Goal: Transaction & Acquisition: Purchase product/service

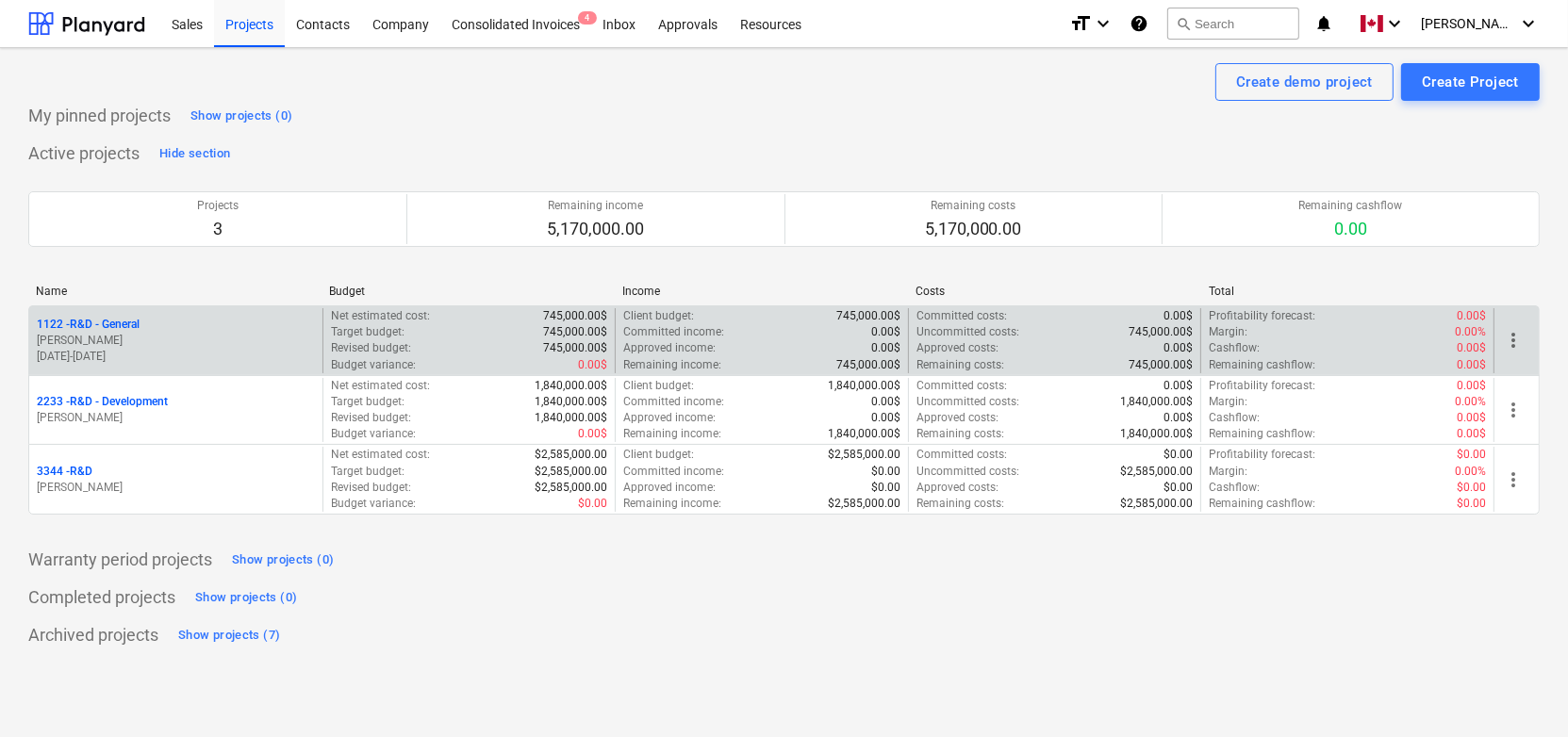
click at [148, 328] on div "1122 - R&D - General" at bounding box center [175, 324] width 278 height 16
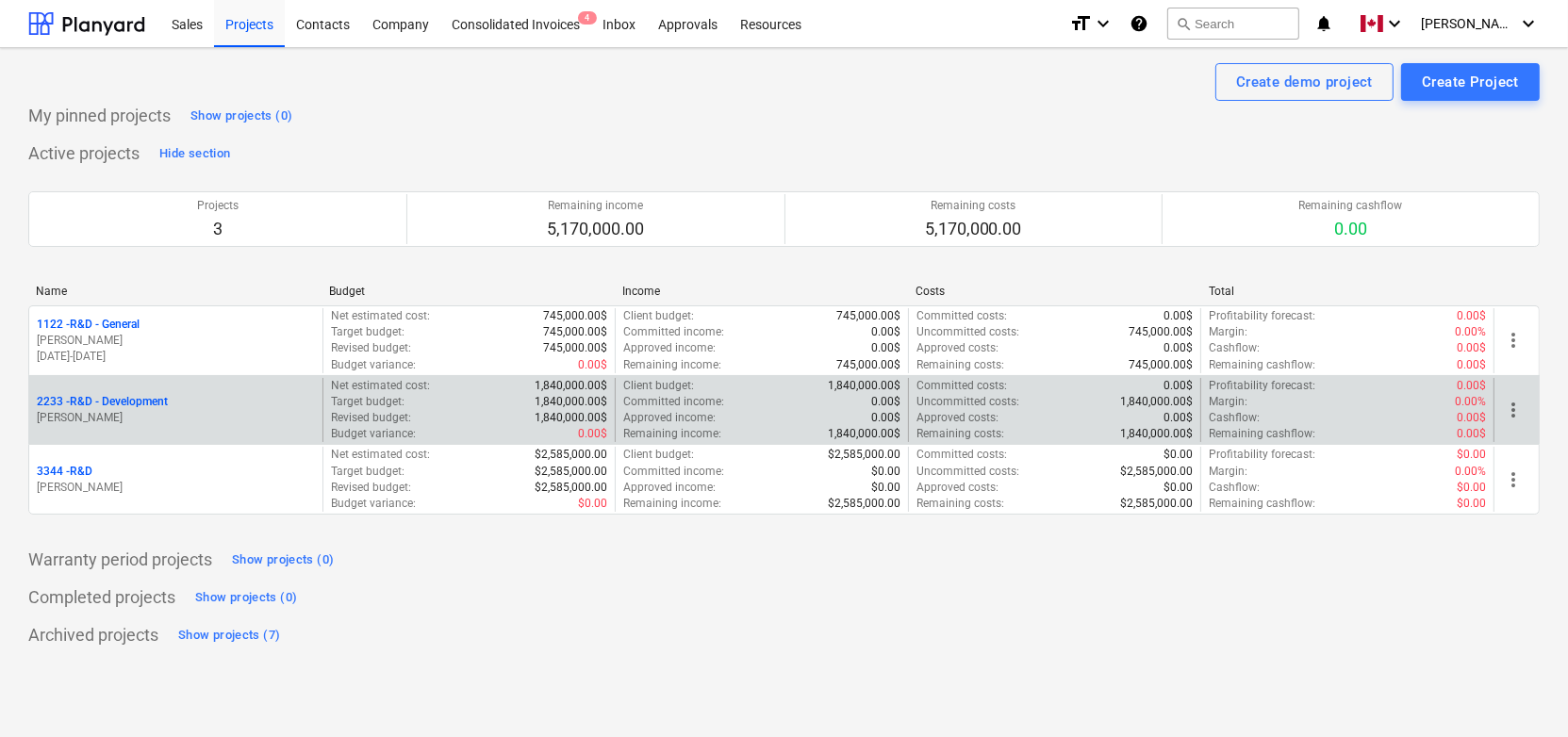
click at [121, 429] on div "2233 - R&D - Development [PERSON_NAME]" at bounding box center [175, 410] width 294 height 65
click at [141, 406] on p "2233 - R&D - Development" at bounding box center [102, 402] width 131 height 16
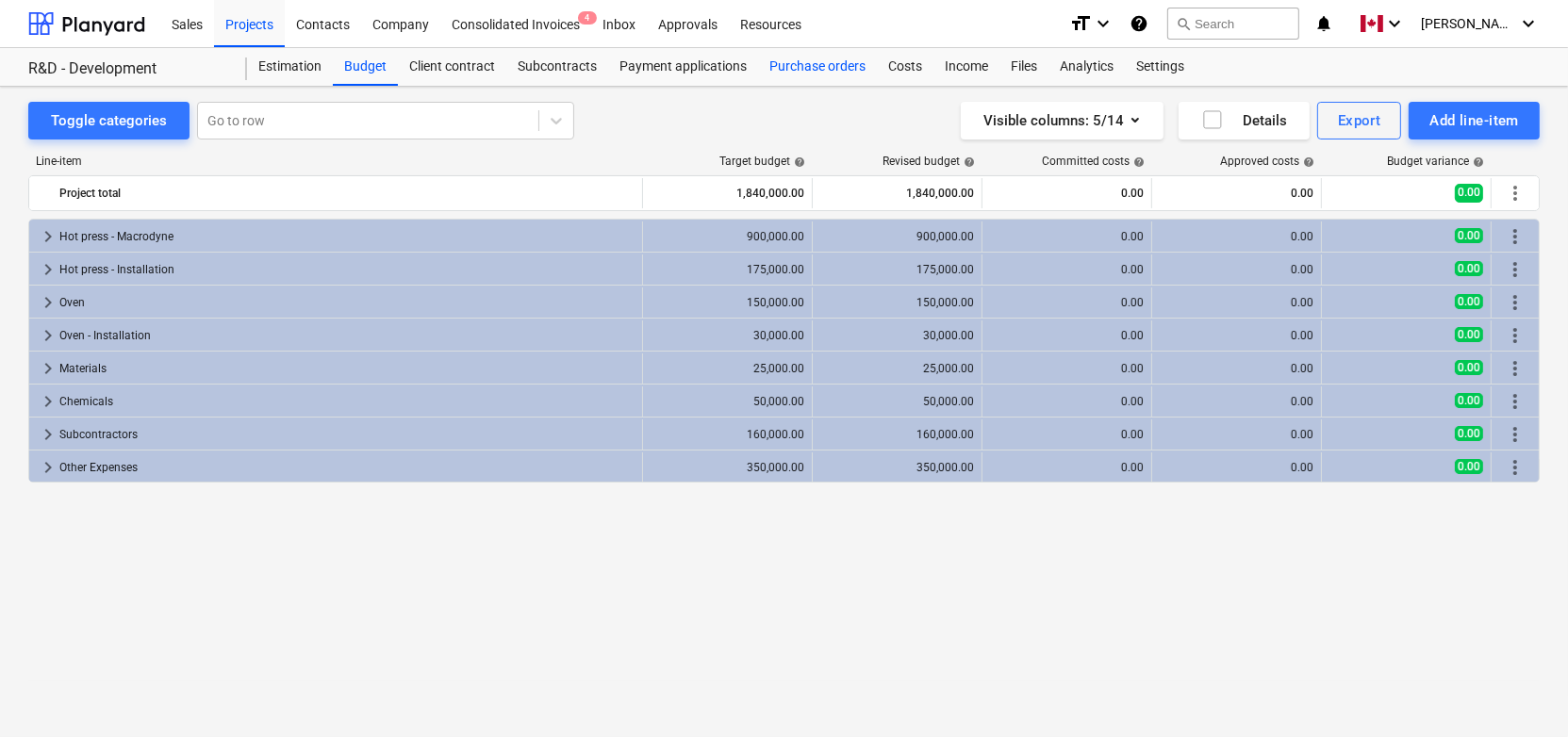
click at [800, 80] on div "Purchase orders" at bounding box center [817, 67] width 119 height 38
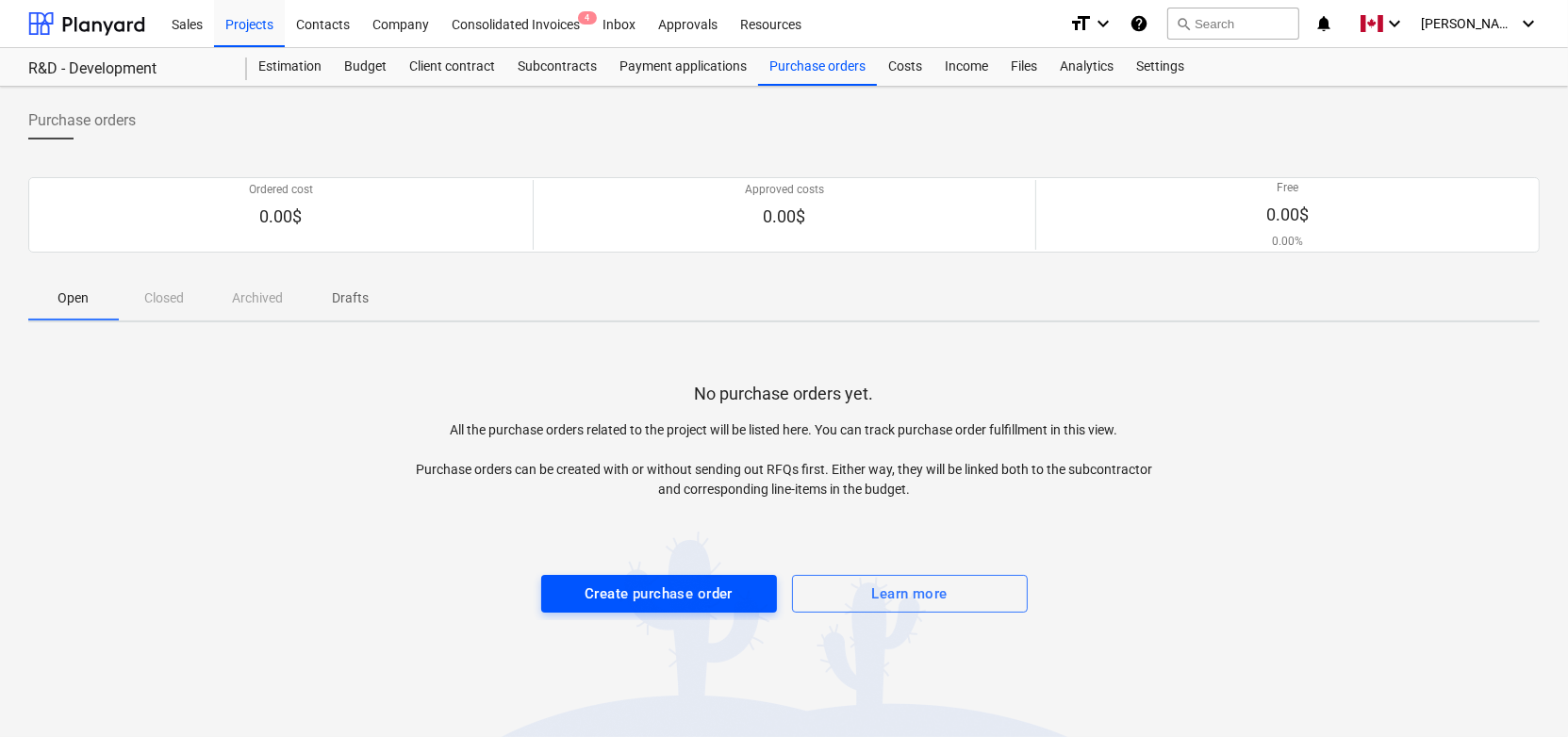
click at [626, 589] on div "Create purchase order" at bounding box center [658, 593] width 148 height 24
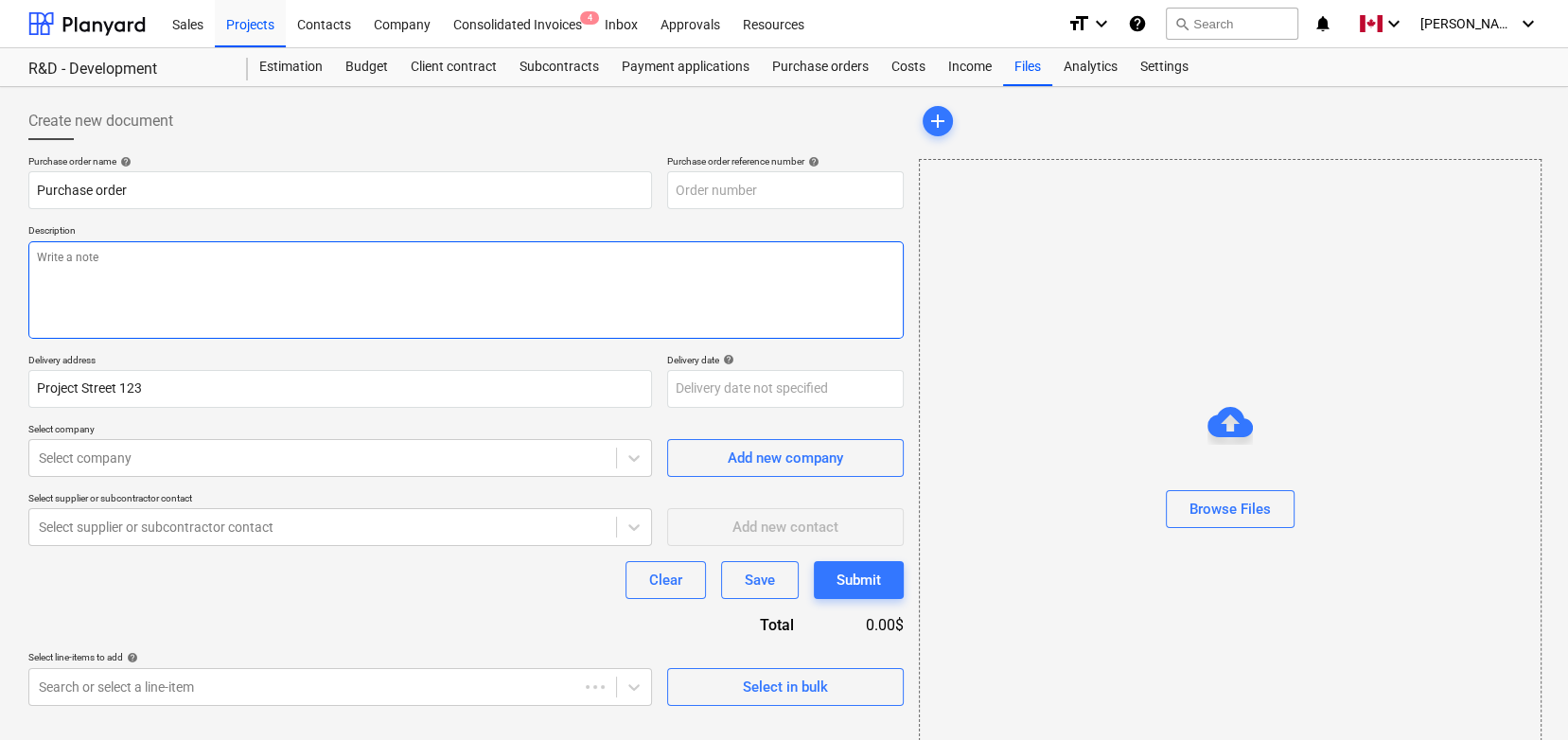
type textarea "x"
type input "2233-PO-001"
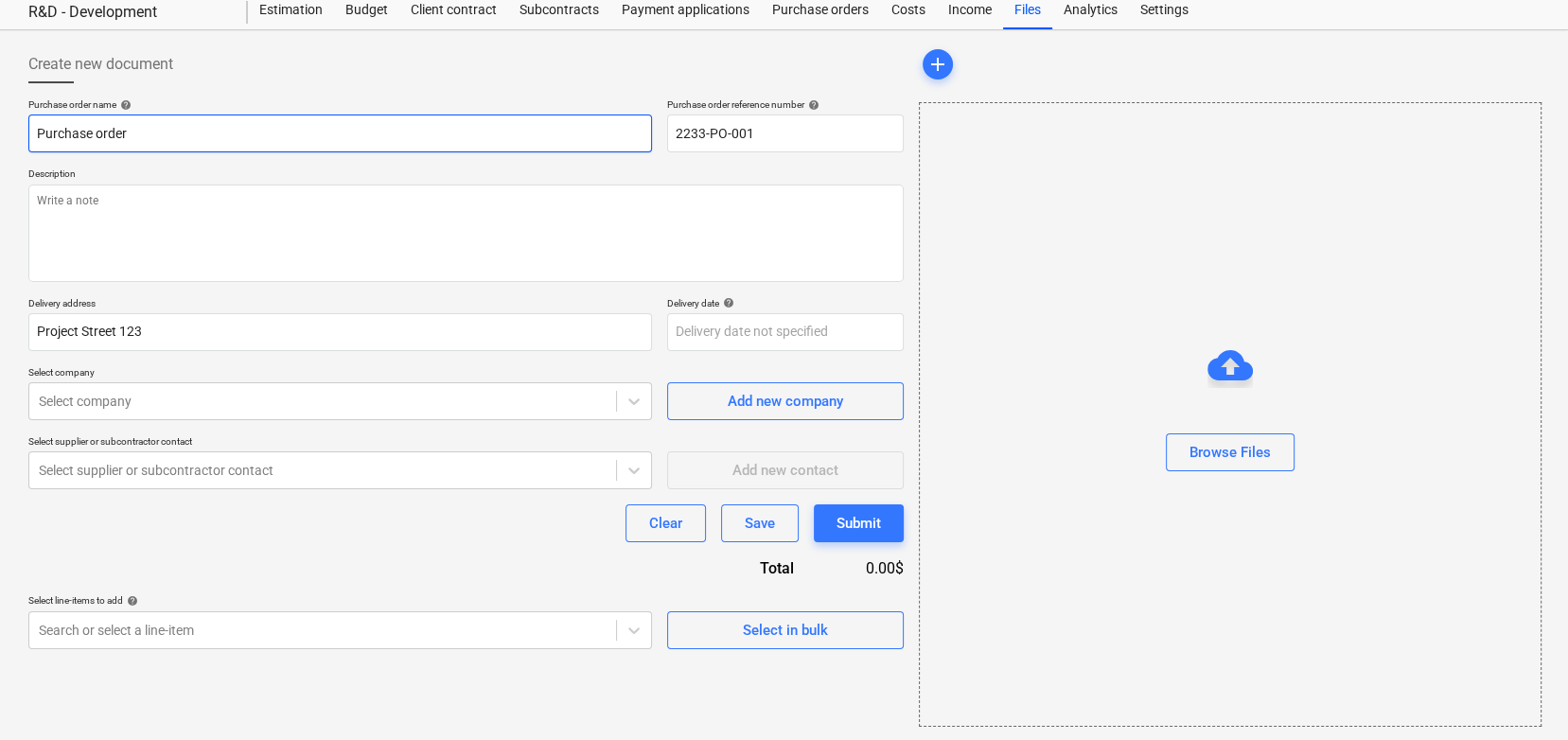
click at [354, 148] on input "Purchase order" at bounding box center [339, 133] width 624 height 38
type textarea "x"
type input "Purchase order"
type textarea "x"
type input "Purchase order f"
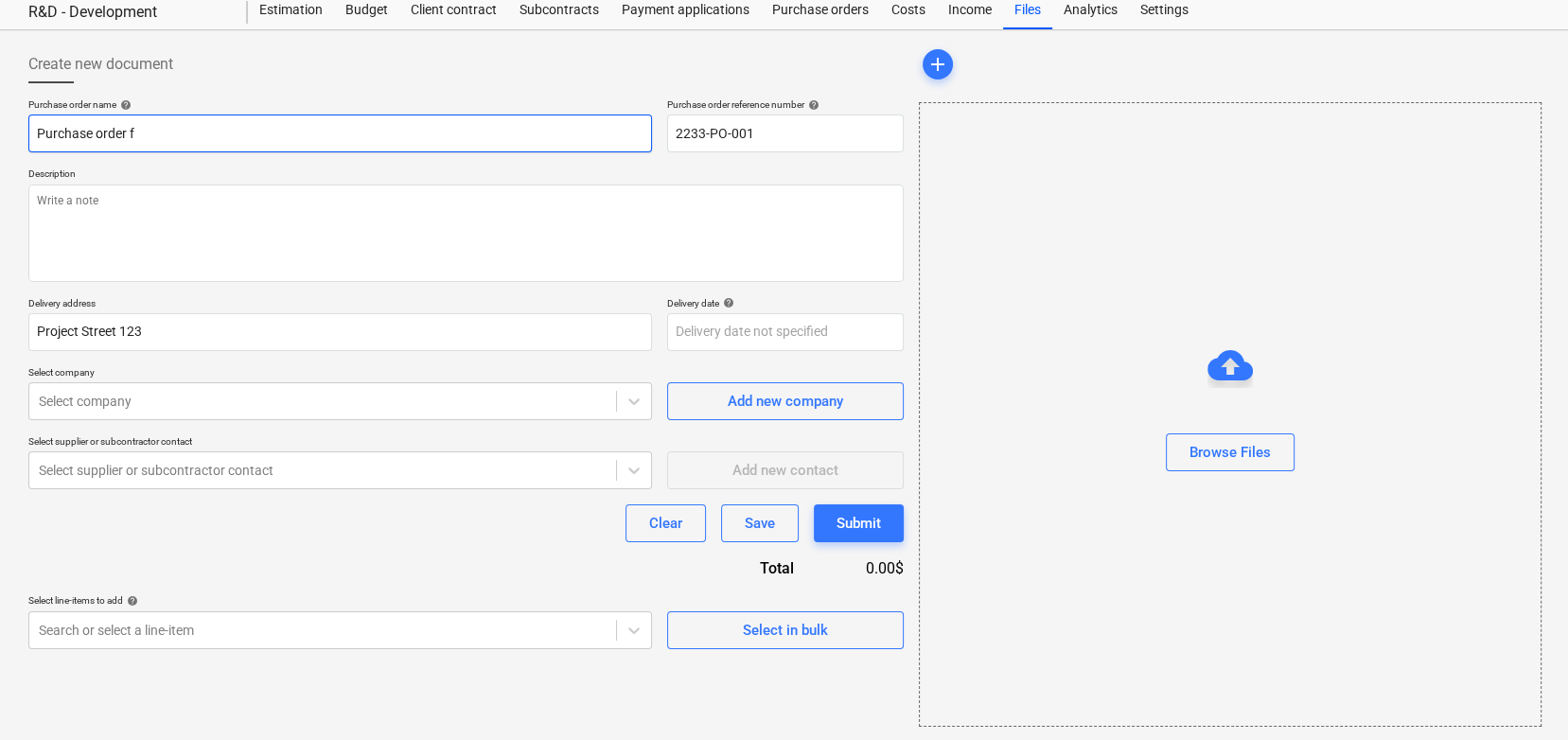
type textarea "x"
type input "Purchase order fo"
type textarea "x"
type input "Purchase order for"
type textarea "x"
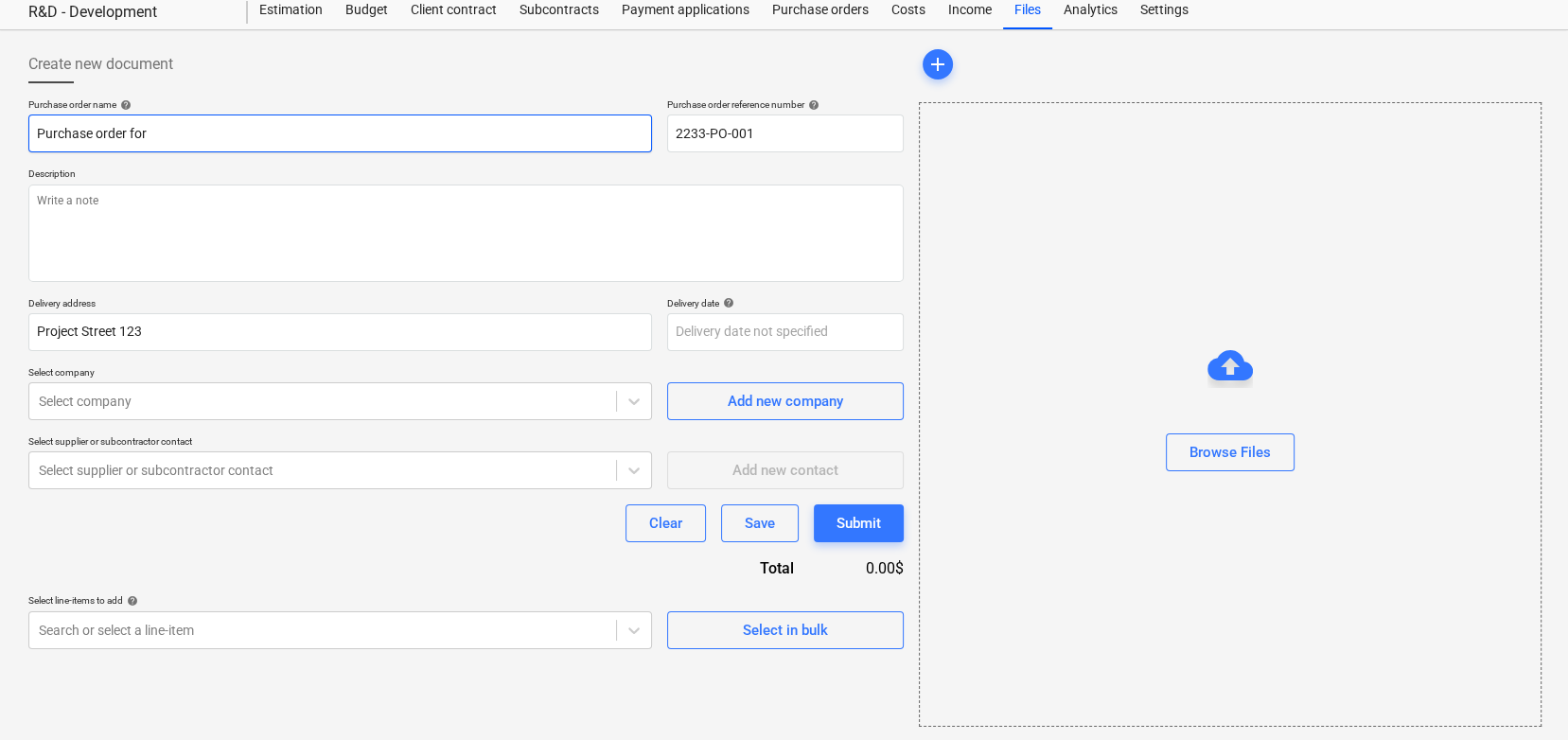
type input "Purchase order for"
type textarea "x"
type input "Purchase order for q"
type textarea "x"
type input "Purchase order for"
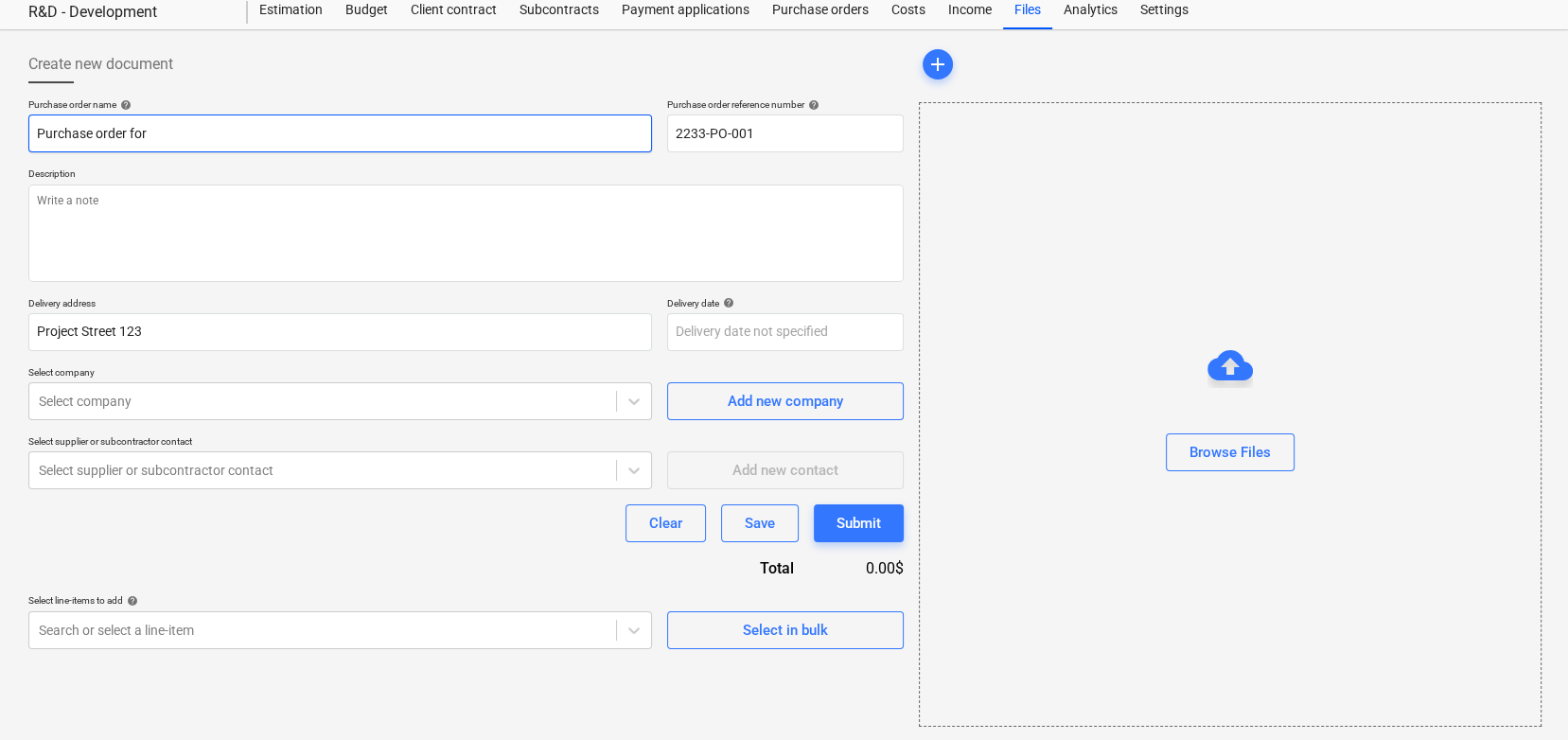
type textarea "x"
type input "Purchase order for e"
type textarea "x"
type input "Purchase order for"
type textarea "x"
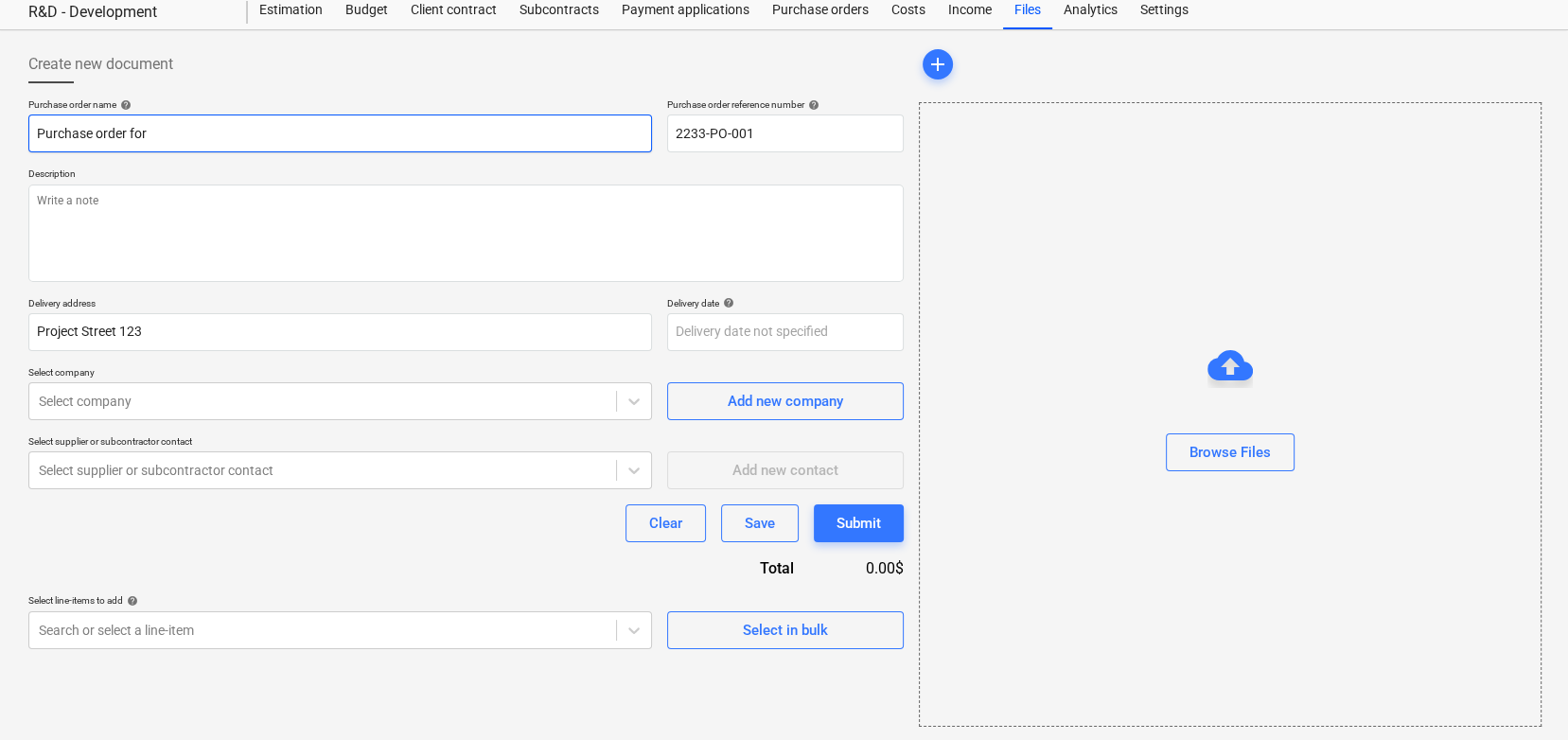
type input "Purchase order for"
type textarea "x"
type input "Purchase order fo"
type textarea "x"
type input "Purchase order f"
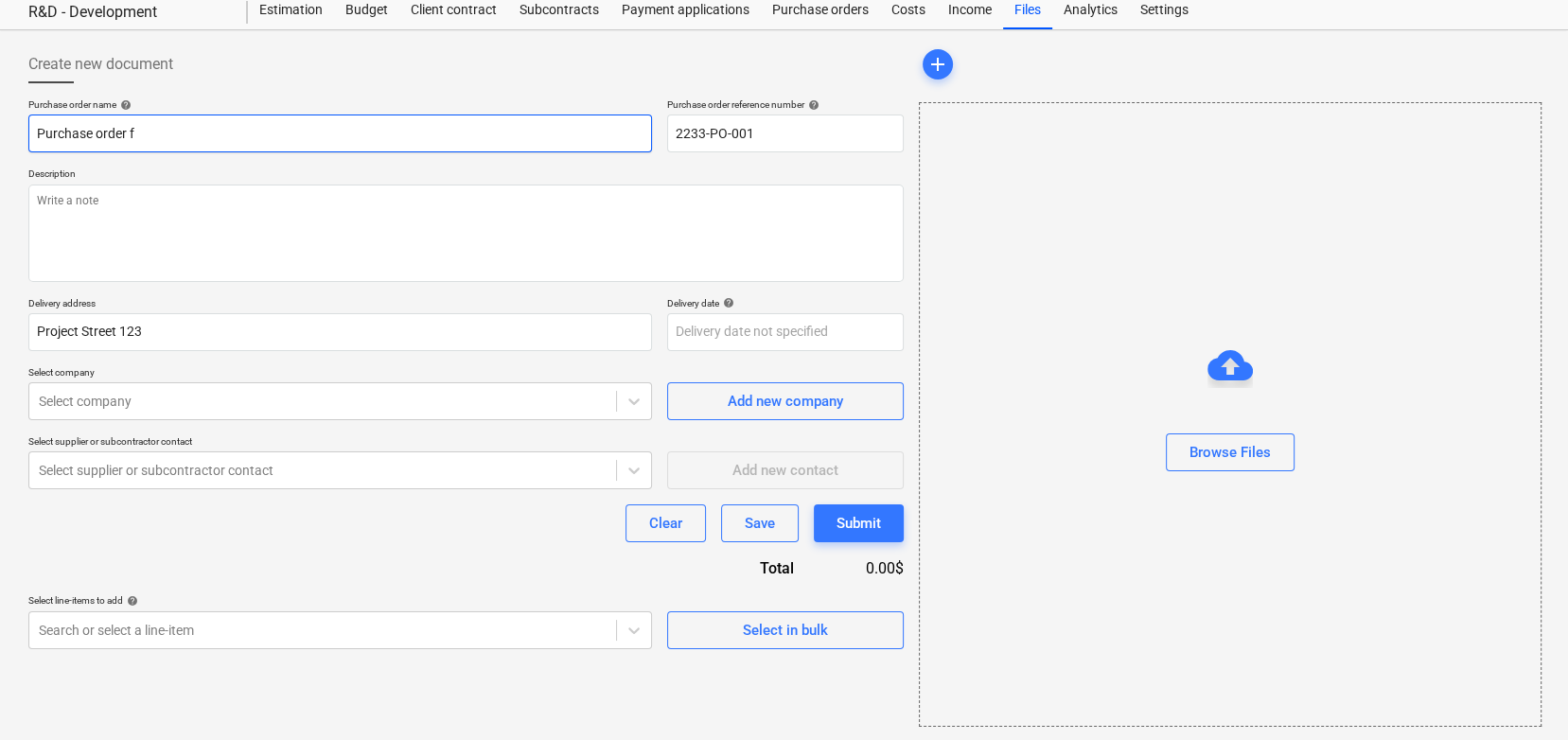
type textarea "x"
type input "Purchase order"
type textarea "x"
type input "Purchase order H"
type textarea "x"
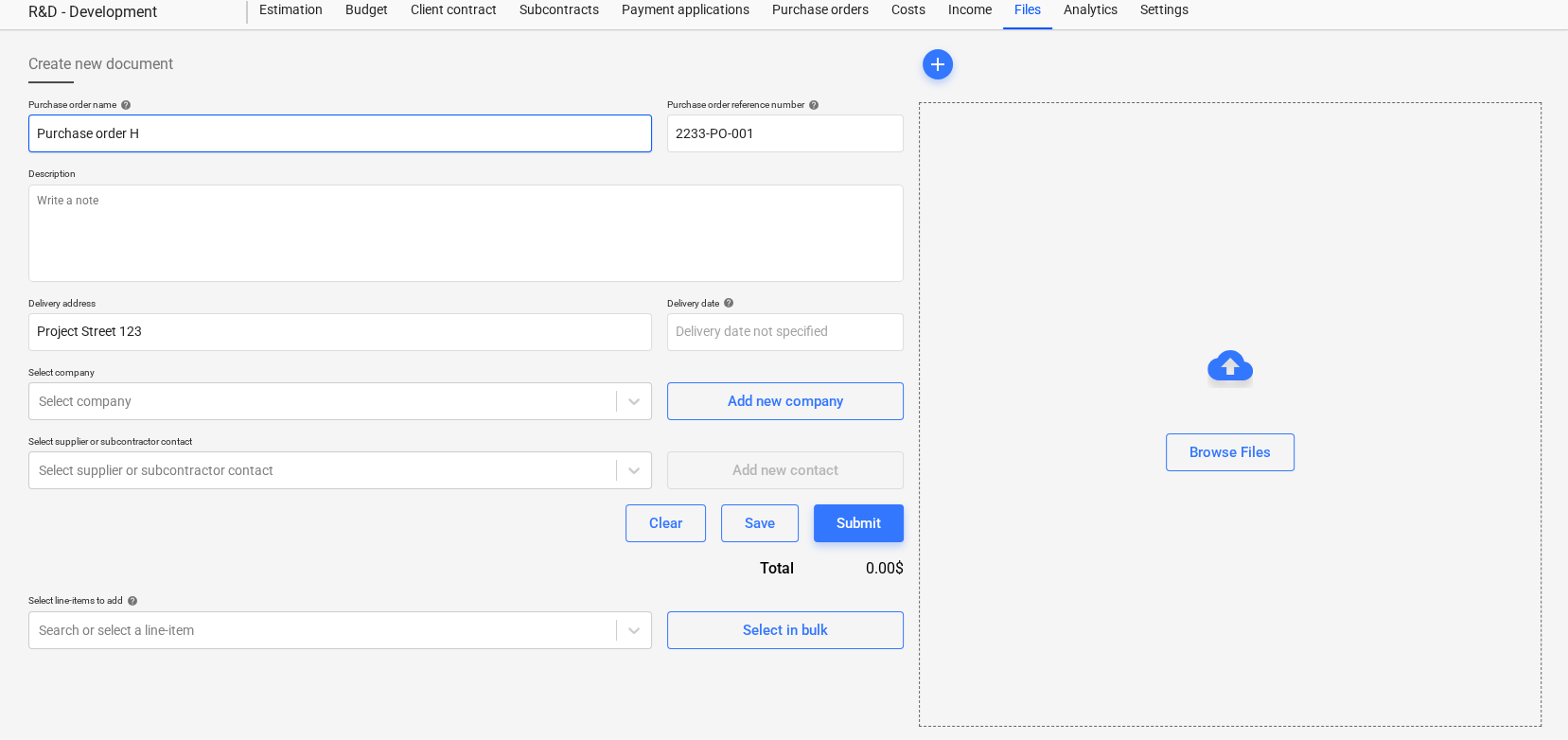
type input "Purchase order Ho"
type textarea "x"
type input "Purchase order Hot"
type textarea "x"
type input "Purchase order Hot"
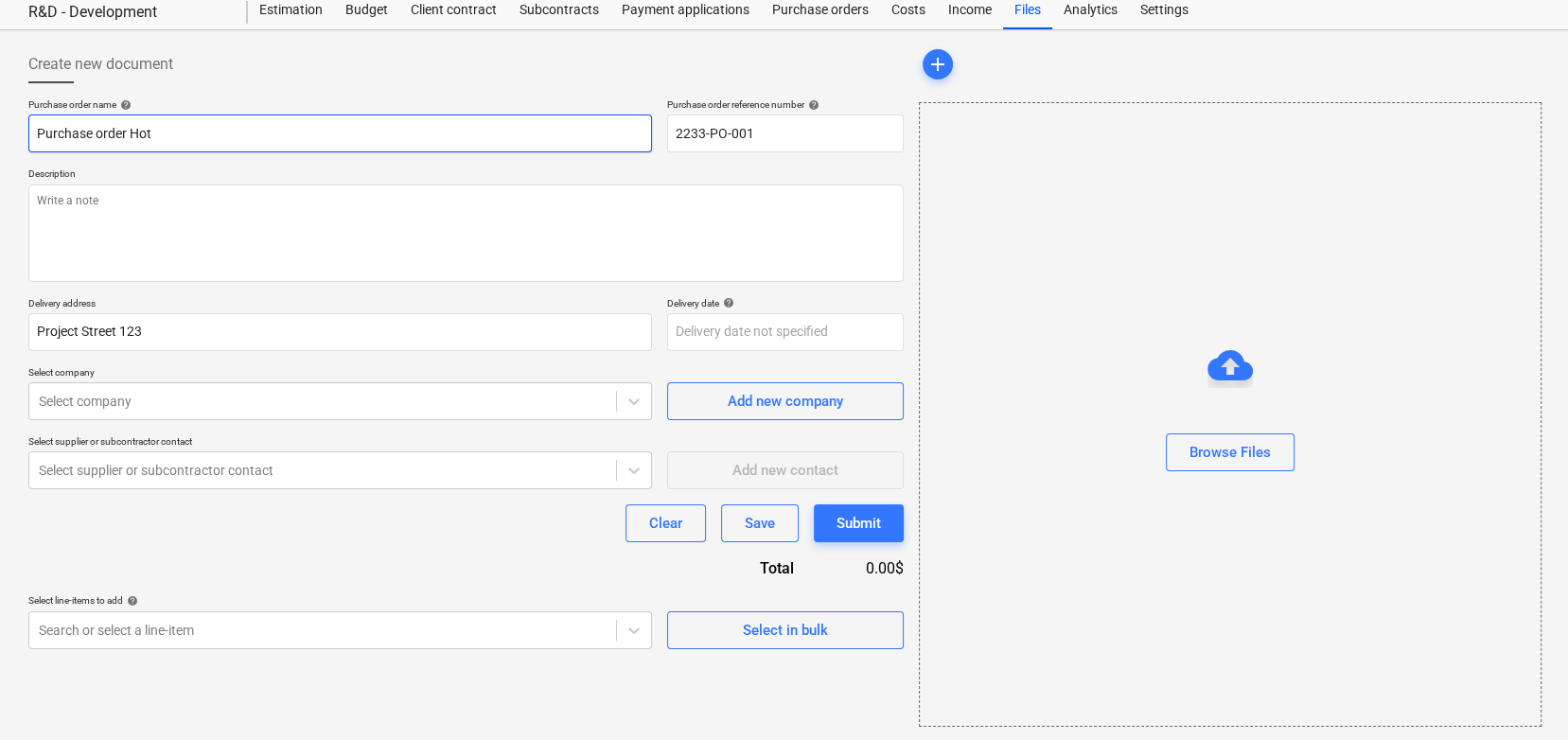
type textarea "x"
type input "Purchase order Hot p"
type textarea "x"
type input "Purchase order Hot pr"
type textarea "x"
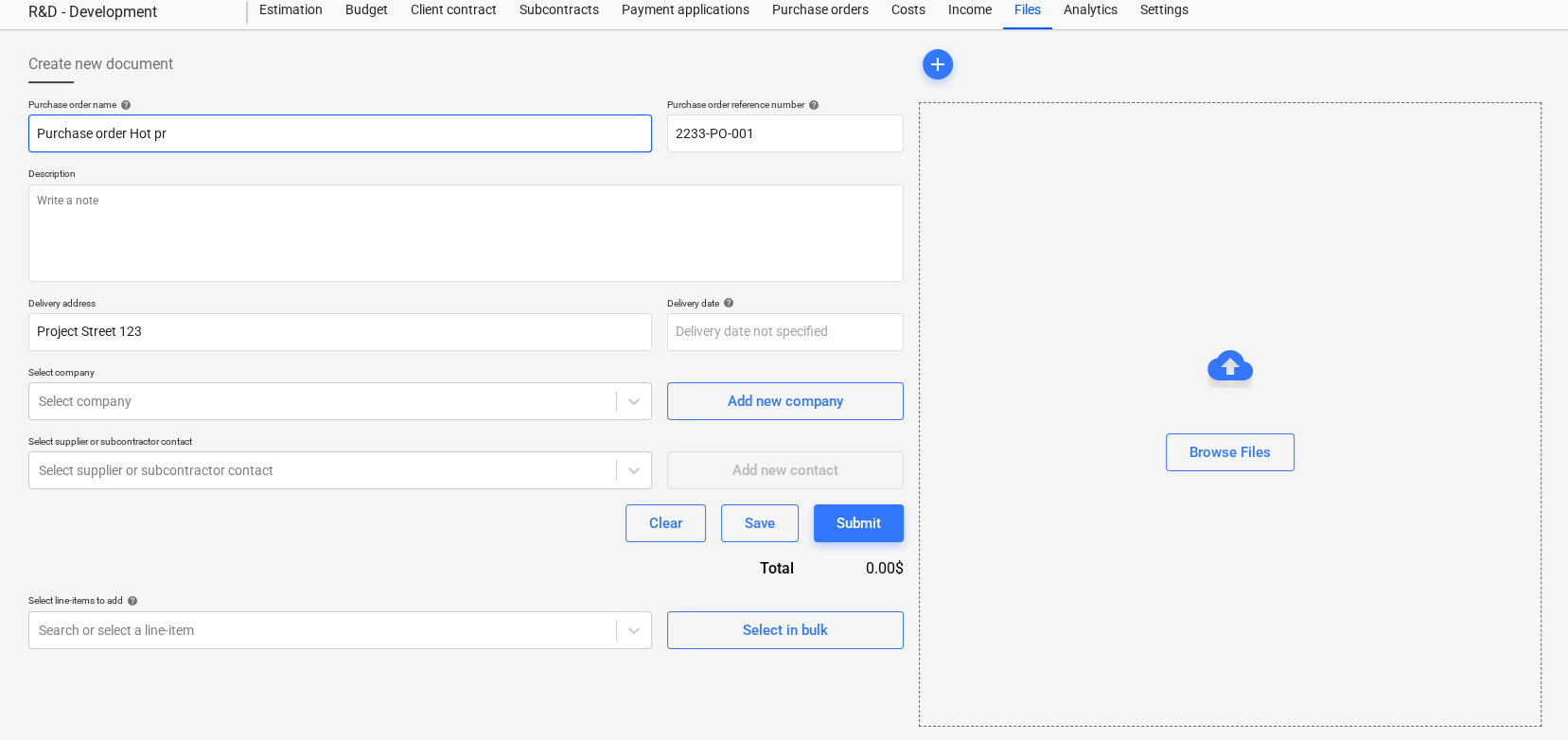
type input "Purchase order Hot pre"
type textarea "x"
type input "Purchase order Hot pres"
type textarea "x"
type input "Purchase order Hot press"
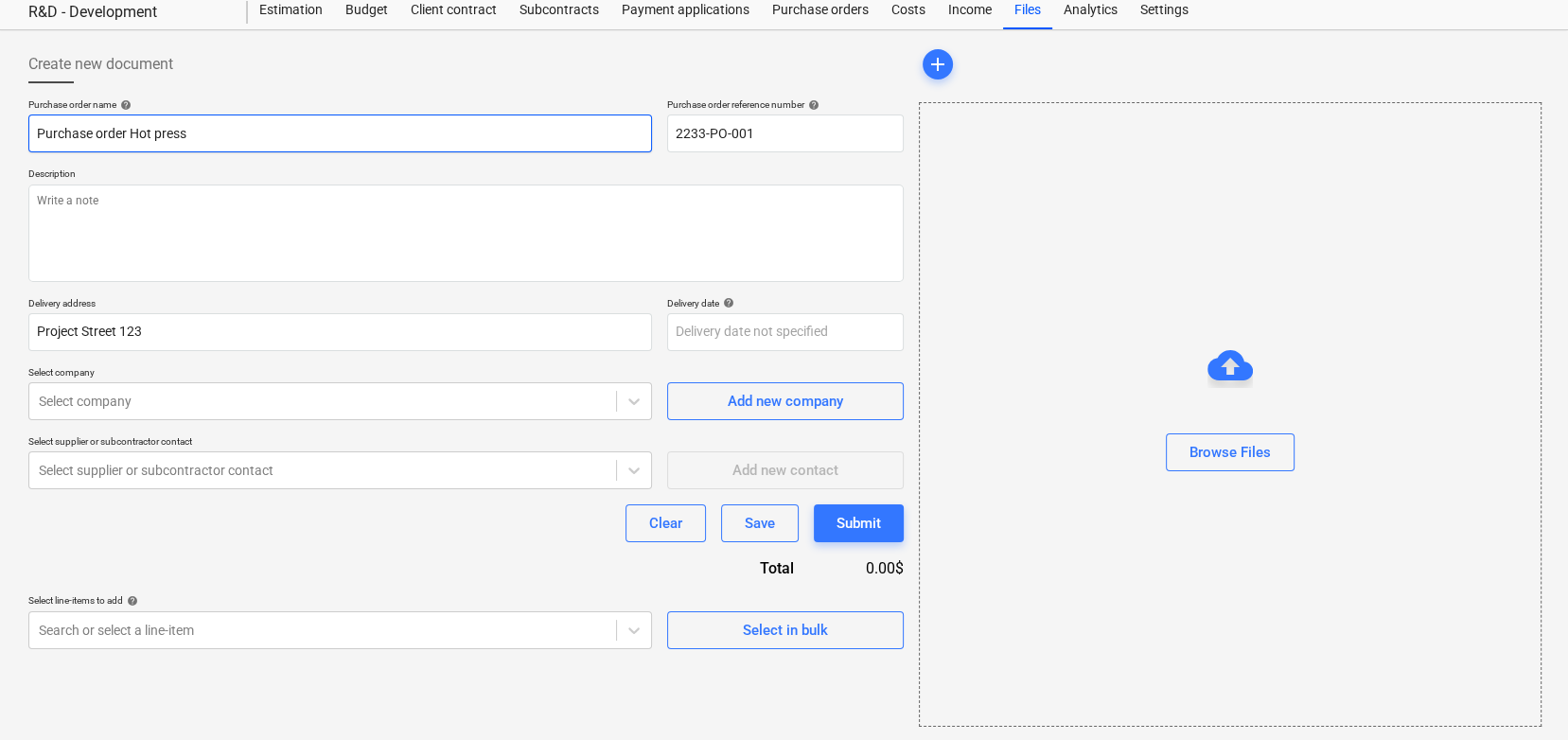
type textarea "x"
type input "Purchase order Hot press"
type textarea "x"
type input "Purchase order Hot press"
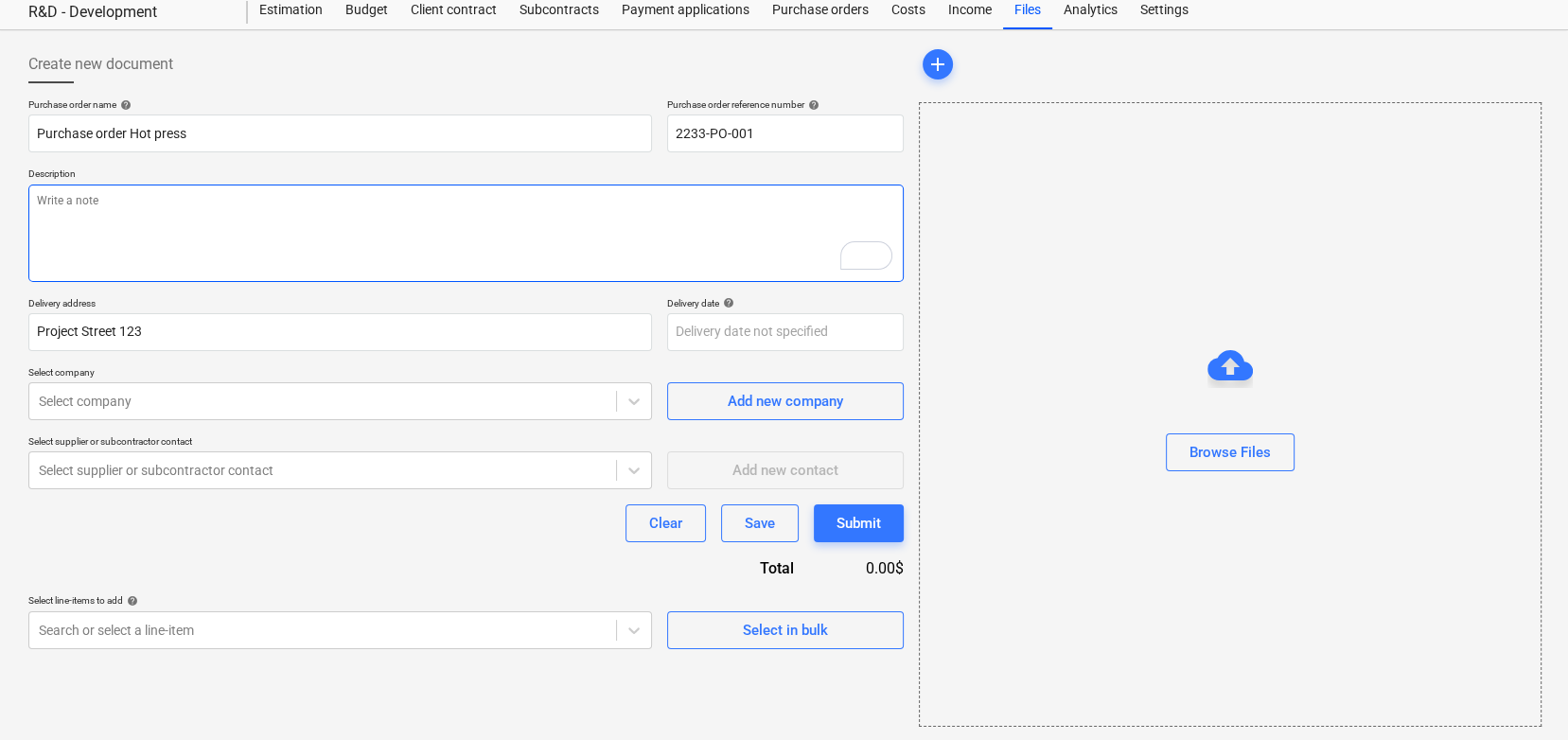
click at [393, 263] on textarea "To enrich screen reader interactions, please activate Accessibility in Grammarl…" at bounding box center [466, 233] width 875 height 97
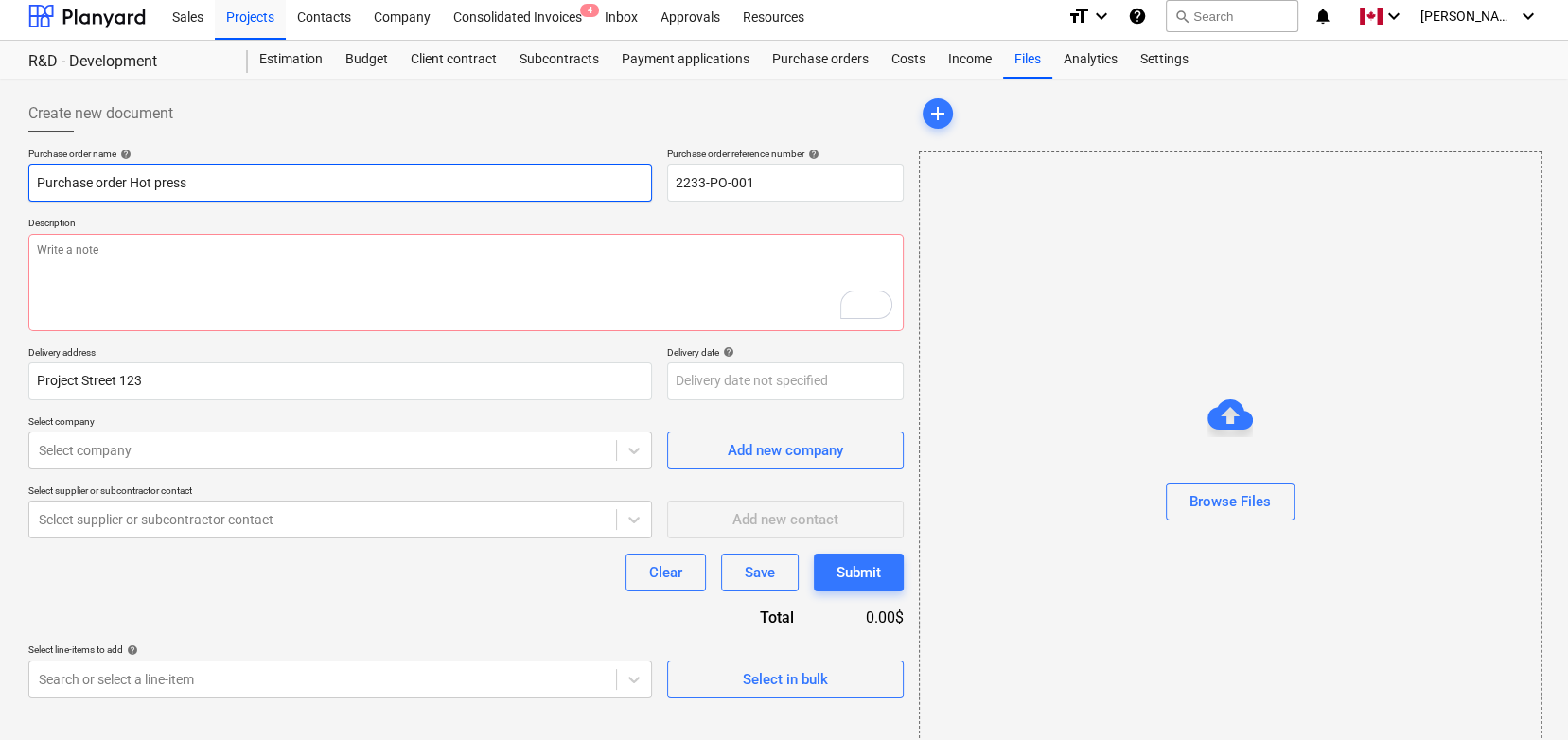
click at [236, 181] on input "Purchase order Hot press" at bounding box center [339, 182] width 624 height 38
click at [694, 175] on input "2233-PO-001" at bounding box center [785, 182] width 236 height 38
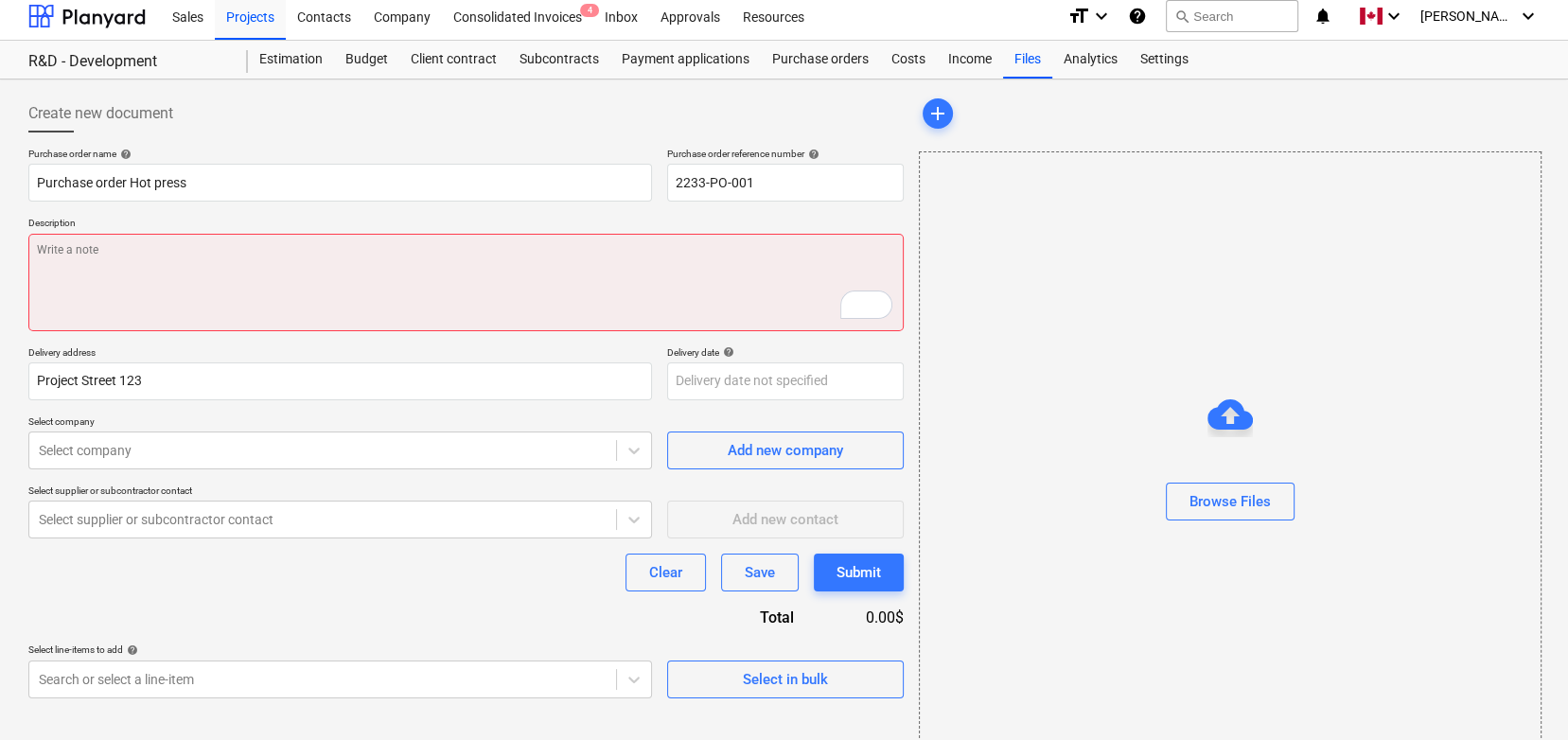
click at [93, 275] on textarea "To enrich screen reader interactions, please activate Accessibility in Grammarl…" at bounding box center [466, 282] width 875 height 97
click at [296, 301] on textarea "To enrich screen reader interactions, please activate Accessibility in Grammarl…" at bounding box center [466, 282] width 875 height 97
type textarea "x"
type textarea "W"
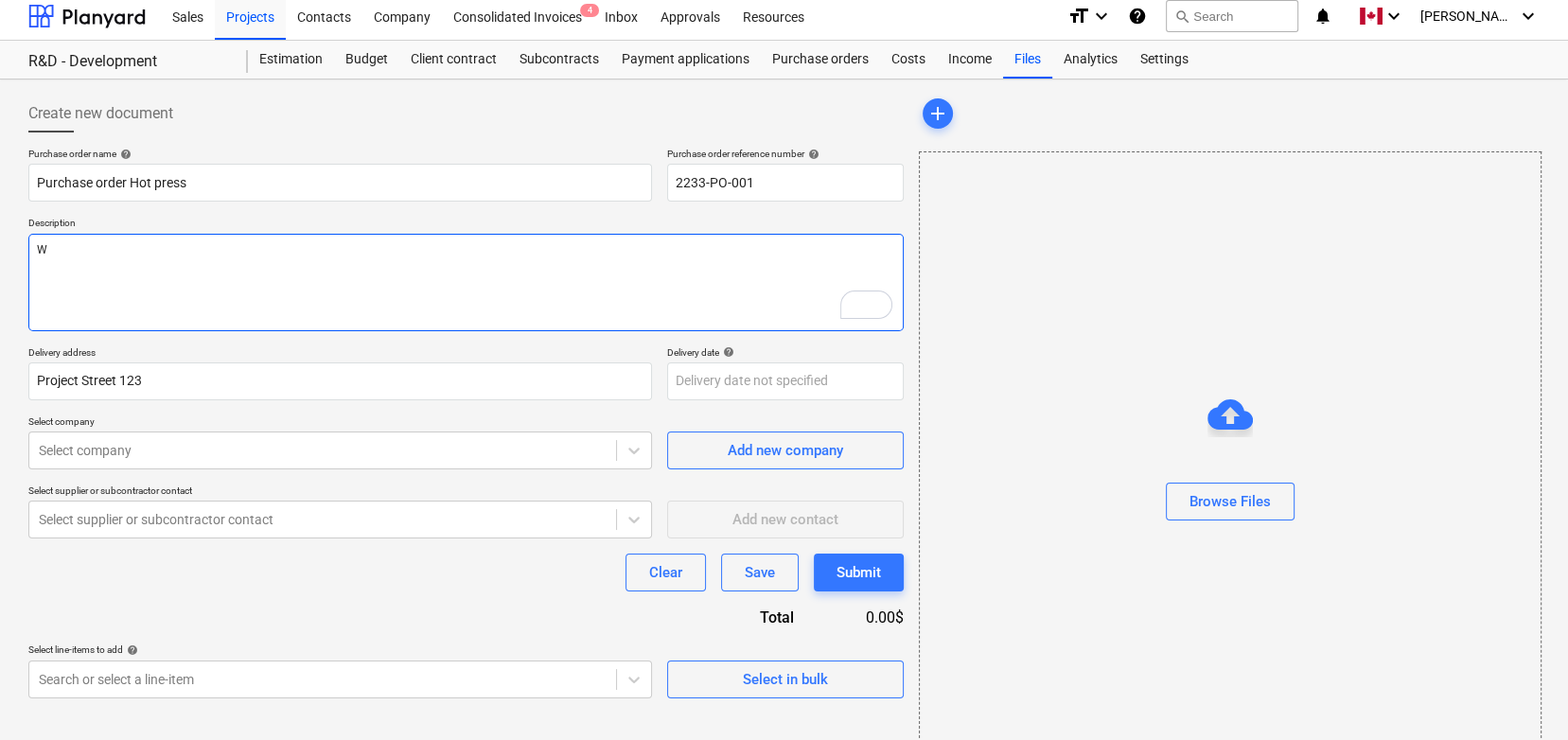
type textarea "x"
type textarea "We"
type textarea "x"
type textarea "We"
type textarea "x"
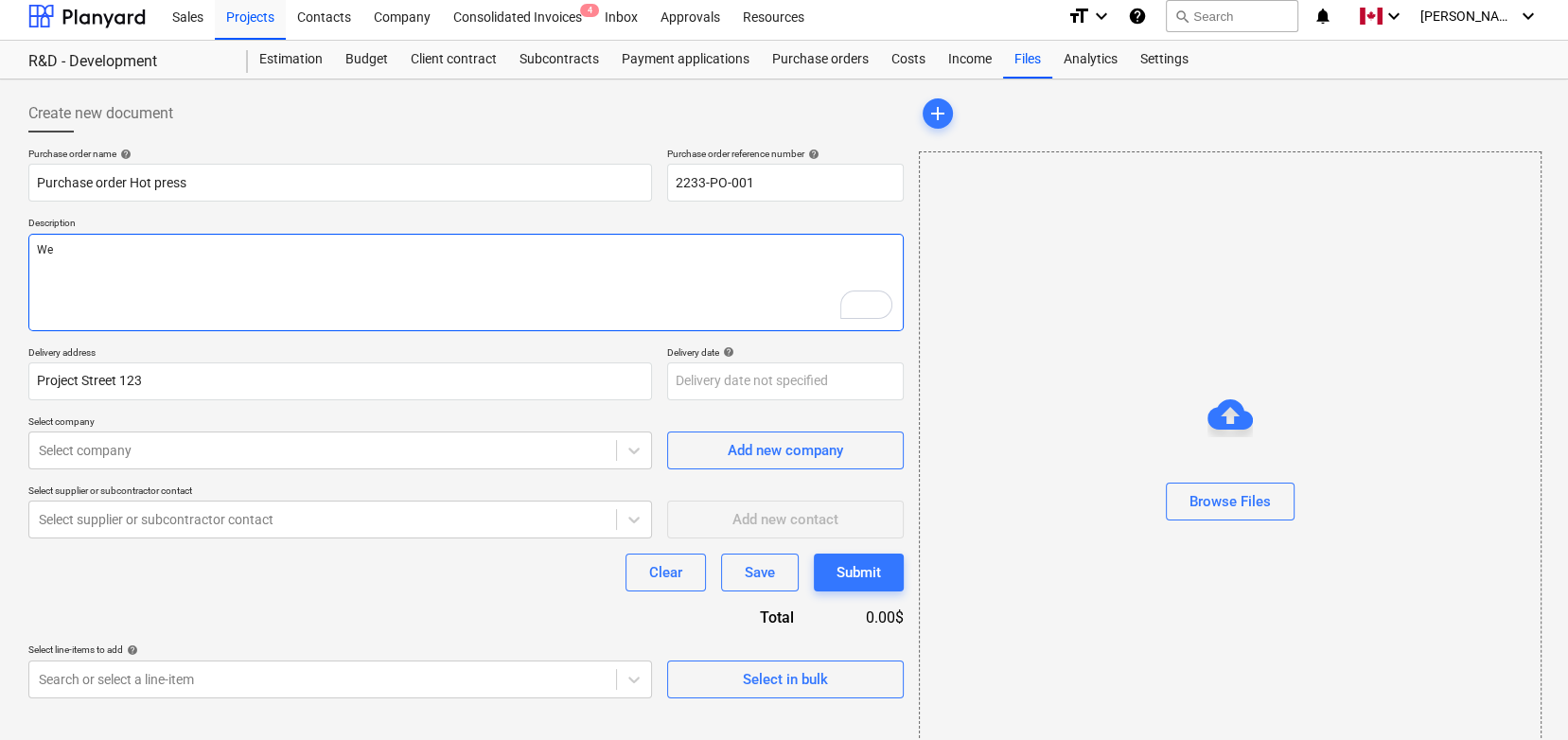
type textarea "We n"
type textarea "x"
type textarea "We ne"
type textarea "x"
type textarea "We nee"
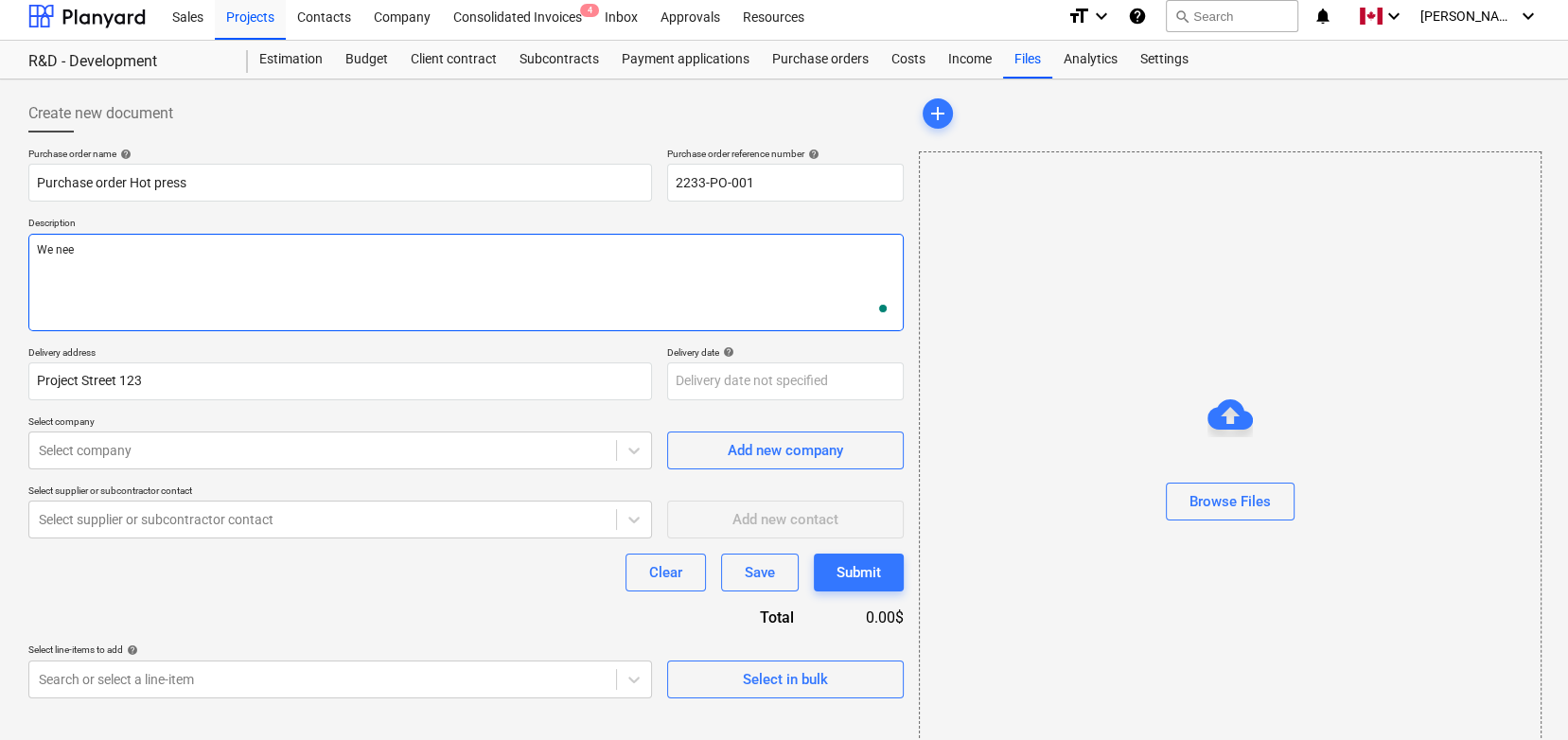
type textarea "x"
type textarea "We need"
type textarea "x"
type textarea "We need"
type textarea "x"
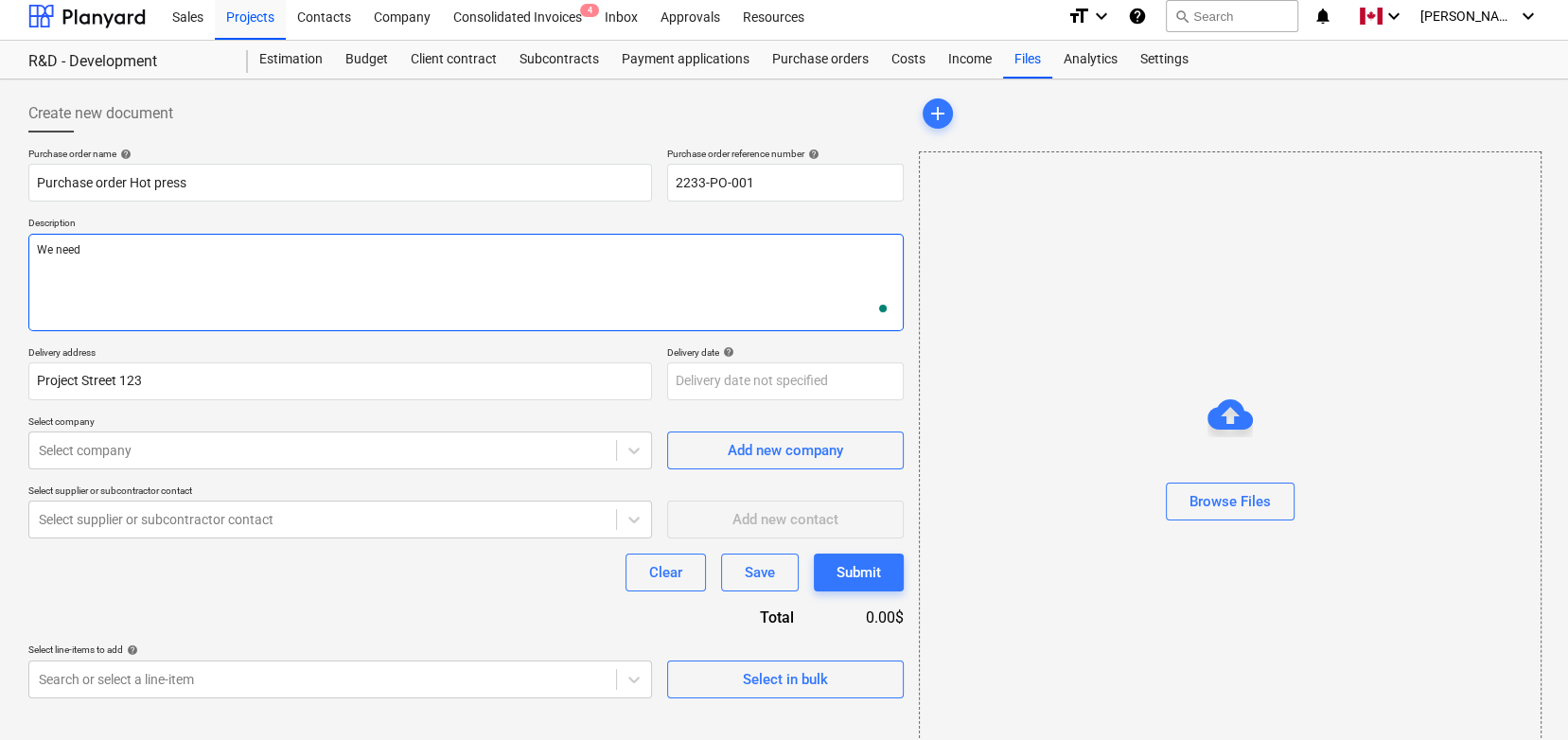
type textarea "We need v"
type textarea "x"
type textarea "We need ve"
type textarea "x"
type textarea "We need v"
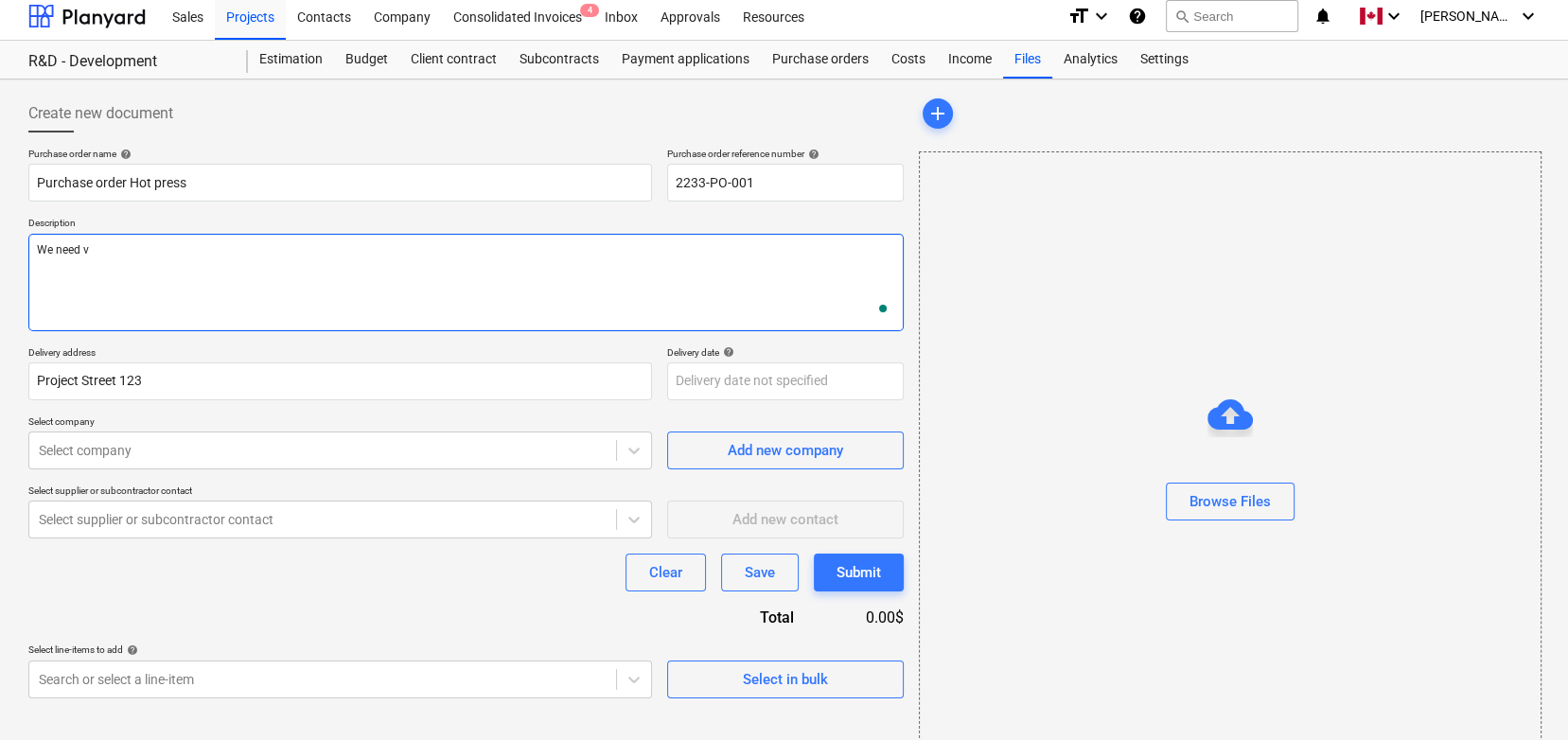
type textarea "x"
type textarea "We need"
type textarea "x"
type textarea "We need a"
type textarea "x"
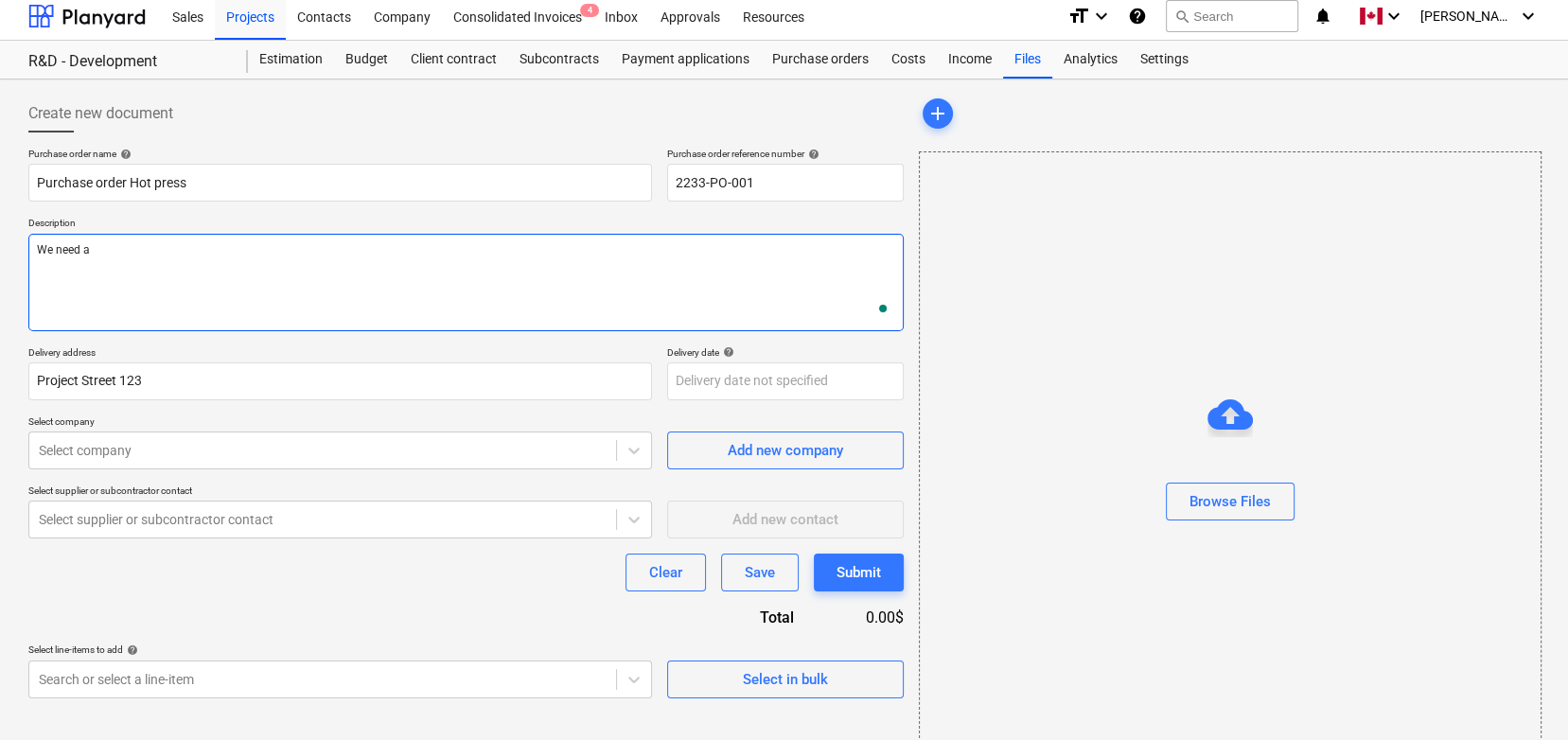
type textarea "We need a"
type textarea "x"
type textarea "We need a h"
type textarea "x"
type textarea "We need a hot"
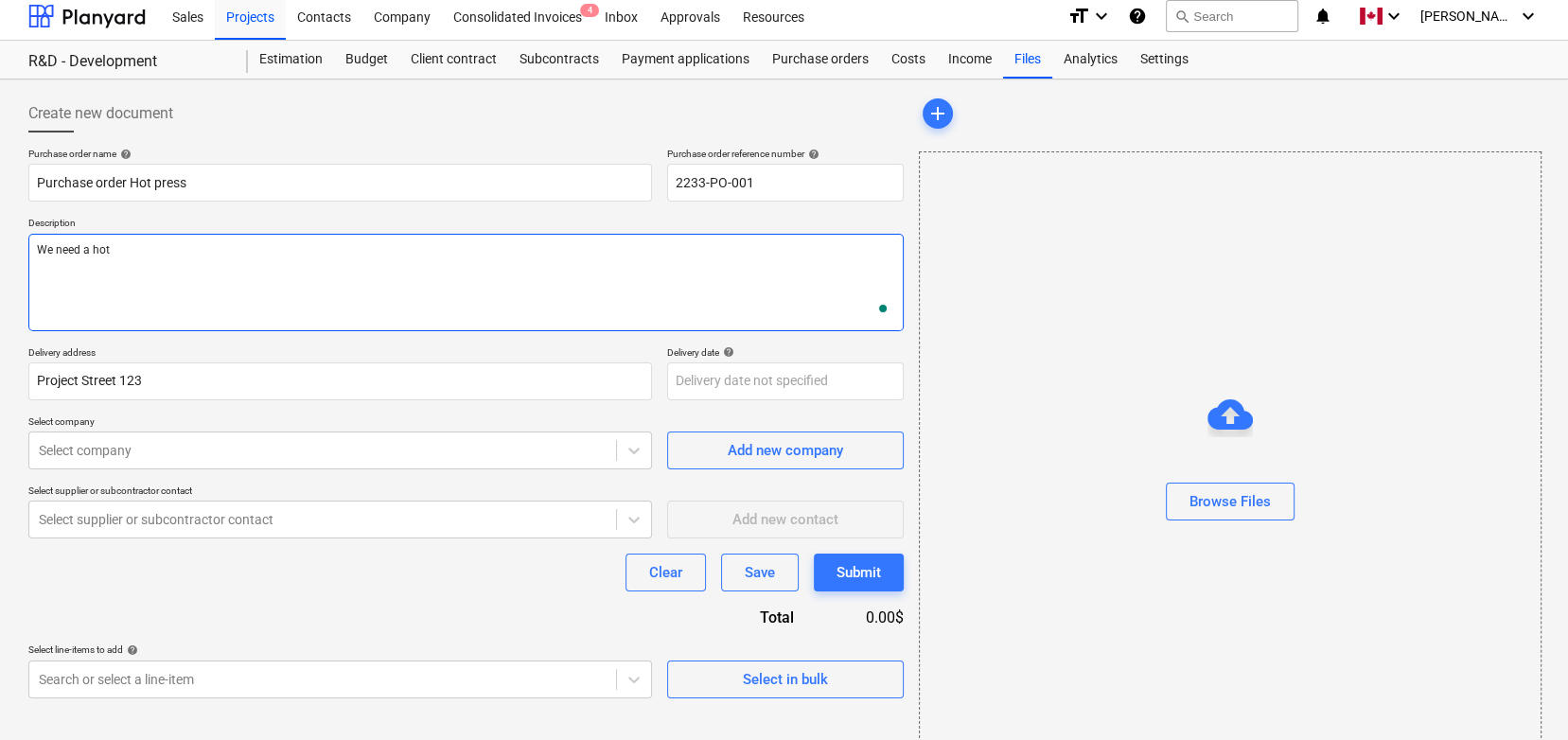
type textarea "x"
type textarea "We need a hot"
type textarea "x"
type textarea "We need a hot p"
type textarea "x"
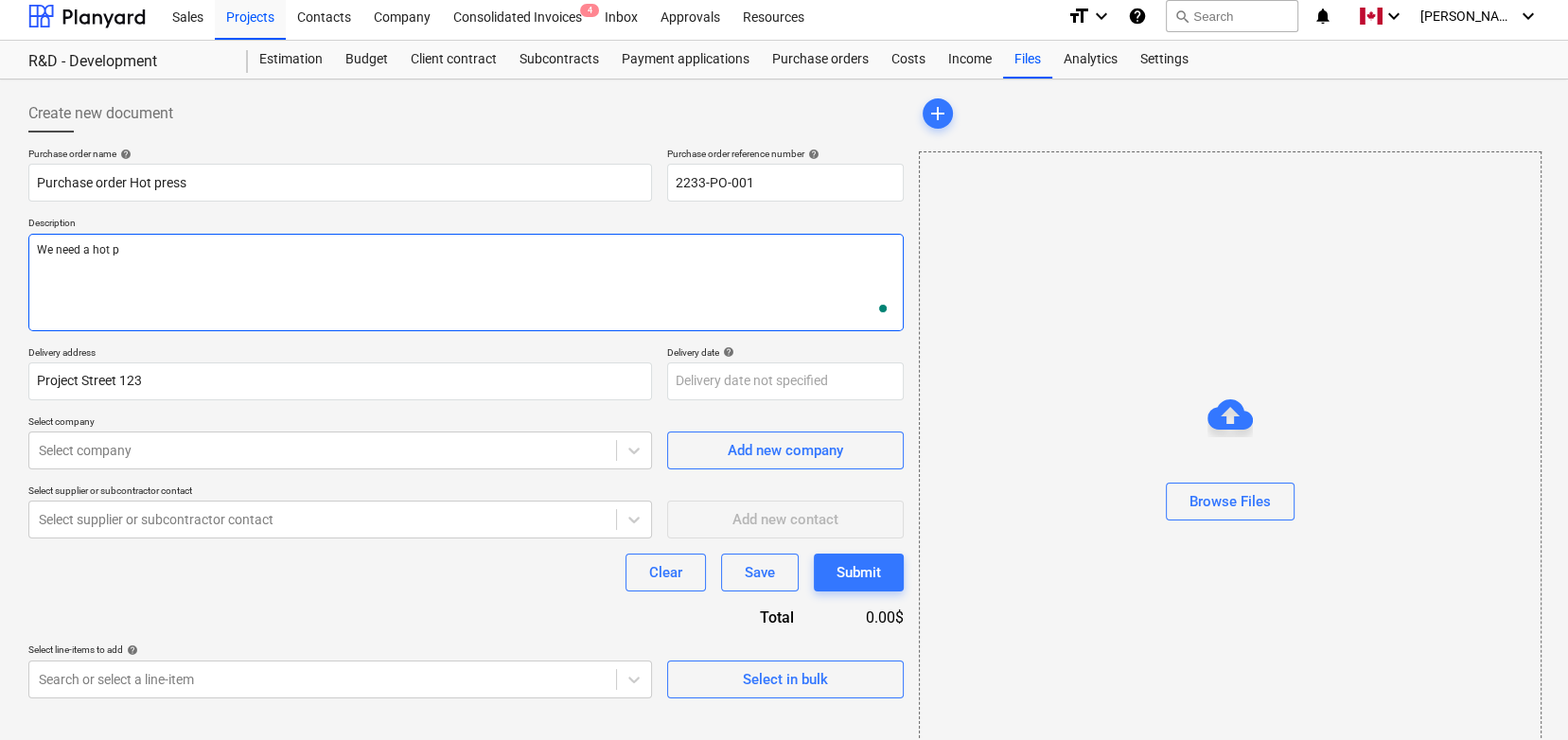
type textarea "We need a hot pr"
type textarea "x"
type textarea "We need a hot pre"
type textarea "x"
type textarea "We need a hot pres"
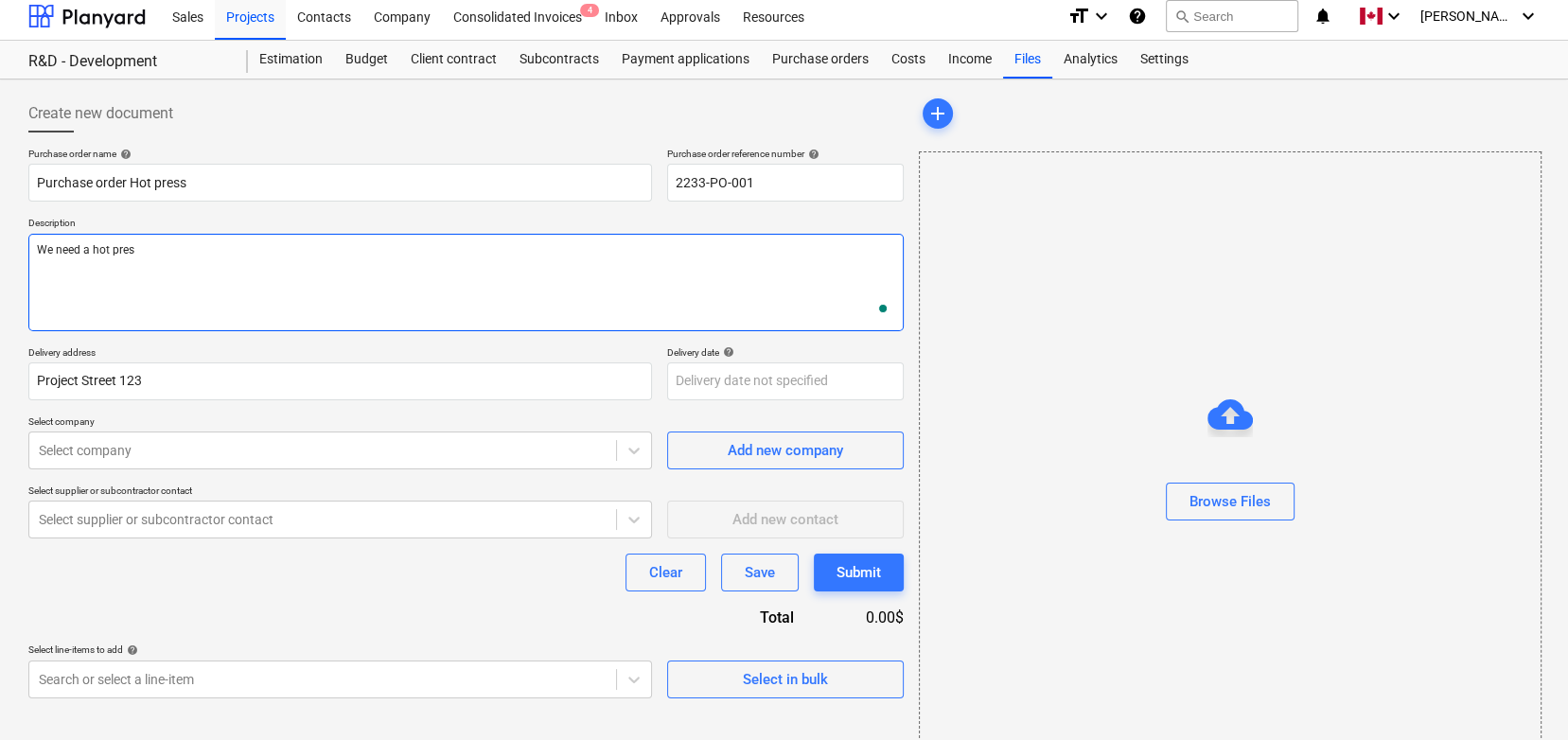
type textarea "x"
type textarea "We need a hot press"
type textarea "x"
type textarea "We need a hot press,"
type textarea "x"
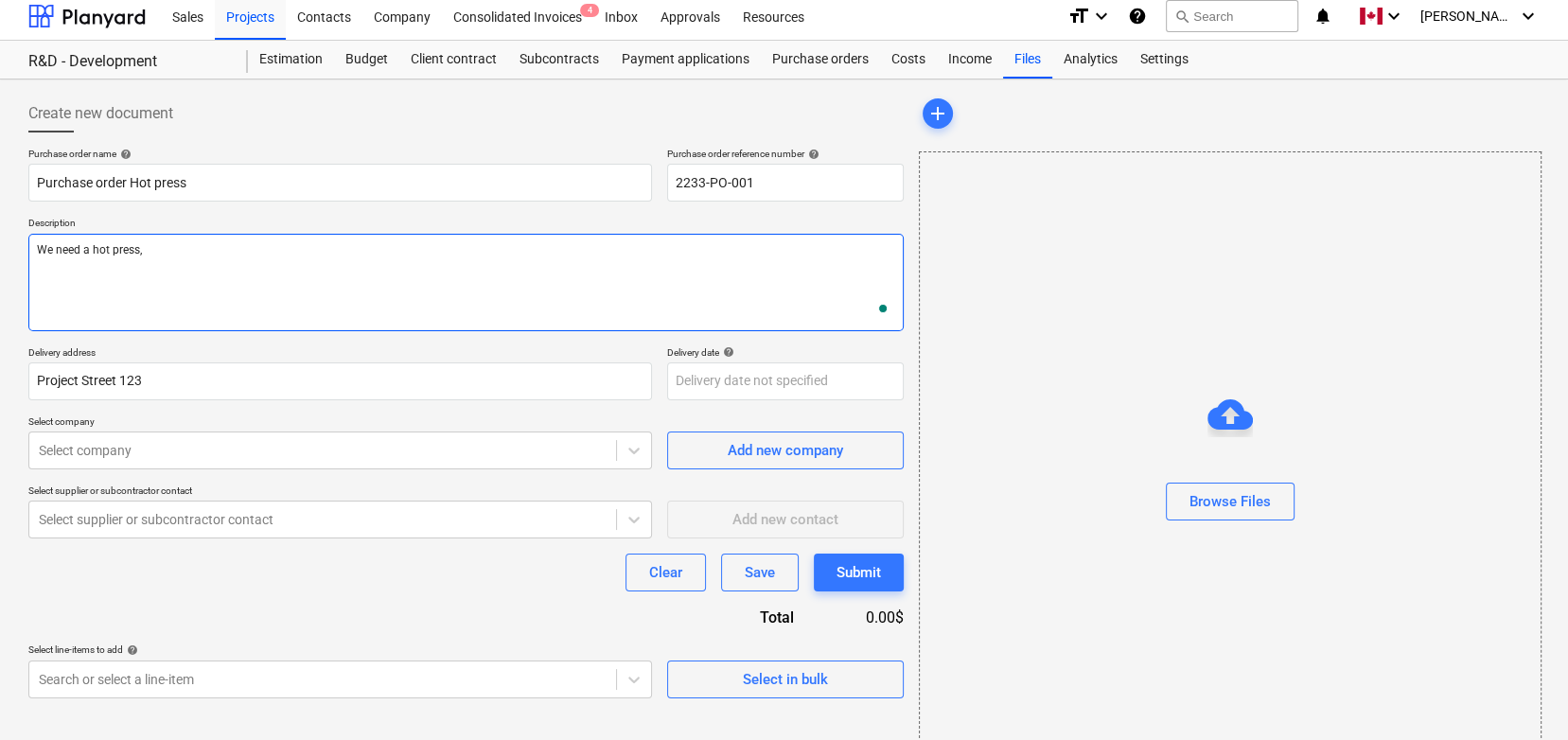
type textarea "We need a hot press,"
type textarea "x"
type textarea "We need a hot press, p"
type textarea "x"
type textarea "We need a hot press, ple"
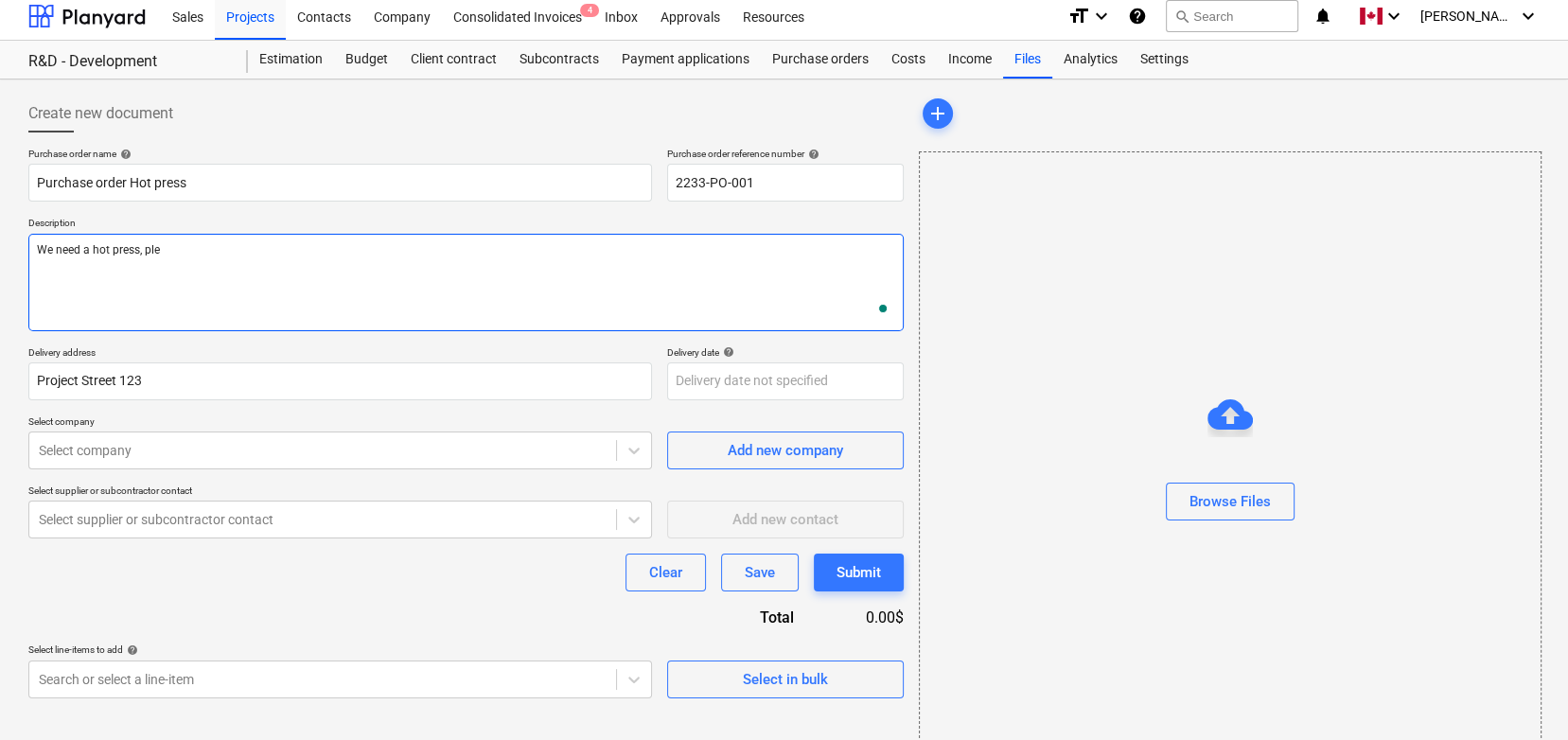
type textarea "x"
type textarea "We need a hot press, plea"
type textarea "x"
type textarea "We need a hot press, pleas"
type textarea "x"
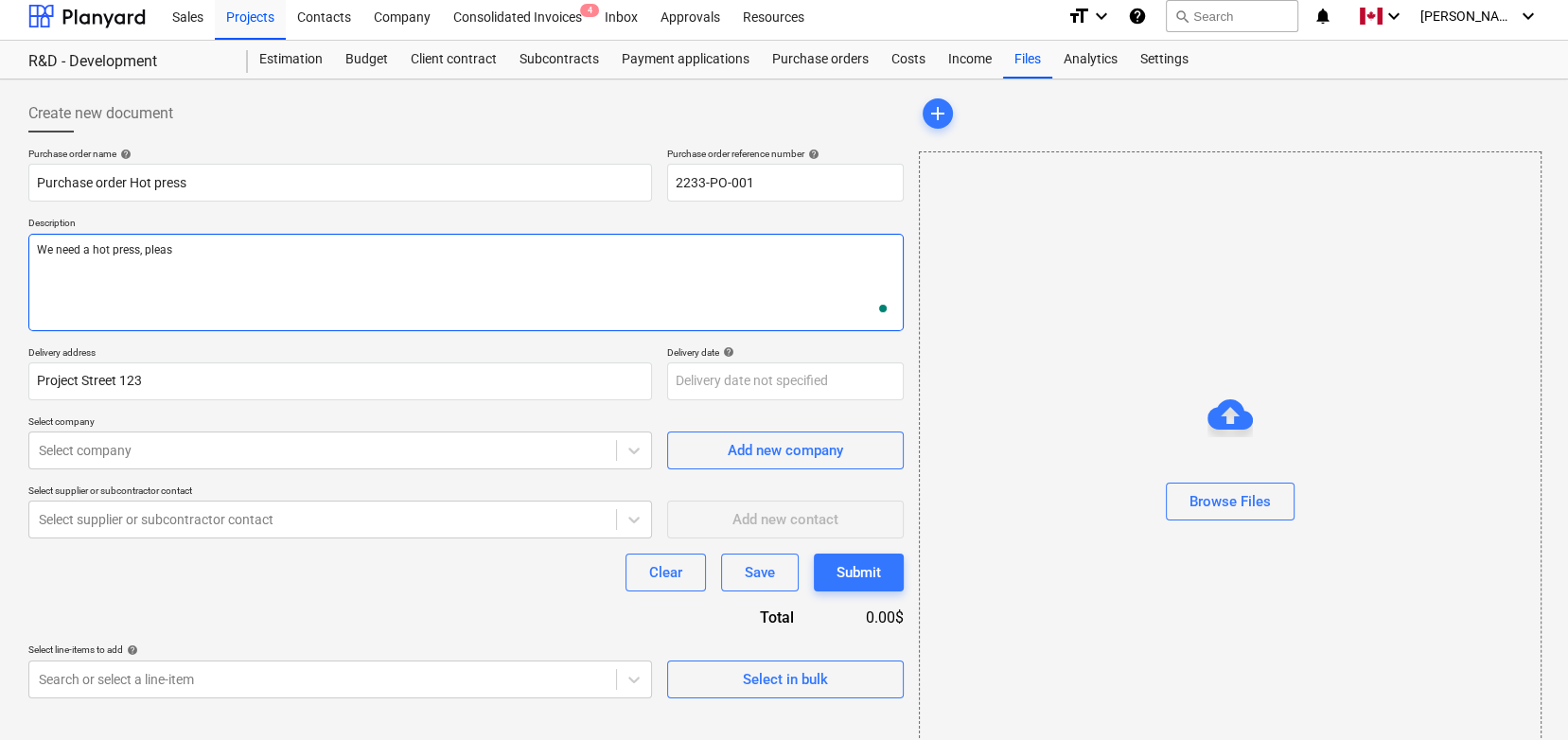
type textarea "We need a hot press, please"
type textarea "x"
type textarea "We need a hot press, please"
type textarea "x"
type textarea "We need a hot press, please ."
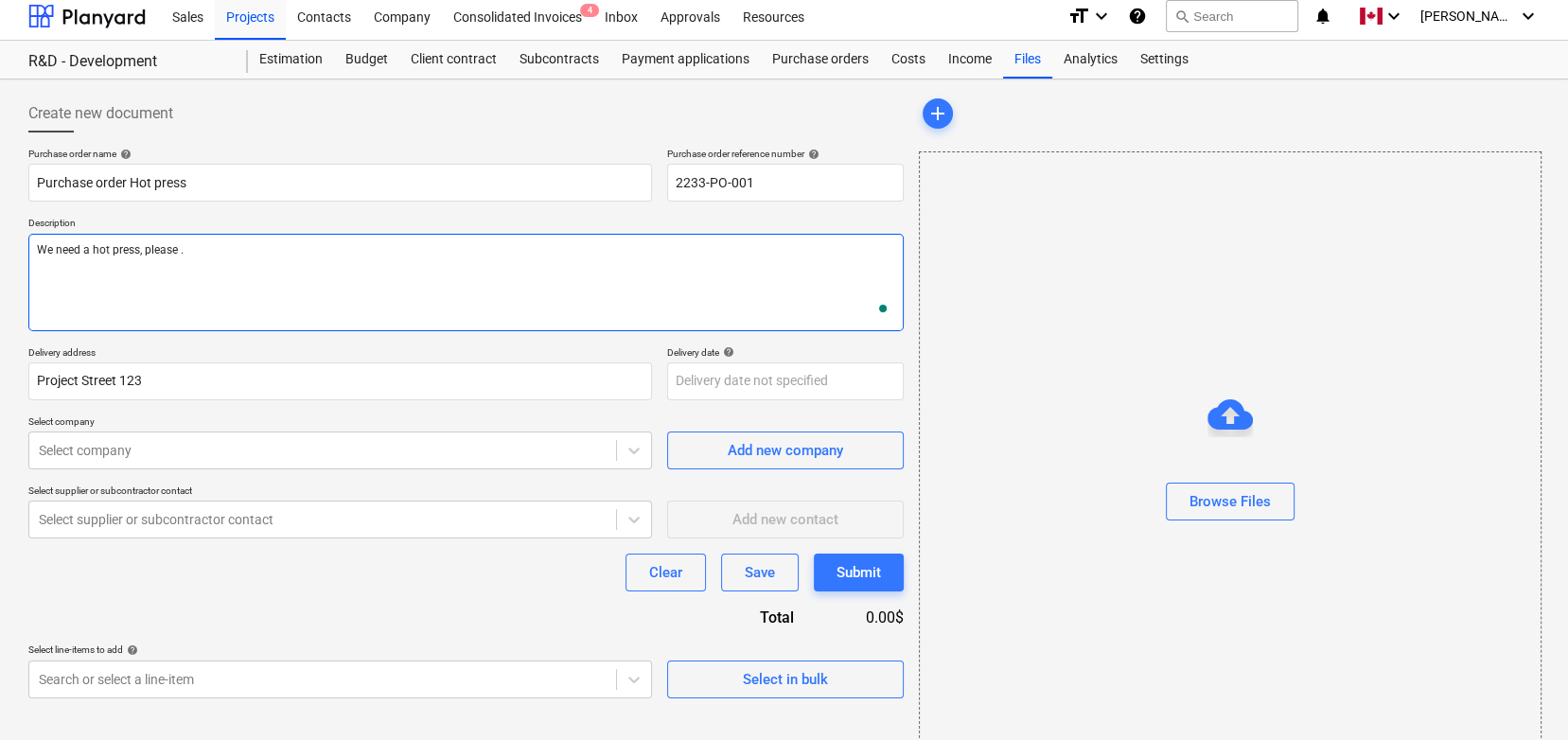
type textarea "x"
type textarea "We need a hot press, please"
type textarea "x"
type textarea "We need a hot press, please"
type textarea "x"
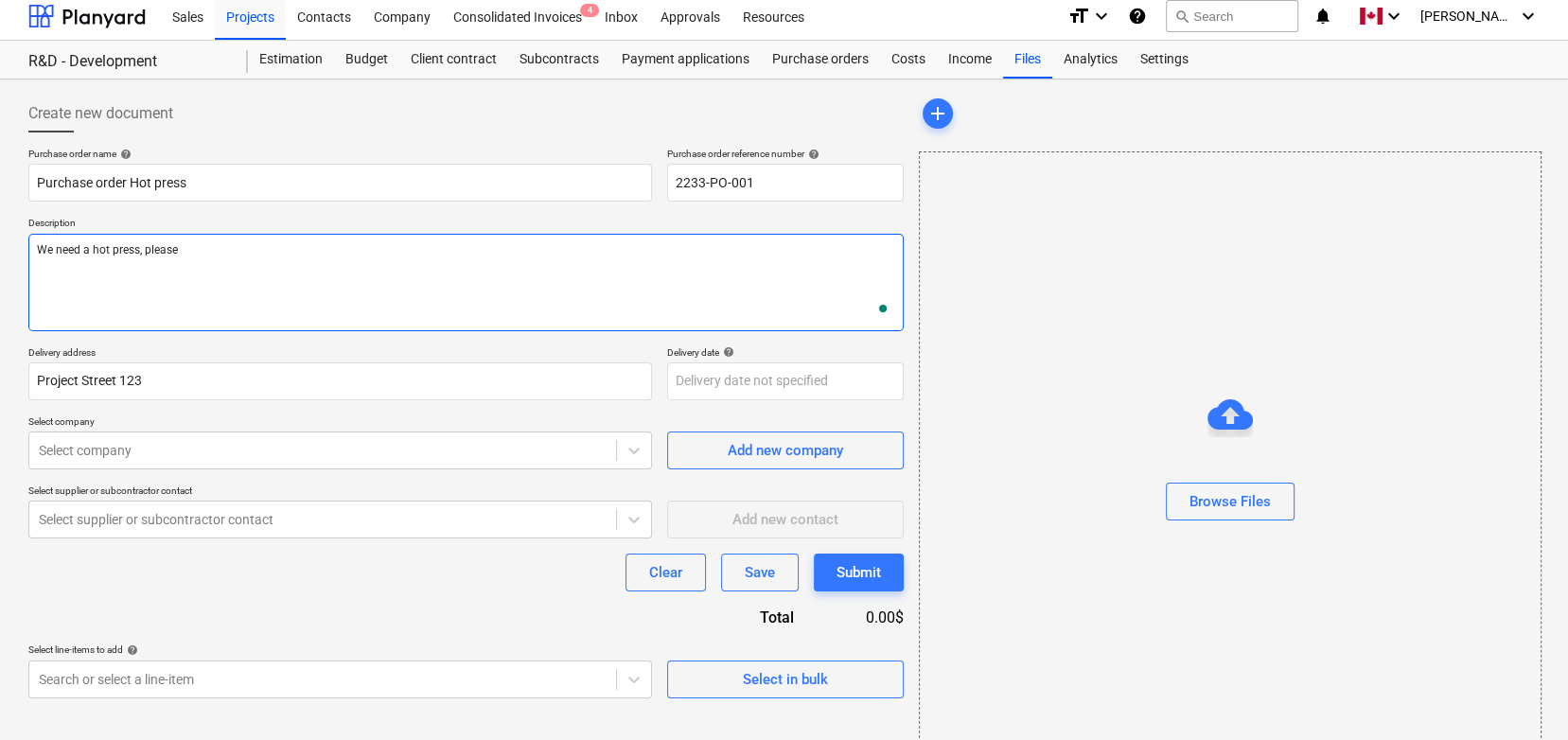
type textarea "We need a hot press, please."
type textarea "x"
type textarea "We need a hot press, please."
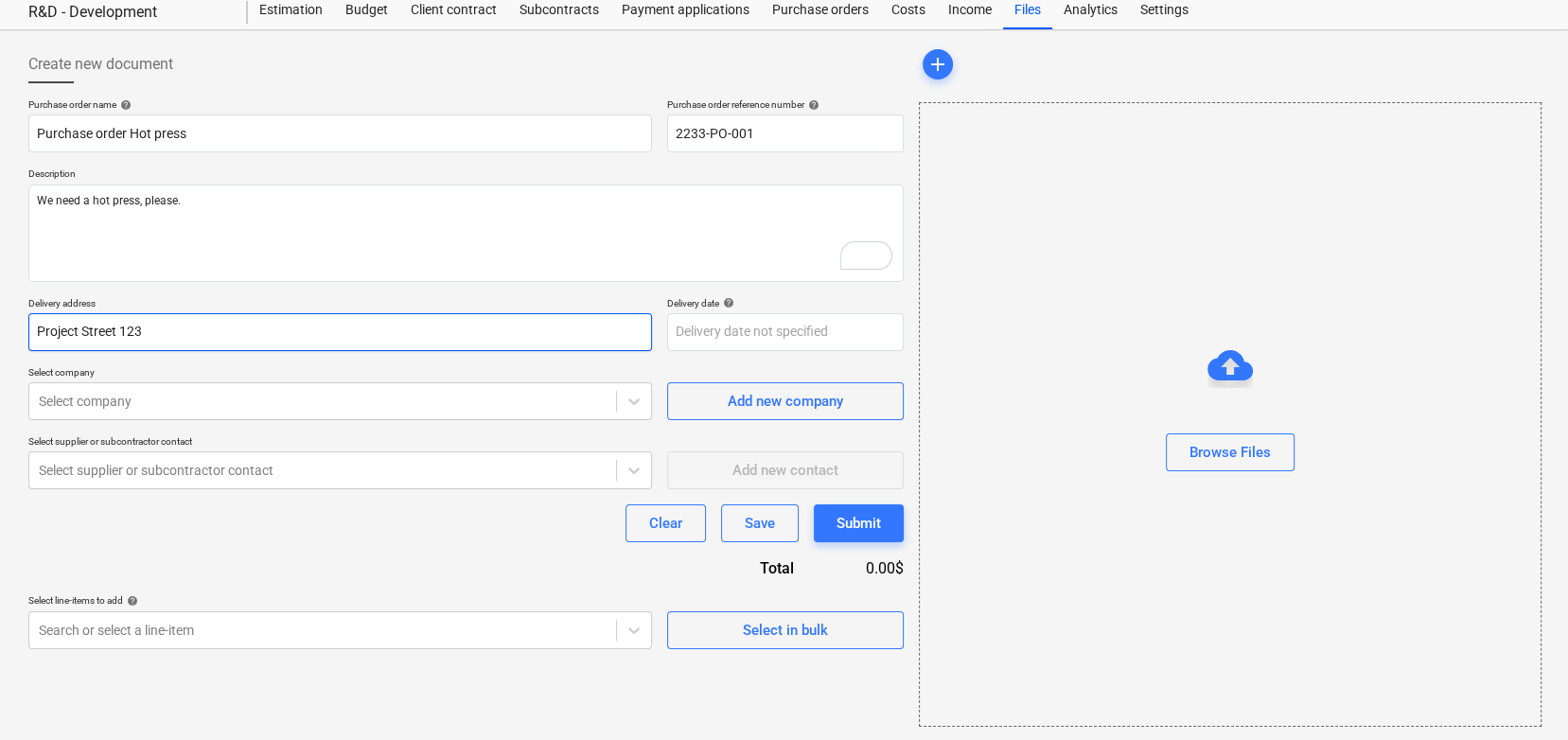
drag, startPoint x: 166, startPoint y: 325, endPoint x: 31, endPoint y: 323, distance: 135.0
click at [31, 323] on input "Project Street 123" at bounding box center [339, 332] width 624 height 38
click at [28, 302] on p "Delivery address" at bounding box center [339, 305] width 624 height 17
drag, startPoint x: 40, startPoint y: 325, endPoint x: 135, endPoint y: 326, distance: 95.0
click at [135, 326] on input "Project Street 123" at bounding box center [339, 332] width 624 height 38
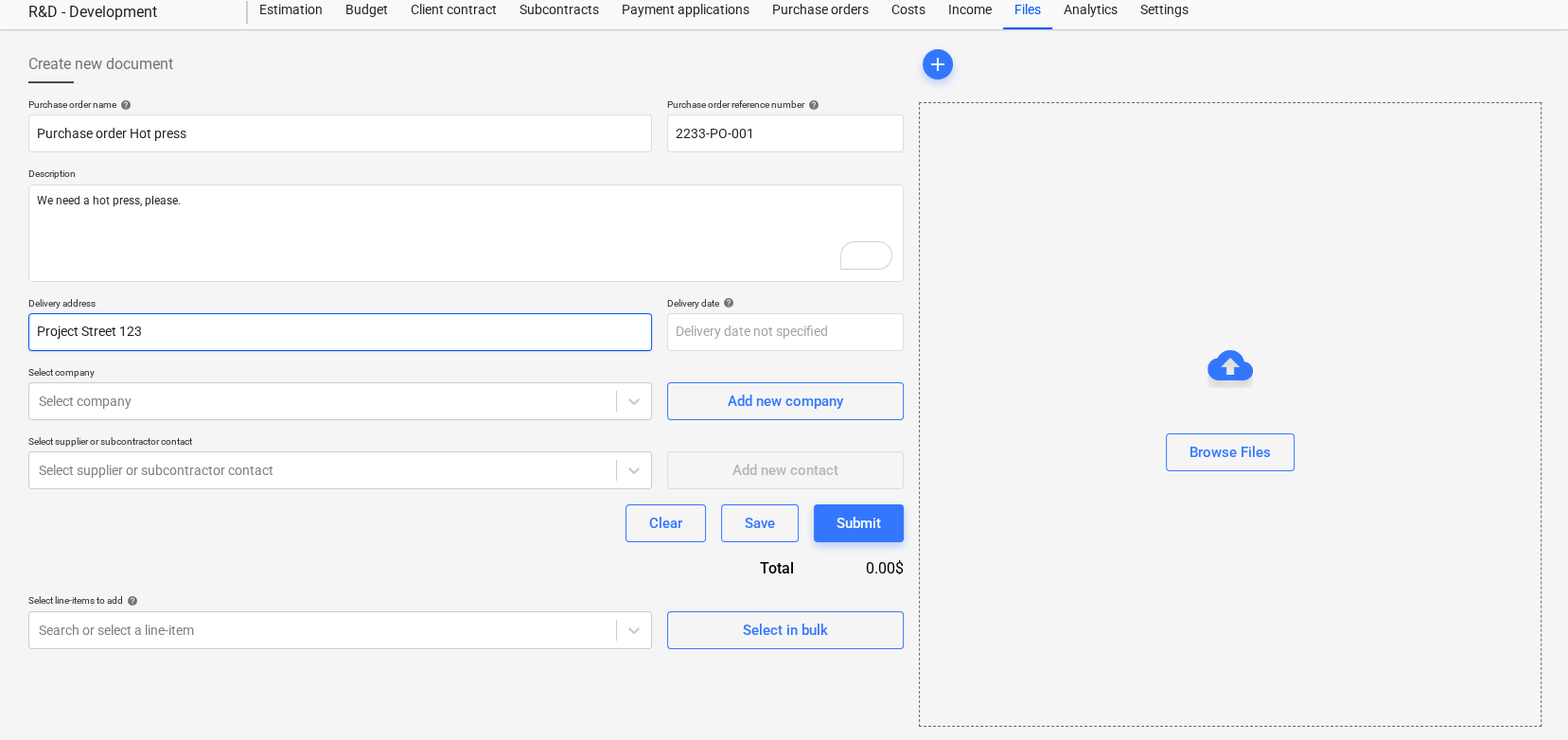
click at [153, 326] on input "Project Street 123" at bounding box center [339, 332] width 624 height 38
click at [158, 326] on input "Project Street 123" at bounding box center [339, 332] width 624 height 38
type textarea "x"
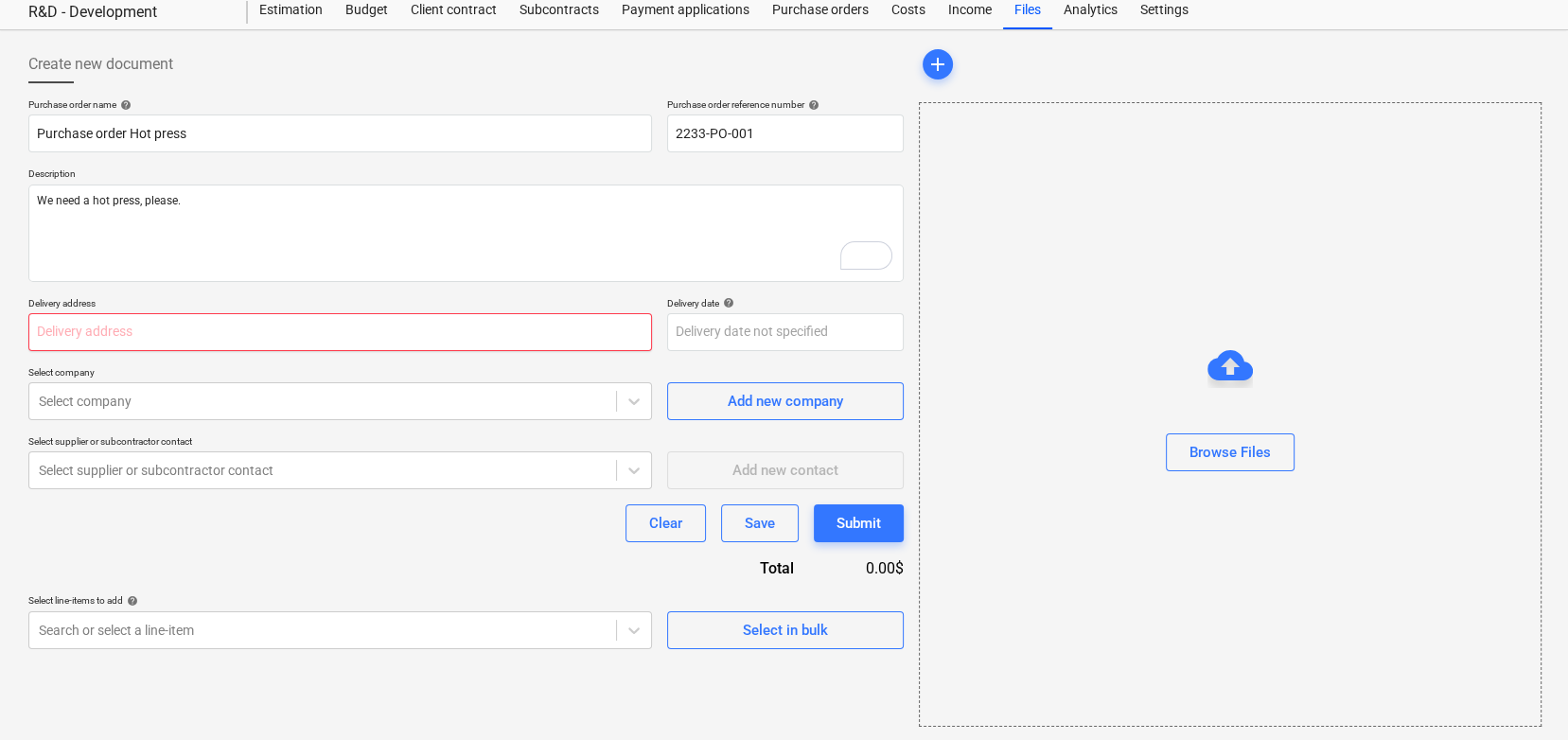
type textarea "x"
type input "Project Street 123"
click at [285, 298] on p "Delivery address" at bounding box center [339, 305] width 624 height 17
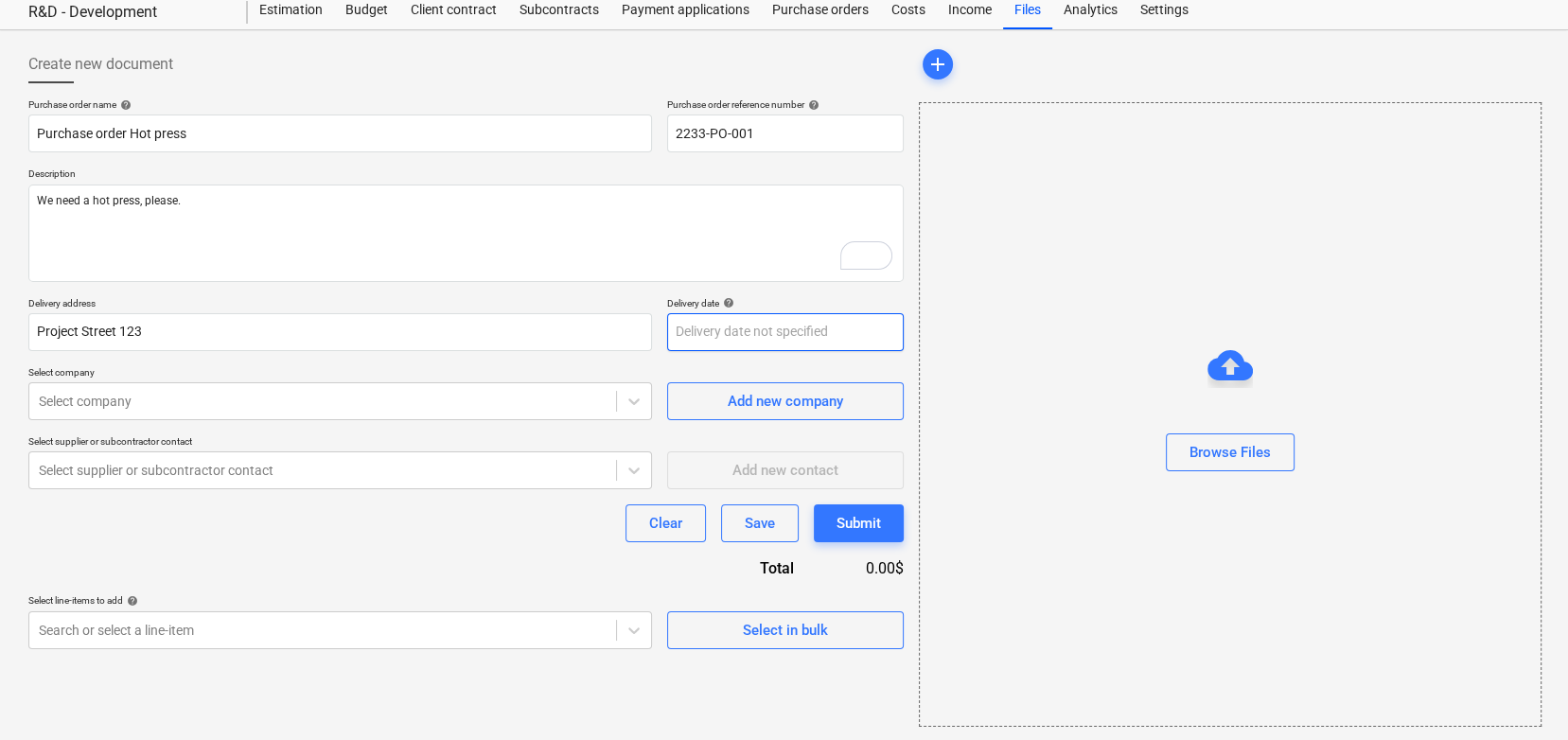
click at [696, 318] on body "Sales Projects Contacts Company Consolidated Invoices 4 Inbox Approvals Resourc…" at bounding box center [784, 313] width 1568 height 740
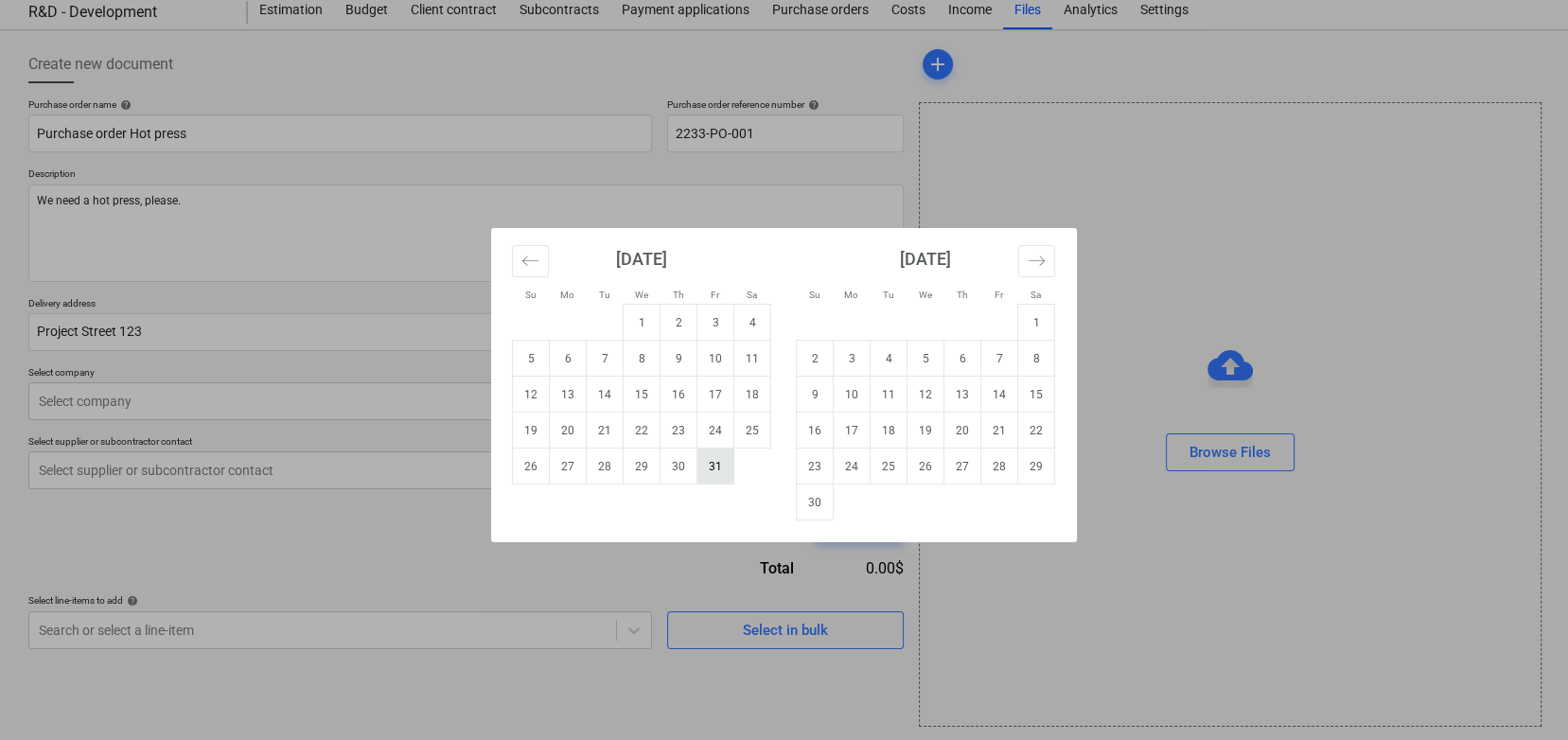
click at [715, 456] on td "31" at bounding box center [716, 466] width 37 height 36
type textarea "x"
type input "[DATE]"
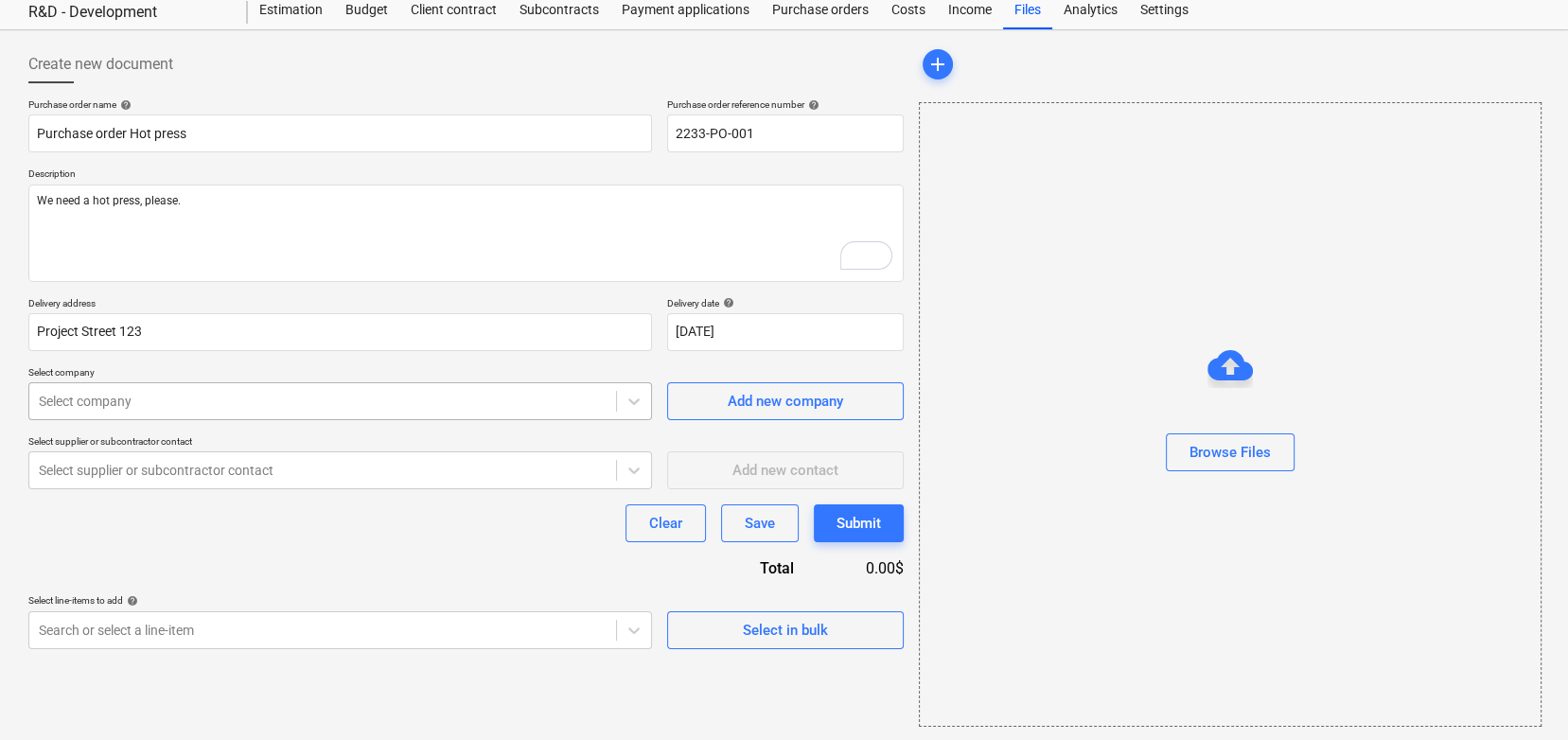
click at [372, 414] on div "Select company" at bounding box center [339, 401] width 624 height 38
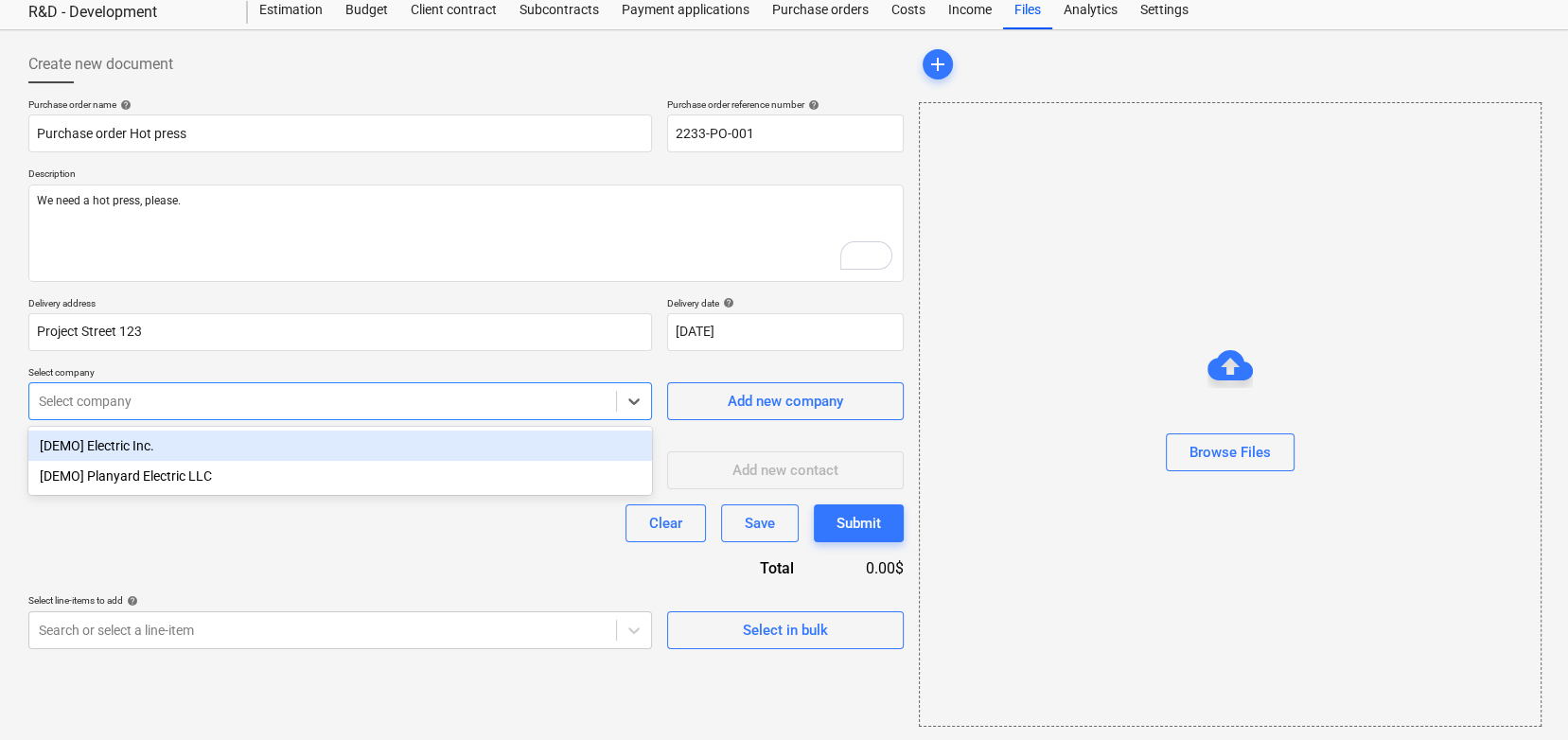
click at [329, 411] on div "Select company" at bounding box center [322, 401] width 587 height 26
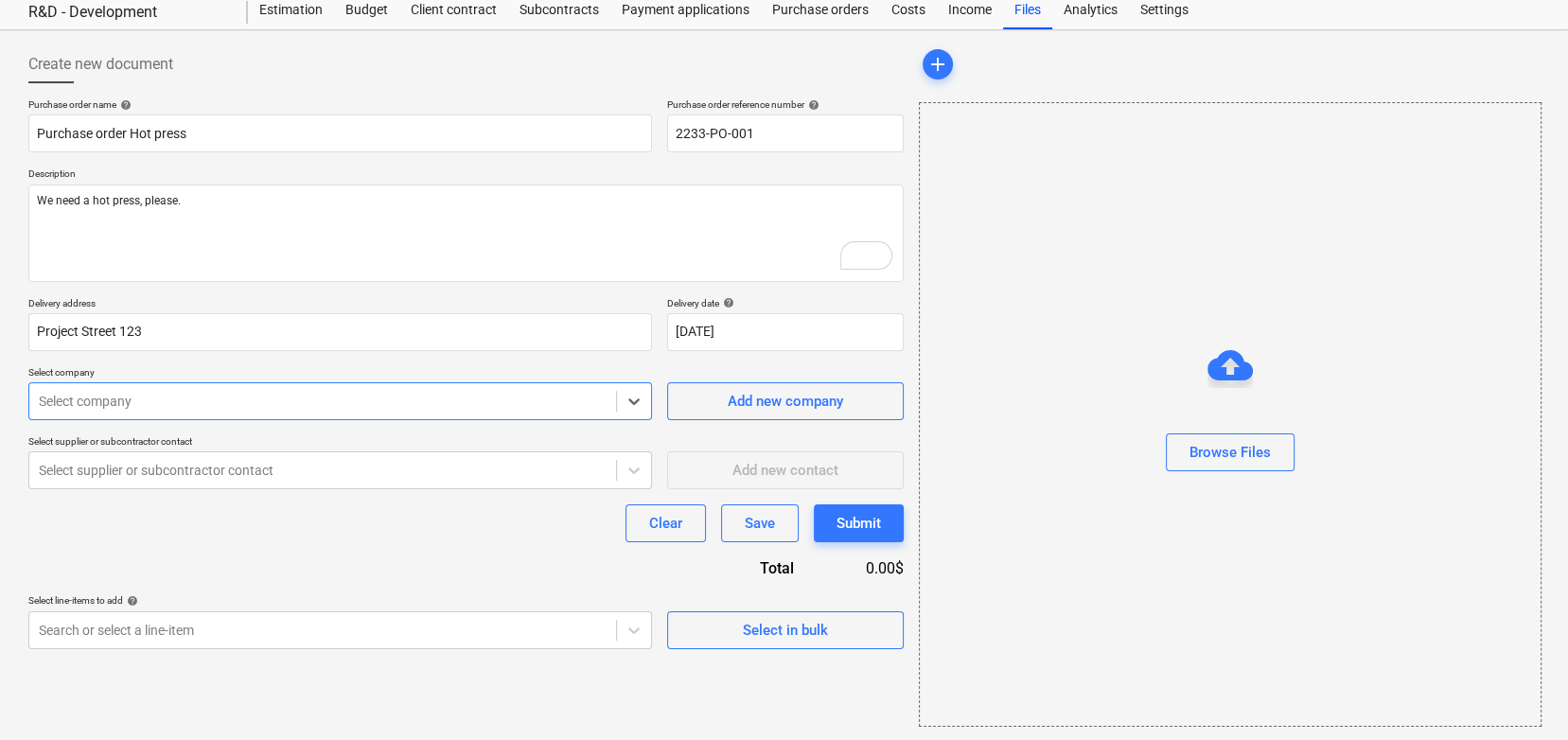
click at [329, 411] on div "Select company" at bounding box center [322, 401] width 587 height 26
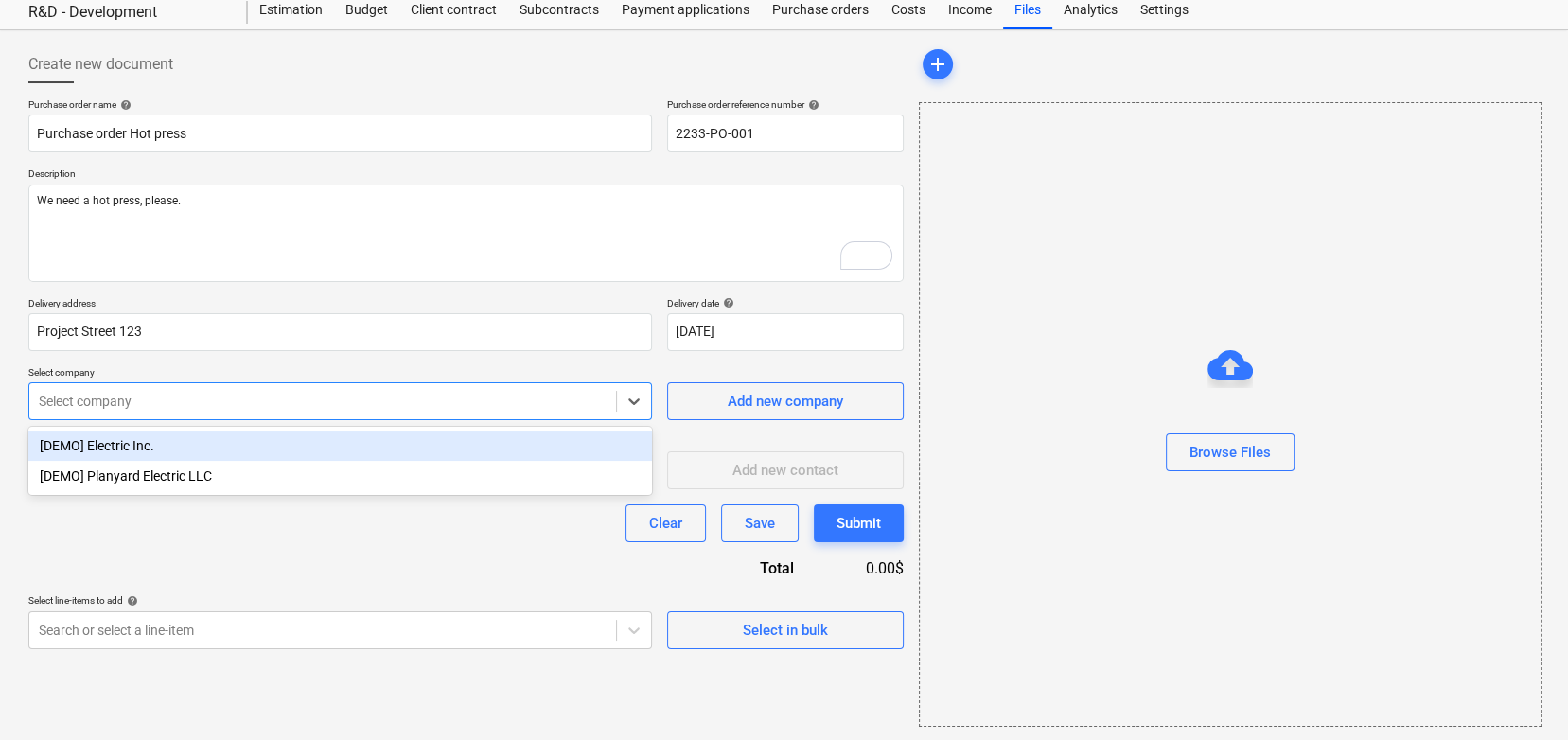
click at [326, 444] on div "[DEMO] Electric Inc." at bounding box center [339, 445] width 624 height 30
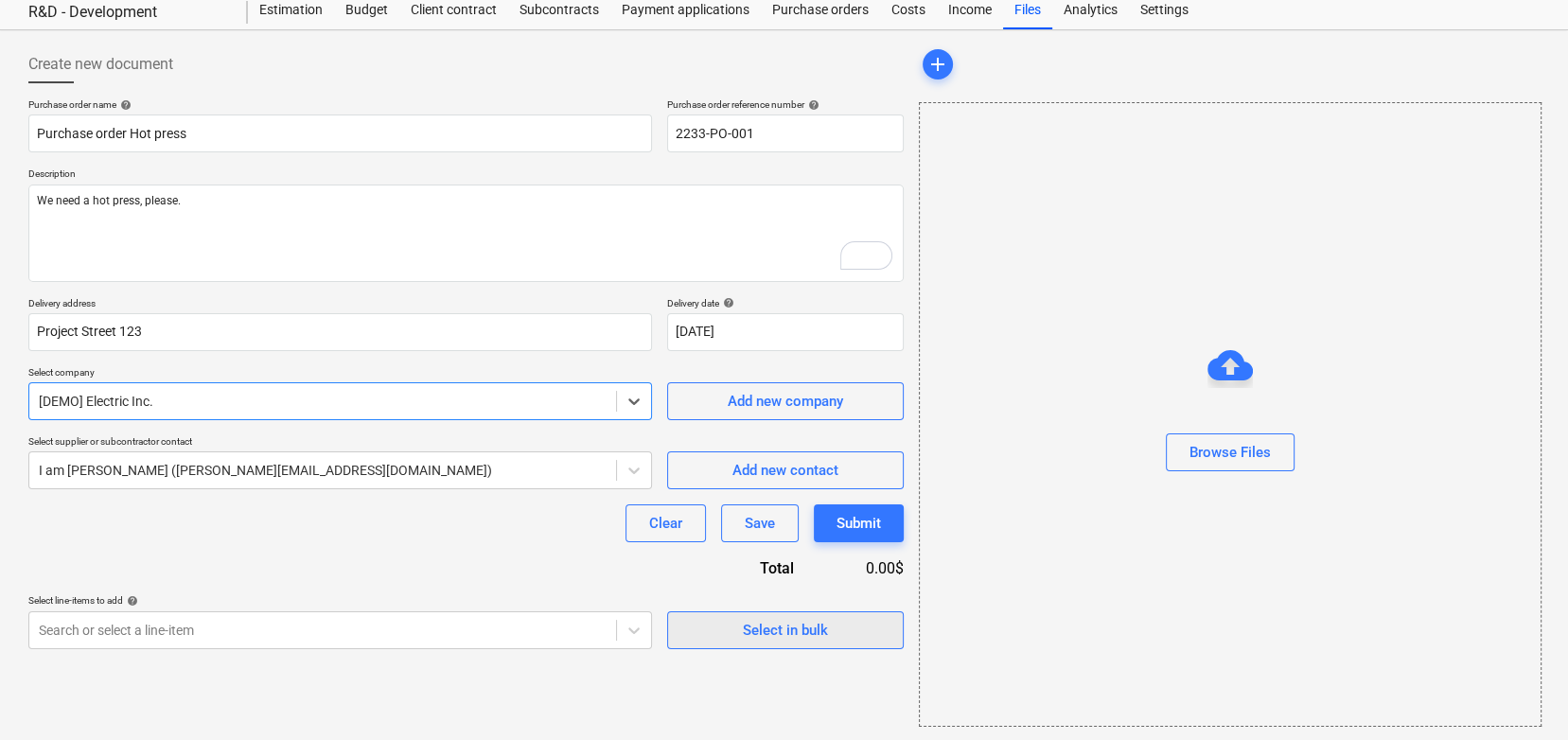
click at [718, 624] on span "Select in bulk" at bounding box center [785, 629] width 190 height 24
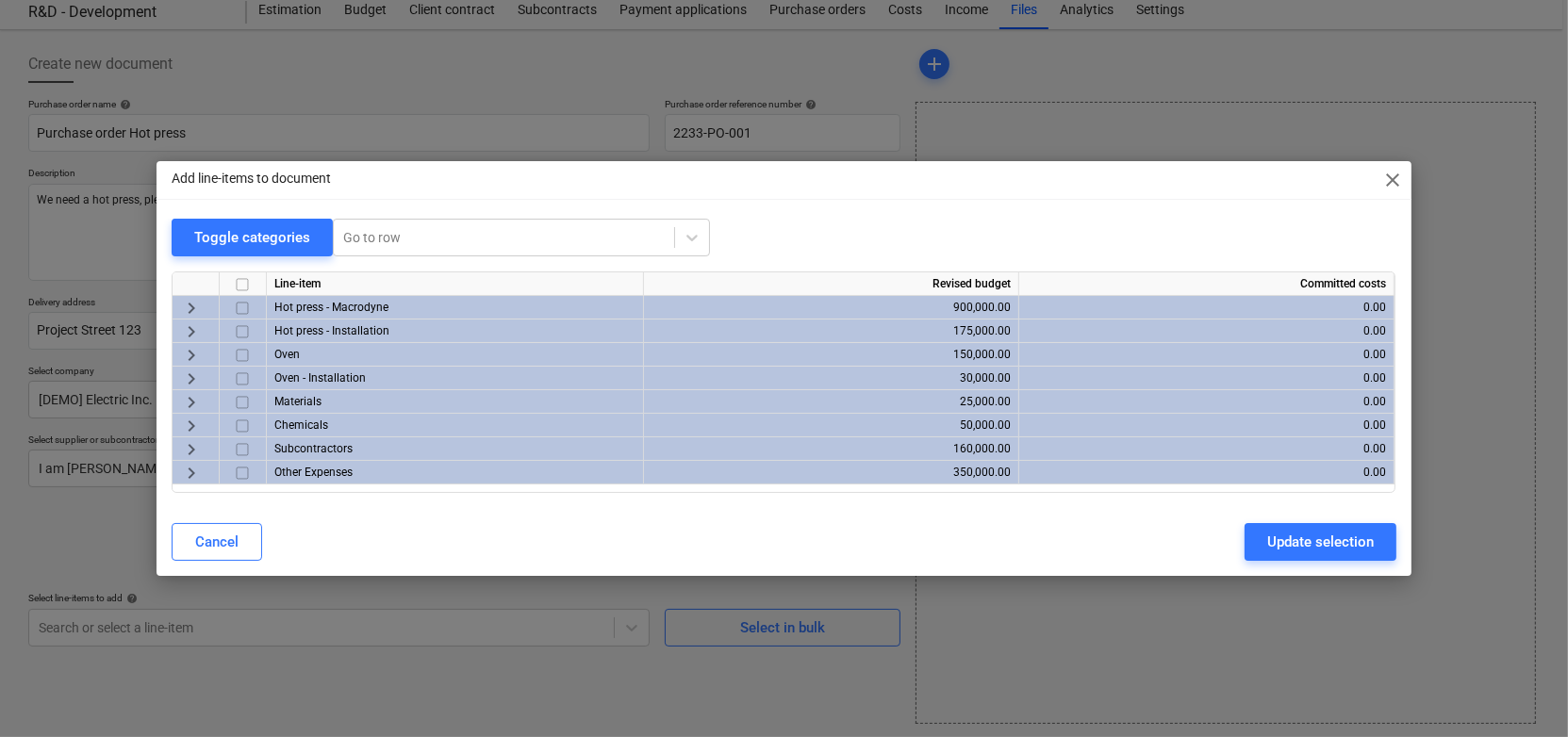
click at [192, 304] on span "keyboard_arrow_right" at bounding box center [191, 307] width 22 height 22
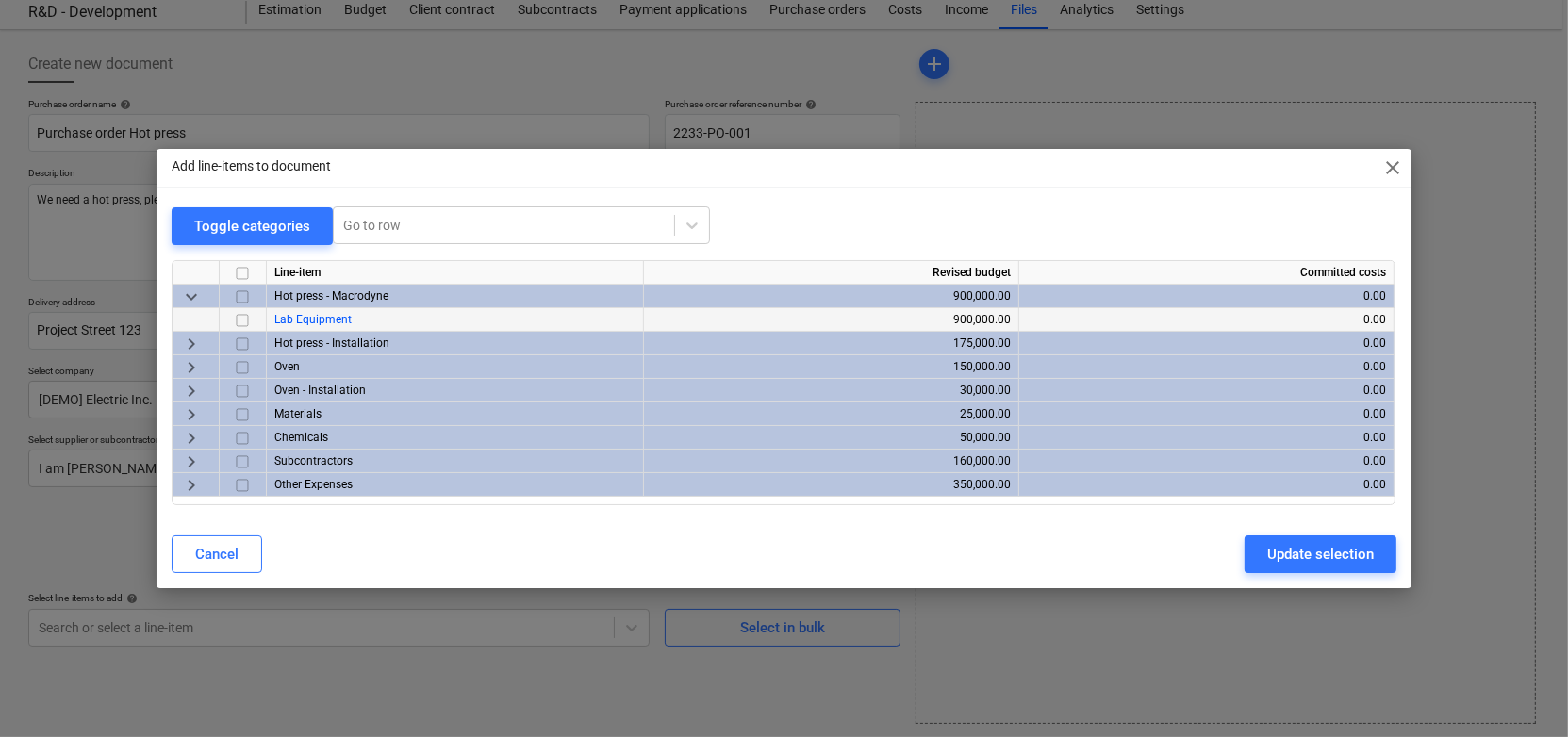
click at [245, 319] on input "checkbox" at bounding box center [241, 320] width 22 height 22
click at [1275, 544] on div "Update selection" at bounding box center [1321, 553] width 107 height 24
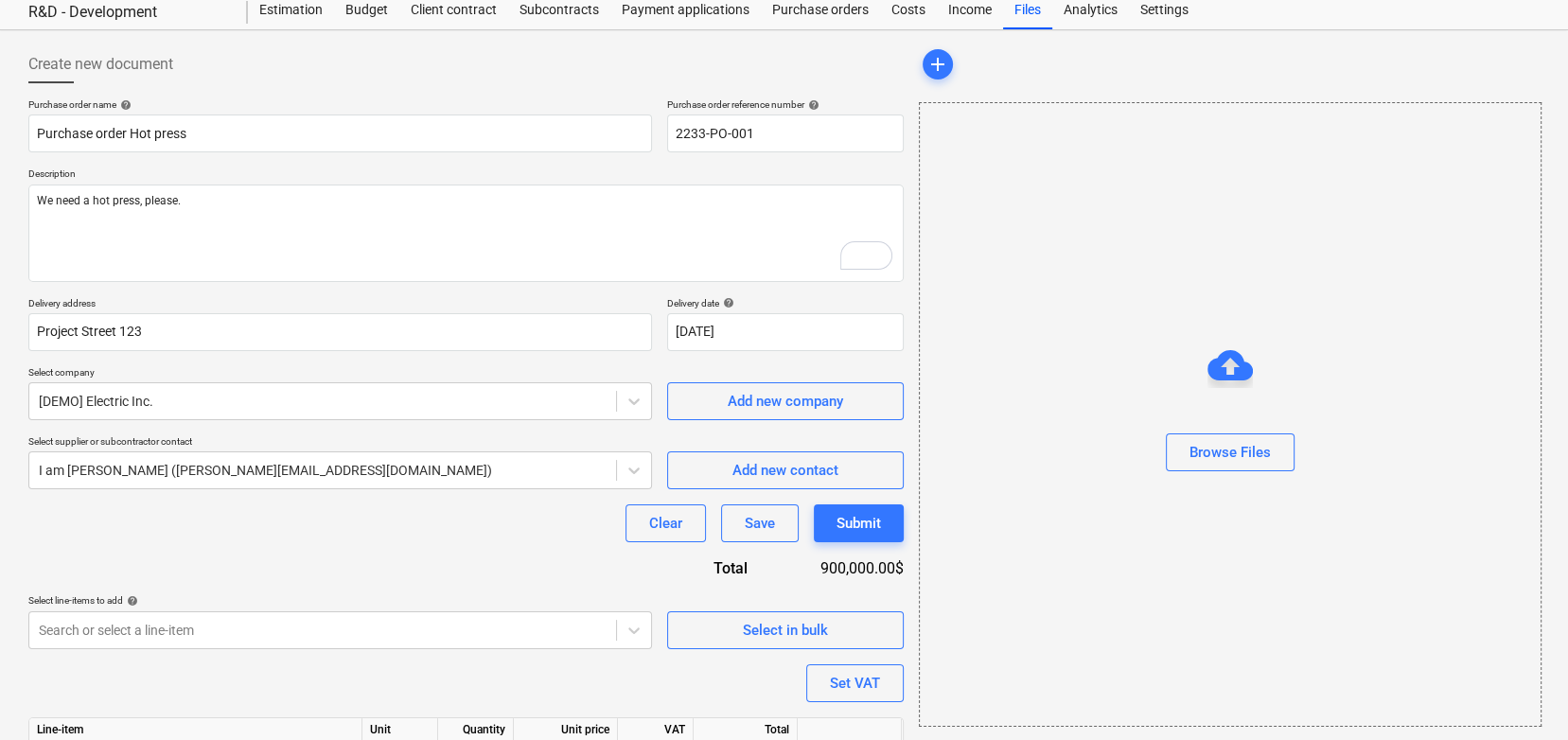
scroll to position [159, 0]
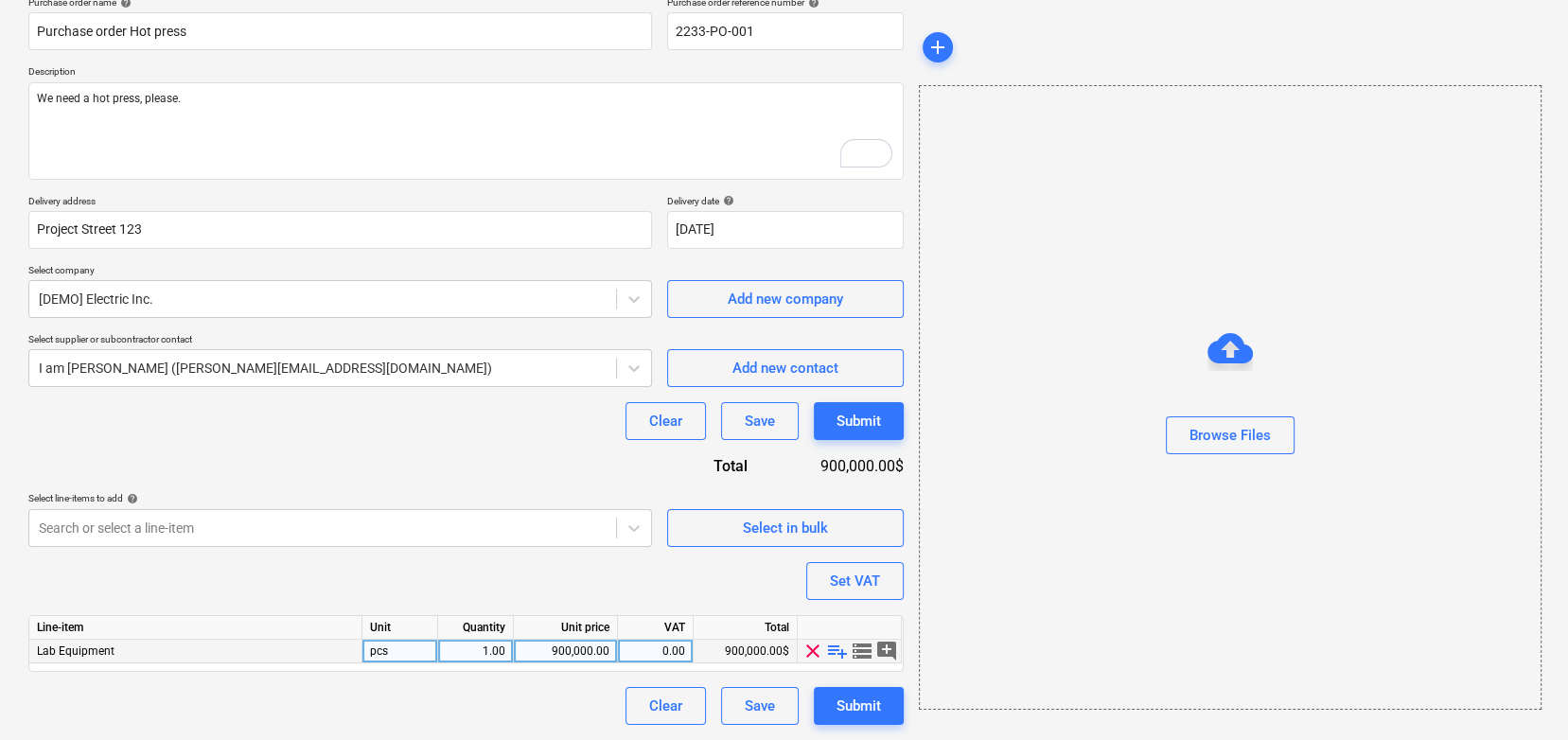
drag, startPoint x: 127, startPoint y: 649, endPoint x: 40, endPoint y: 649, distance: 87.0
click at [40, 649] on div "Lab Equipment" at bounding box center [196, 652] width 333 height 23
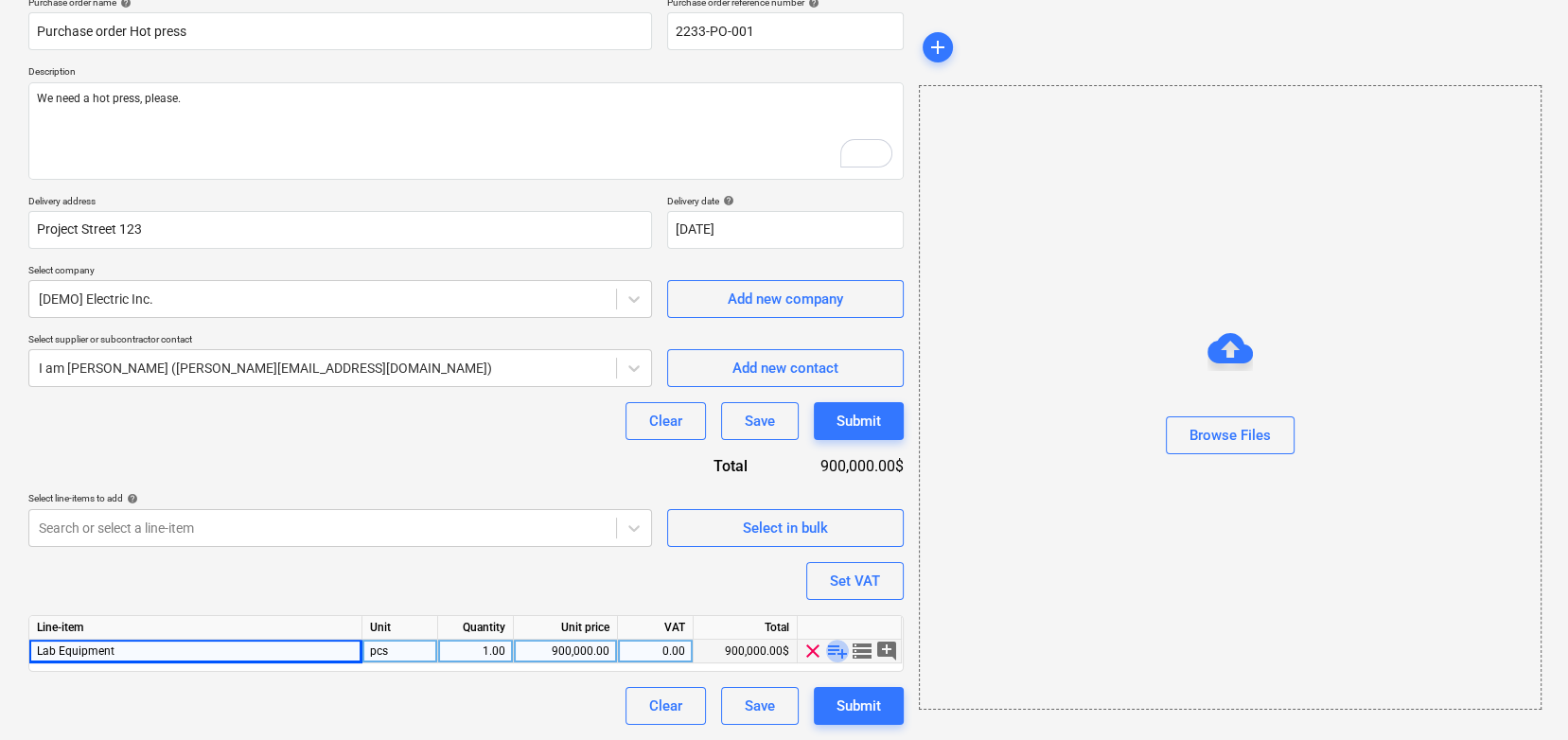
click at [837, 647] on span "playlist_add" at bounding box center [837, 651] width 22 height 22
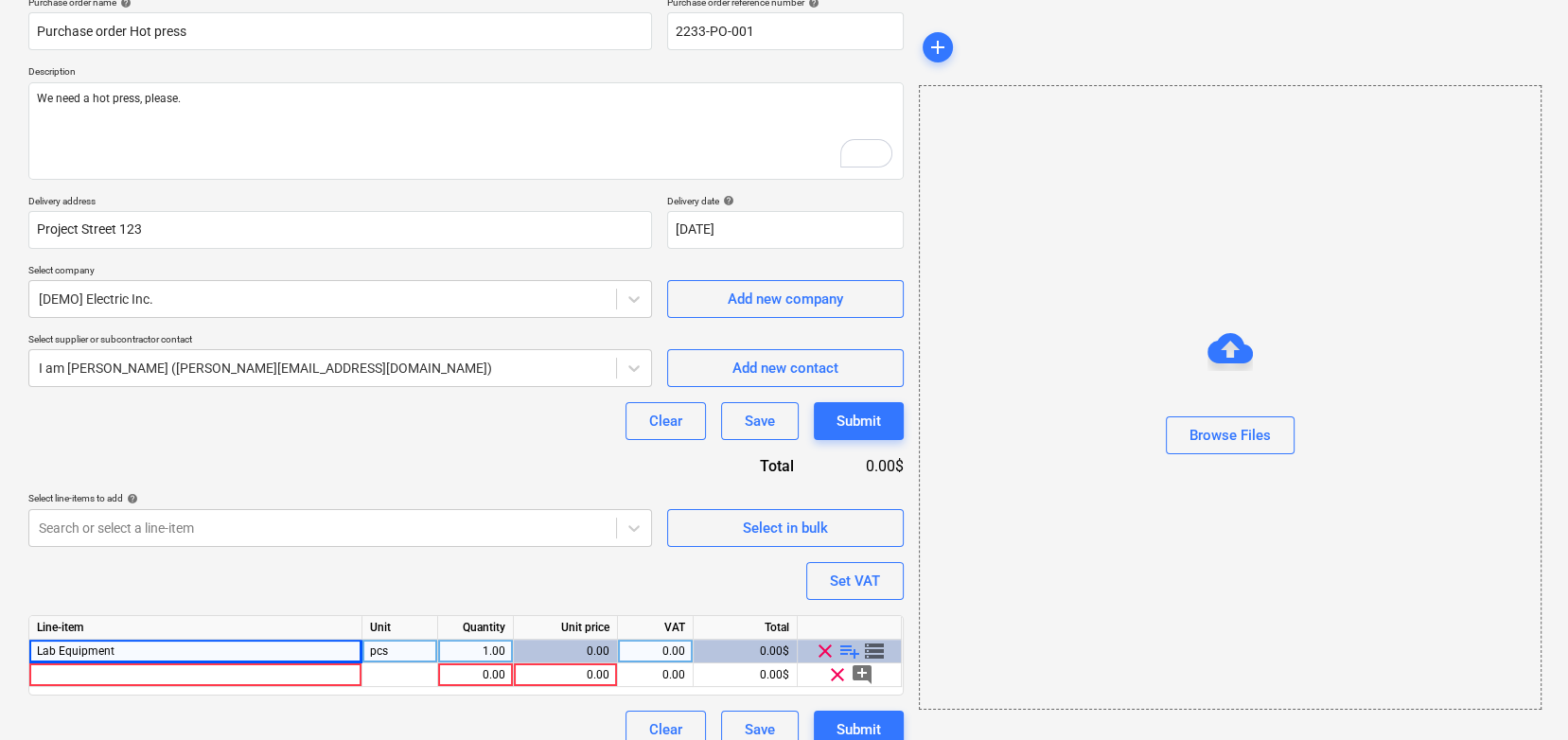
scroll to position [182, 0]
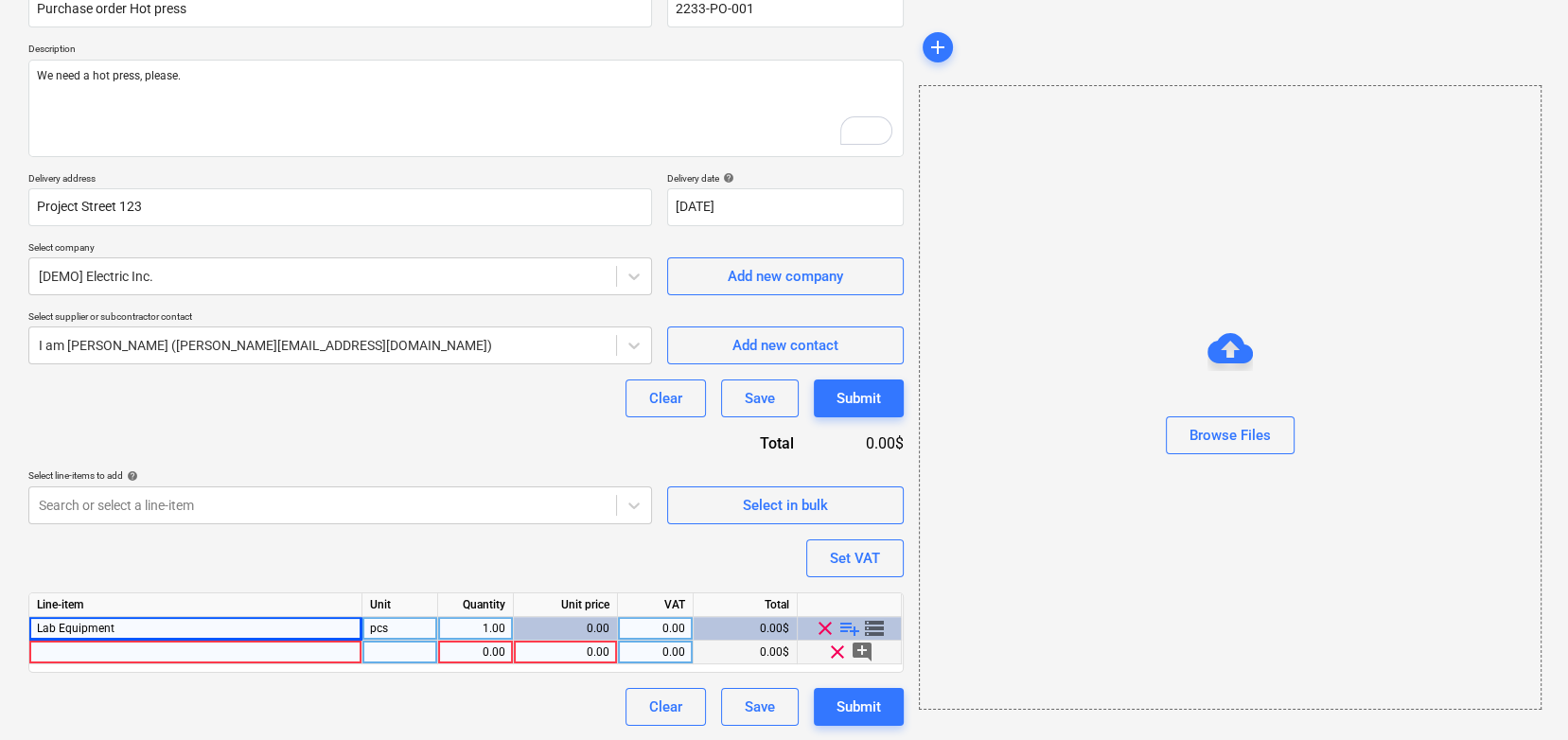
click at [233, 655] on div at bounding box center [196, 652] width 333 height 23
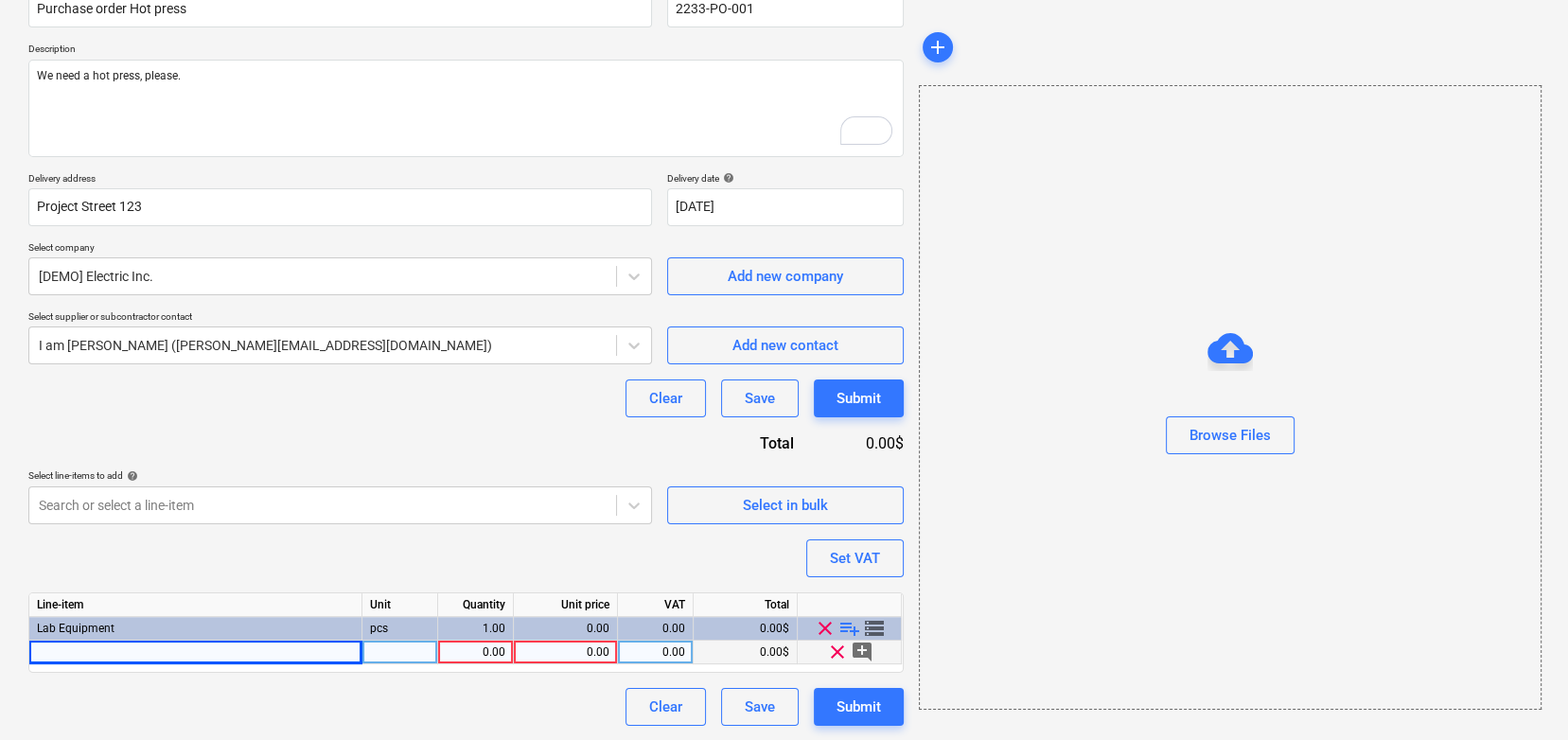
type textarea "x"
click at [99, 652] on div at bounding box center [196, 652] width 333 height 23
type input "Hot press Type A"
type textarea "x"
click at [550, 655] on div "0.00" at bounding box center [565, 652] width 88 height 23
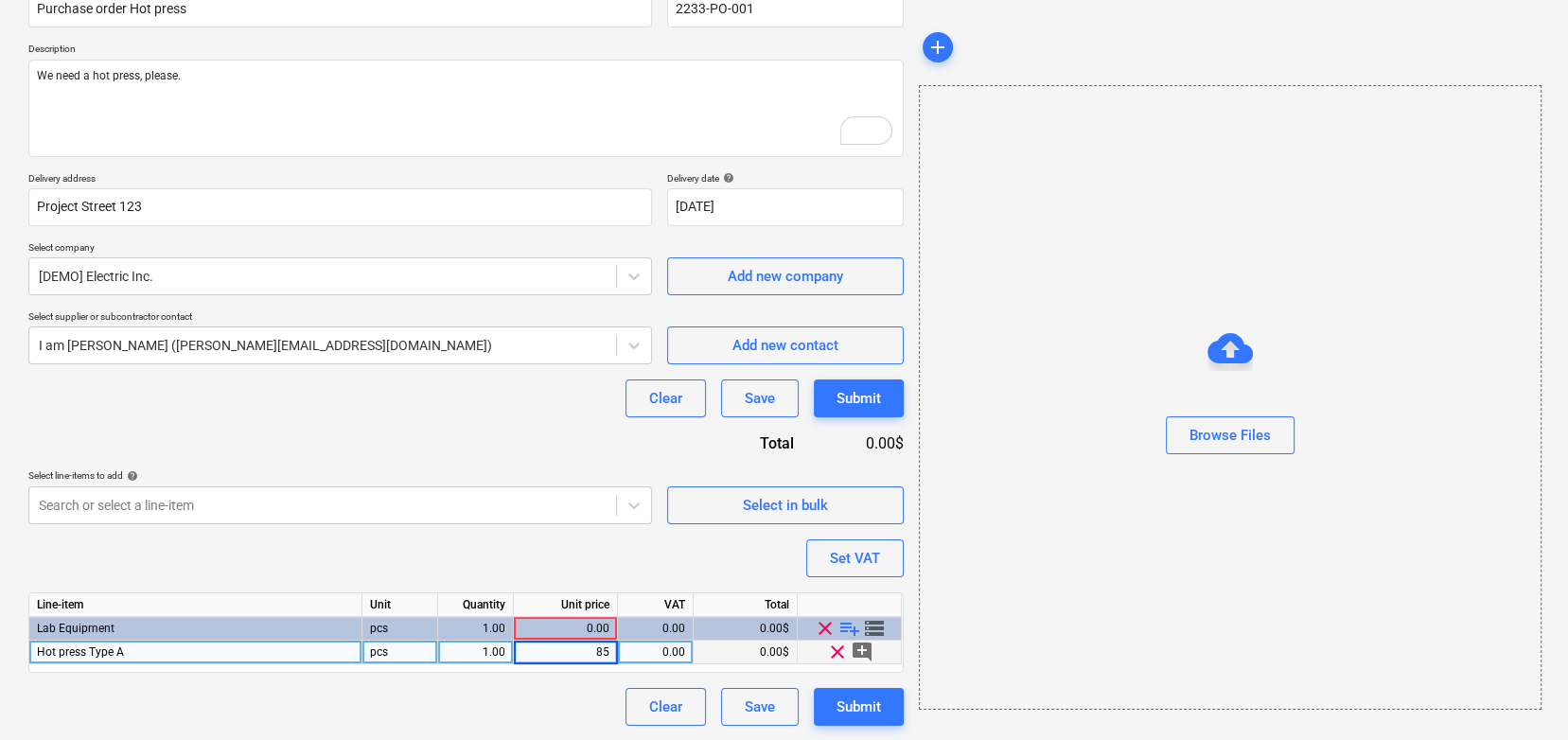
type input "850"
type textarea "x"
click at [583, 645] on div "850.00" at bounding box center [565, 652] width 88 height 23
type input "850000"
click at [588, 561] on div "Purchase order name help Purchase order Hot press Purchase order reference numb…" at bounding box center [466, 350] width 875 height 753
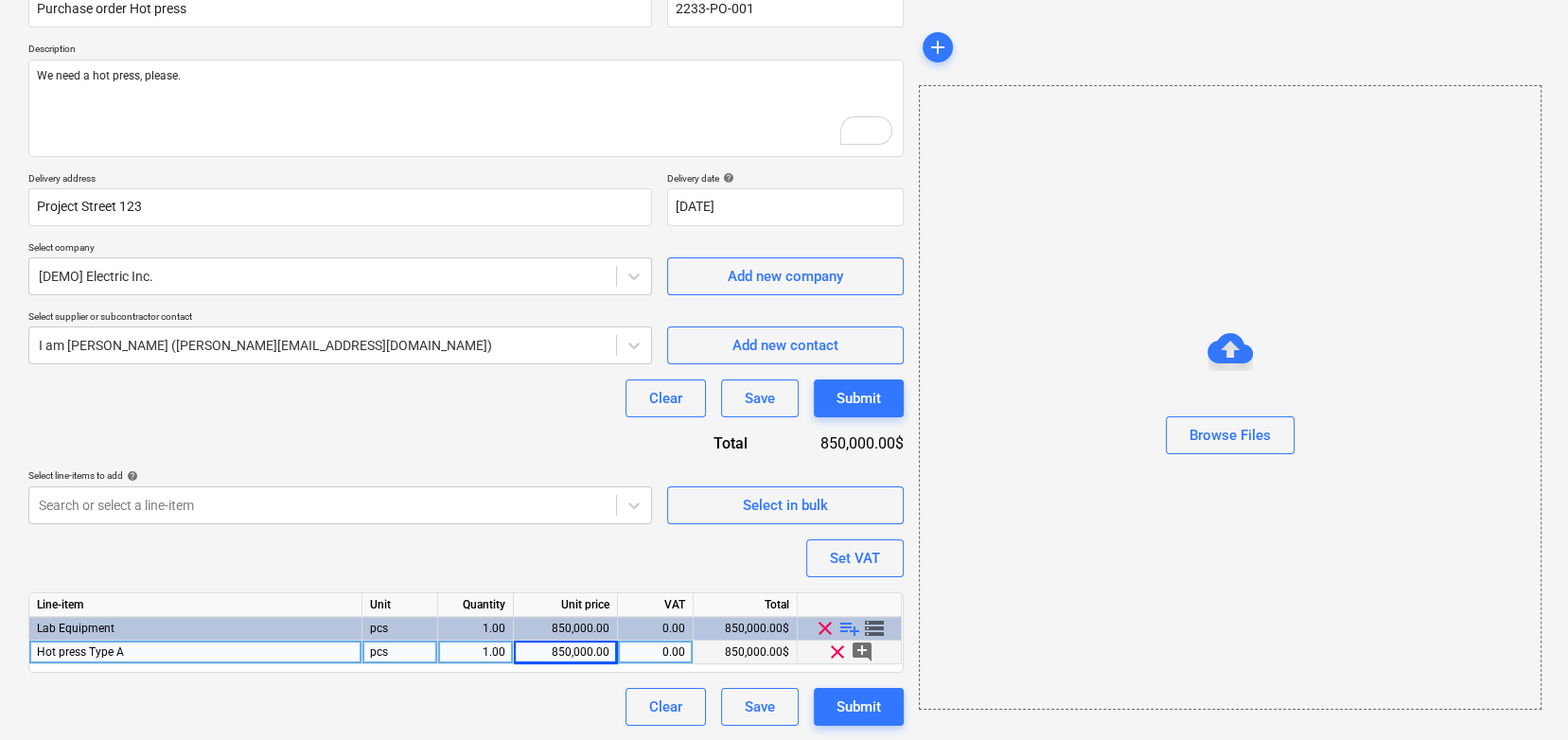
click at [850, 620] on span "playlist_add" at bounding box center [849, 627] width 22 height 22
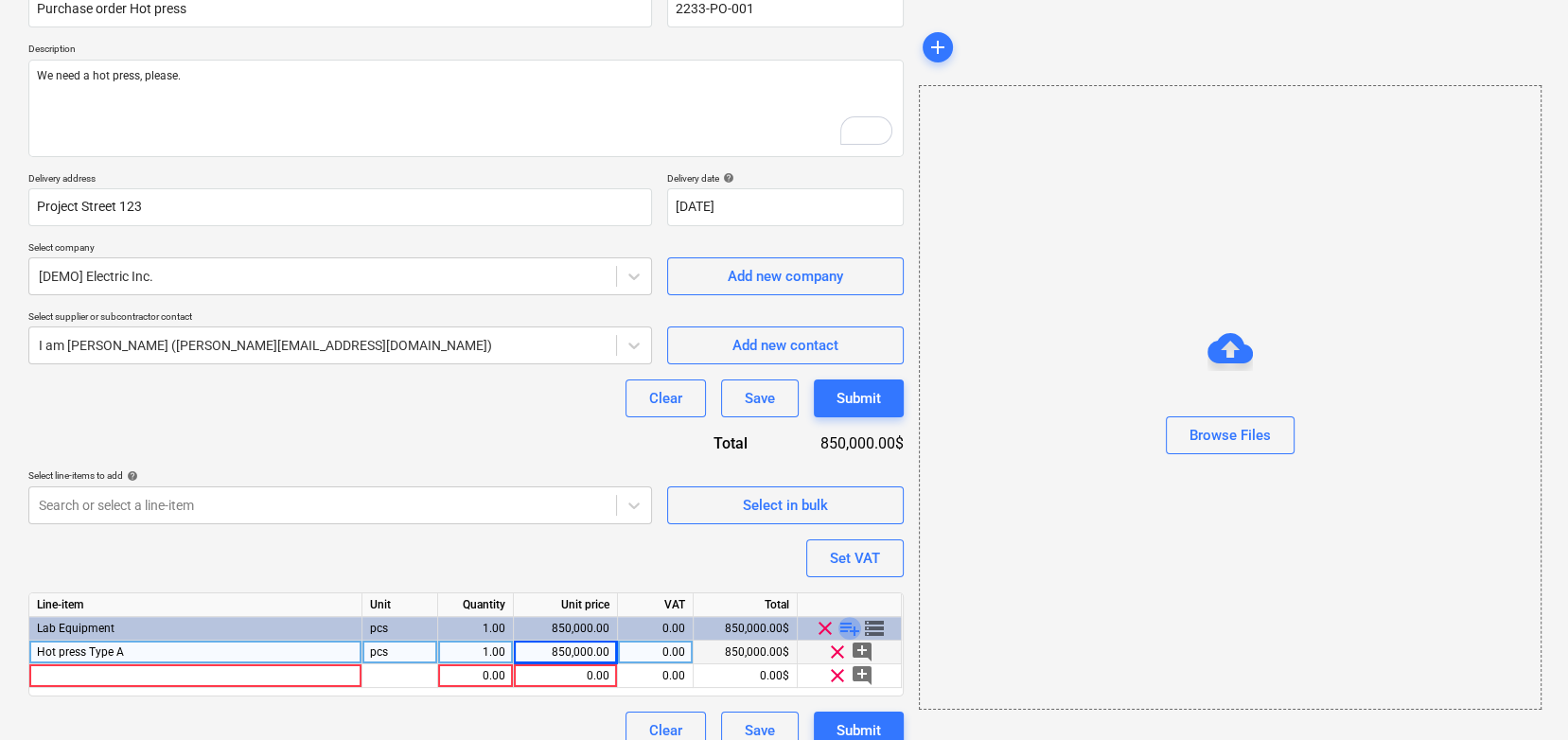
click at [850, 620] on span "playlist_add" at bounding box center [849, 627] width 22 height 22
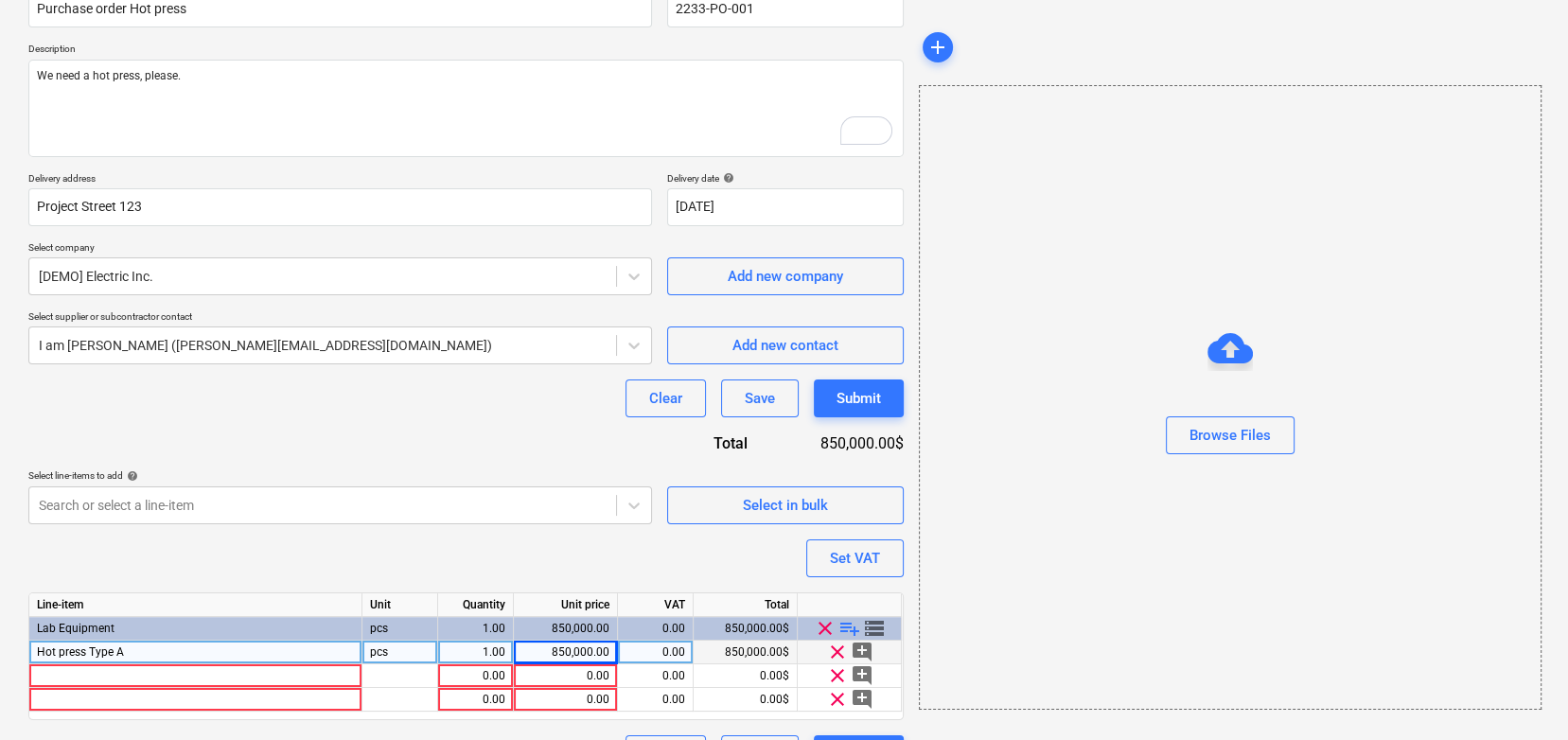
scroll to position [229, 0]
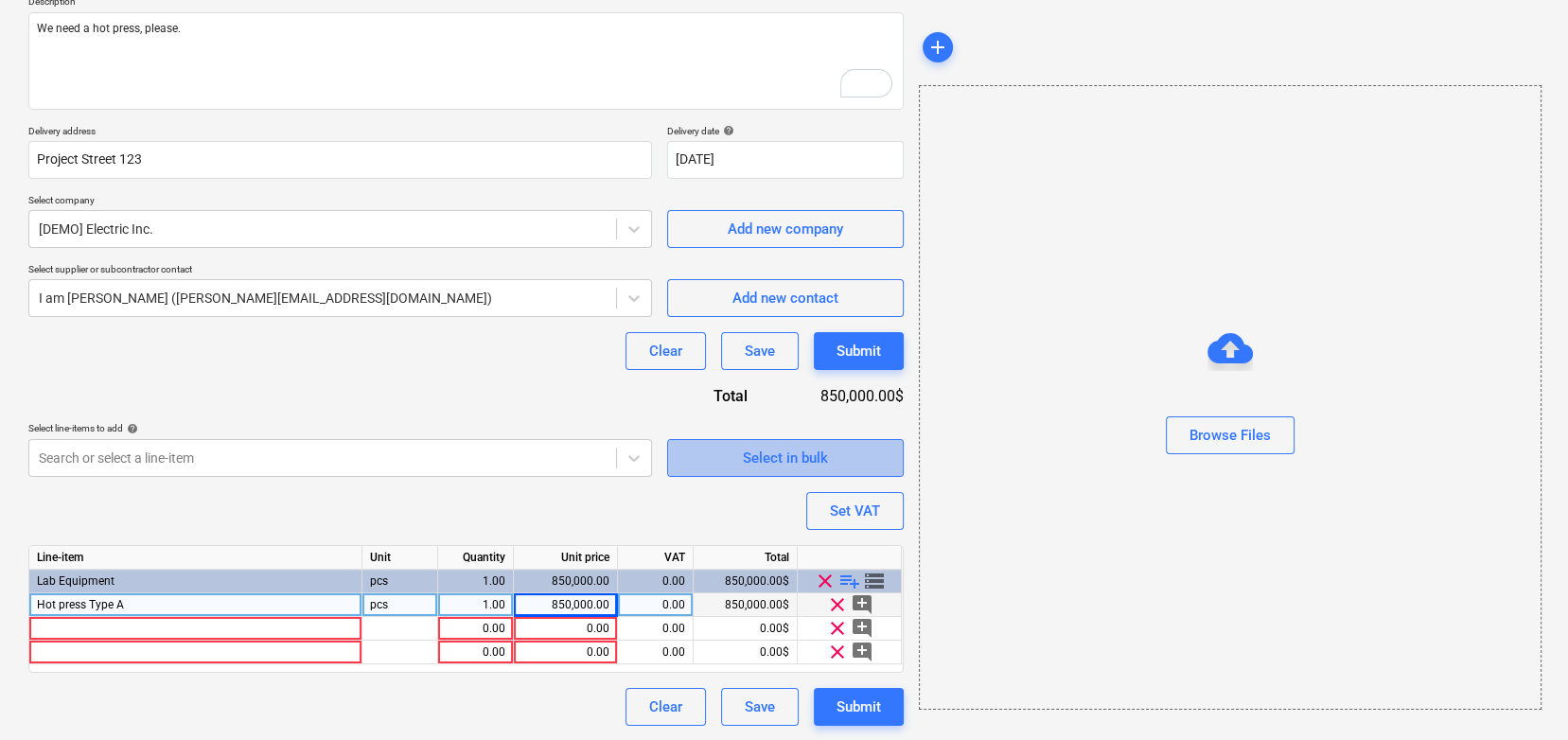
click at [746, 463] on div "Select in bulk" at bounding box center [786, 457] width 86 height 24
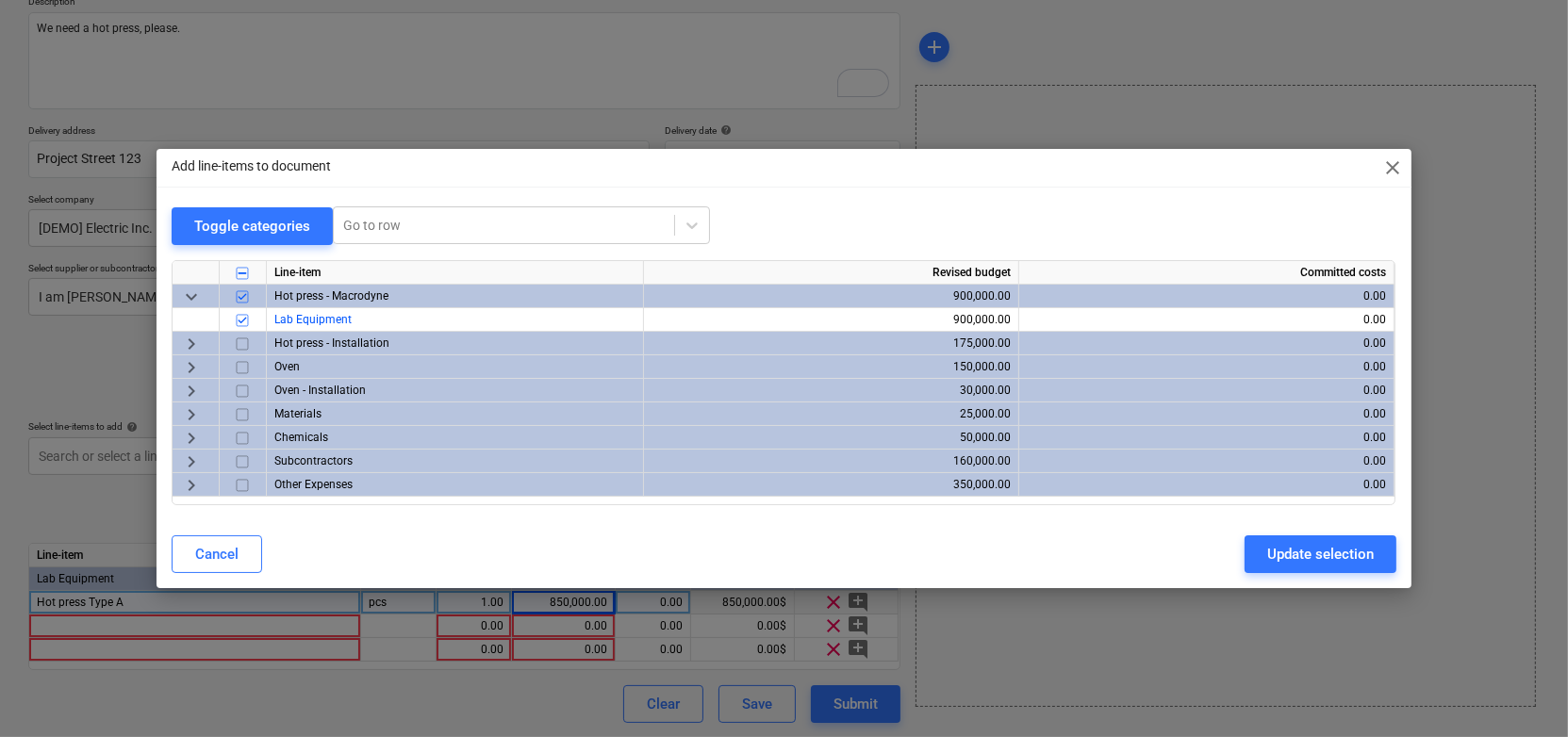
click at [197, 346] on span "keyboard_arrow_right" at bounding box center [191, 343] width 22 height 22
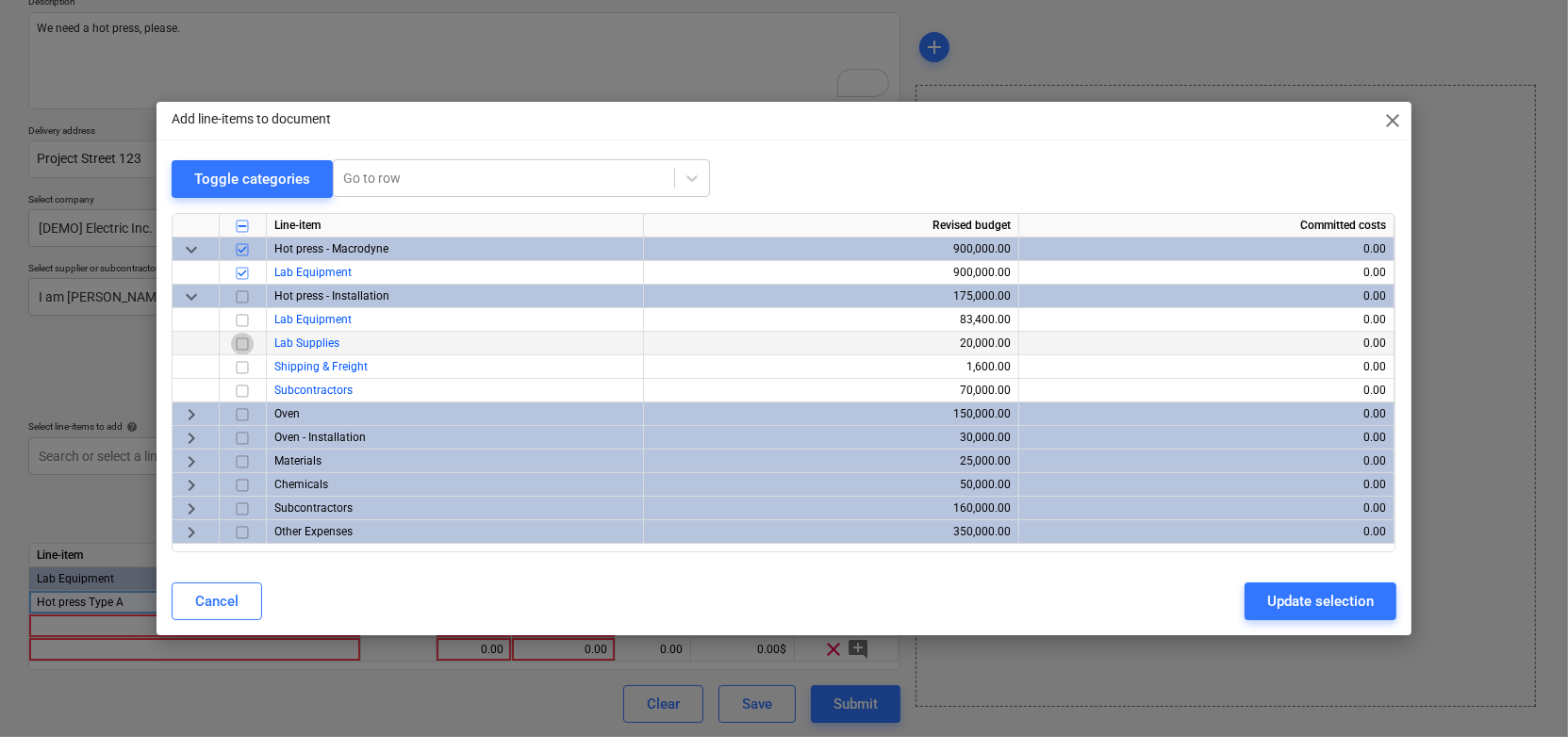
click at [249, 340] on input "checkbox" at bounding box center [241, 343] width 22 height 22
click at [1274, 594] on div "Update selection" at bounding box center [1321, 600] width 107 height 24
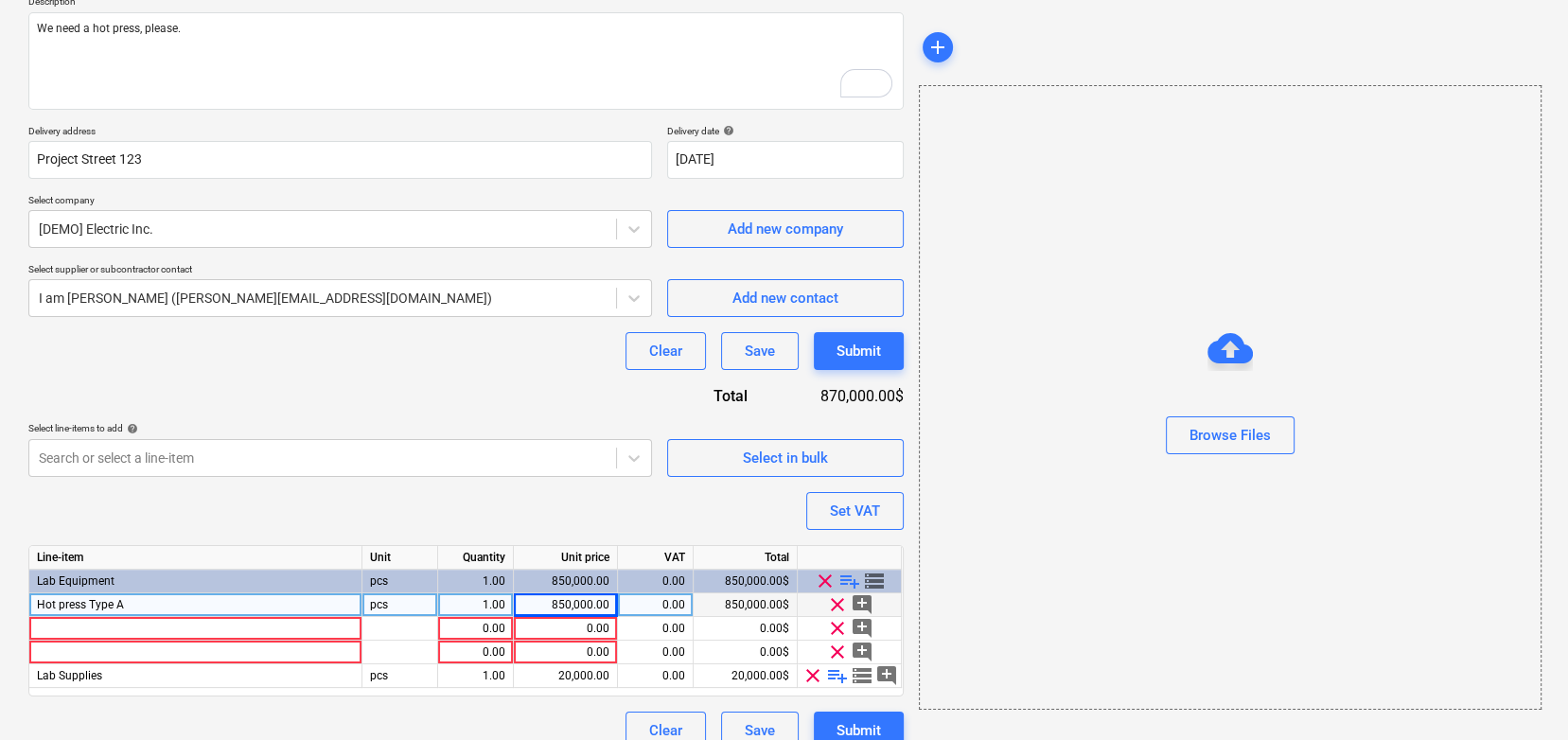
scroll to position [254, 0]
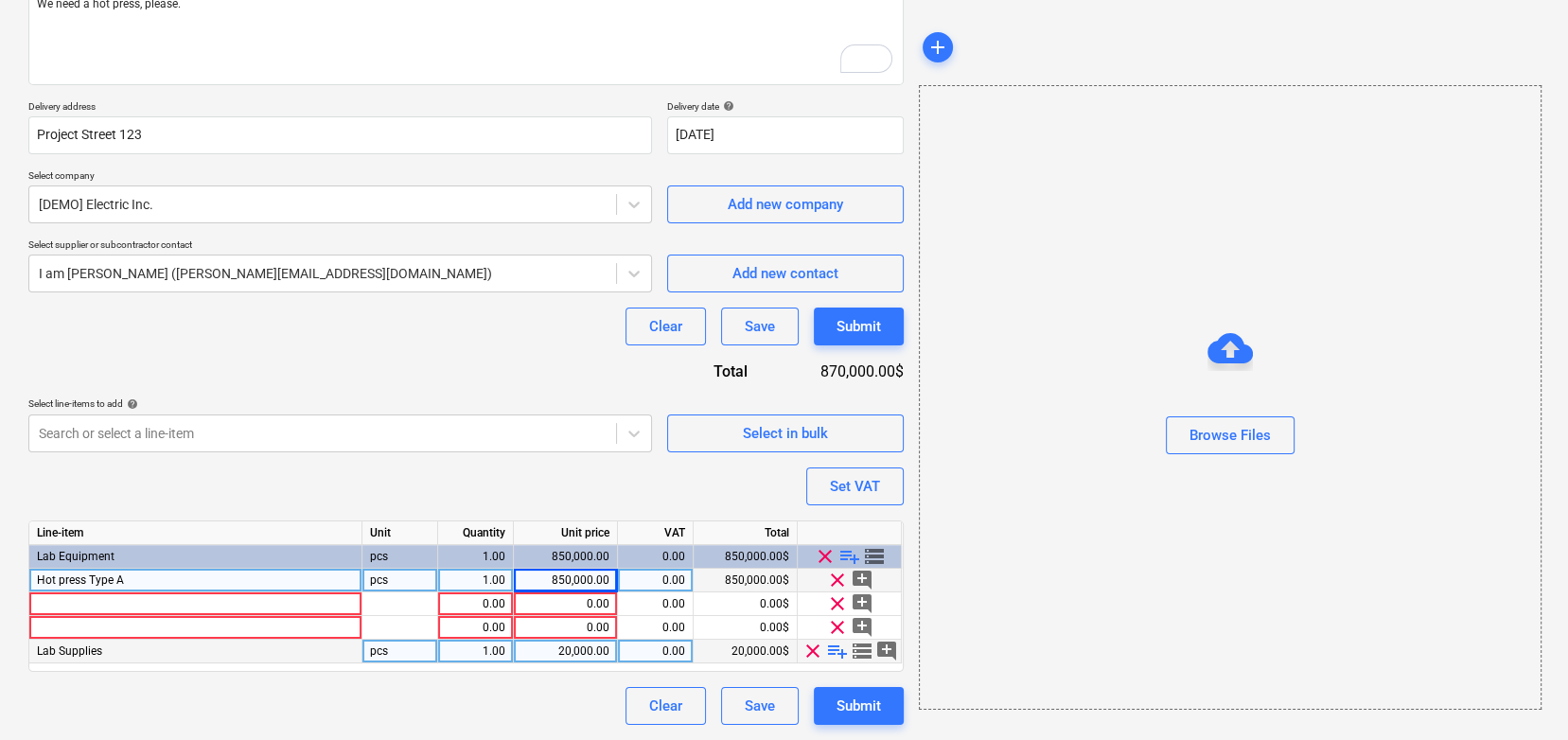
click at [835, 652] on span "playlist_add" at bounding box center [837, 651] width 22 height 22
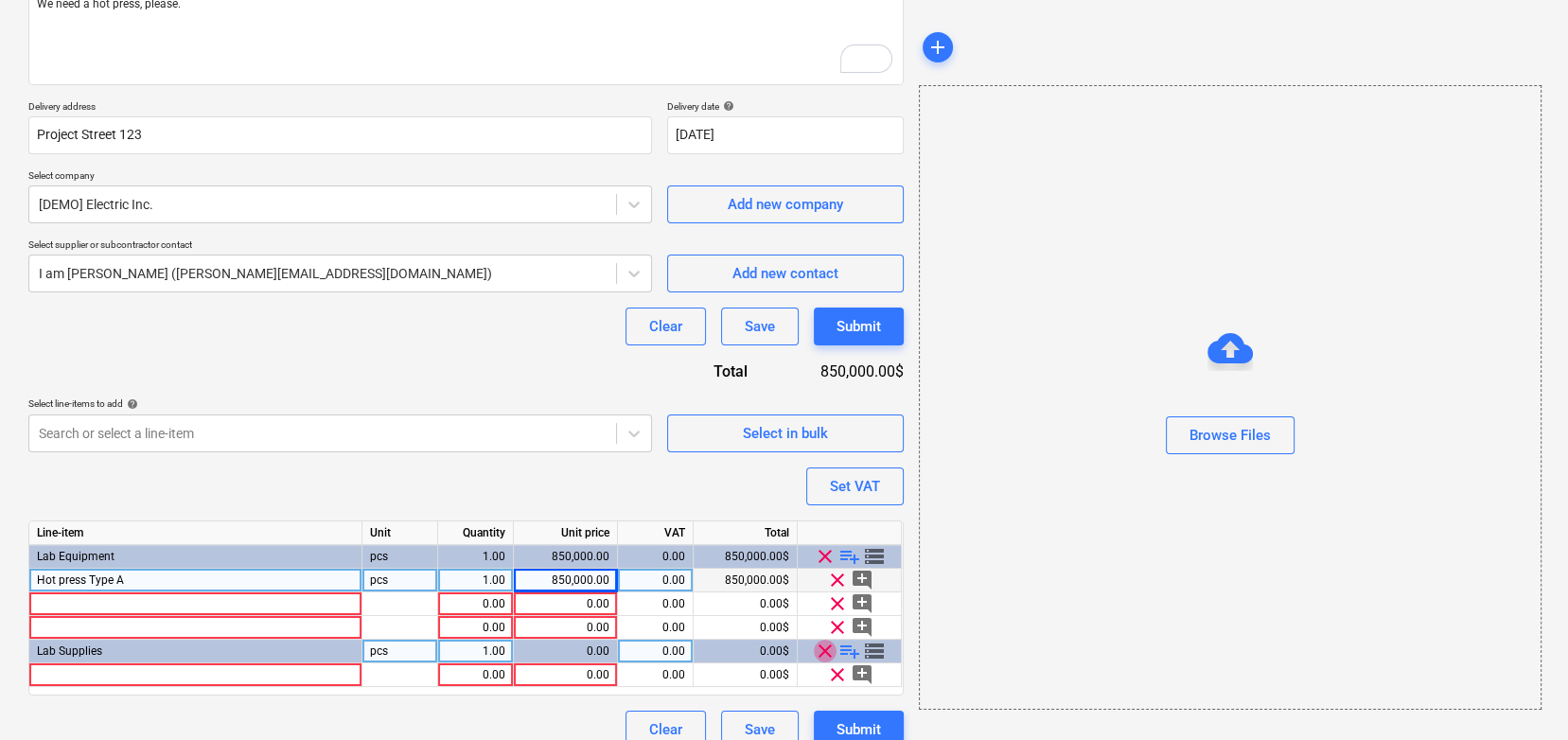
click at [835, 652] on span "clear" at bounding box center [825, 651] width 22 height 22
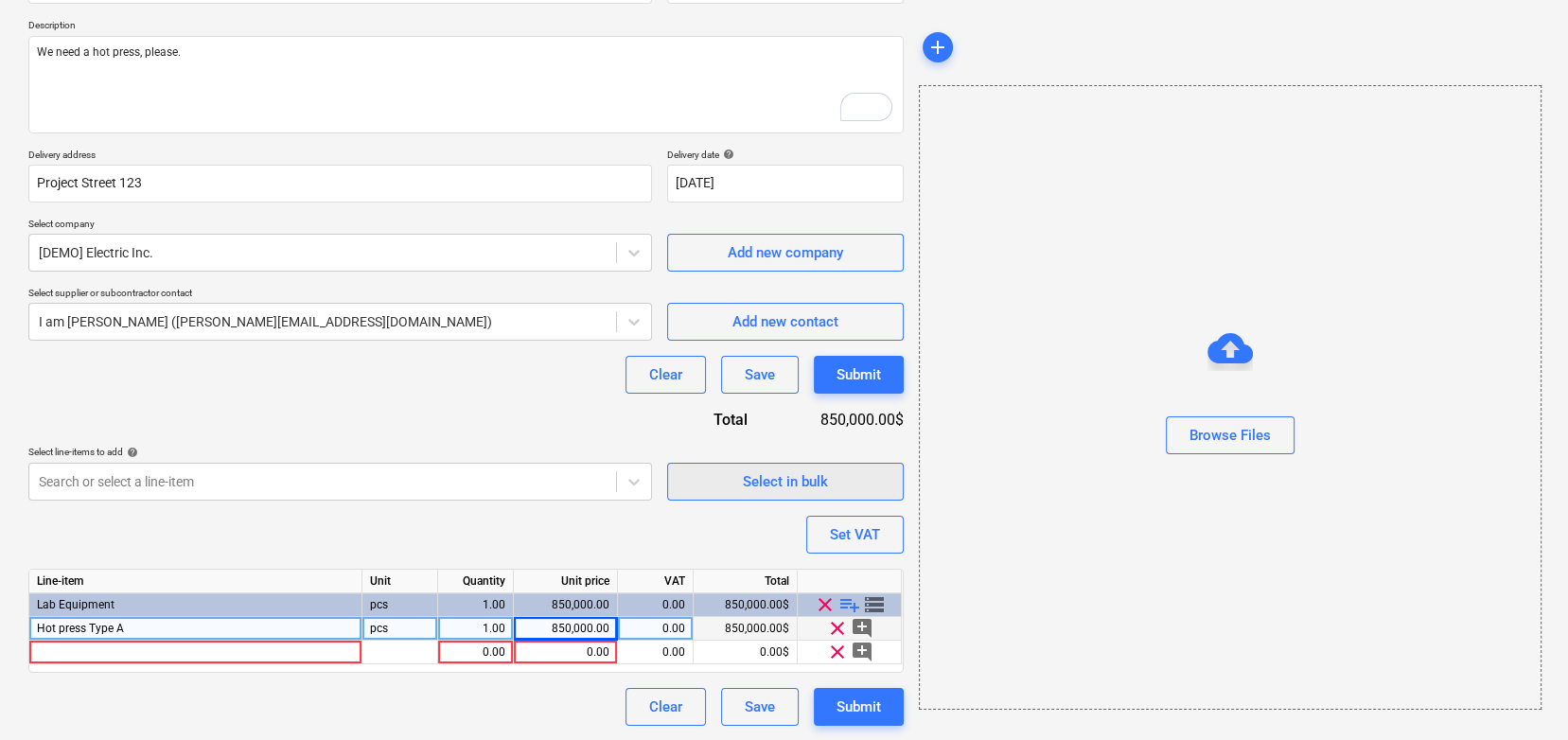
click at [815, 484] on div "Select in bulk" at bounding box center [786, 481] width 86 height 24
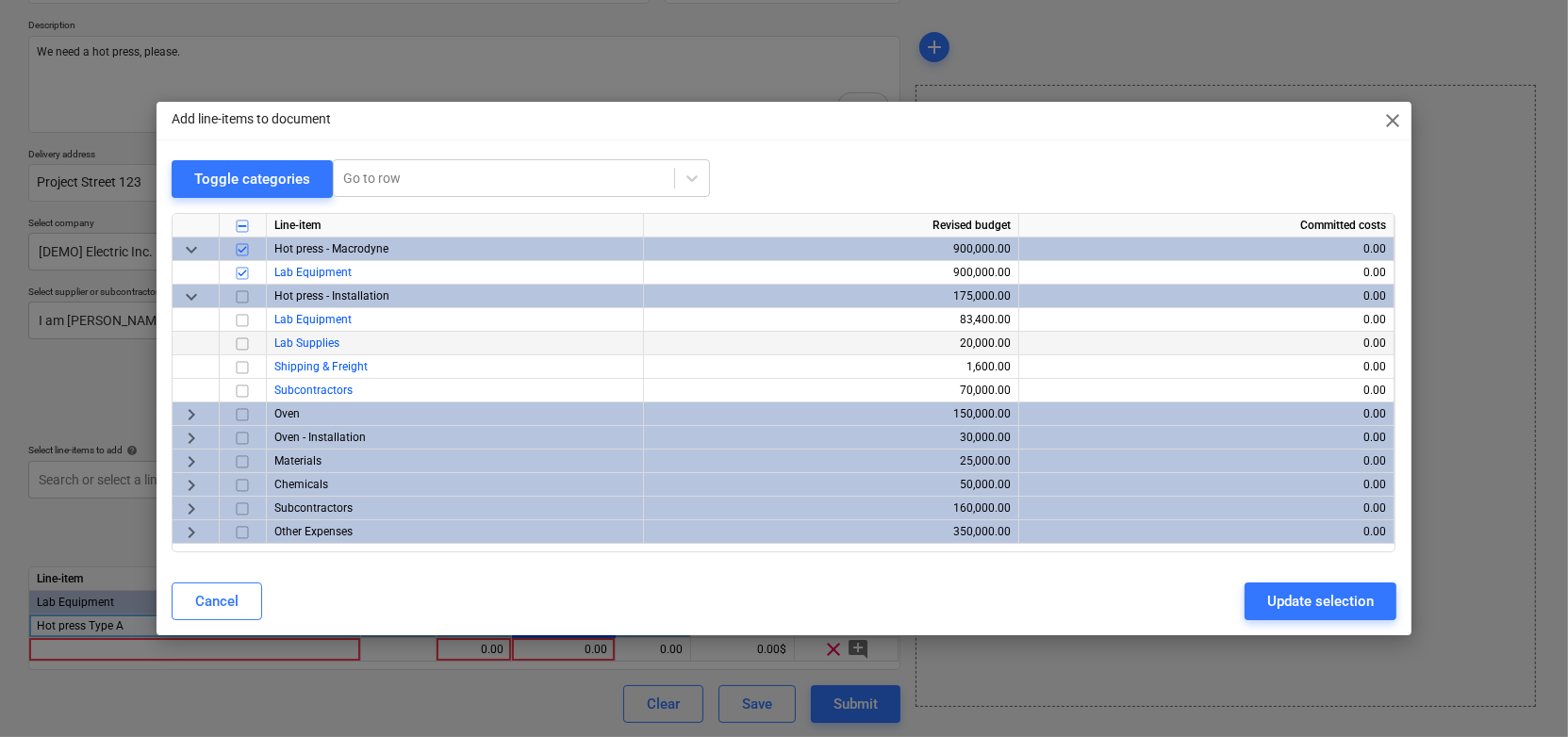
click at [245, 336] on input "checkbox" at bounding box center [241, 343] width 22 height 22
click at [1281, 599] on div "Update selection" at bounding box center [1321, 600] width 107 height 24
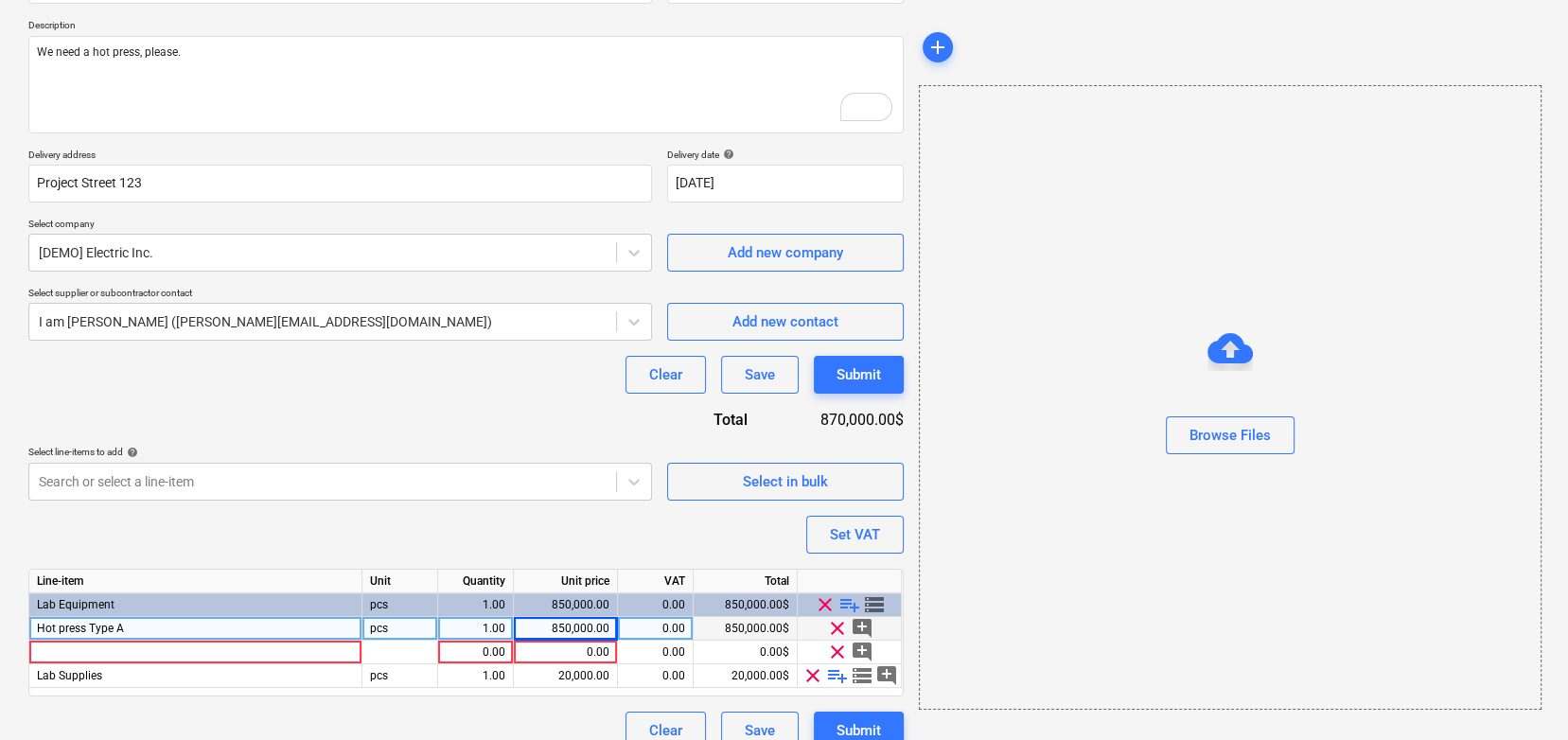
scroll to position [229, 0]
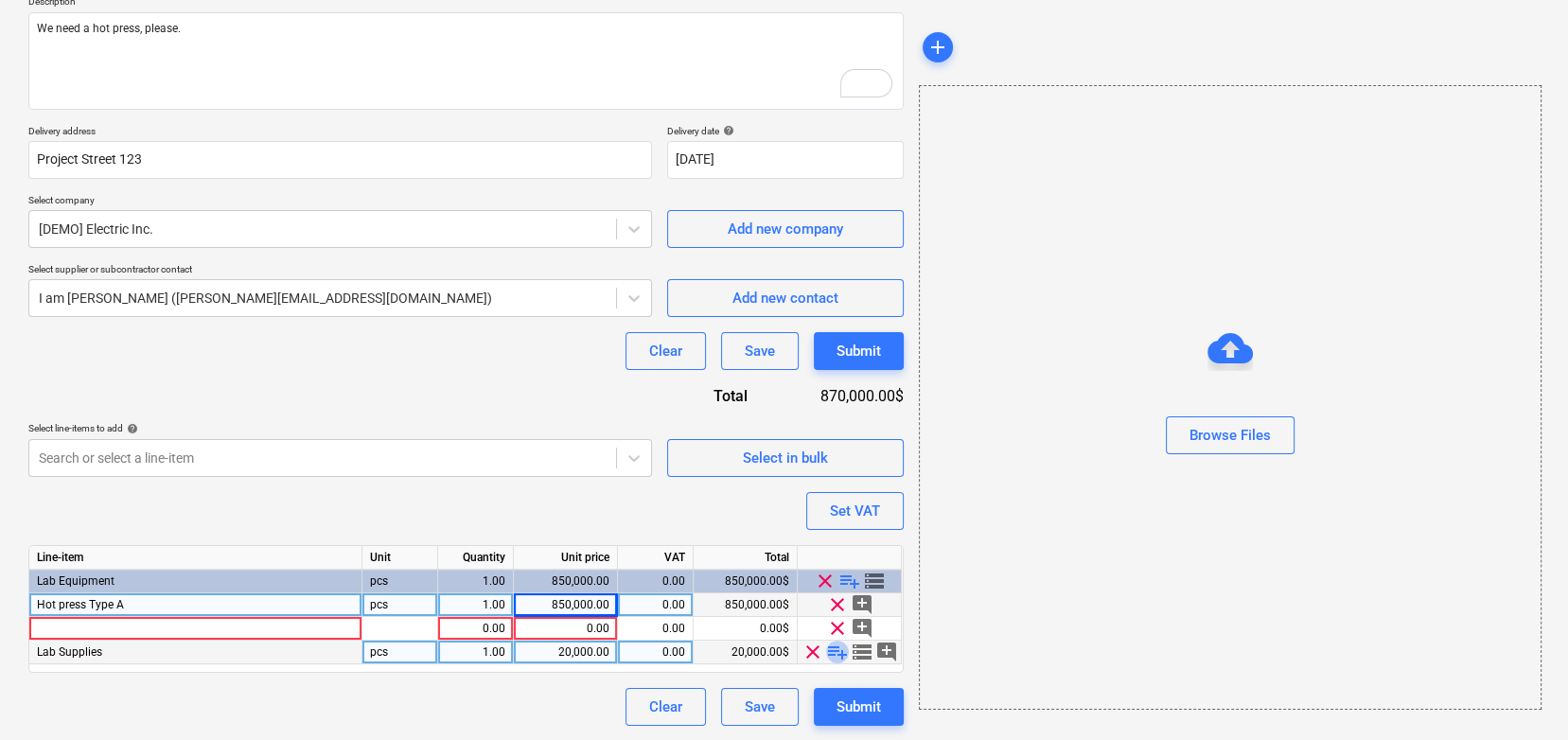
click at [834, 647] on span "playlist_add" at bounding box center [837, 652] width 22 height 22
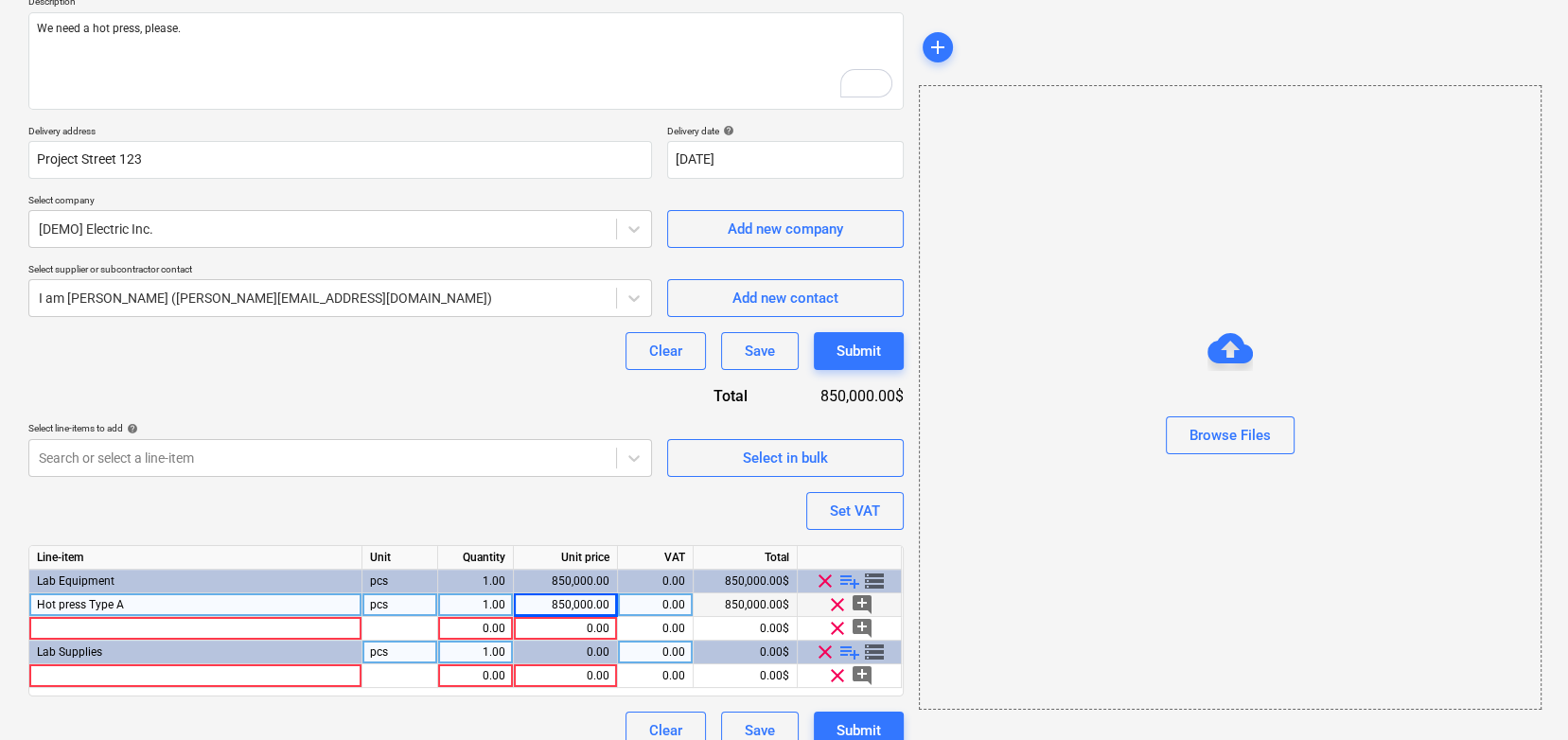
click at [846, 648] on span "playlist_add" at bounding box center [849, 652] width 22 height 22
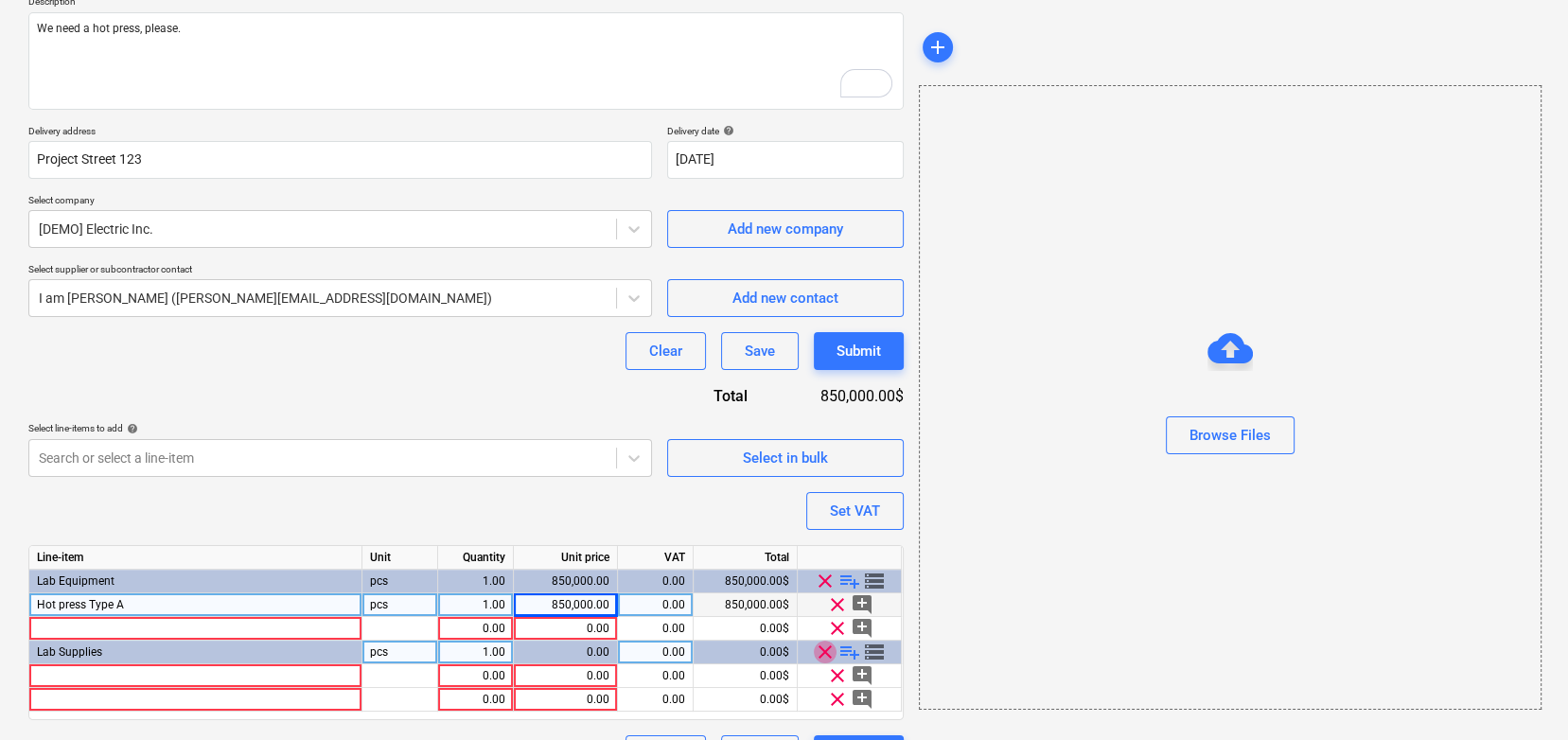
click at [822, 648] on span "clear" at bounding box center [825, 652] width 22 height 22
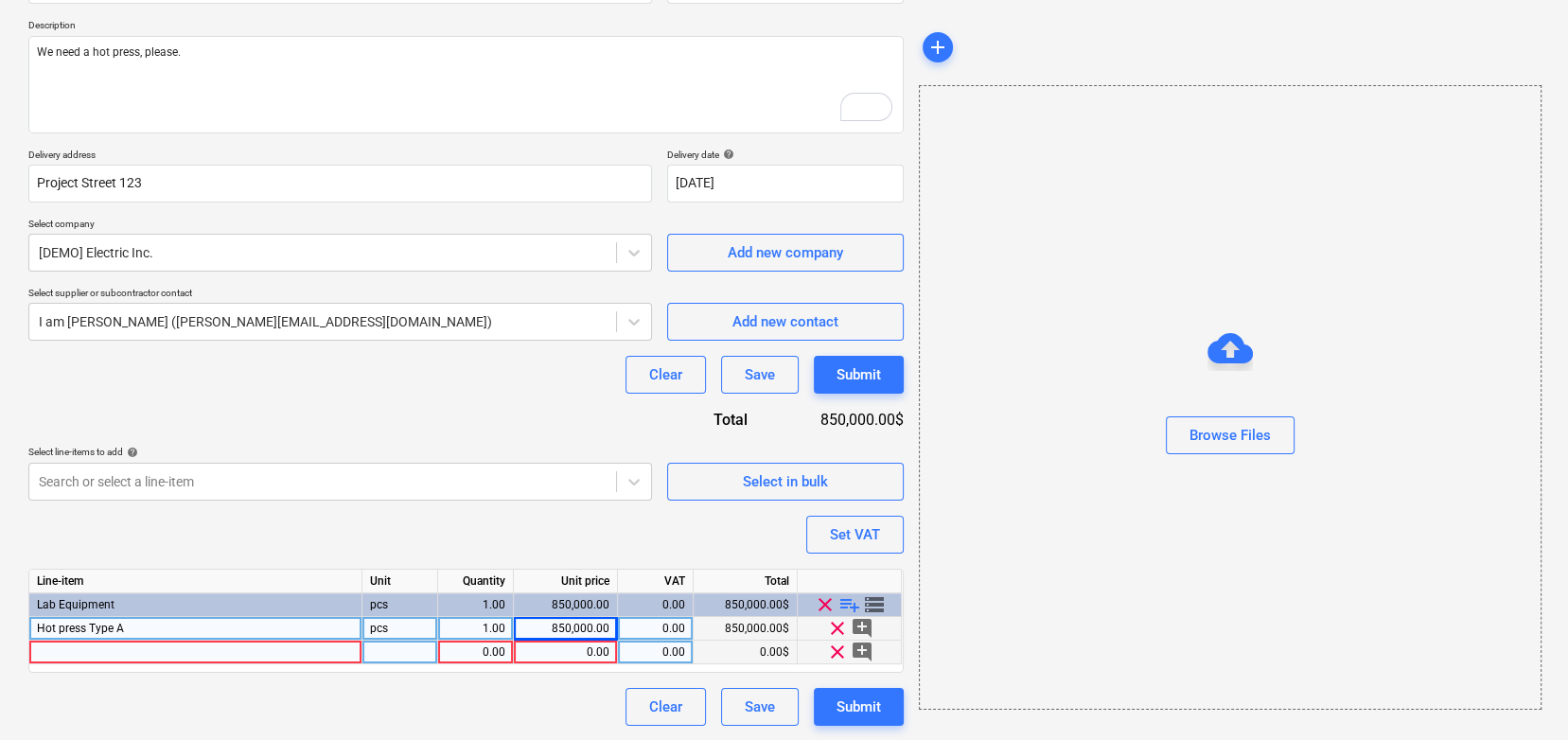
click at [835, 654] on span "clear" at bounding box center [837, 652] width 22 height 22
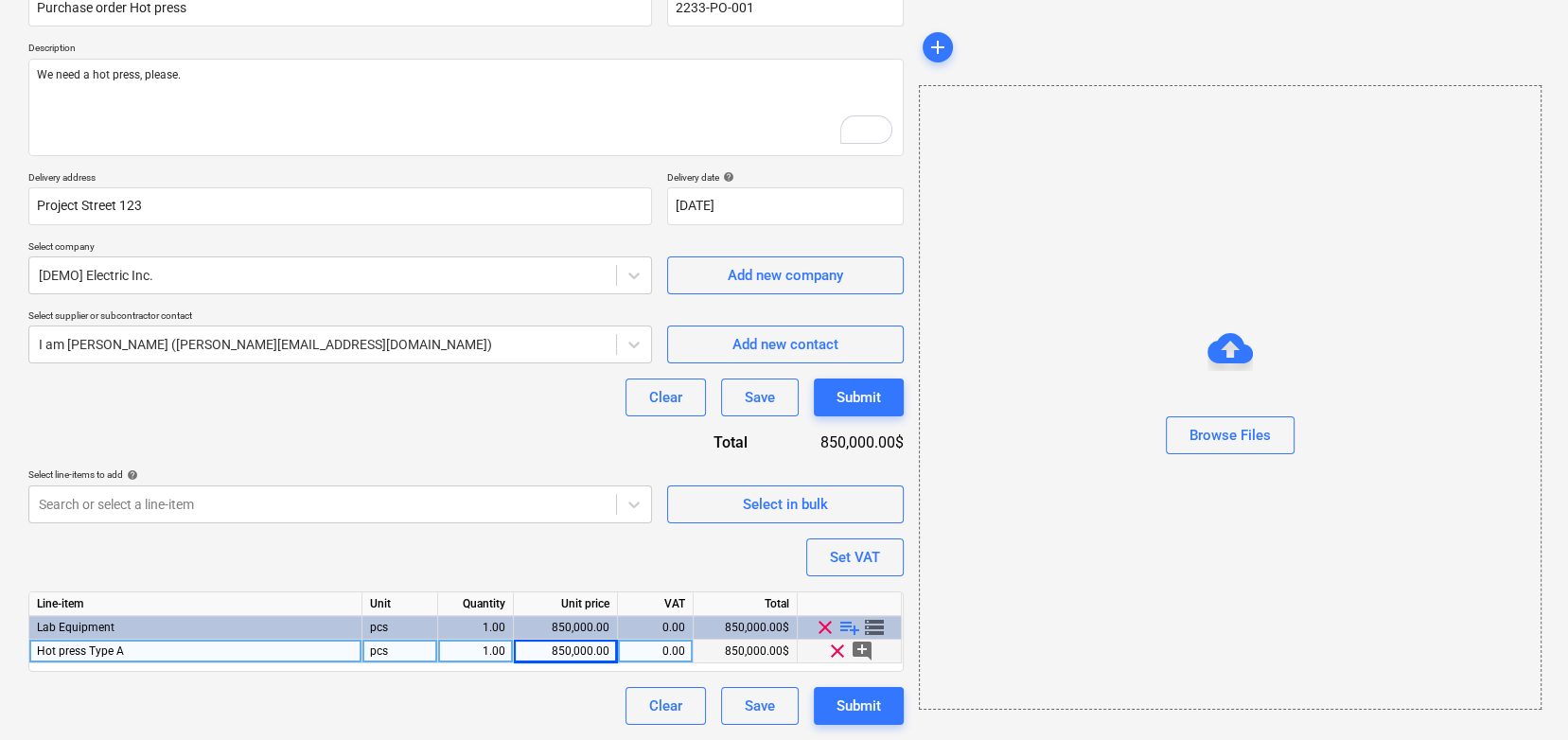
scroll to position [182, 0]
click at [525, 538] on div "Purchase order name help Purchase order Hot press Purchase order reference numb…" at bounding box center [466, 350] width 875 height 753
click at [843, 620] on span "playlist_add" at bounding box center [849, 627] width 22 height 22
type textarea "x"
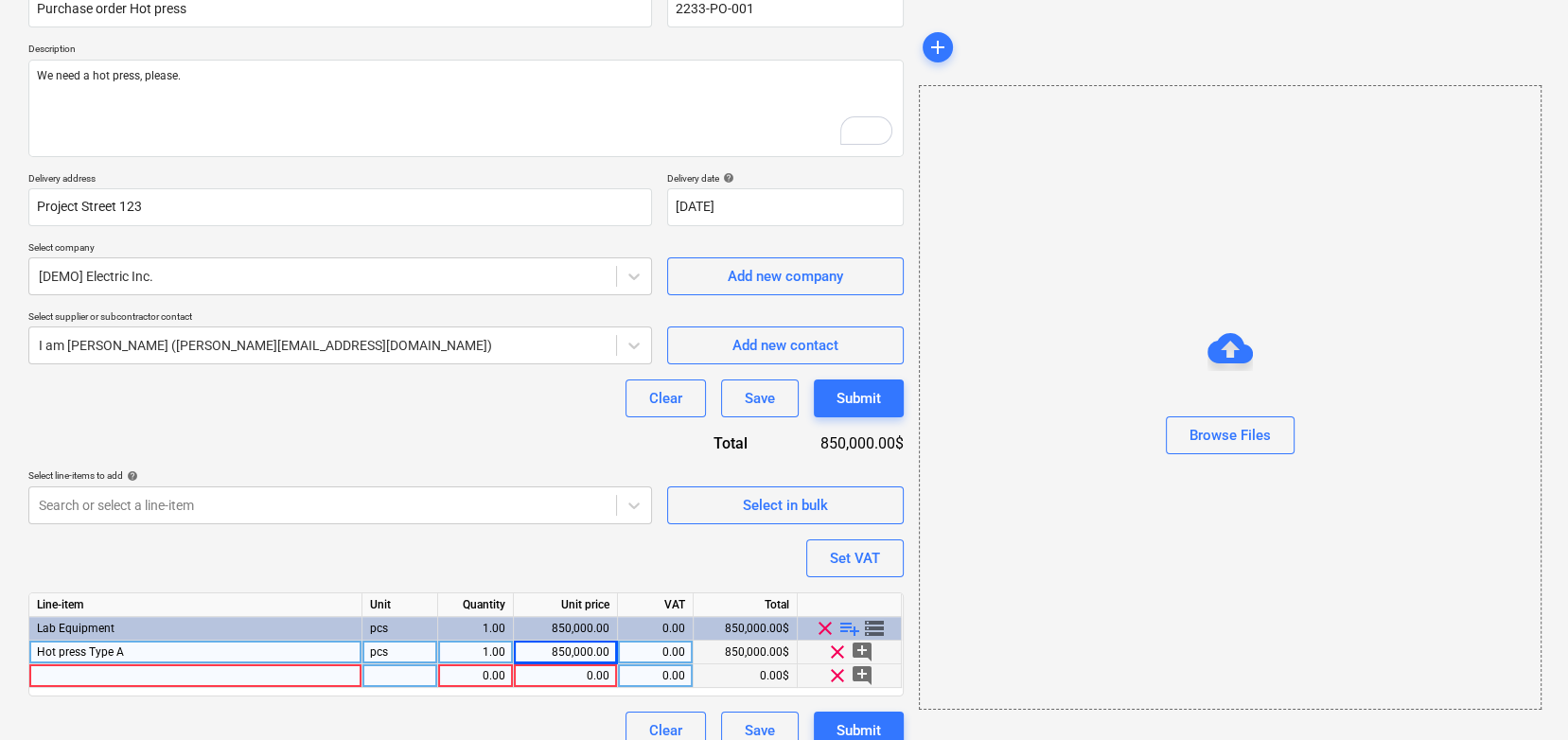
click at [188, 678] on div at bounding box center [196, 676] width 333 height 23
type input "Small hot press"
type textarea "x"
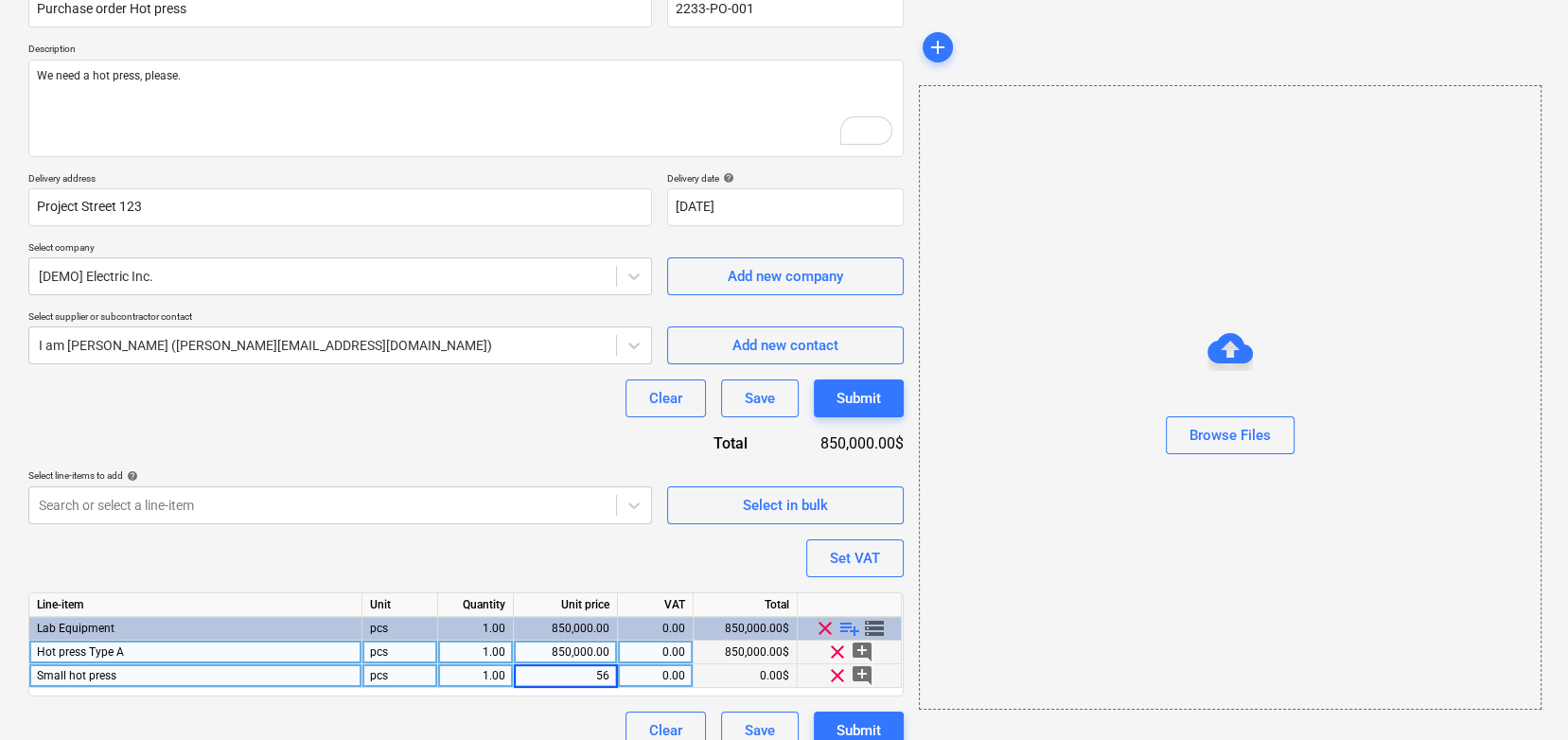
type input "5"
type input "250000"
type textarea "x"
click at [558, 669] on div "250,000.00" at bounding box center [565, 676] width 88 height 23
click at [558, 669] on input "250000" at bounding box center [565, 675] width 103 height 22
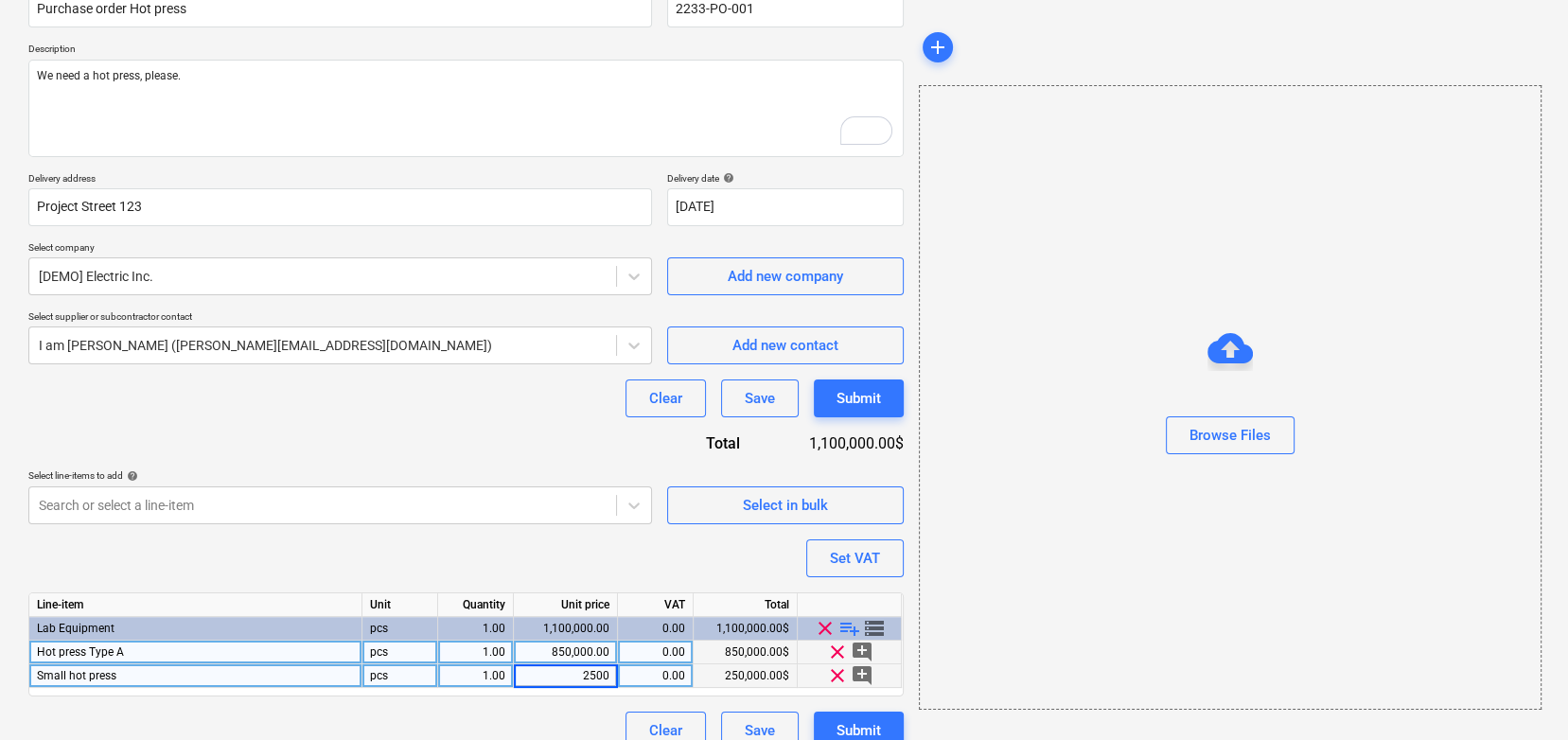
type input "25000"
click at [550, 571] on div "Purchase order name help Purchase order Hot press Purchase order reference numb…" at bounding box center [466, 362] width 875 height 776
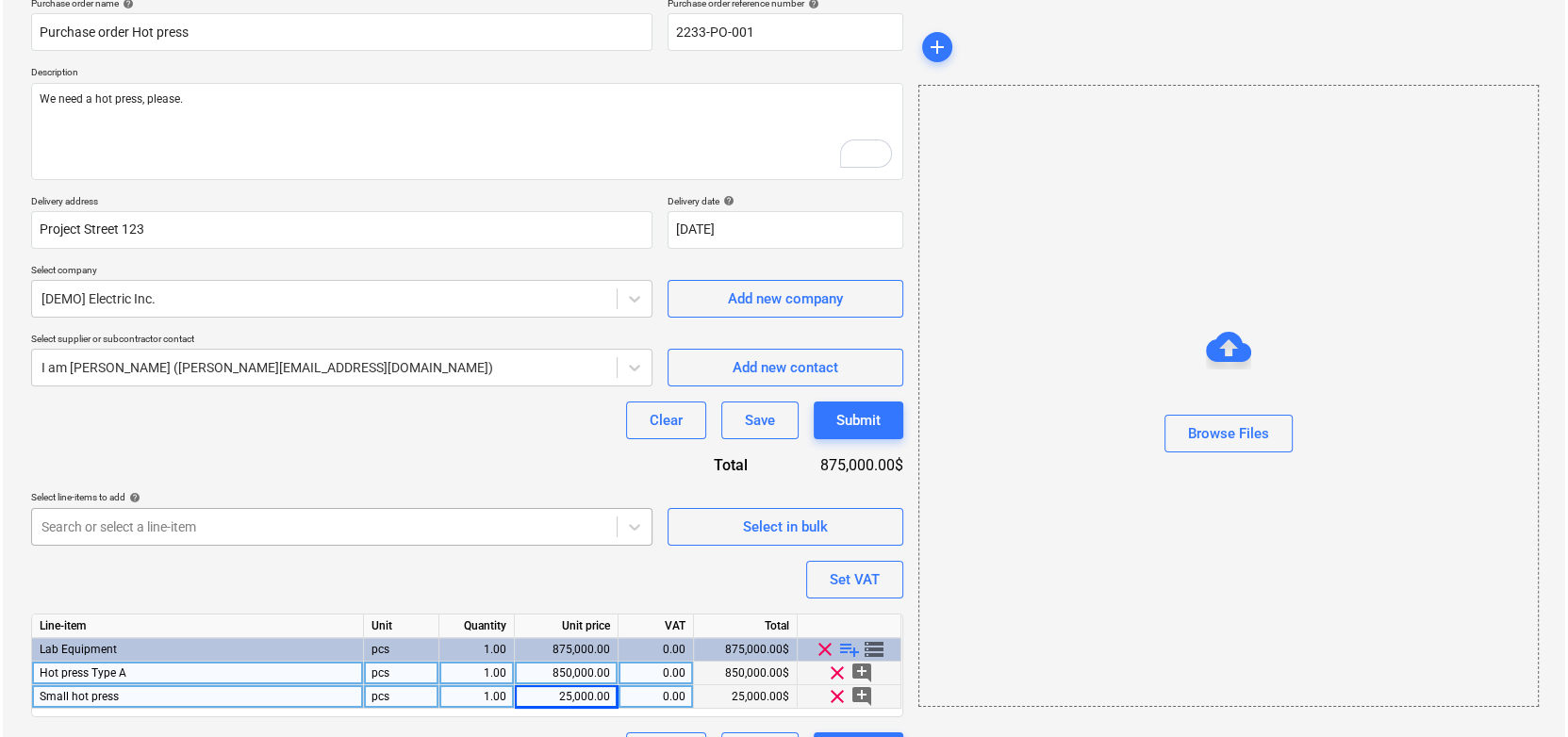
scroll to position [204, 0]
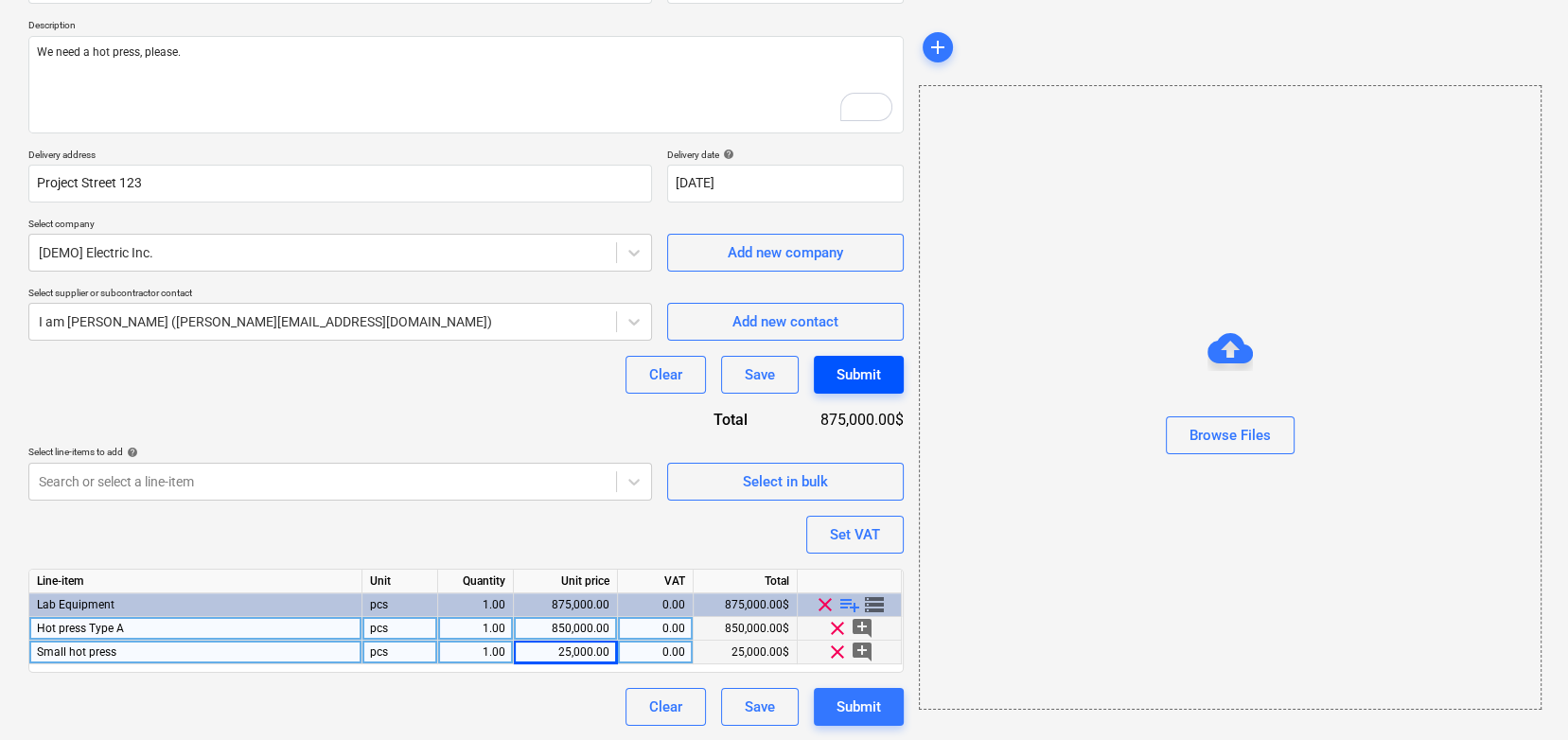
click at [866, 369] on div "Submit" at bounding box center [859, 374] width 45 height 24
type textarea "x"
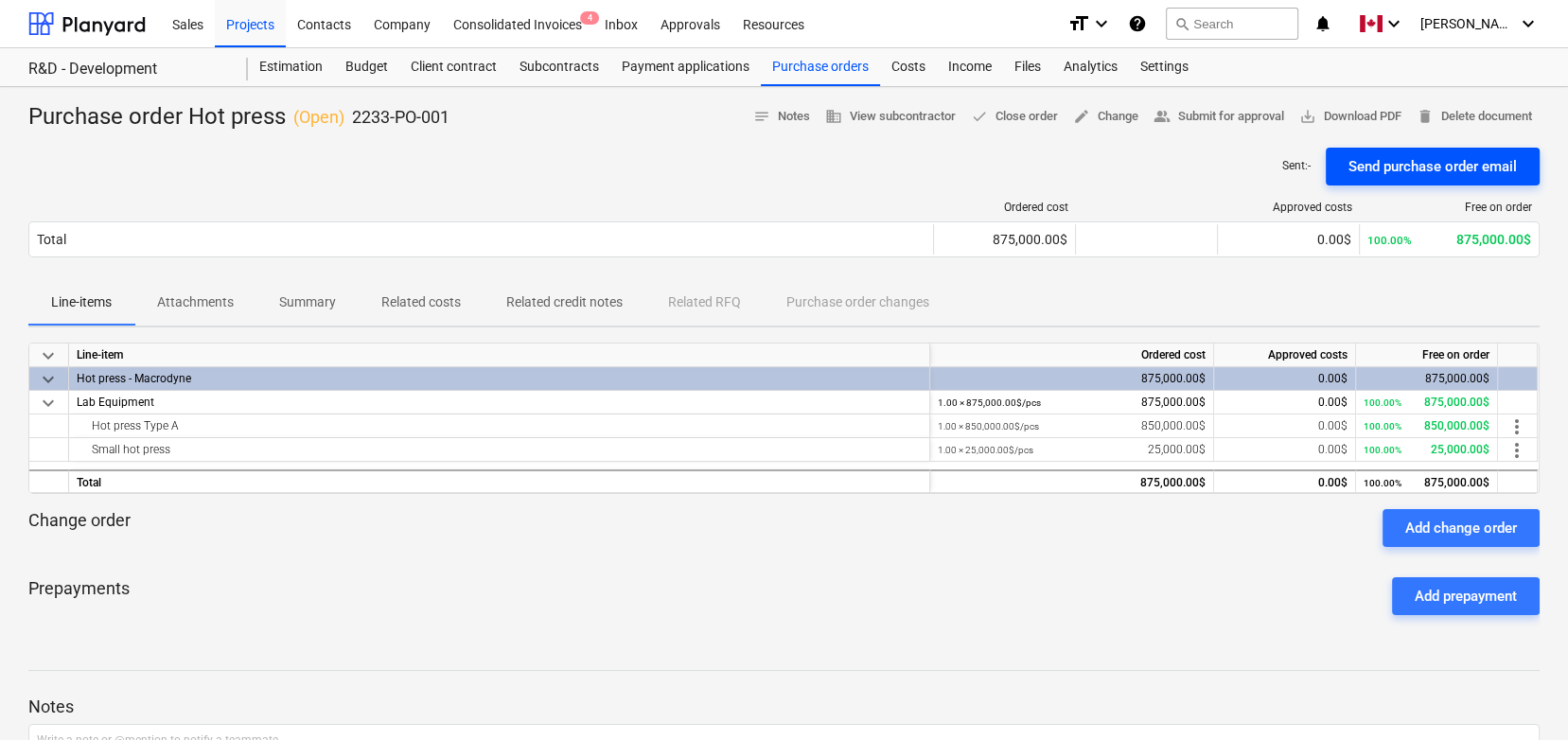
click at [1375, 155] on div "Send purchase order email" at bounding box center [1433, 166] width 168 height 24
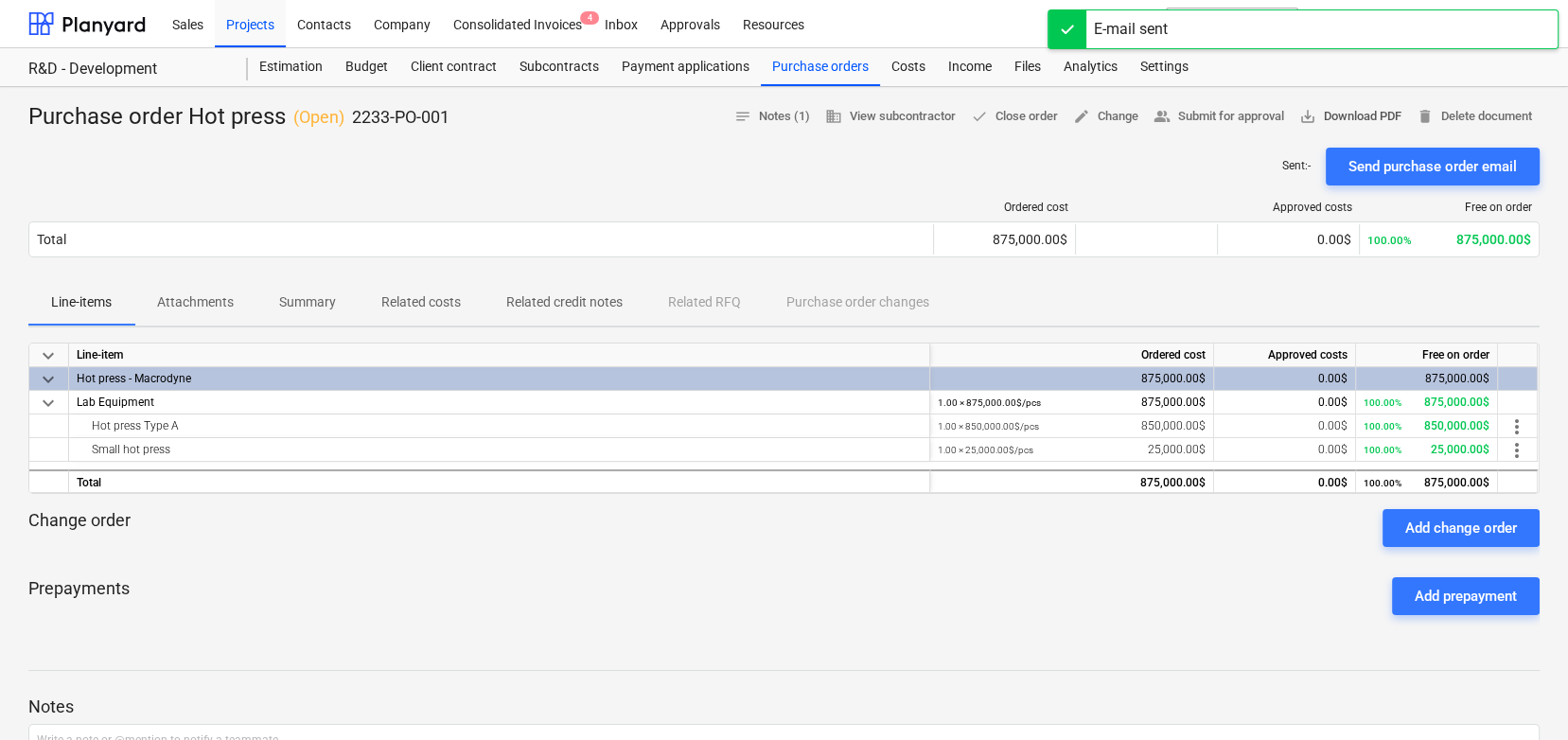
click at [1352, 117] on span "save_alt Download PDF" at bounding box center [1350, 117] width 102 height 21
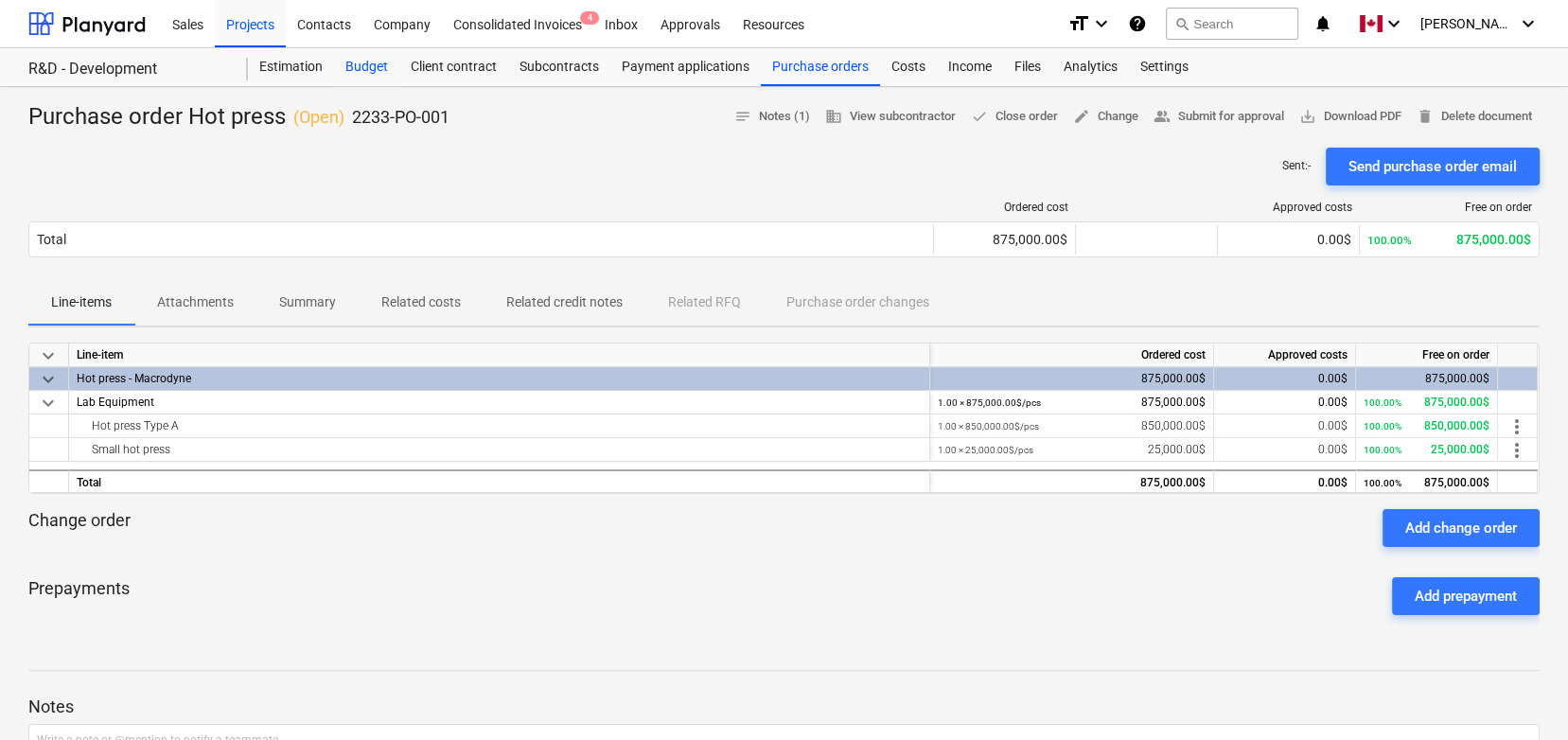
click at [381, 70] on div "Budget" at bounding box center [366, 67] width 65 height 38
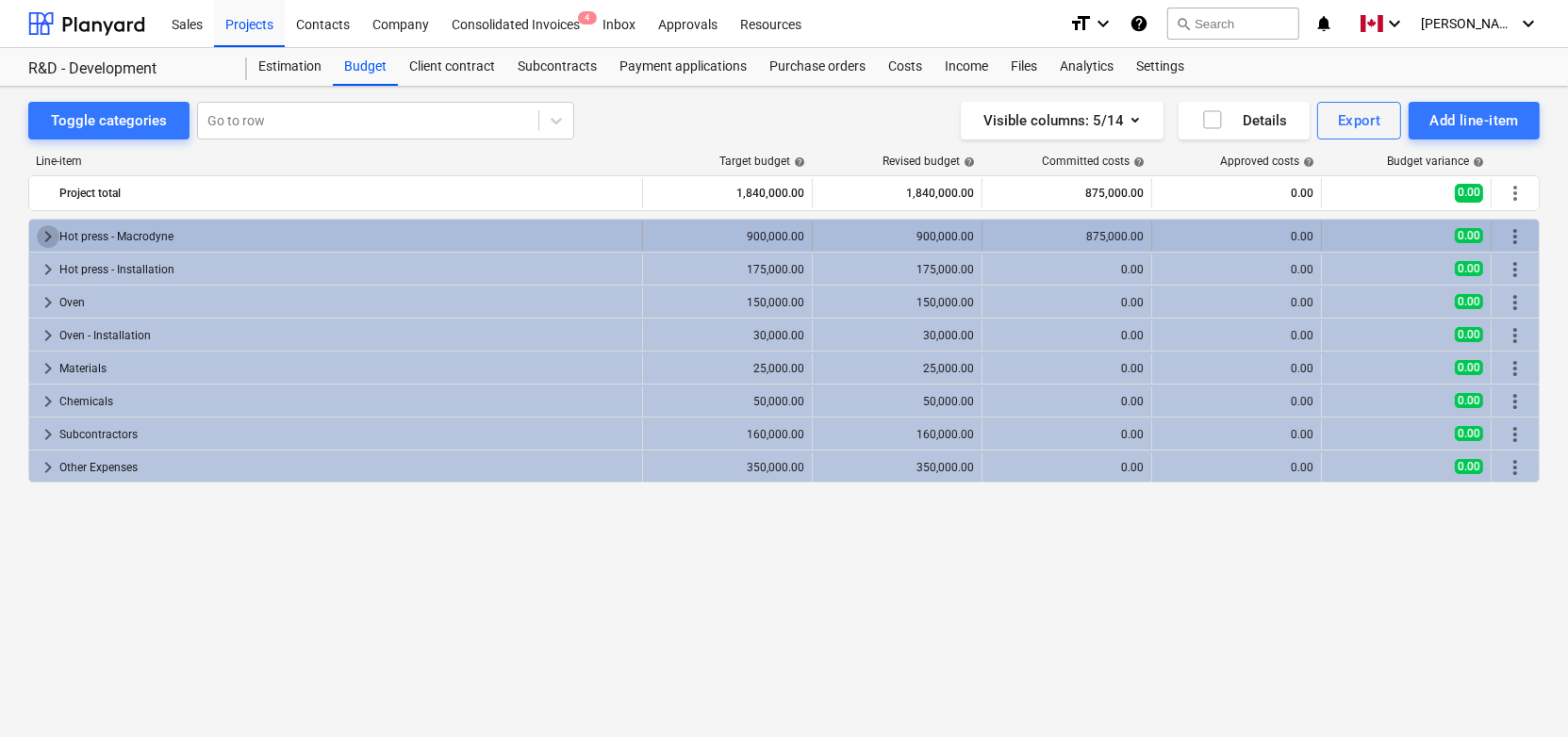
click at [52, 236] on span "keyboard_arrow_right" at bounding box center [47, 236] width 22 height 22
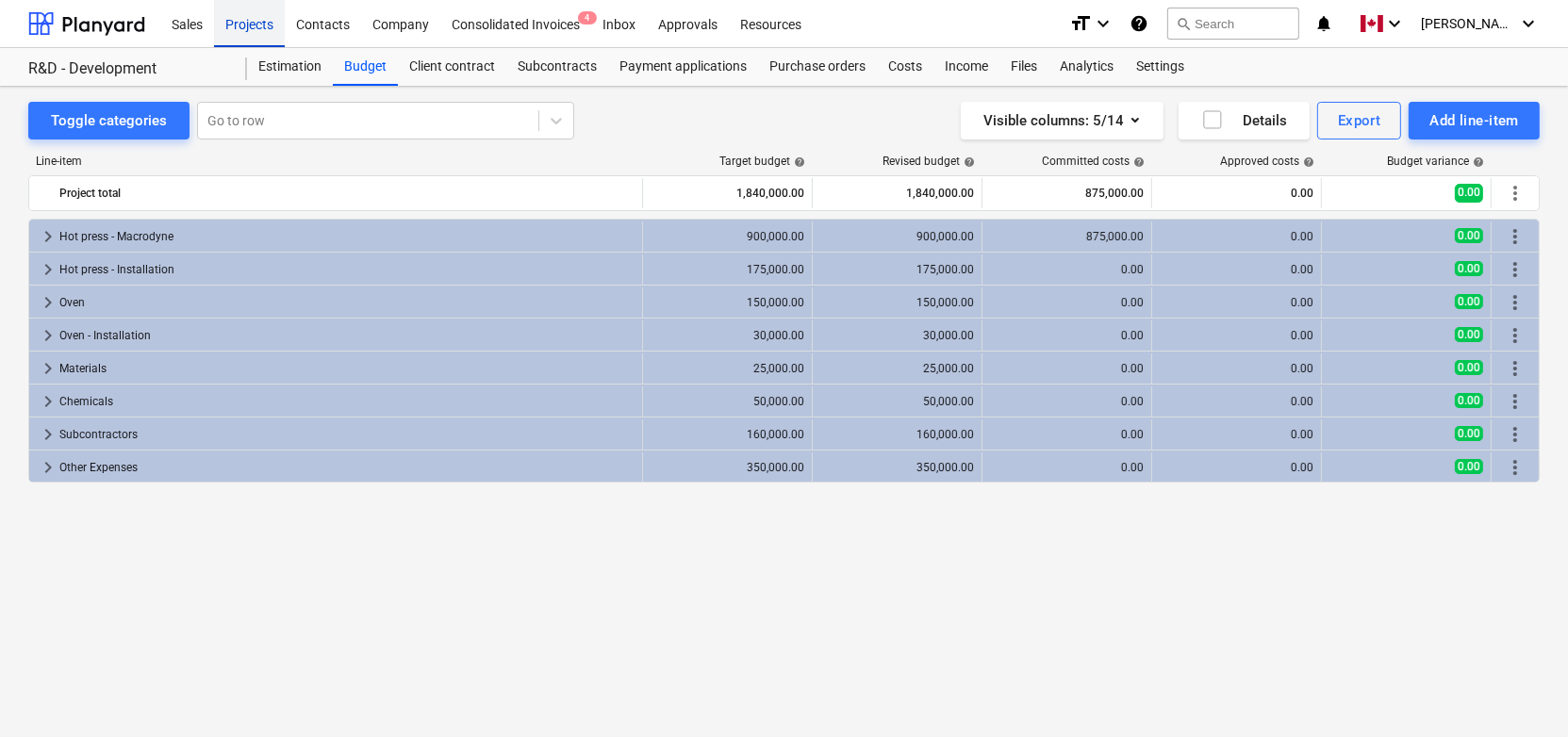
click at [258, 22] on div "Projects" at bounding box center [249, 23] width 71 height 48
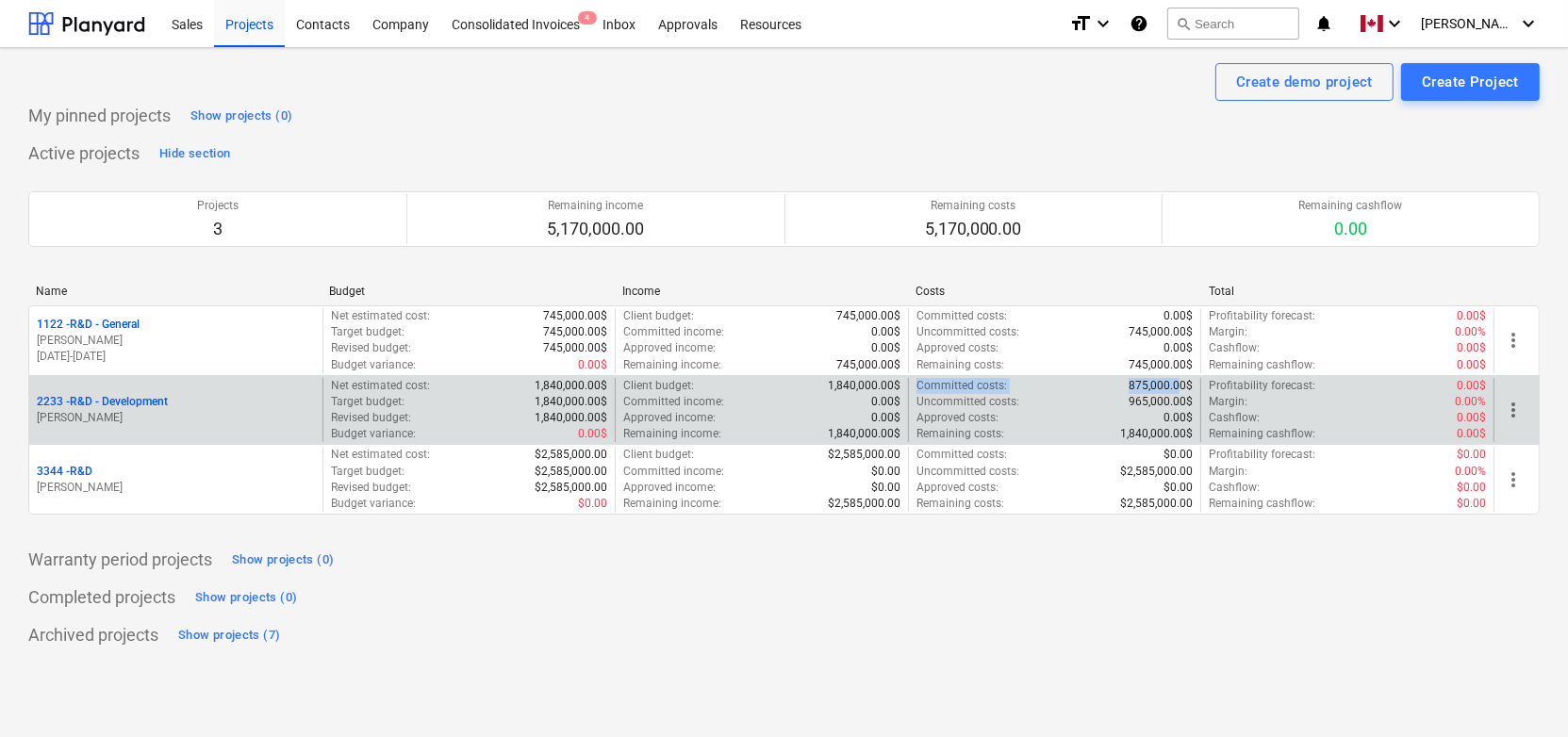
drag, startPoint x: 918, startPoint y: 385, endPoint x: 1183, endPoint y: 383, distance: 265.0
click at [1183, 383] on div "Committed costs : 875,000.00$" at bounding box center [1055, 385] width 277 height 16
click at [91, 403] on p "2233 - R&D - Development" at bounding box center [102, 402] width 131 height 16
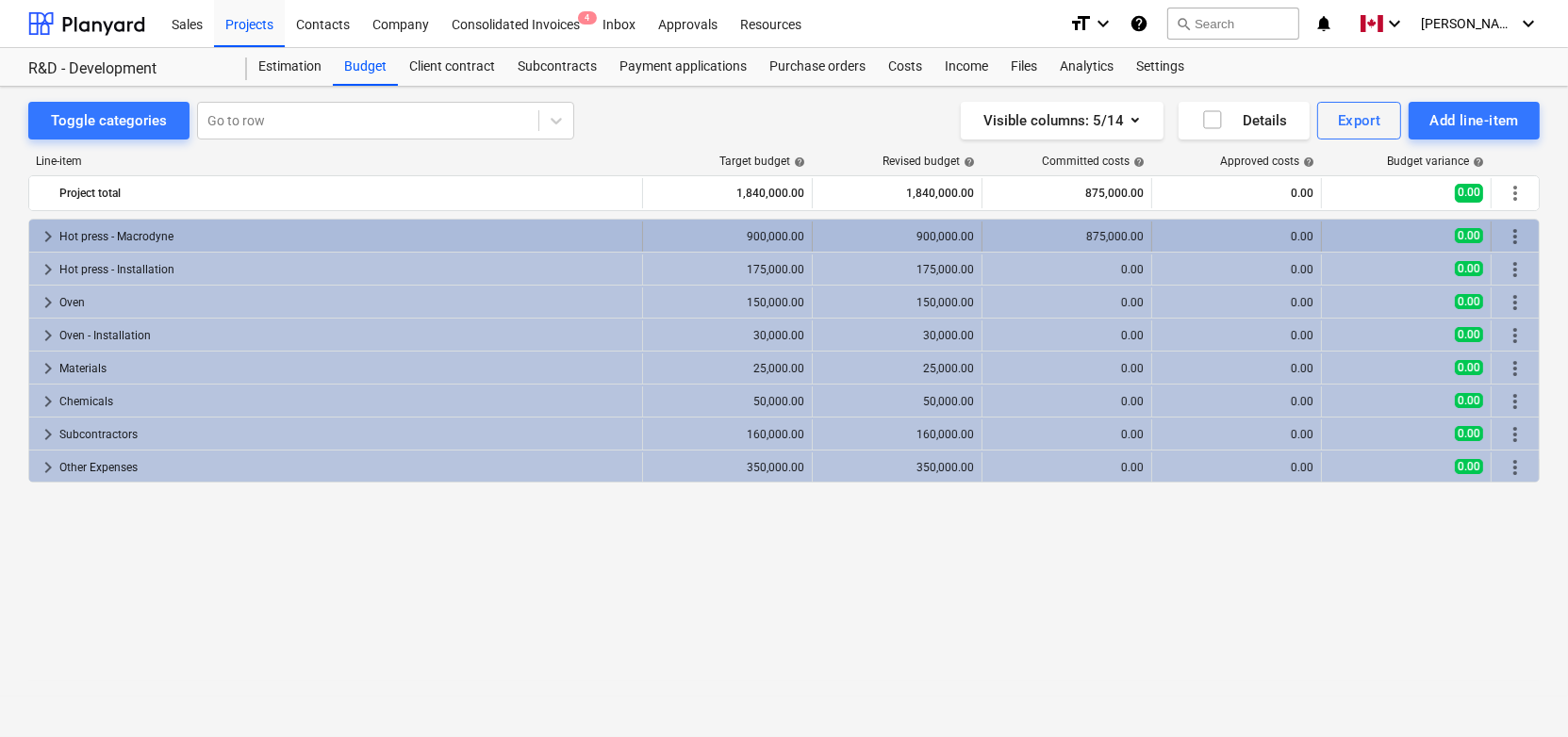
click at [52, 234] on span "keyboard_arrow_right" at bounding box center [47, 236] width 22 height 22
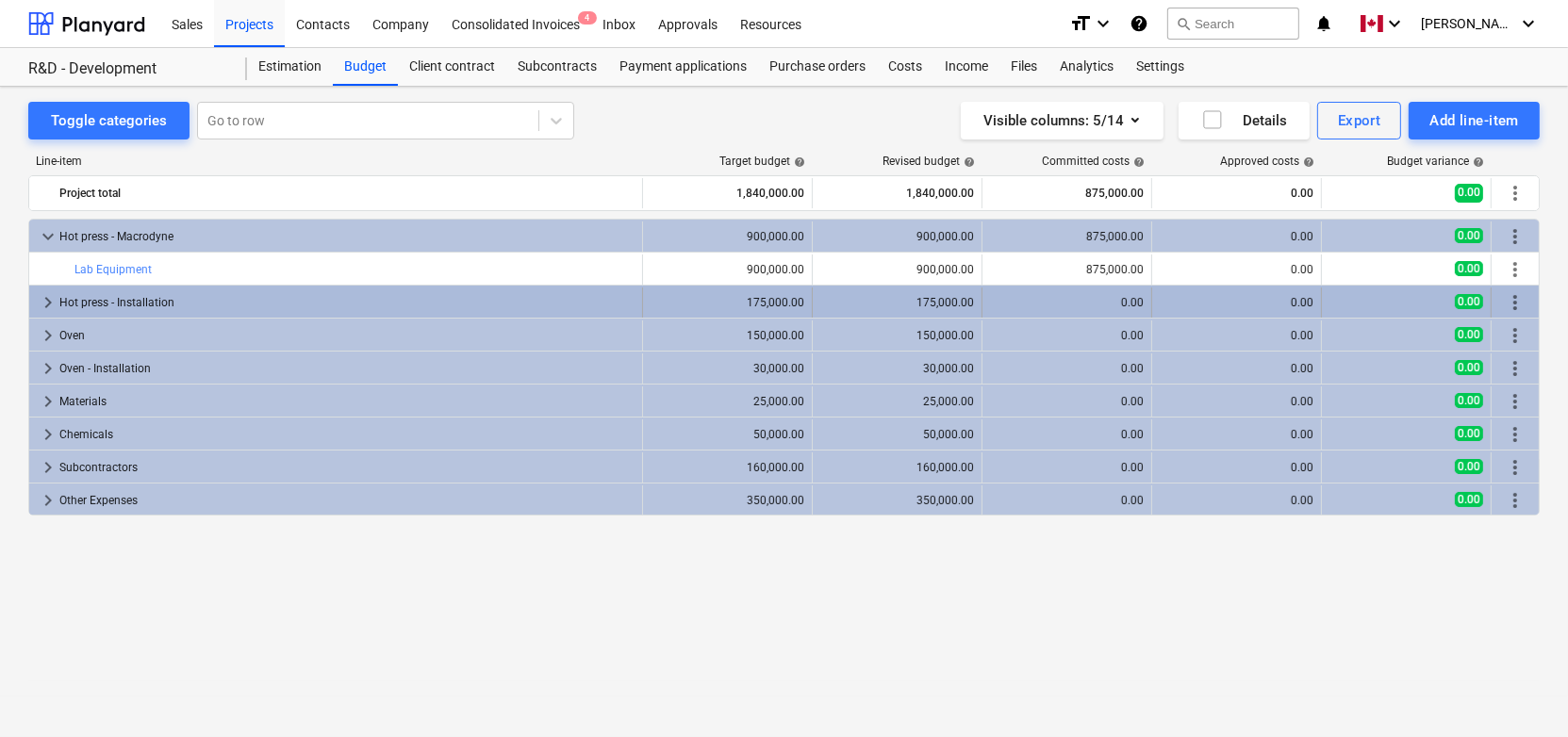
click at [51, 295] on span "keyboard_arrow_right" at bounding box center [47, 302] width 22 height 22
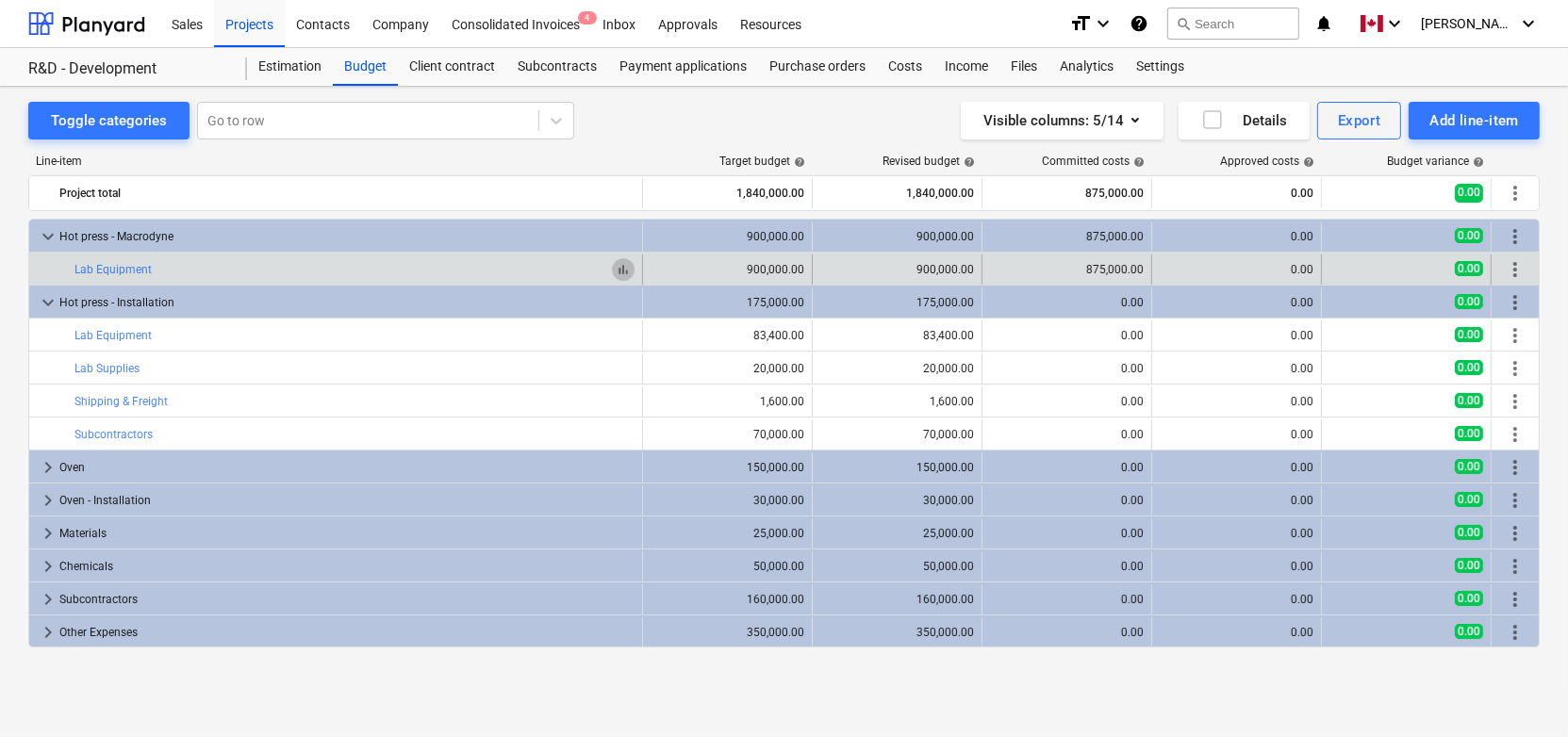
click at [624, 274] on span "bar_chart" at bounding box center [623, 269] width 16 height 15
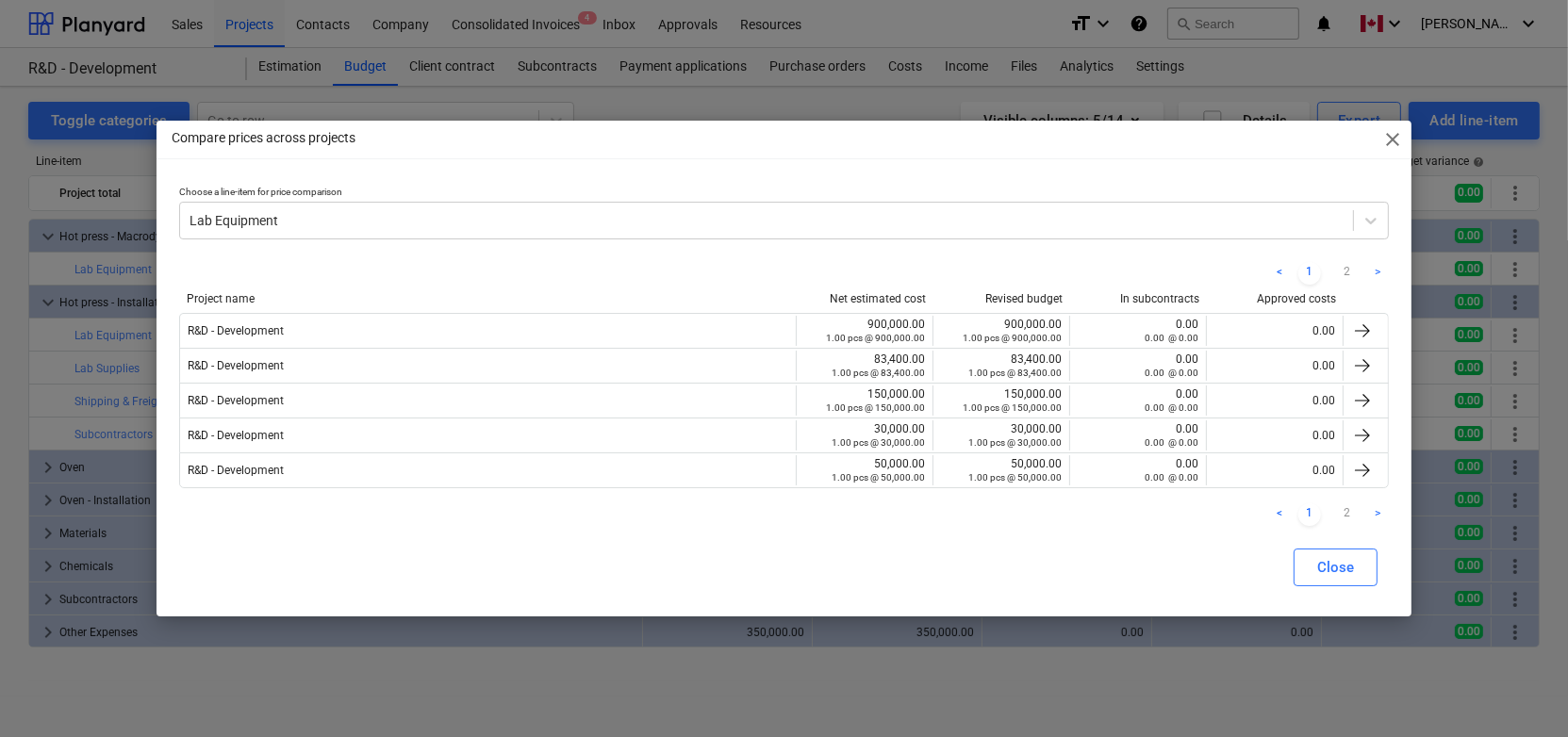
click at [1379, 285] on link ">" at bounding box center [1377, 272] width 22 height 22
click at [1291, 272] on ul "< 1 2 >" at bounding box center [1329, 272] width 121 height 22
click at [1308, 270] on link "1" at bounding box center [1309, 272] width 22 height 22
click at [1387, 133] on span "close" at bounding box center [1392, 138] width 22 height 22
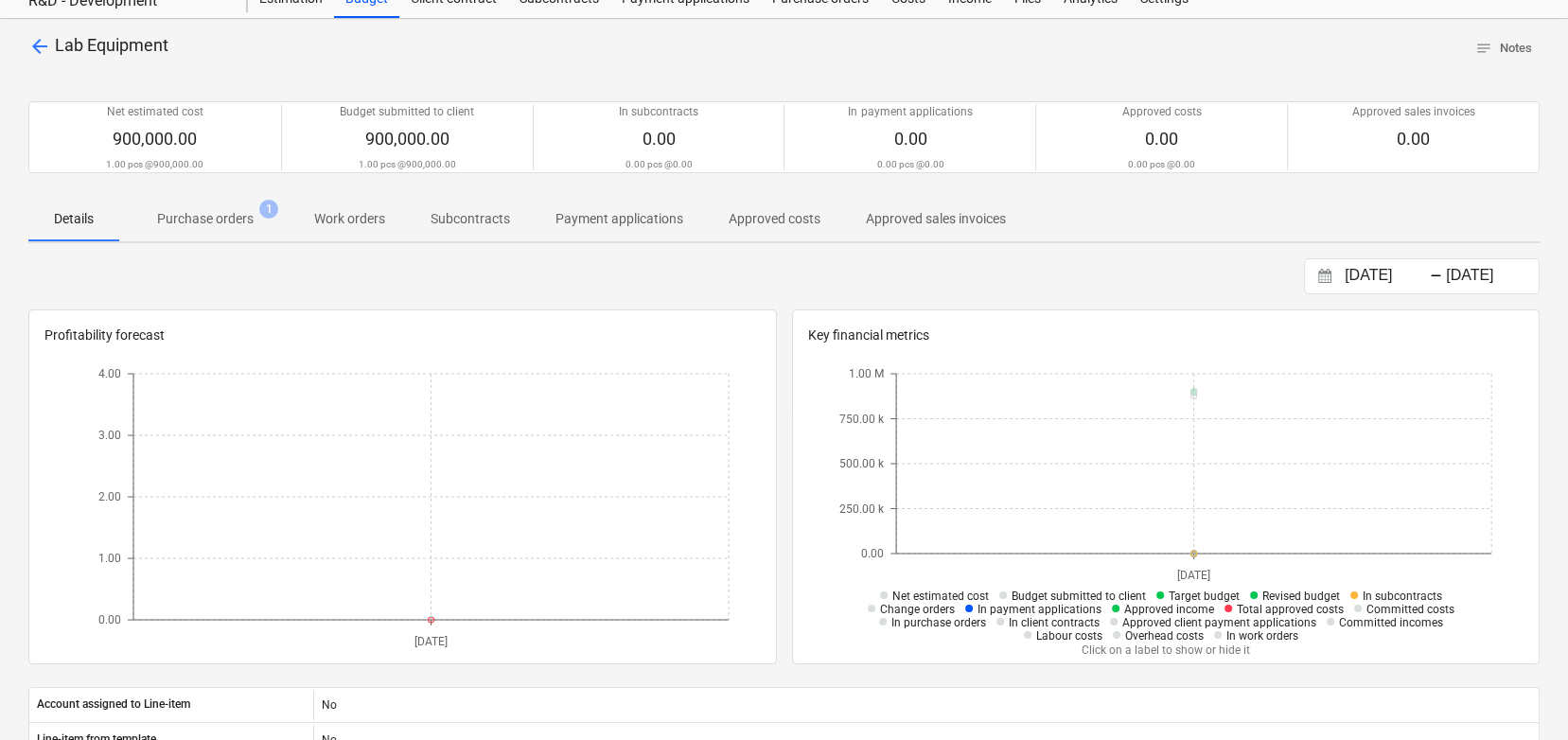
scroll to position [70, 0]
click at [215, 228] on span "Purchase orders 1" at bounding box center [205, 216] width 172 height 34
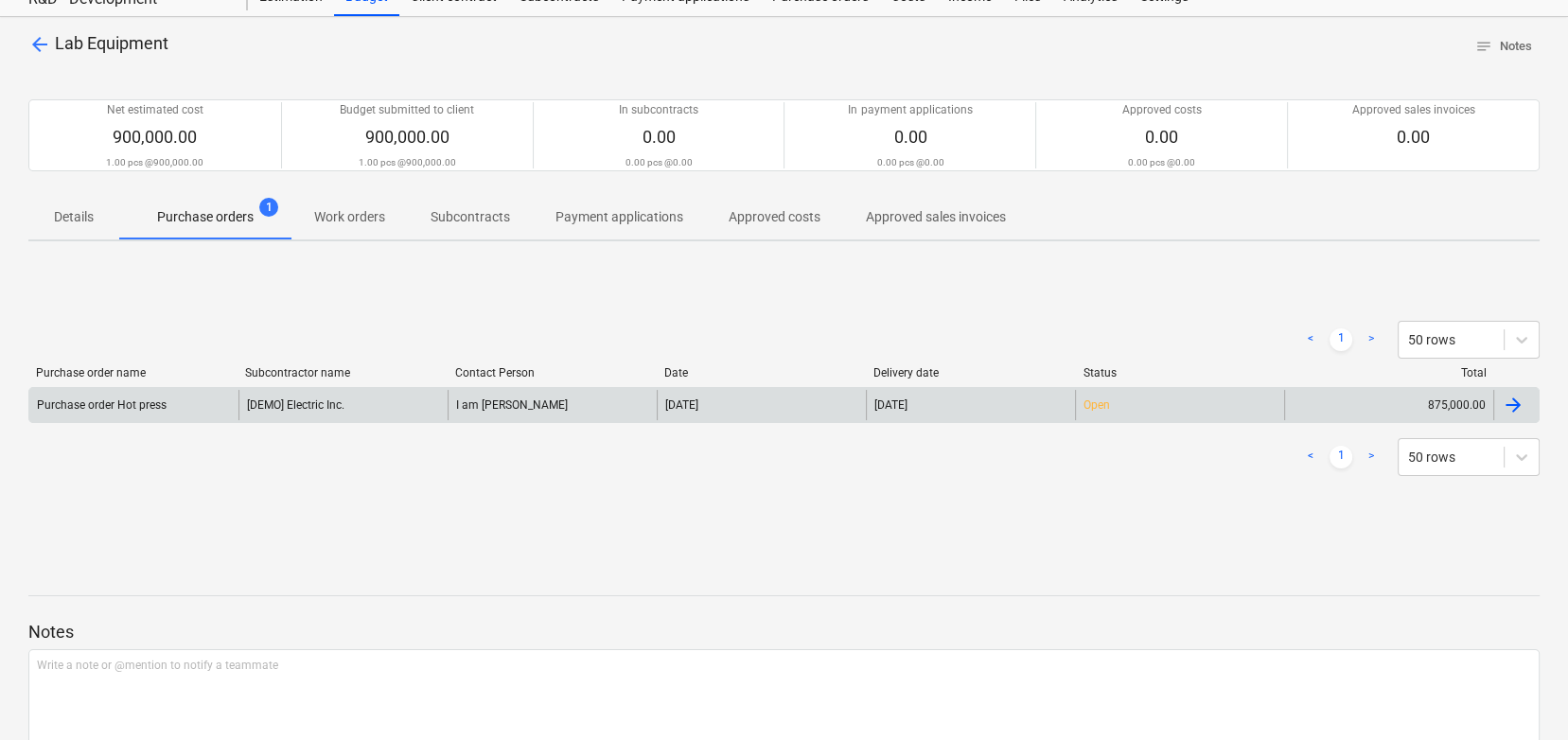
click at [209, 400] on div "Purchase order Hot press" at bounding box center [133, 405] width 209 height 30
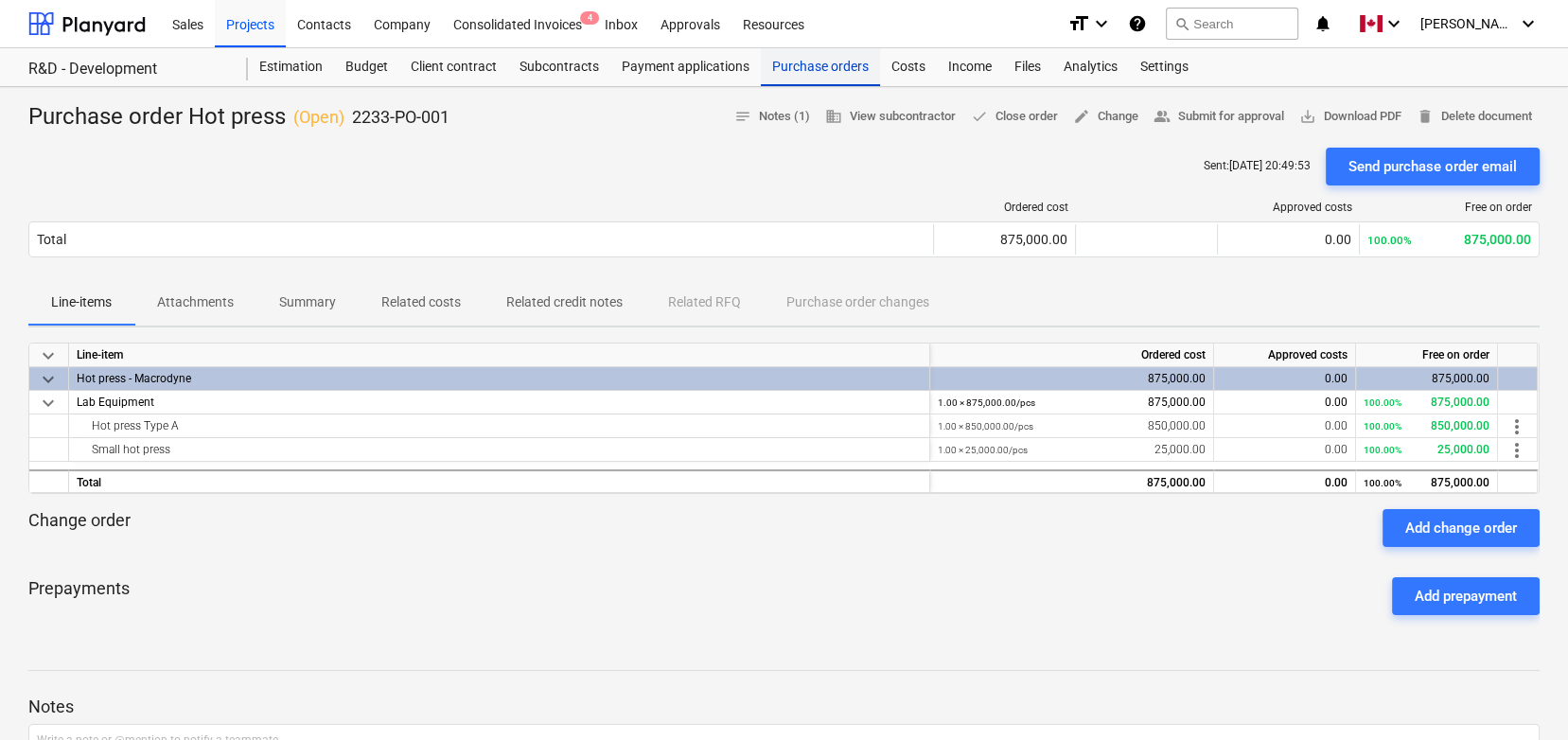
click at [812, 72] on div "Purchase orders" at bounding box center [820, 67] width 120 height 38
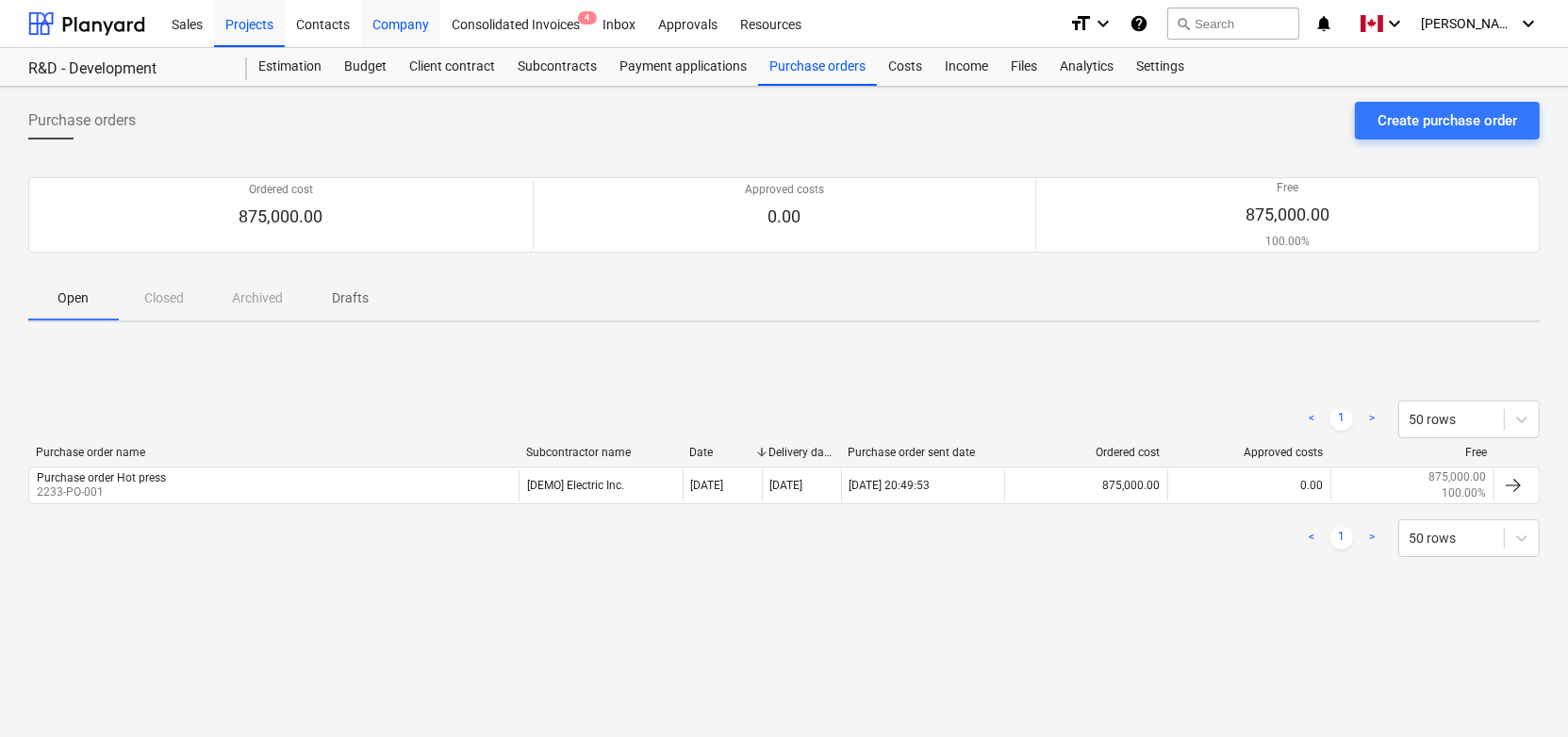
click at [401, 17] on div "Company" at bounding box center [401, 23] width 79 height 48
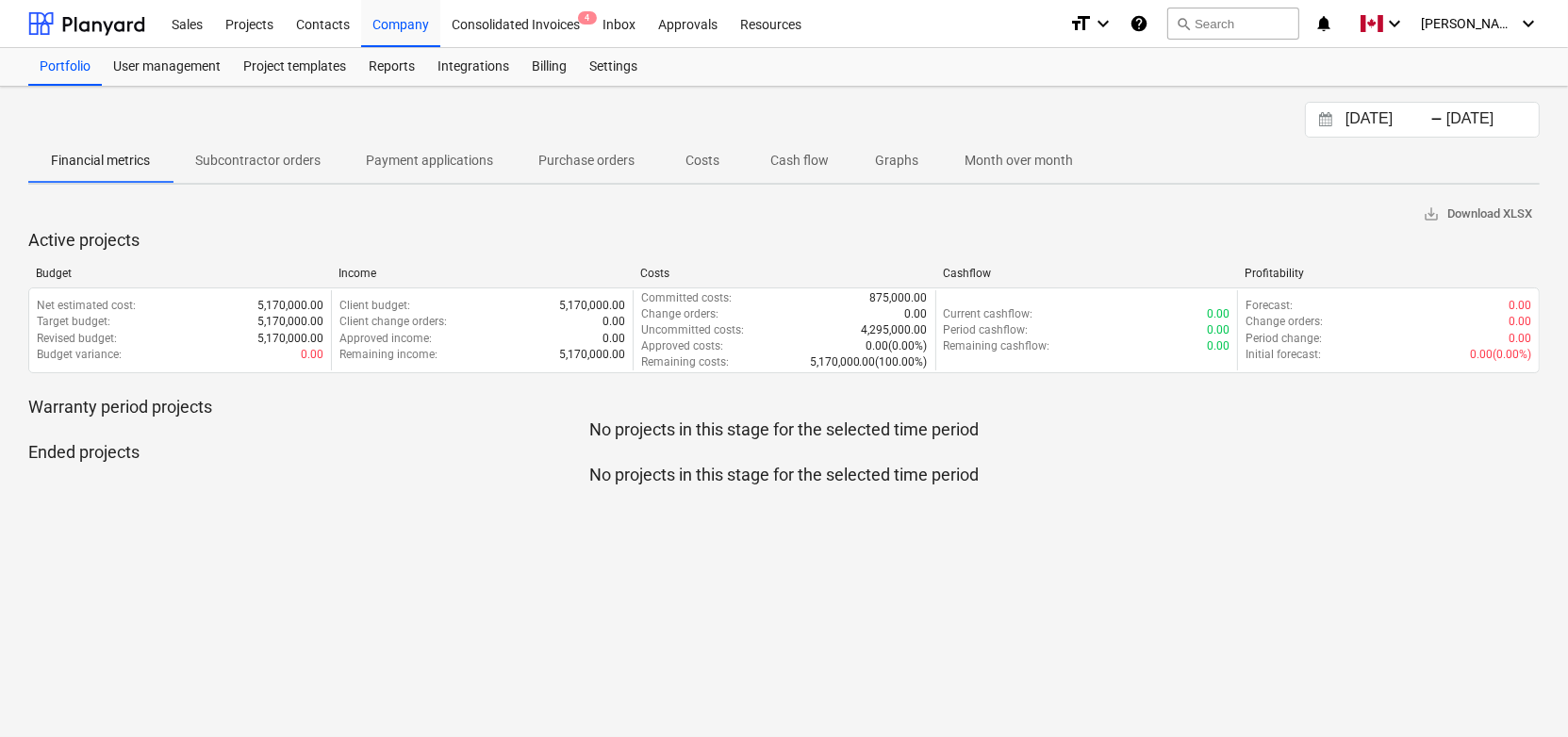
click at [571, 145] on span "Purchase orders" at bounding box center [586, 161] width 141 height 31
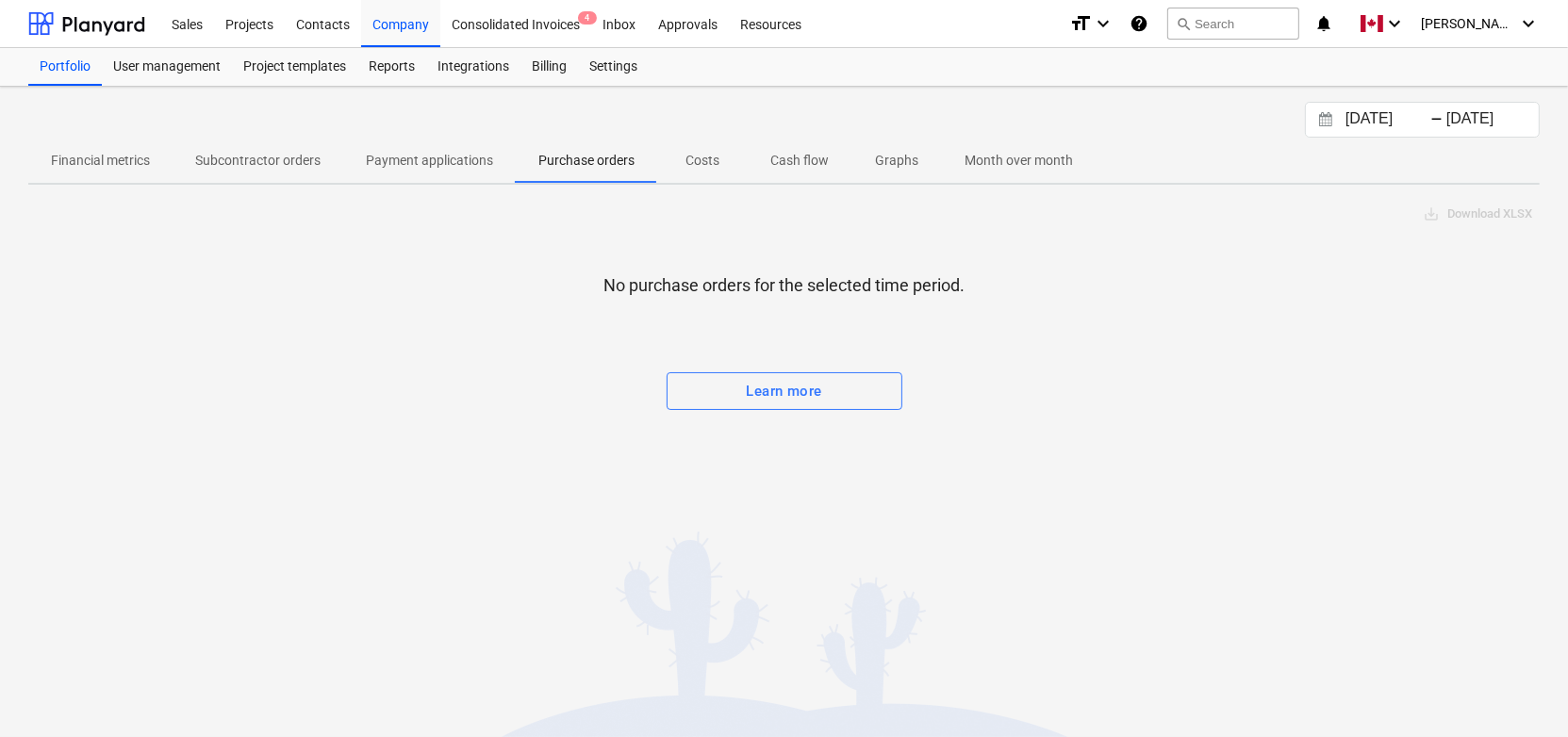
click at [1385, 102] on div "[DATE] Press the down arrow key to interact with the calendar and select a date…" at bounding box center [1423, 119] width 235 height 36
click at [1363, 122] on input "[DATE]" at bounding box center [1390, 119] width 96 height 26
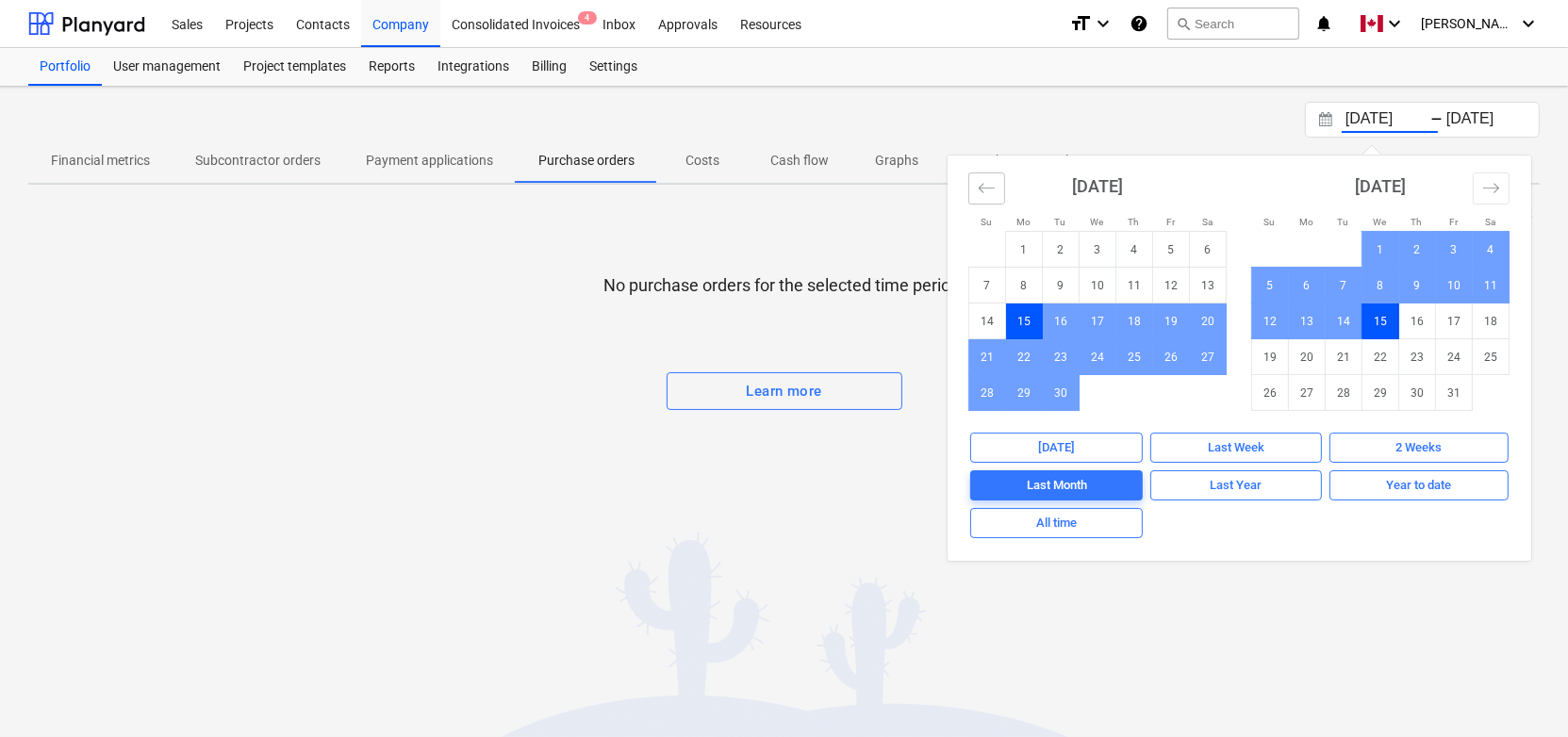
click at [992, 201] on button "Move backward to switch to the previous month." at bounding box center [987, 188] width 37 height 32
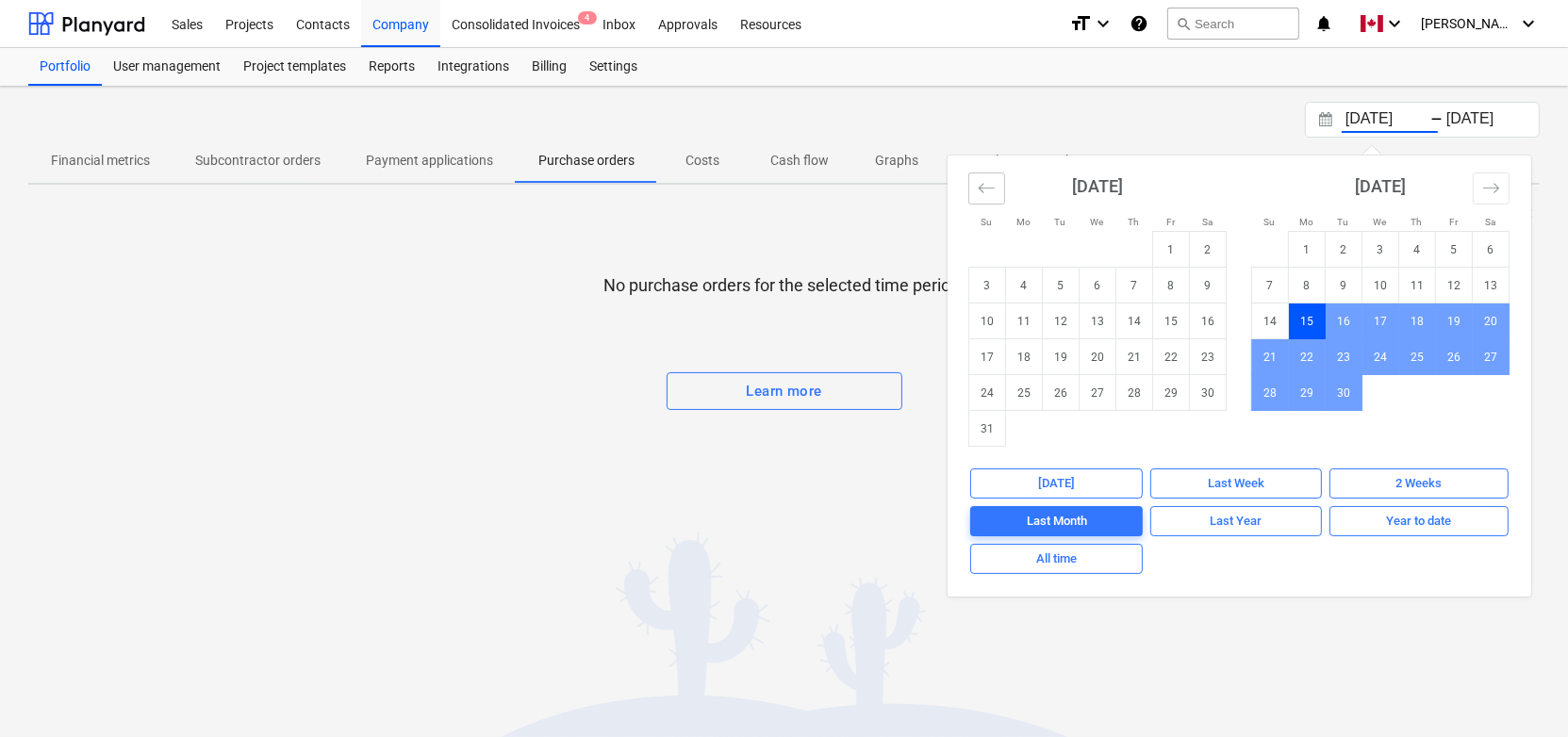
click at [992, 201] on button "Move backward to switch to the previous month." at bounding box center [987, 188] width 37 height 32
click at [1174, 247] on td "1" at bounding box center [1172, 249] width 37 height 36
type input "[DATE]"
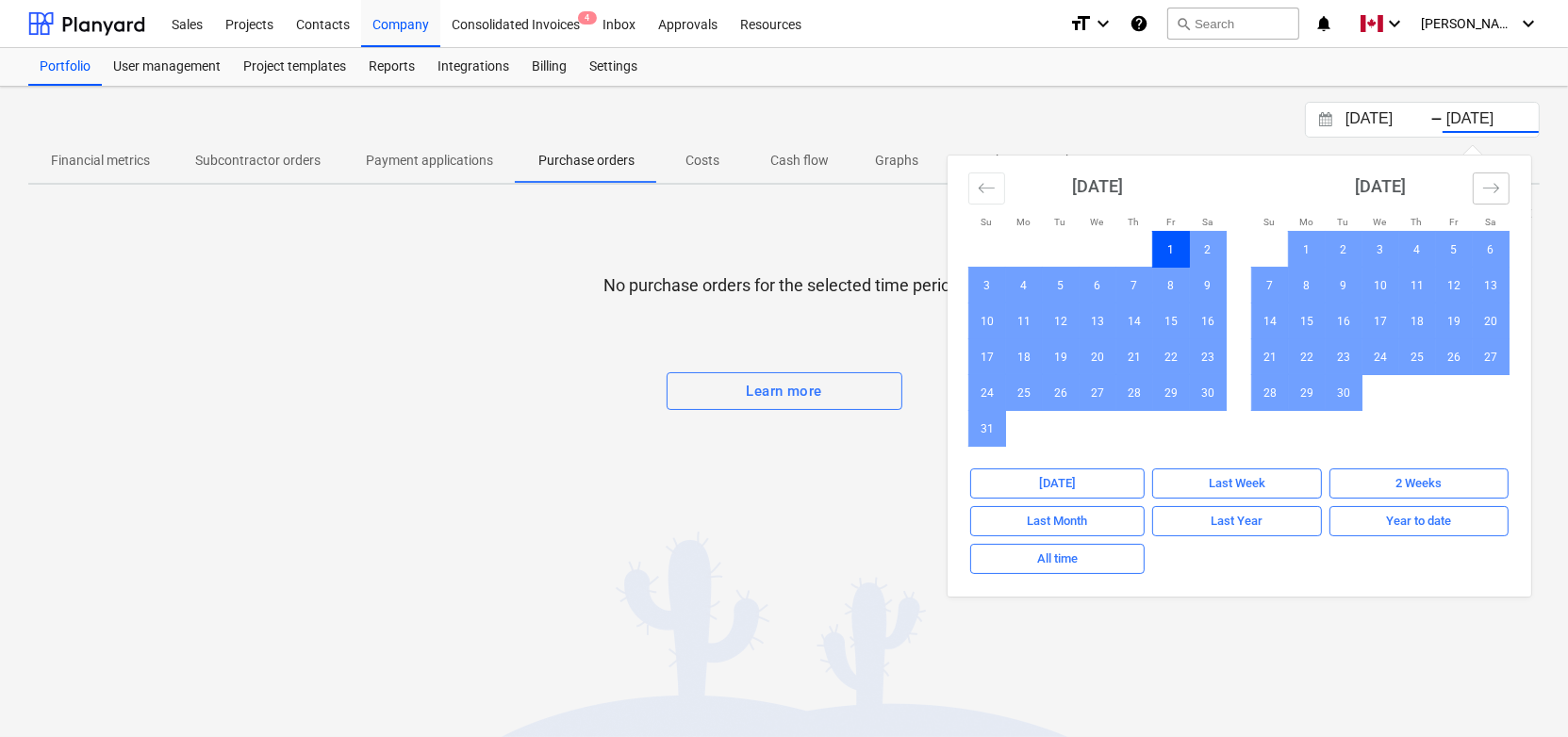
click at [1486, 175] on button "Move forward to switch to the next month." at bounding box center [1491, 188] width 37 height 32
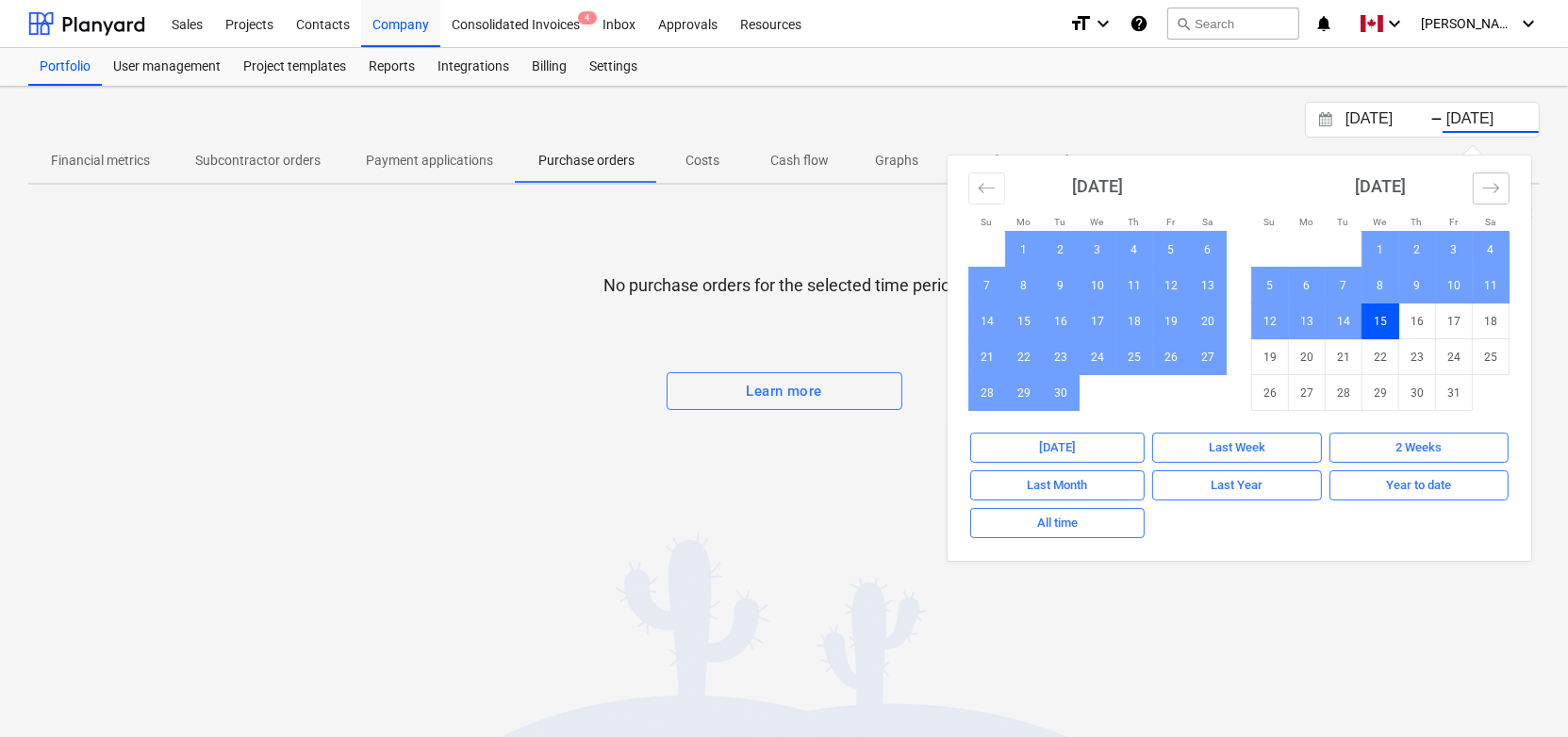
click at [1486, 175] on button "Move forward to switch to the next month." at bounding box center [1491, 188] width 37 height 32
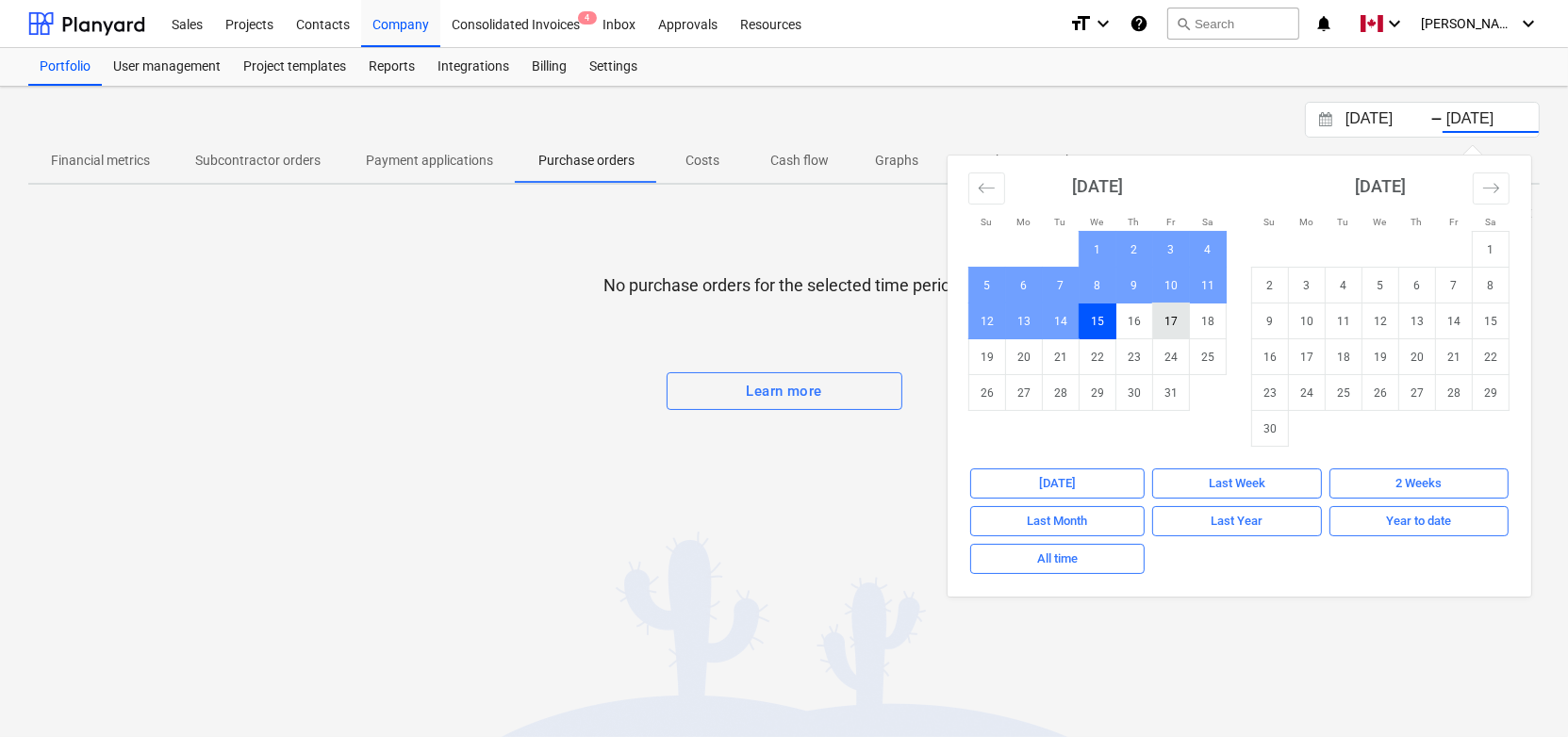
click at [1153, 316] on td "17" at bounding box center [1172, 321] width 37 height 36
type input "[DATE]"
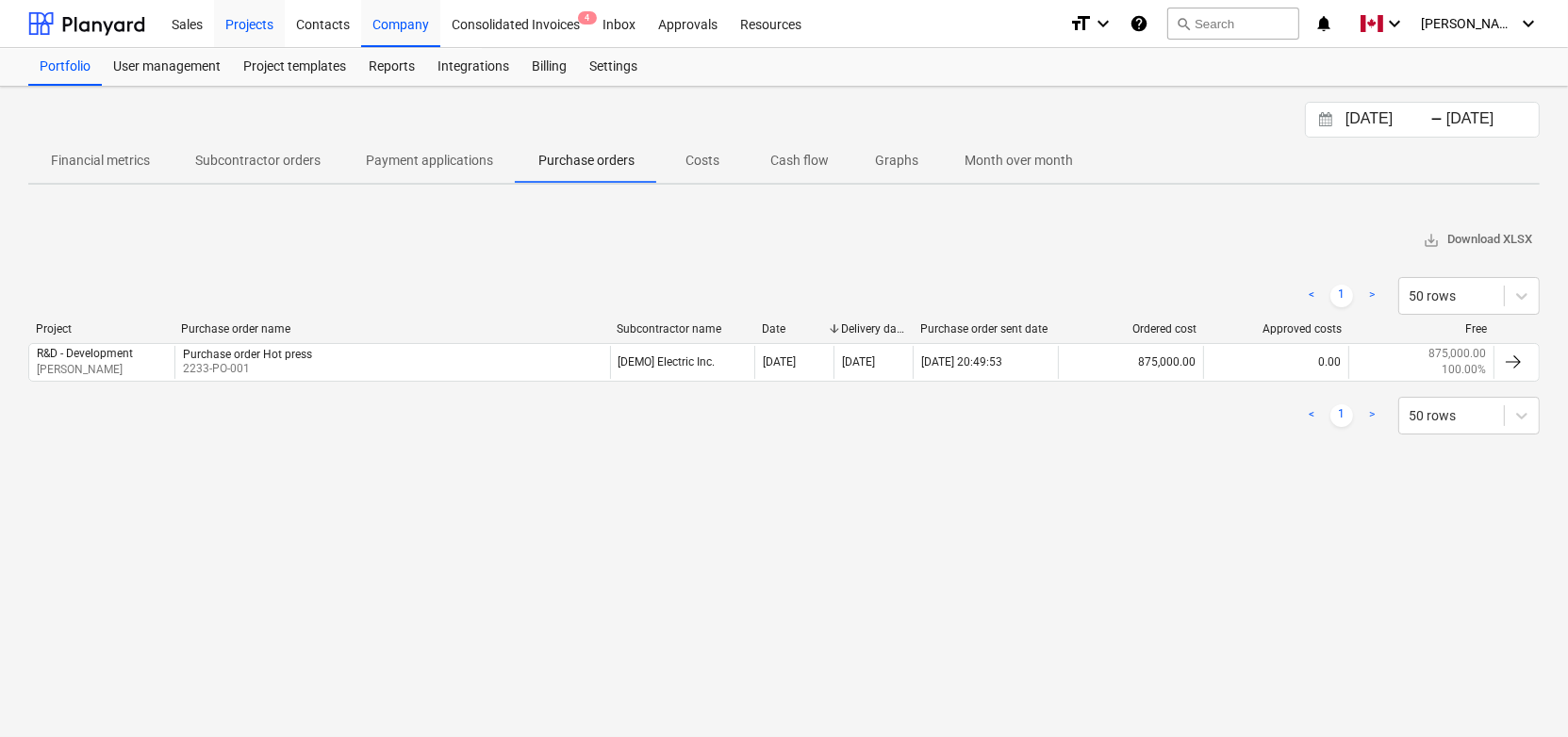
click at [254, 5] on div "Projects" at bounding box center [249, 23] width 71 height 48
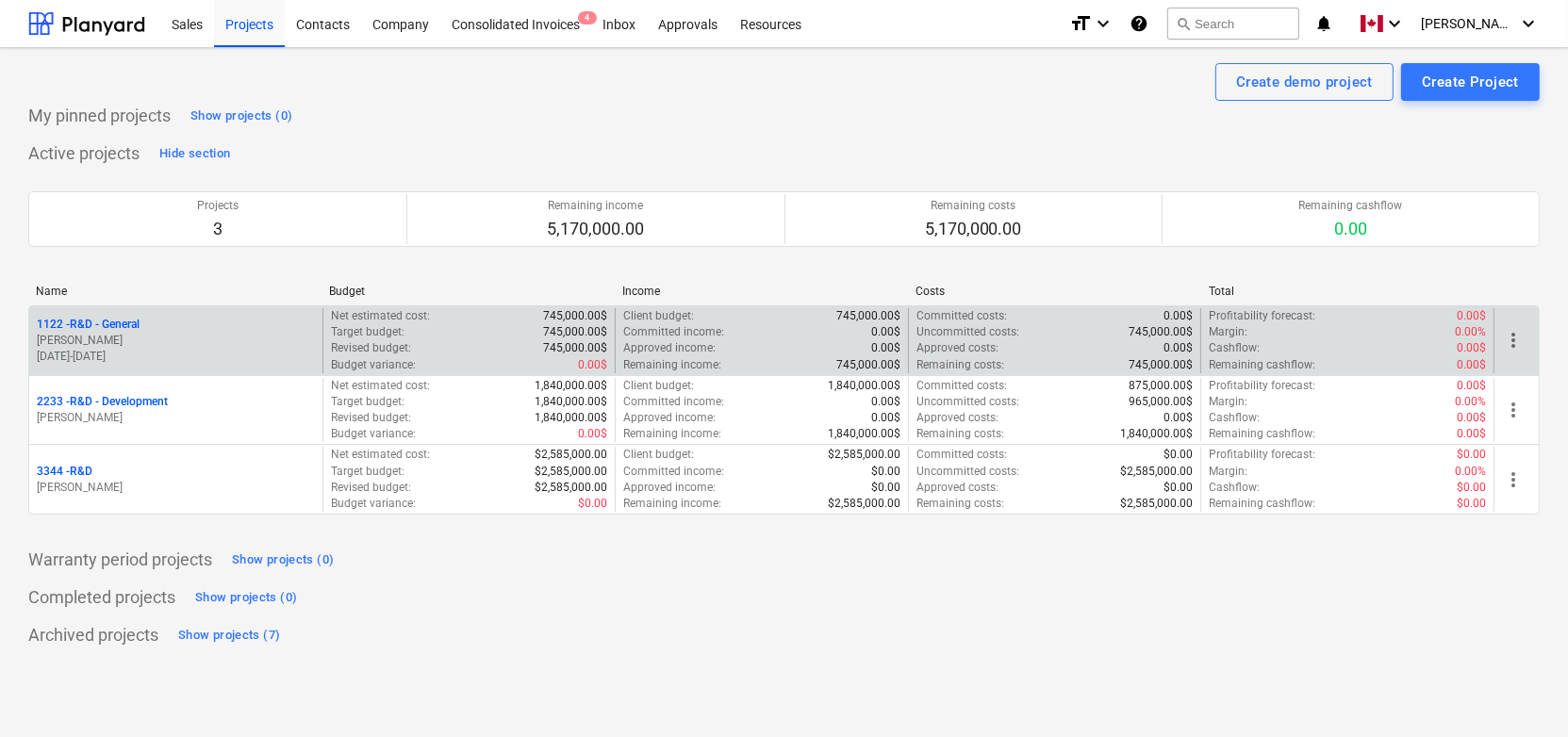
click at [237, 330] on div "1122 - R&D - General" at bounding box center [175, 324] width 278 height 16
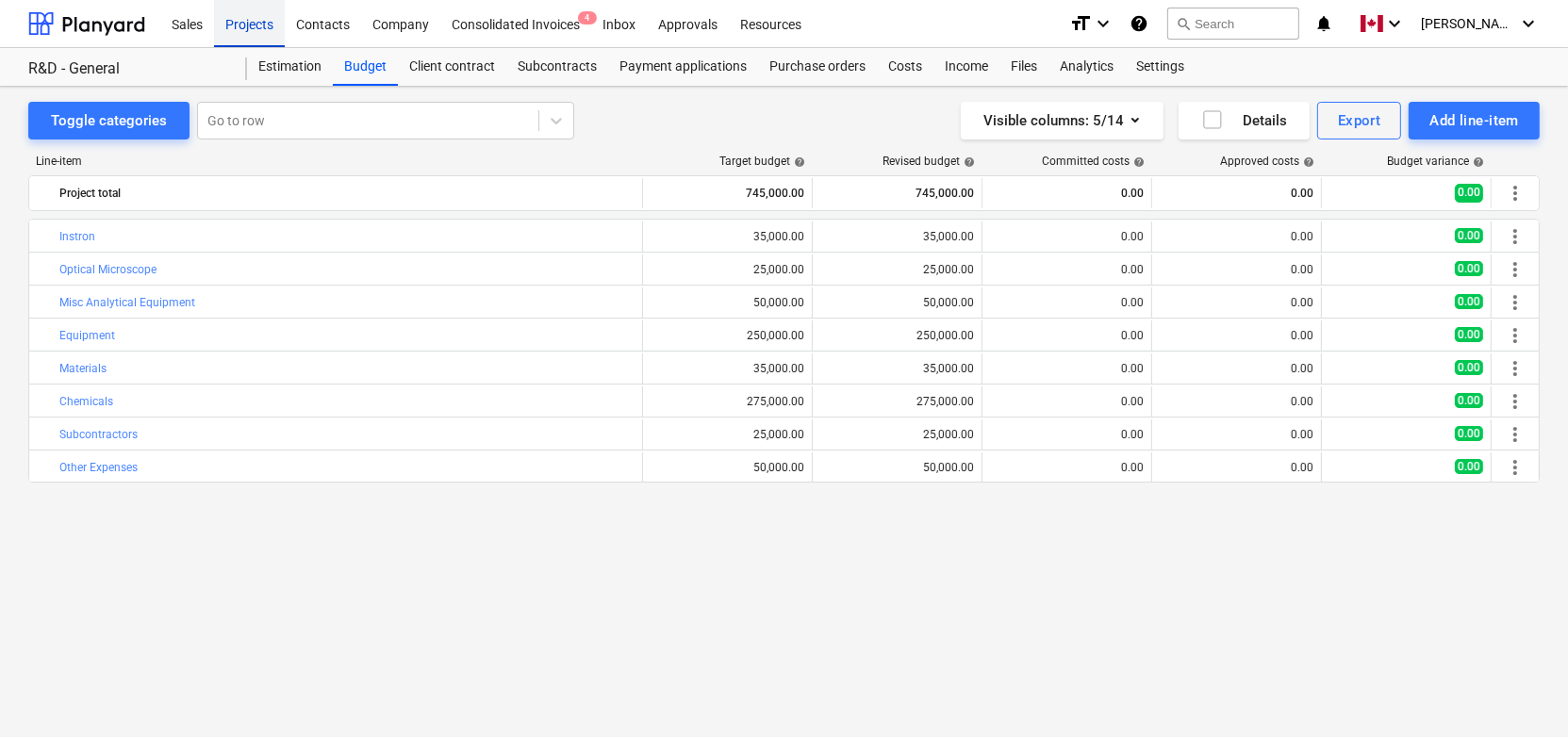
click at [253, 17] on div "Projects" at bounding box center [249, 23] width 71 height 48
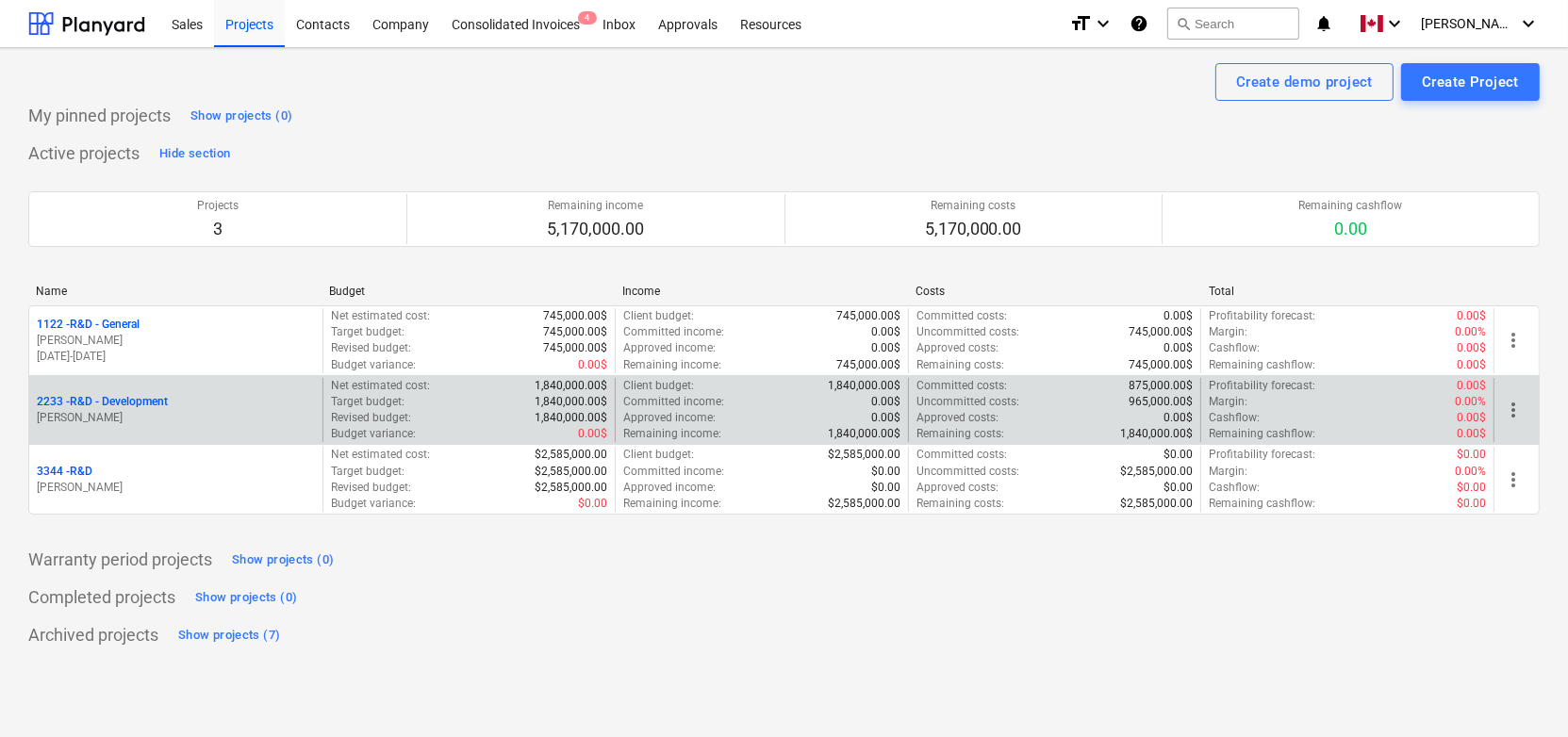
click at [130, 399] on p "2233 - R&D - Development" at bounding box center [102, 402] width 131 height 16
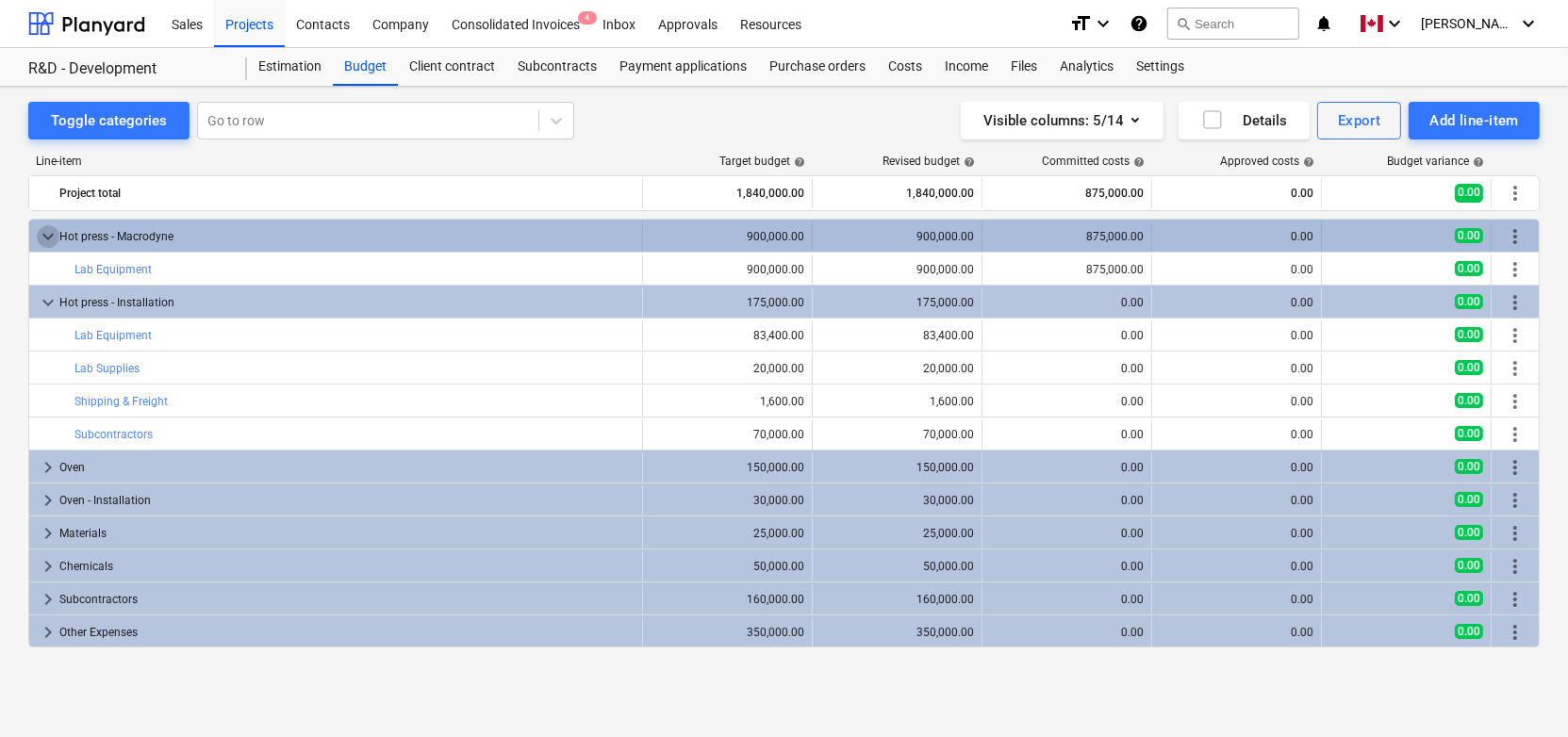
click at [42, 237] on span "keyboard_arrow_down" at bounding box center [47, 236] width 22 height 22
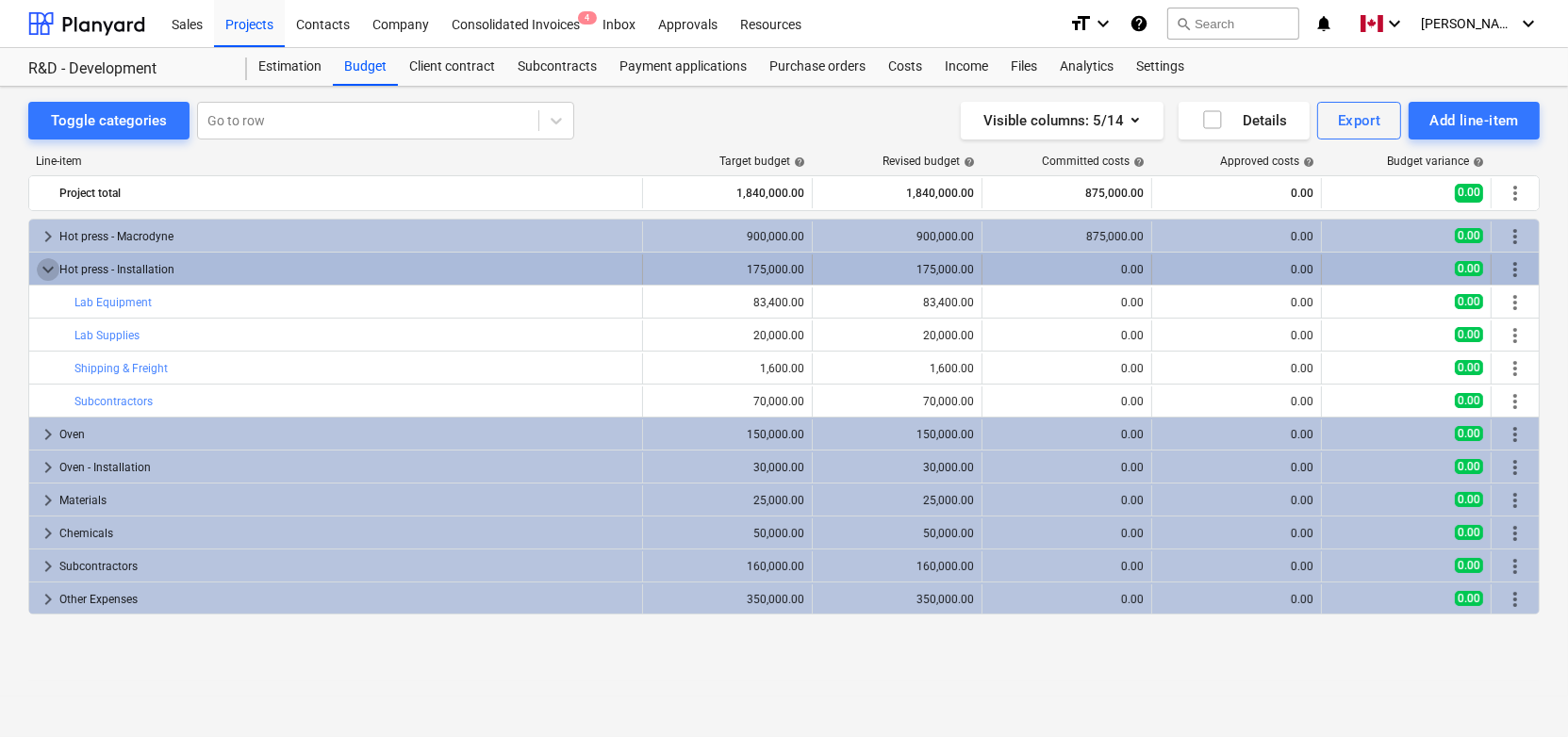
click at [44, 280] on span "keyboard_arrow_down" at bounding box center [47, 269] width 22 height 22
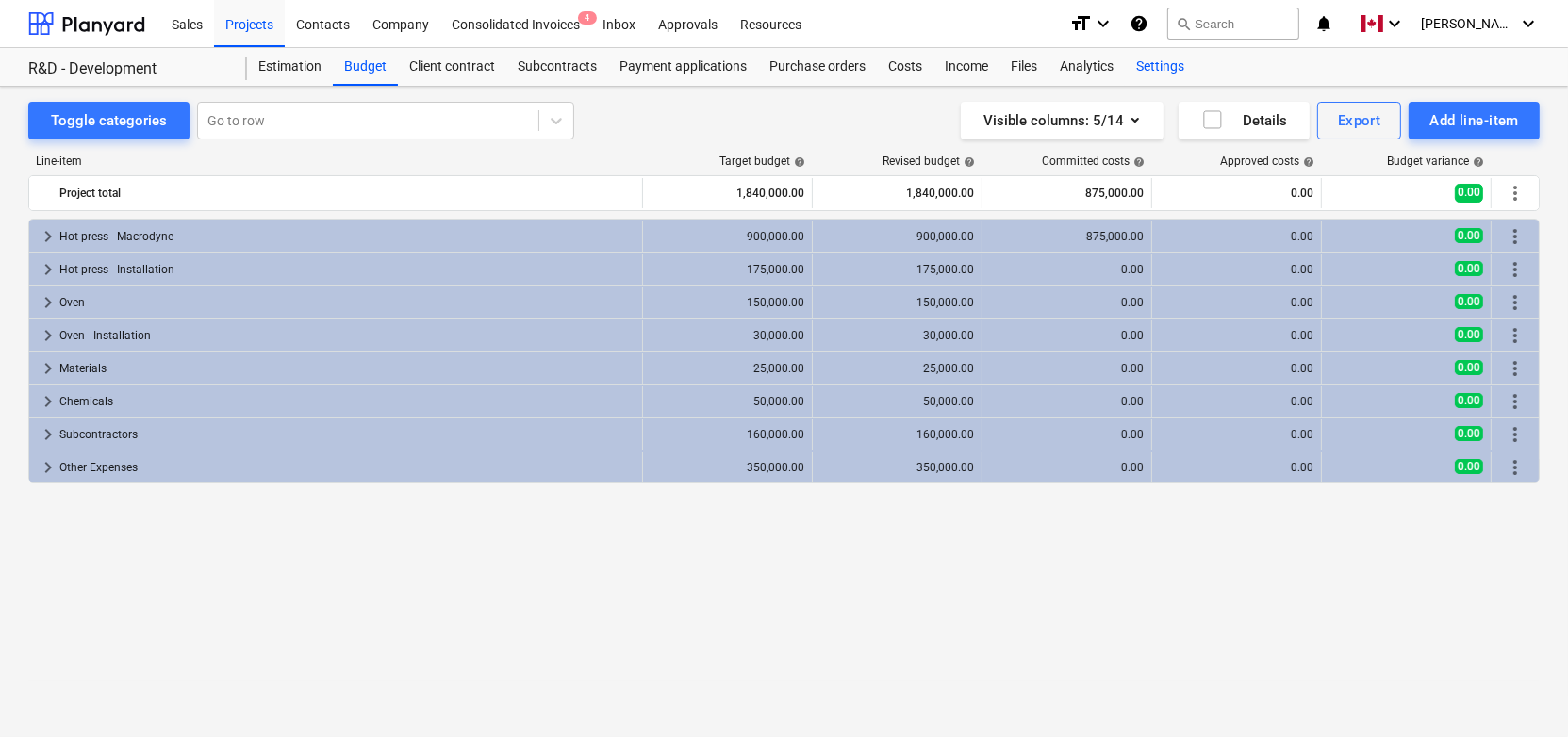
click at [1161, 60] on div "Settings" at bounding box center [1160, 67] width 71 height 38
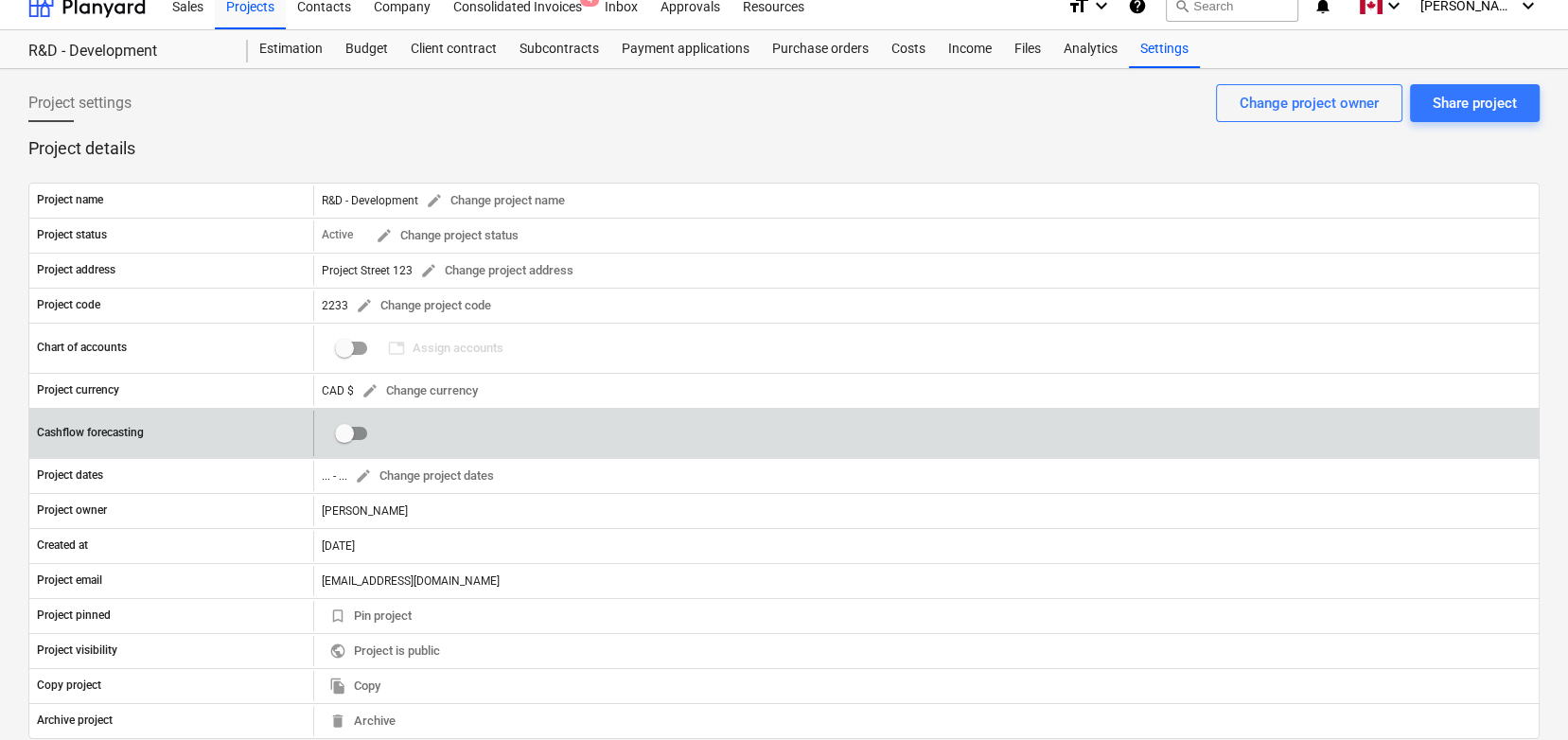
scroll to position [20, 0]
click at [357, 422] on input "checkbox" at bounding box center [344, 430] width 46 height 46
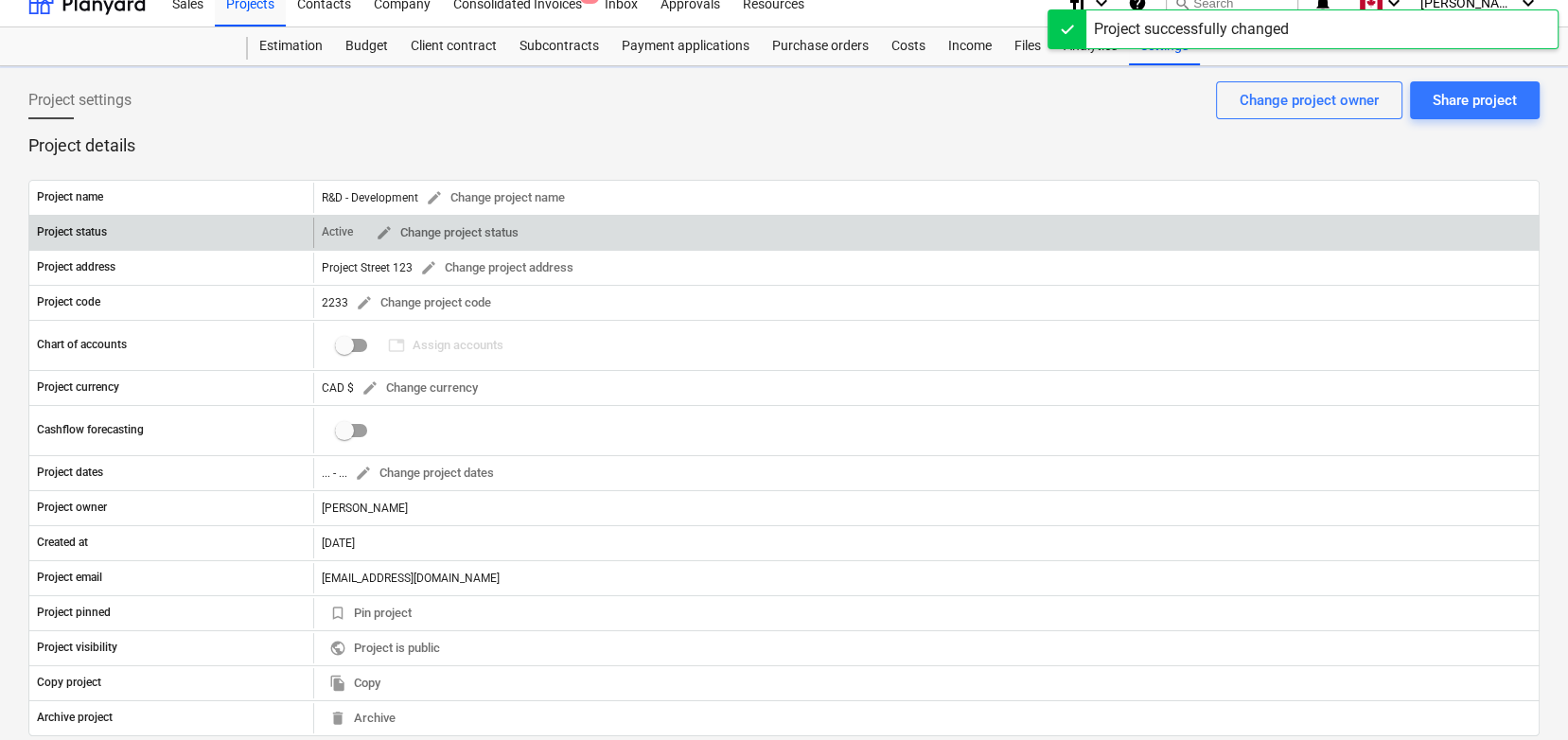
checkbox input "true"
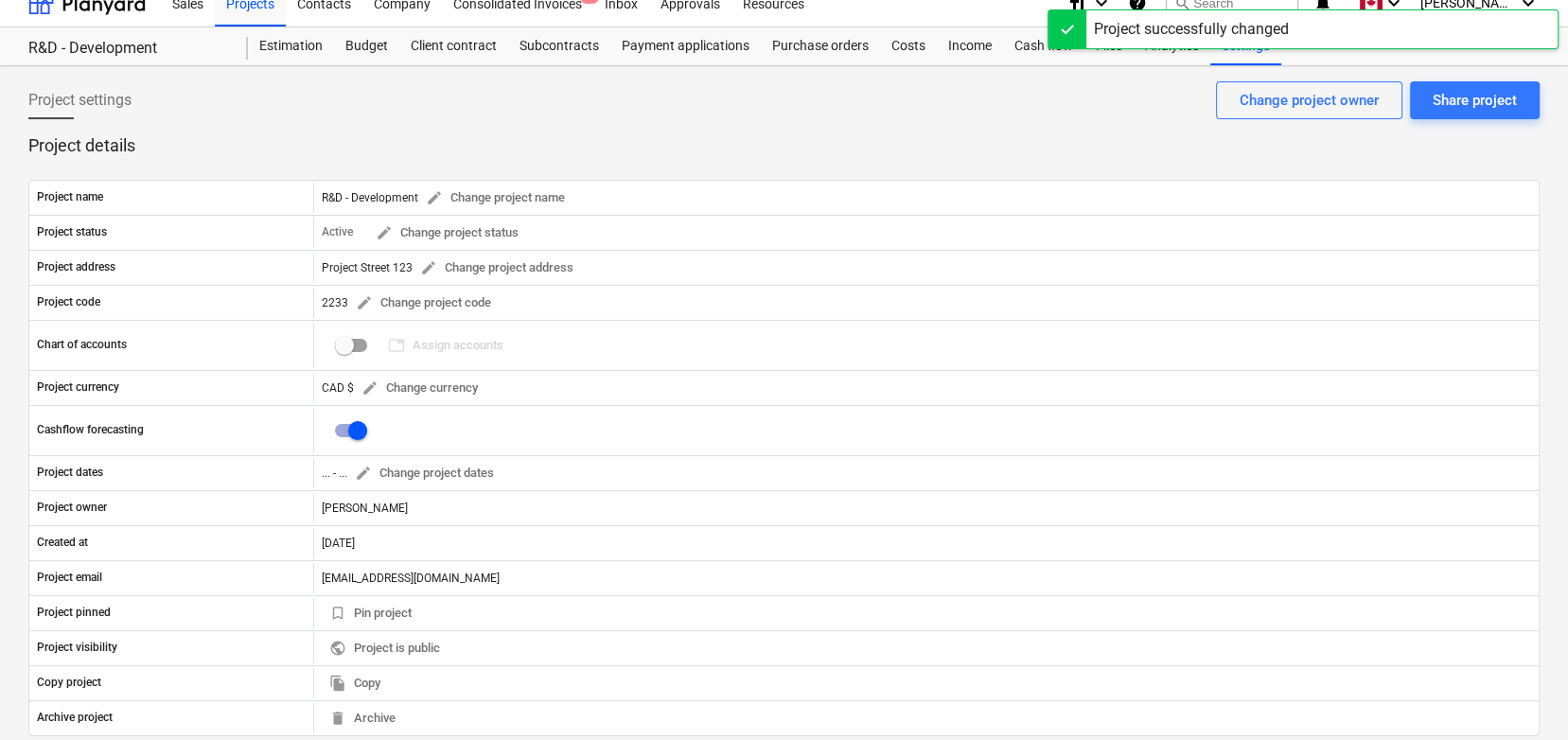
scroll to position [0, 0]
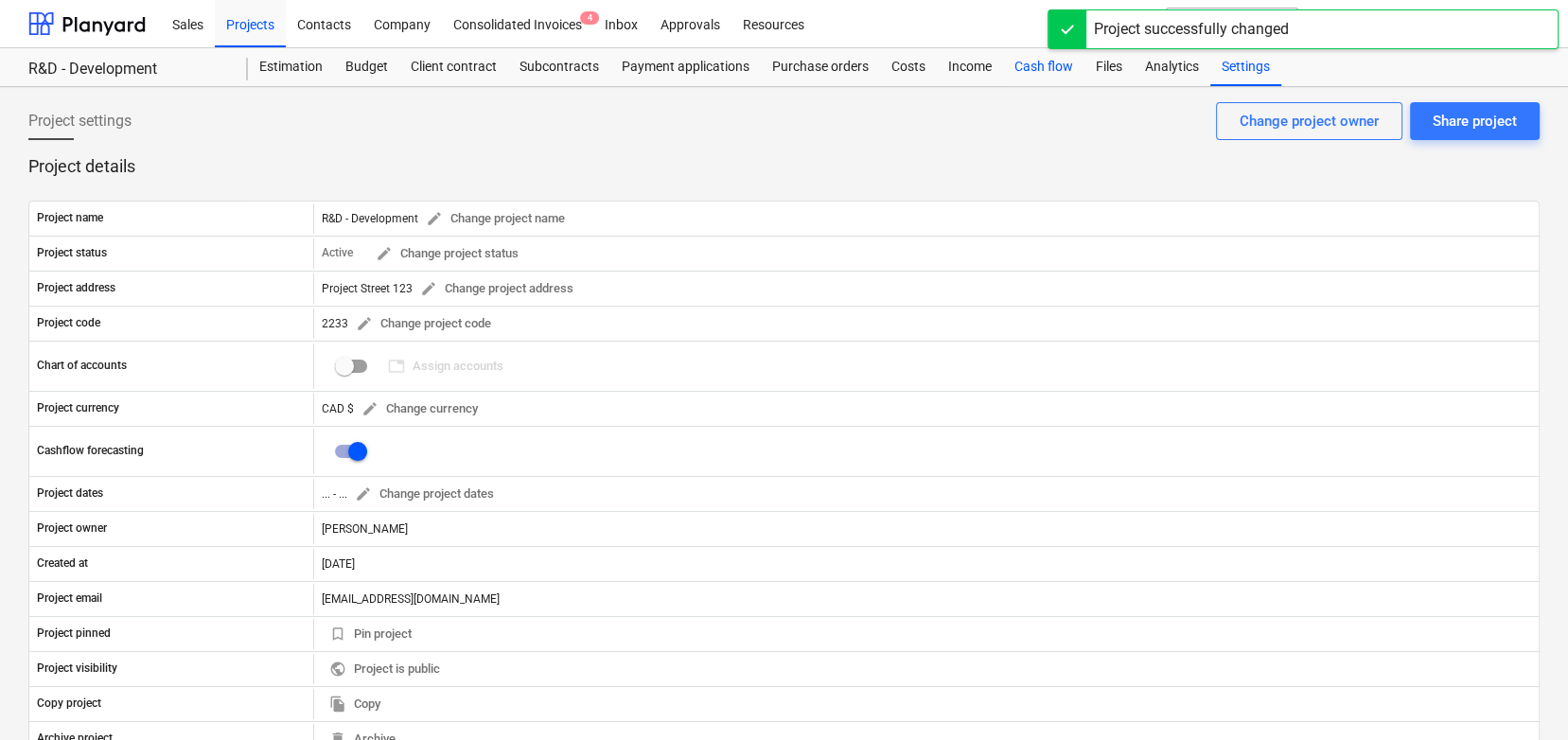
click at [1030, 80] on div "Cash flow" at bounding box center [1044, 67] width 82 height 38
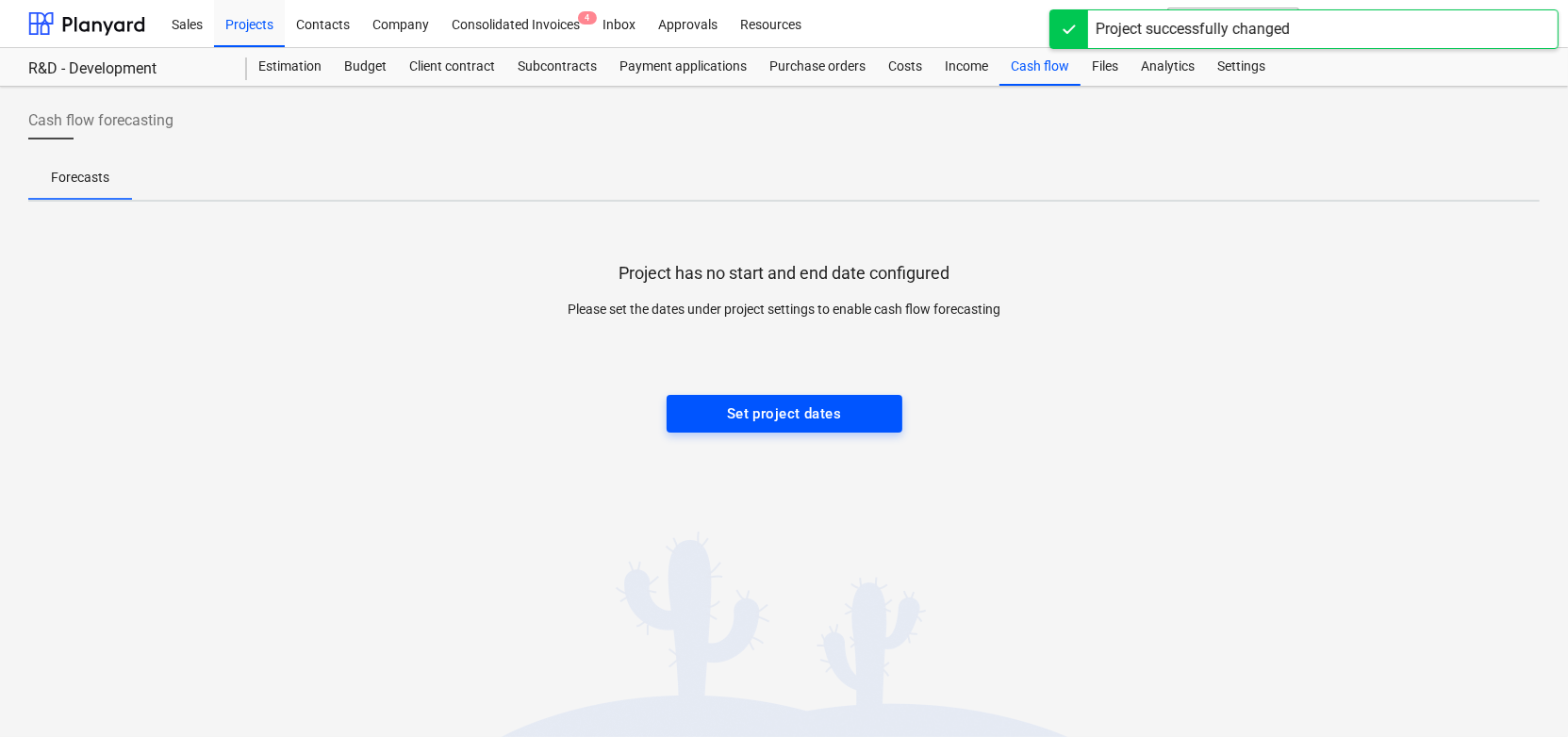
click at [739, 420] on div "Set project dates" at bounding box center [784, 413] width 114 height 24
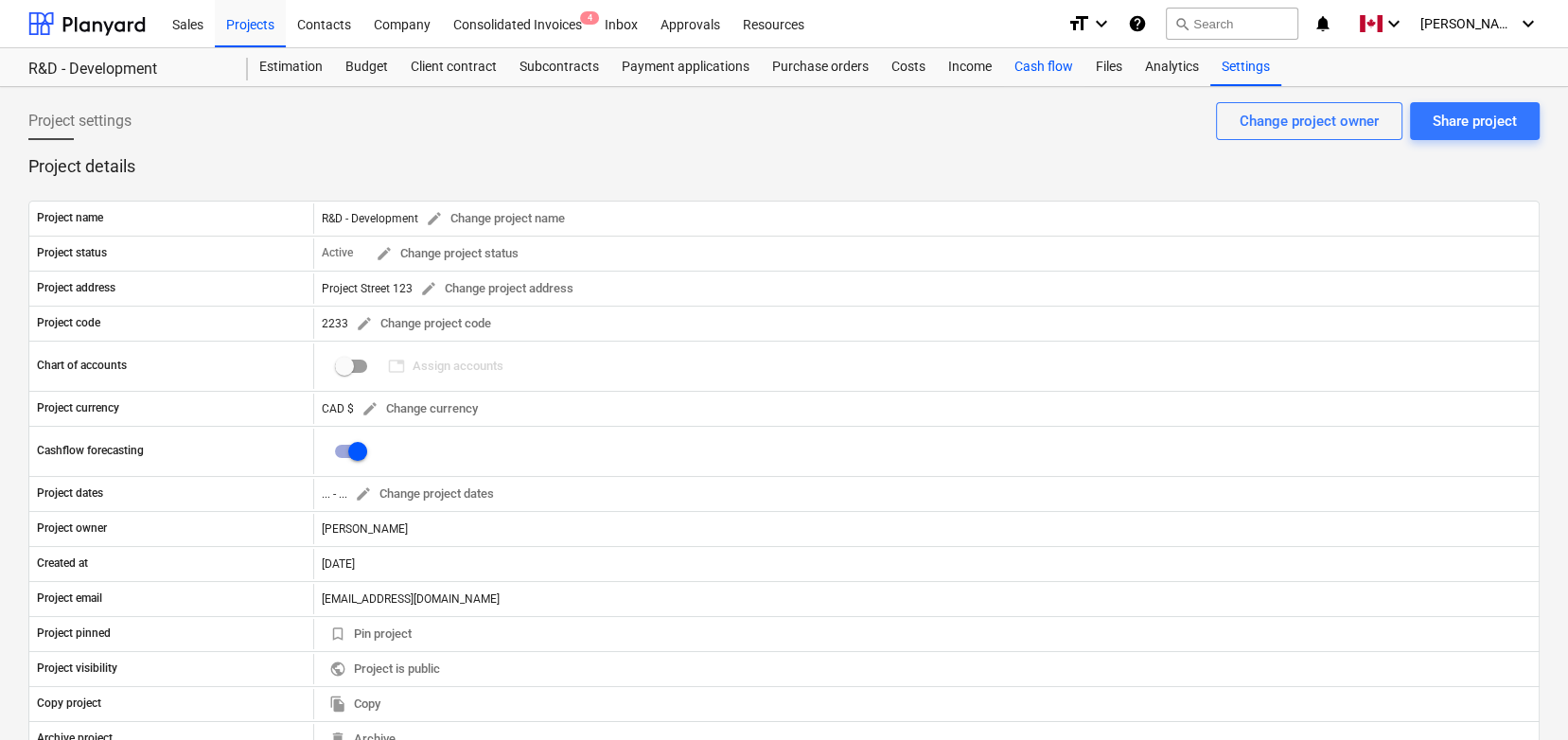
click at [1027, 66] on div "Cash flow" at bounding box center [1044, 67] width 82 height 38
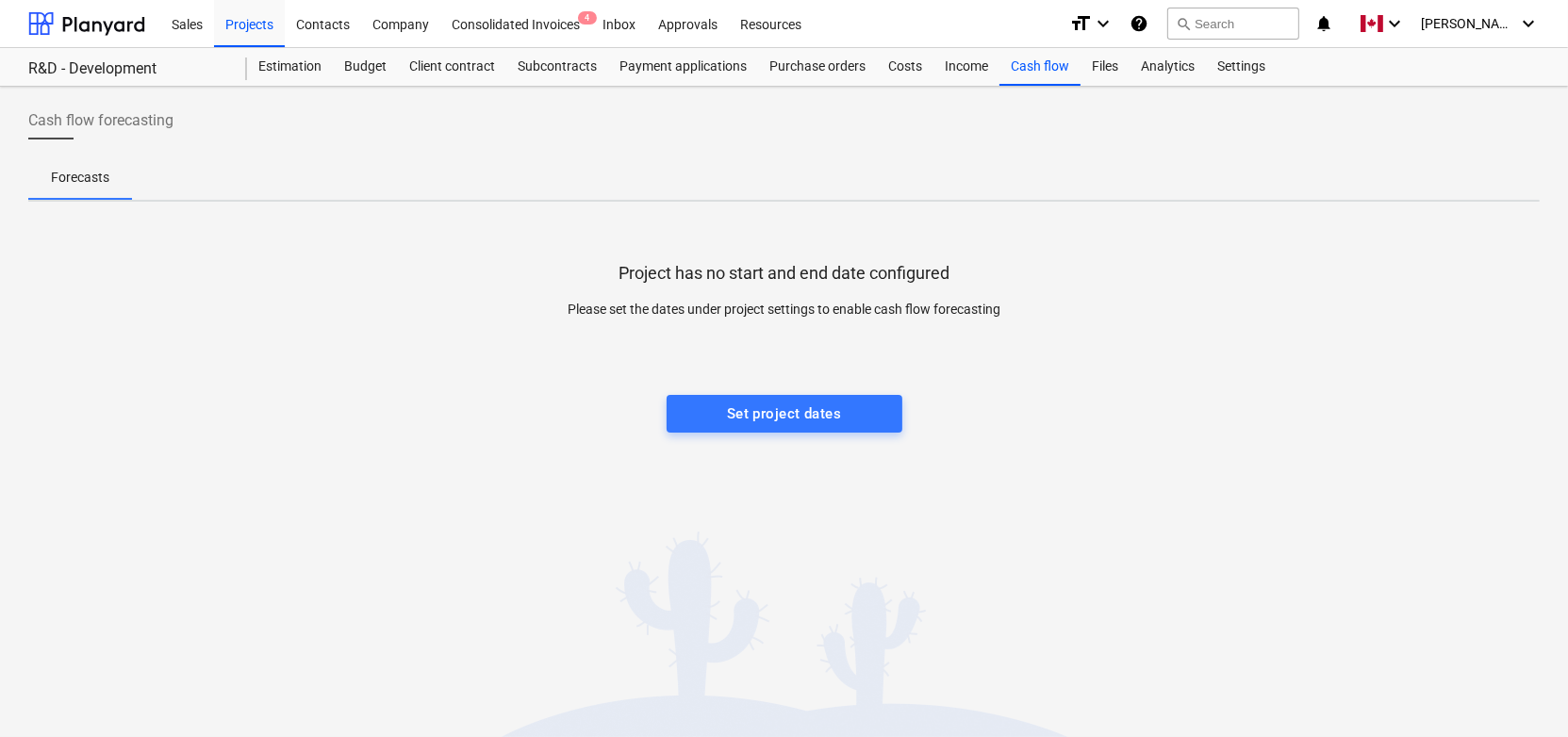
click at [769, 436] on div "Project has no start and end date configured Please set the dates under project…" at bounding box center [784, 358] width 1512 height 283
click at [773, 413] on div "Set project dates" at bounding box center [784, 413] width 114 height 24
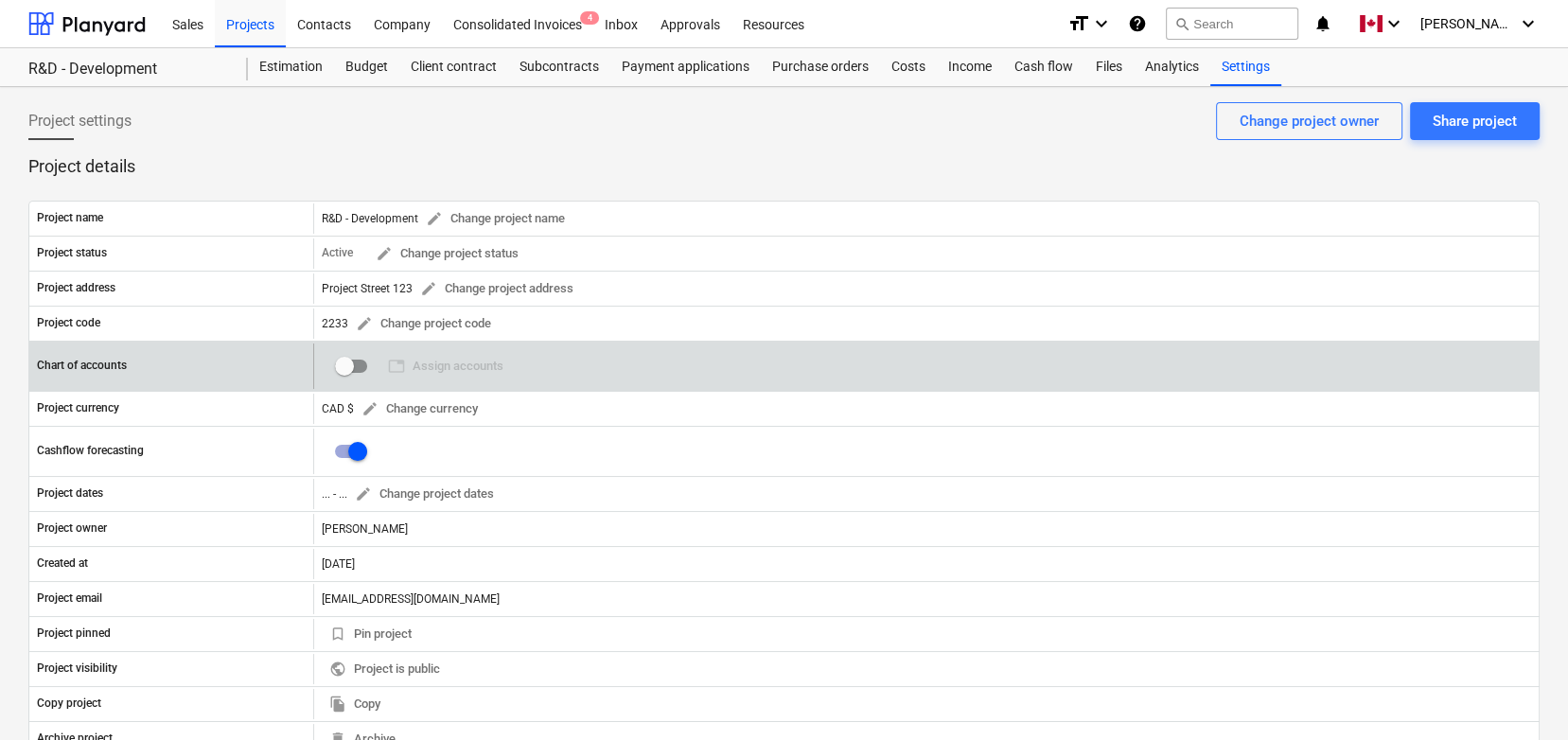
scroll to position [82, 0]
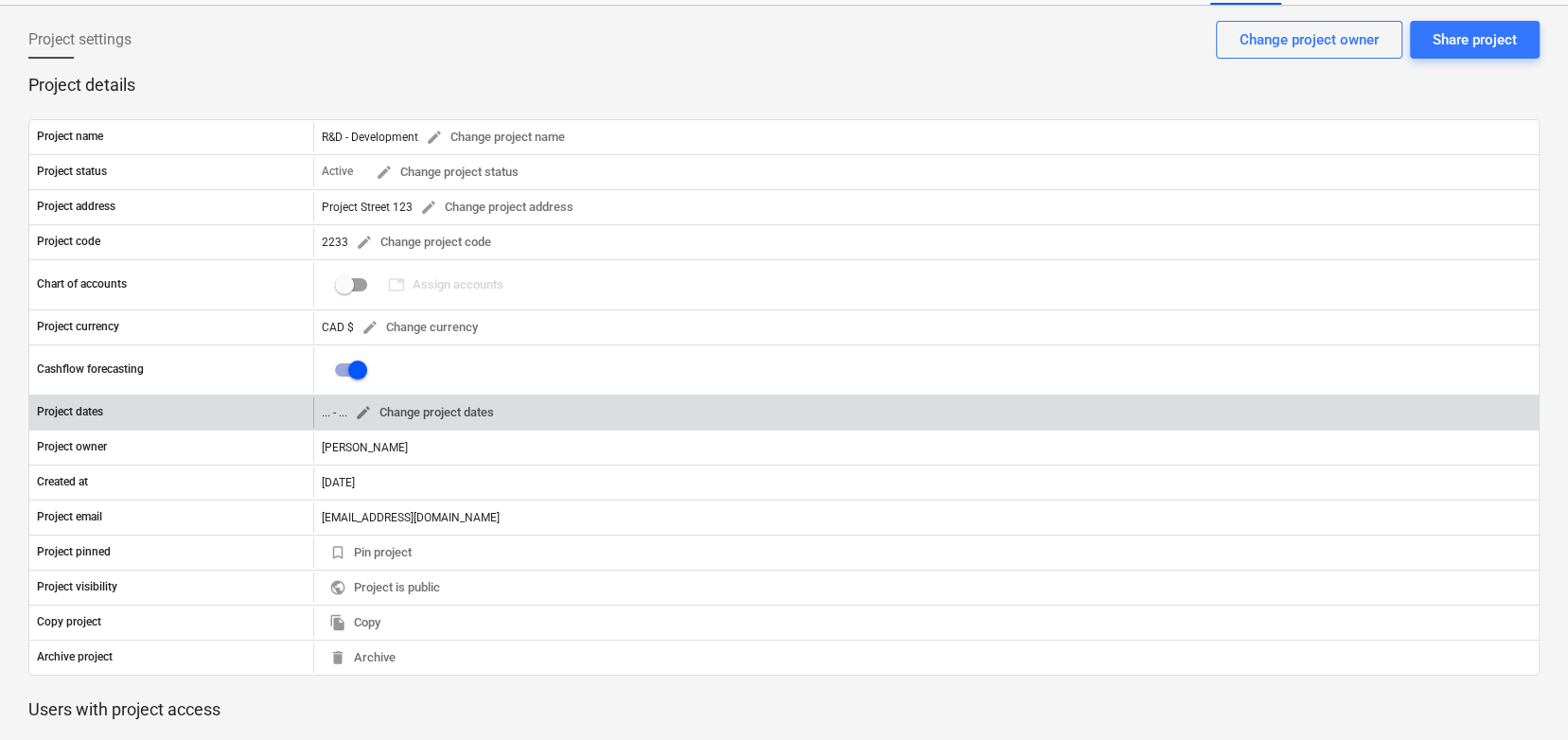
click at [355, 415] on span "edit" at bounding box center [364, 412] width 18 height 18
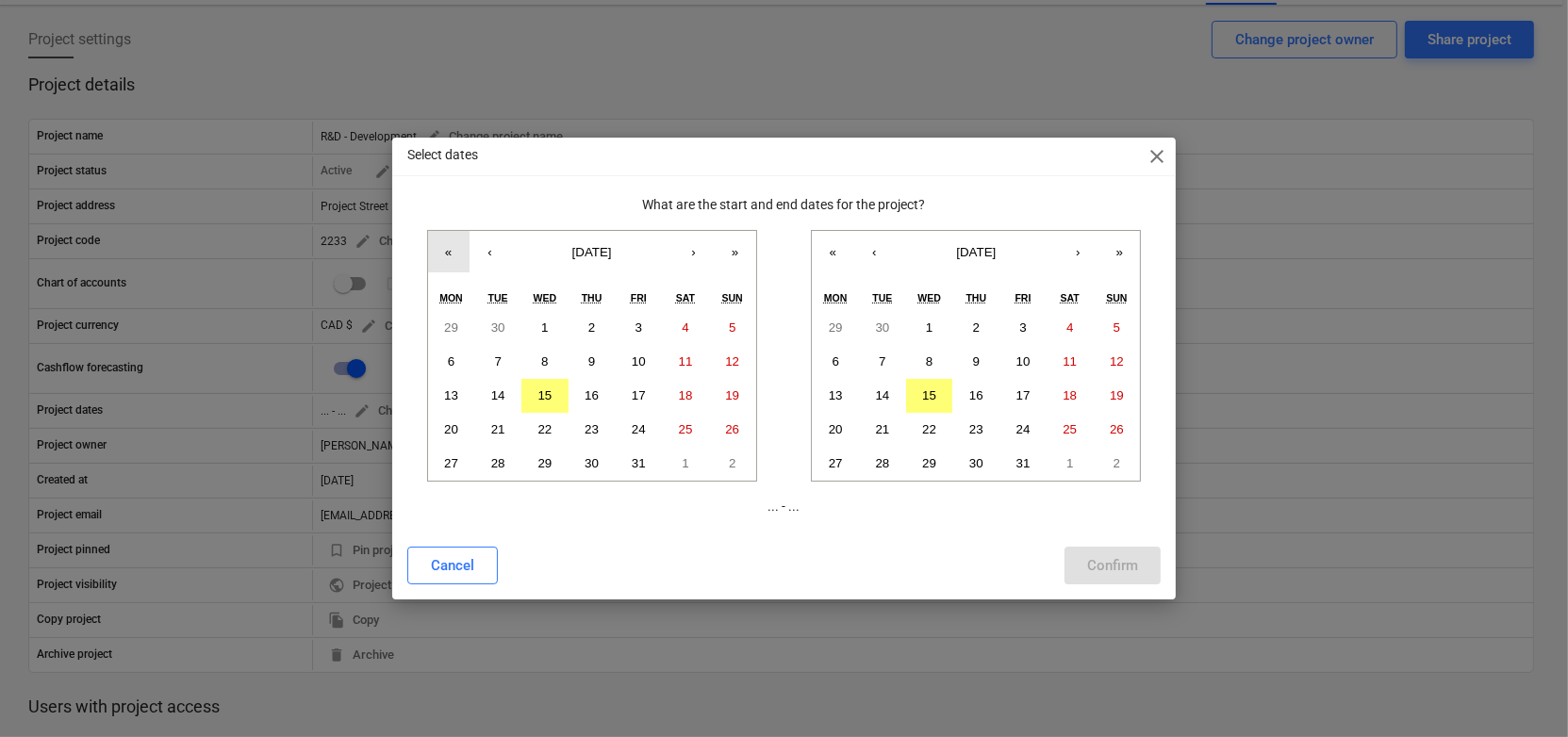
click at [457, 244] on button "«" at bounding box center [449, 251] width 42 height 42
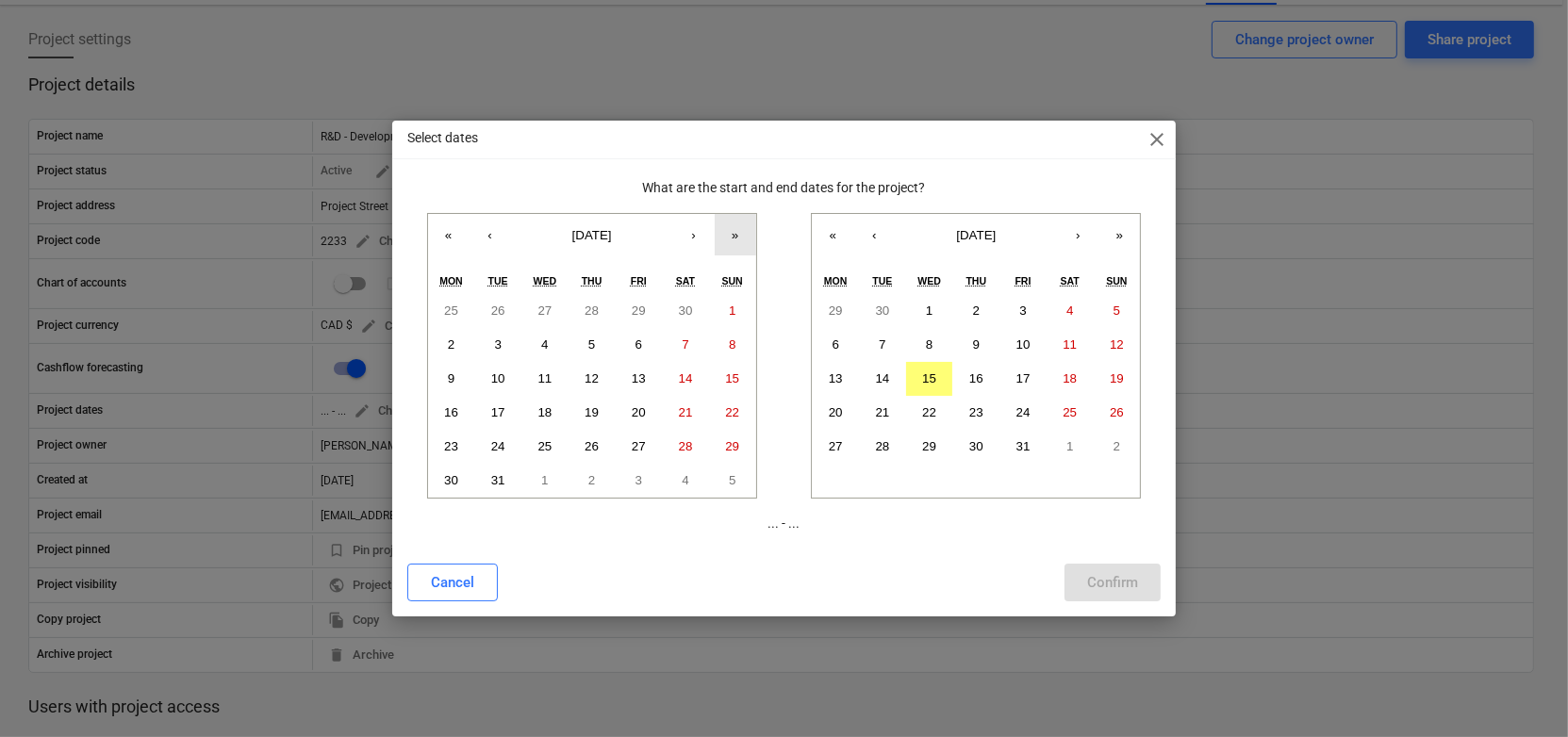
click at [740, 215] on button "»" at bounding box center [736, 234] width 42 height 42
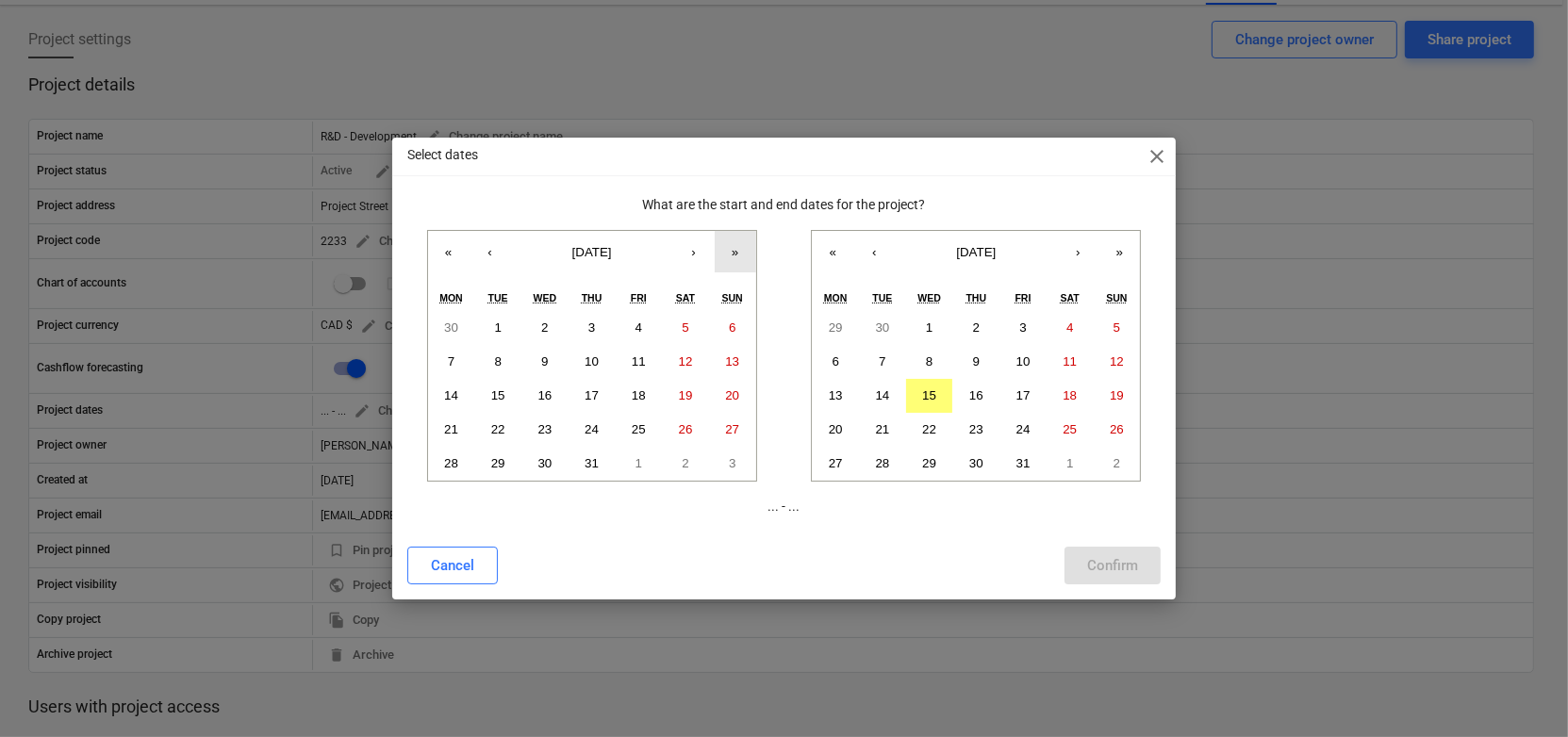
click at [740, 215] on div "What are the start and end dates for the project? « ‹ [DATE] › » Mon Tue Wed Th…" at bounding box center [784, 354] width 754 height 321
click at [731, 242] on button "»" at bounding box center [736, 251] width 42 height 42
click at [555, 395] on button "15" at bounding box center [545, 395] width 47 height 34
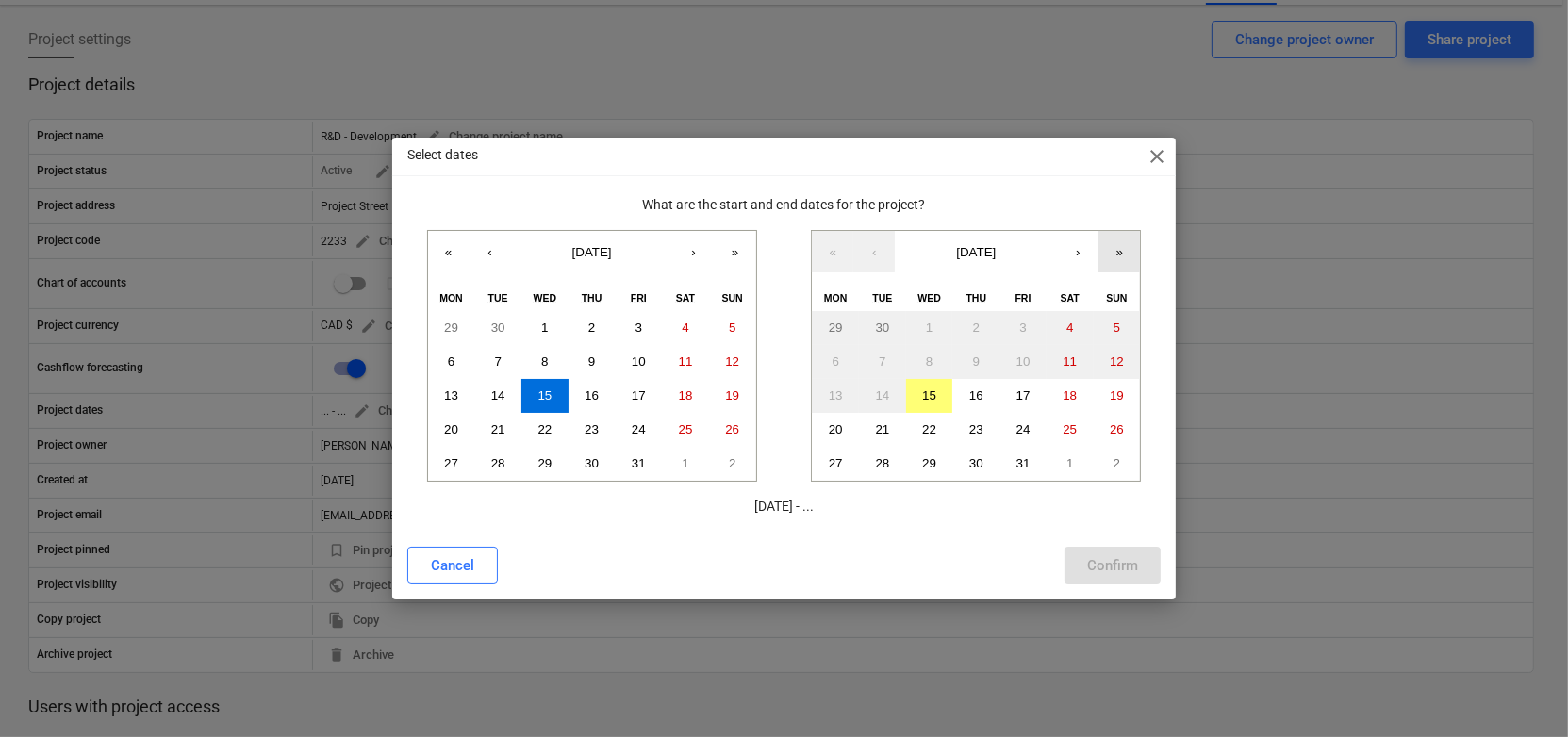
click at [1133, 257] on button "»" at bounding box center [1119, 251] width 42 height 42
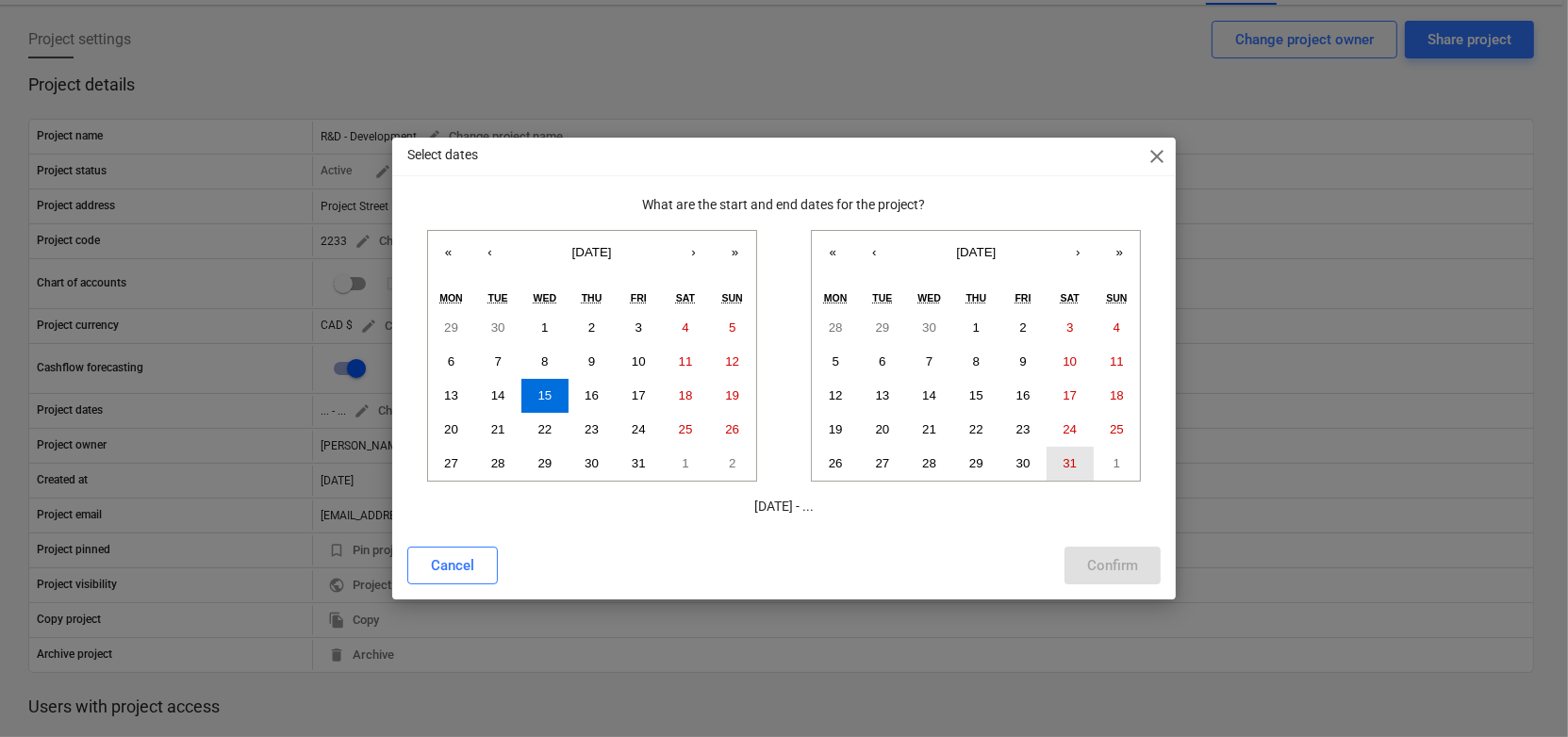
click at [1065, 448] on button "31" at bounding box center [1070, 463] width 47 height 34
click at [1095, 561] on div "Confirm" at bounding box center [1113, 565] width 51 height 24
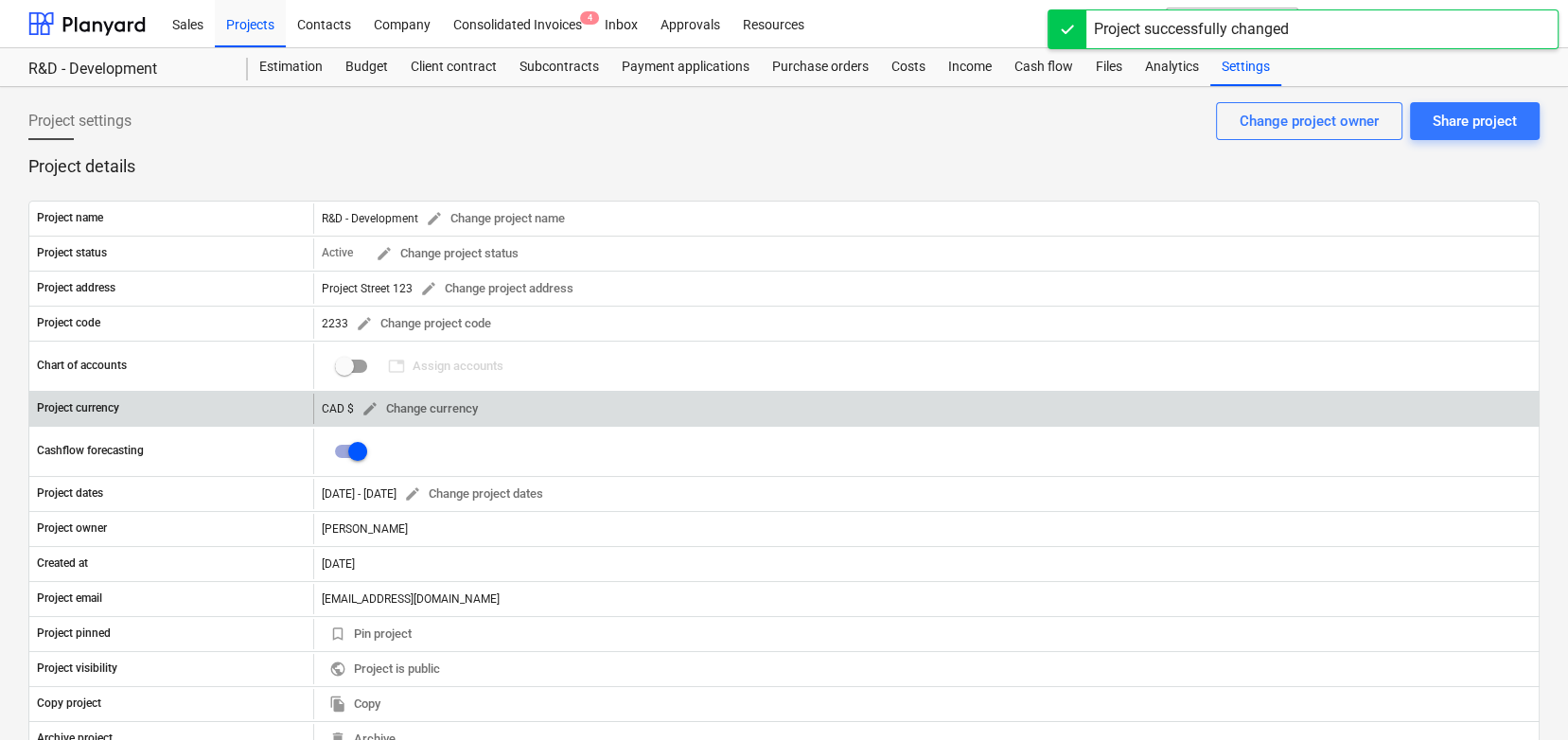
scroll to position [0, 0]
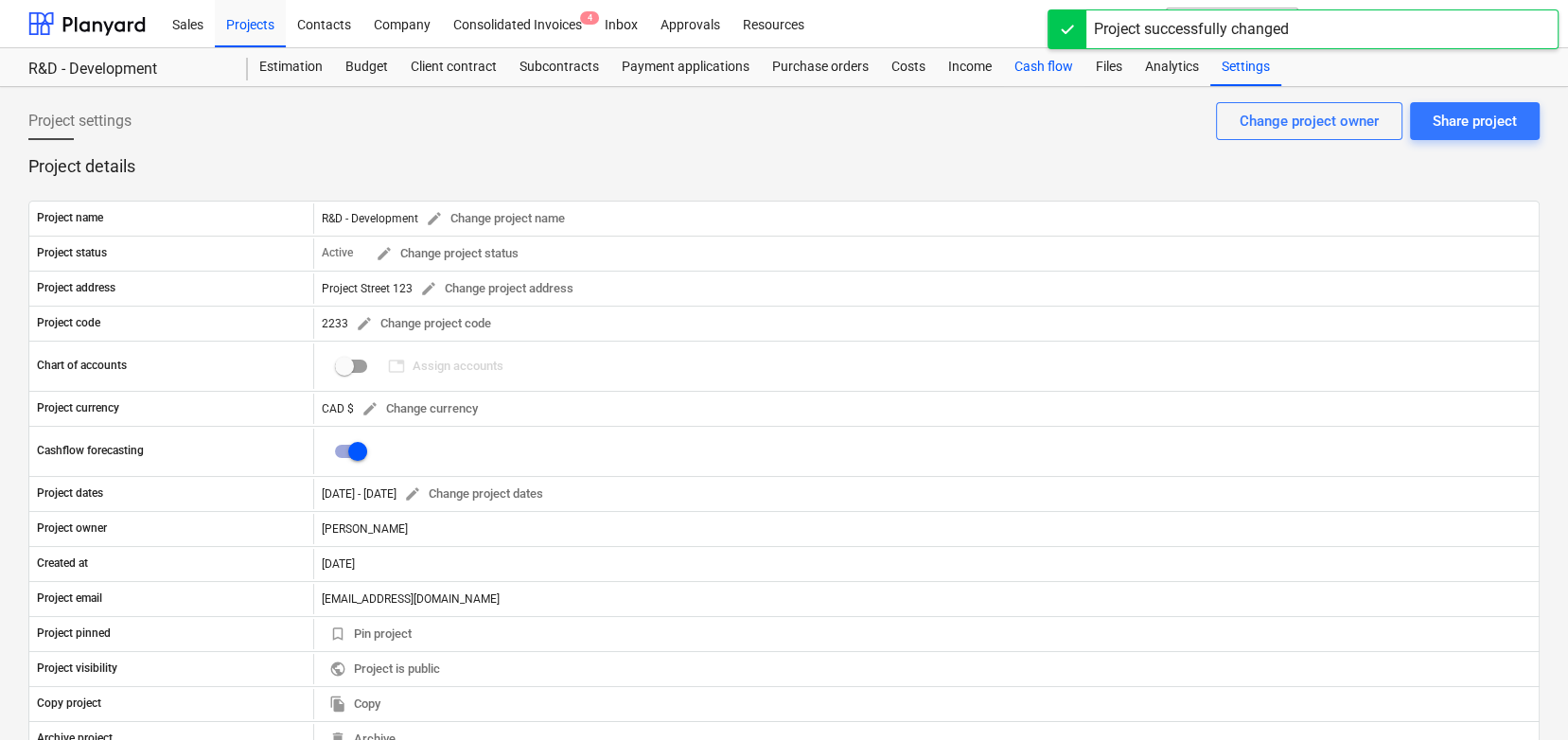
click at [1048, 62] on div "Cash flow" at bounding box center [1044, 67] width 82 height 38
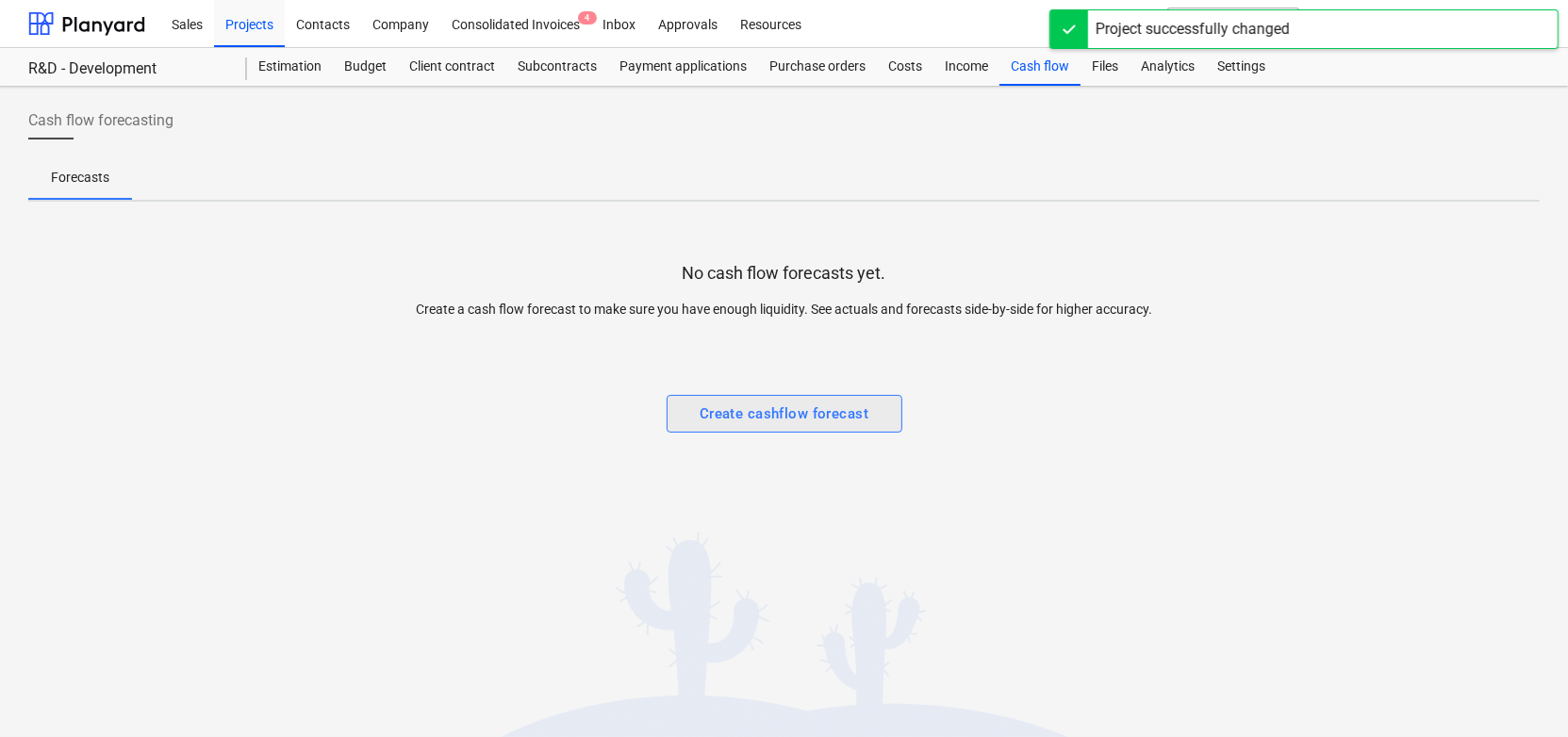
click at [749, 409] on div "Create cashflow forecast" at bounding box center [784, 413] width 169 height 24
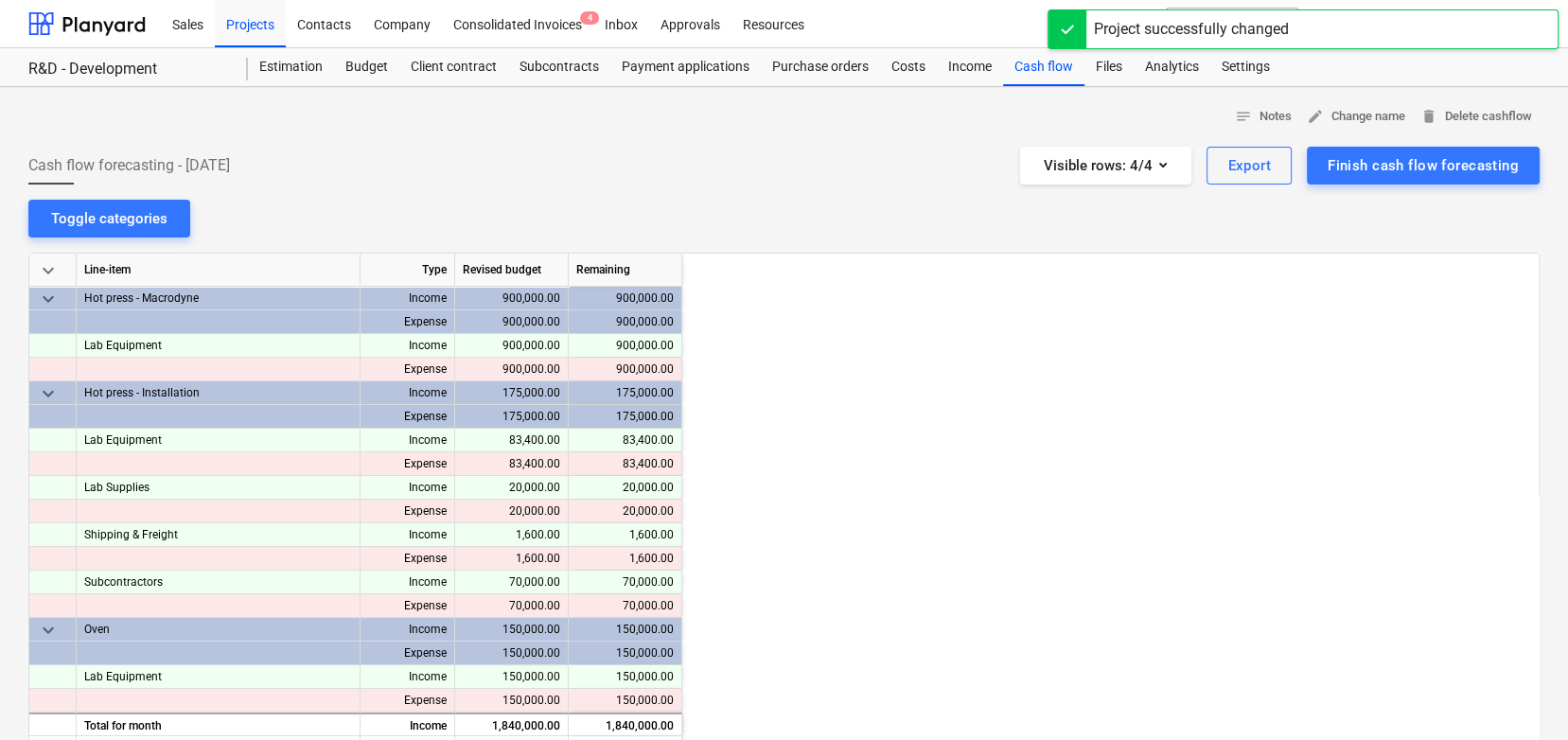
scroll to position [0, 190]
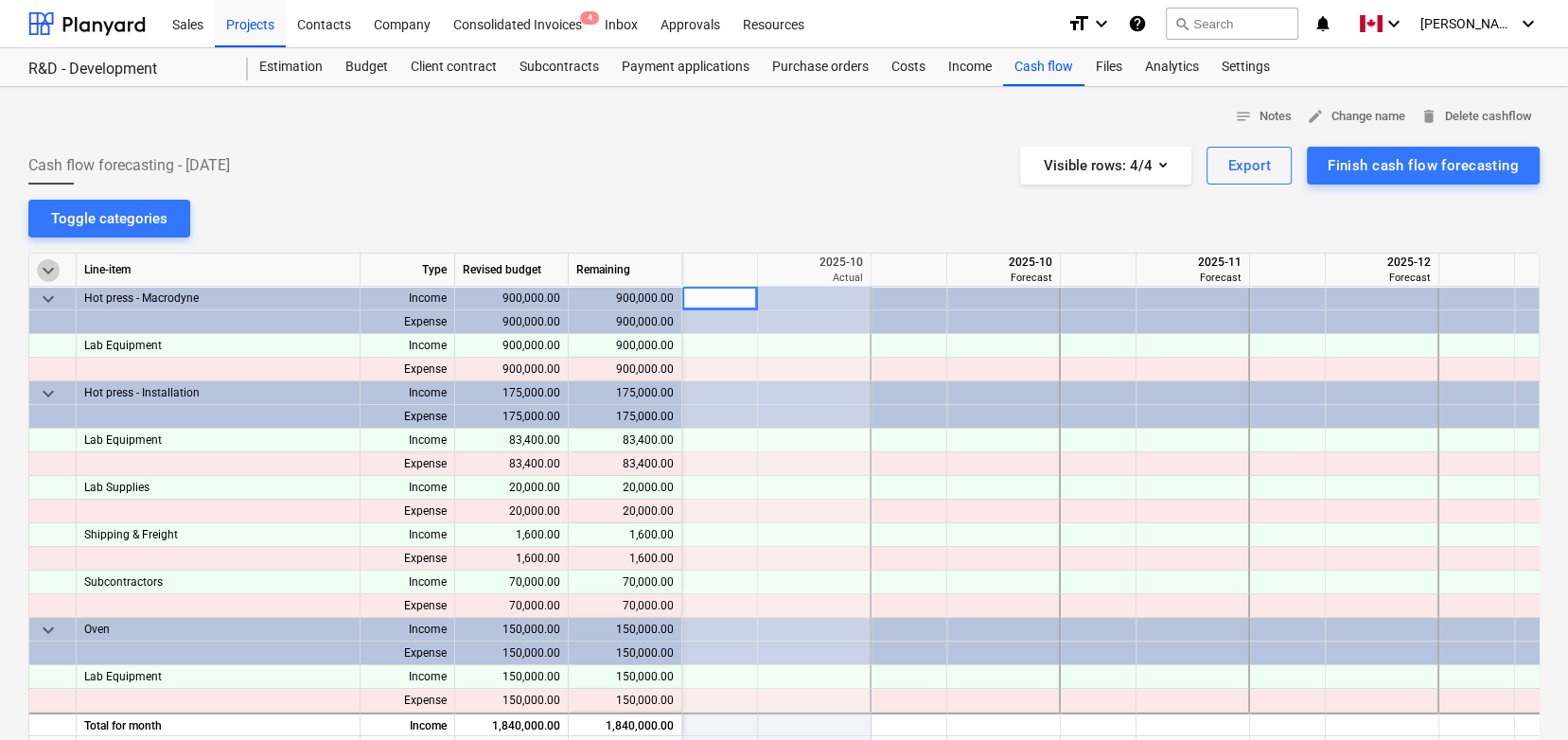
click at [46, 261] on span "keyboard_arrow_down" at bounding box center [48, 270] width 22 height 22
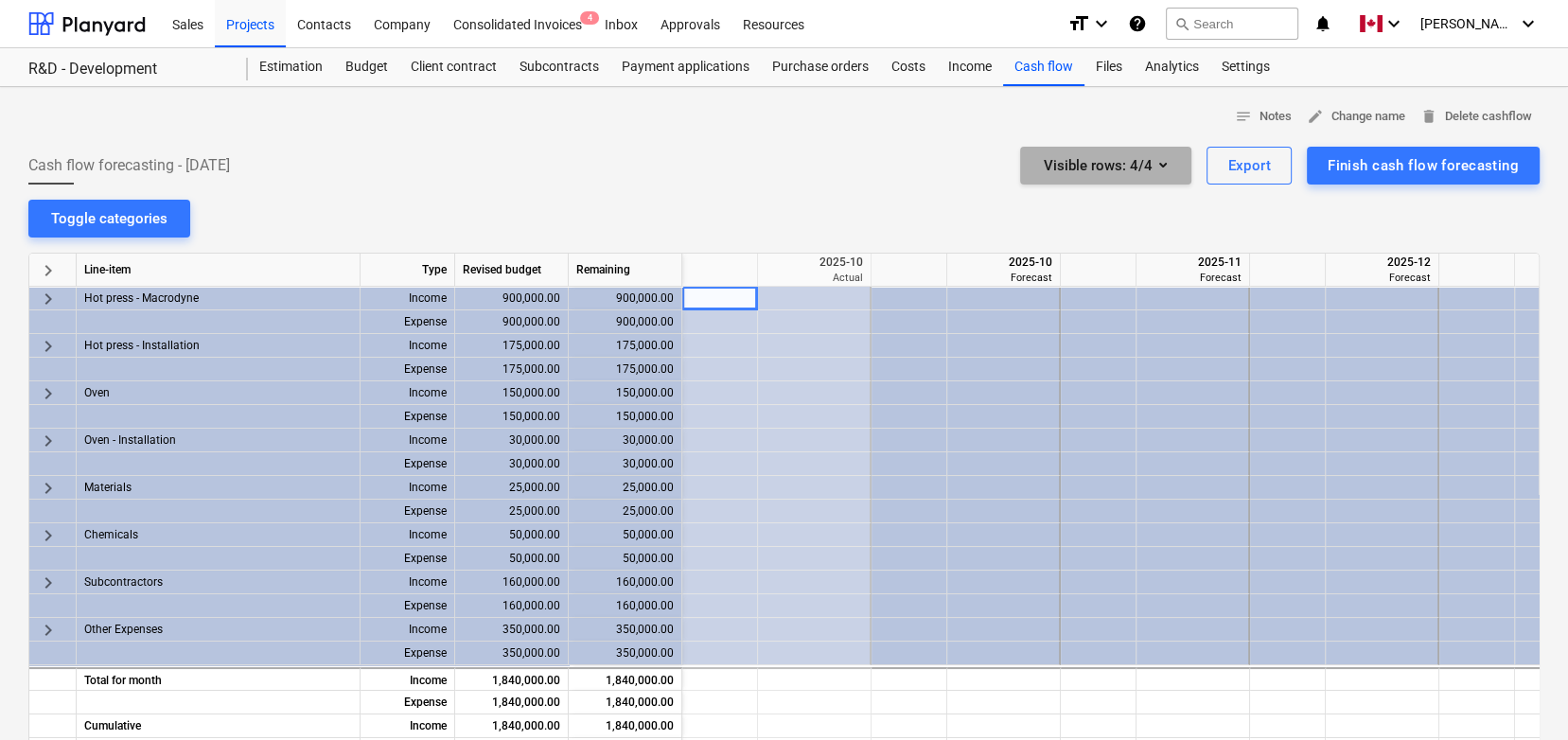
click at [1151, 164] on div "Visible rows : 4/4" at bounding box center [1105, 165] width 125 height 24
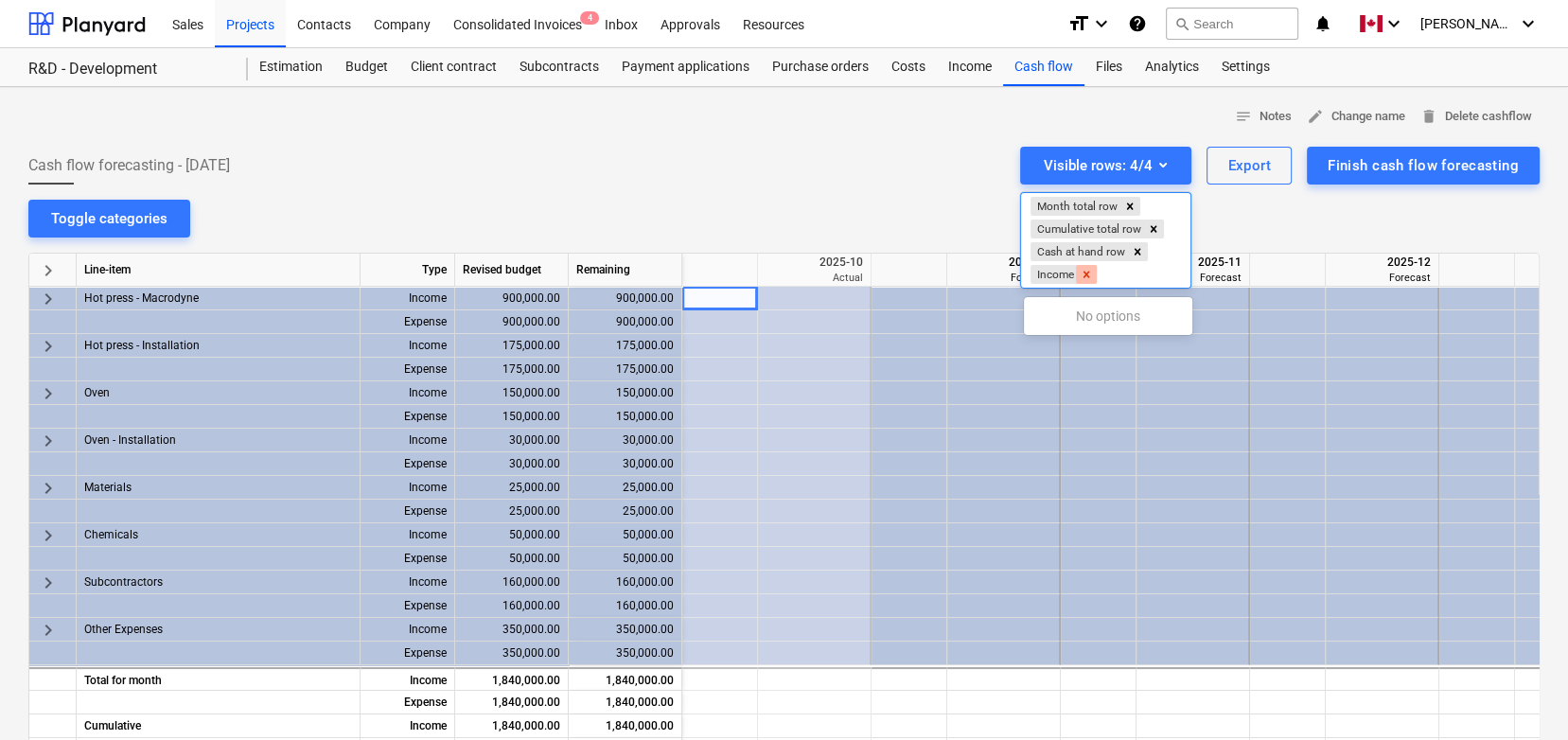
click at [1088, 276] on icon "Remove Income" at bounding box center [1087, 273] width 7 height 7
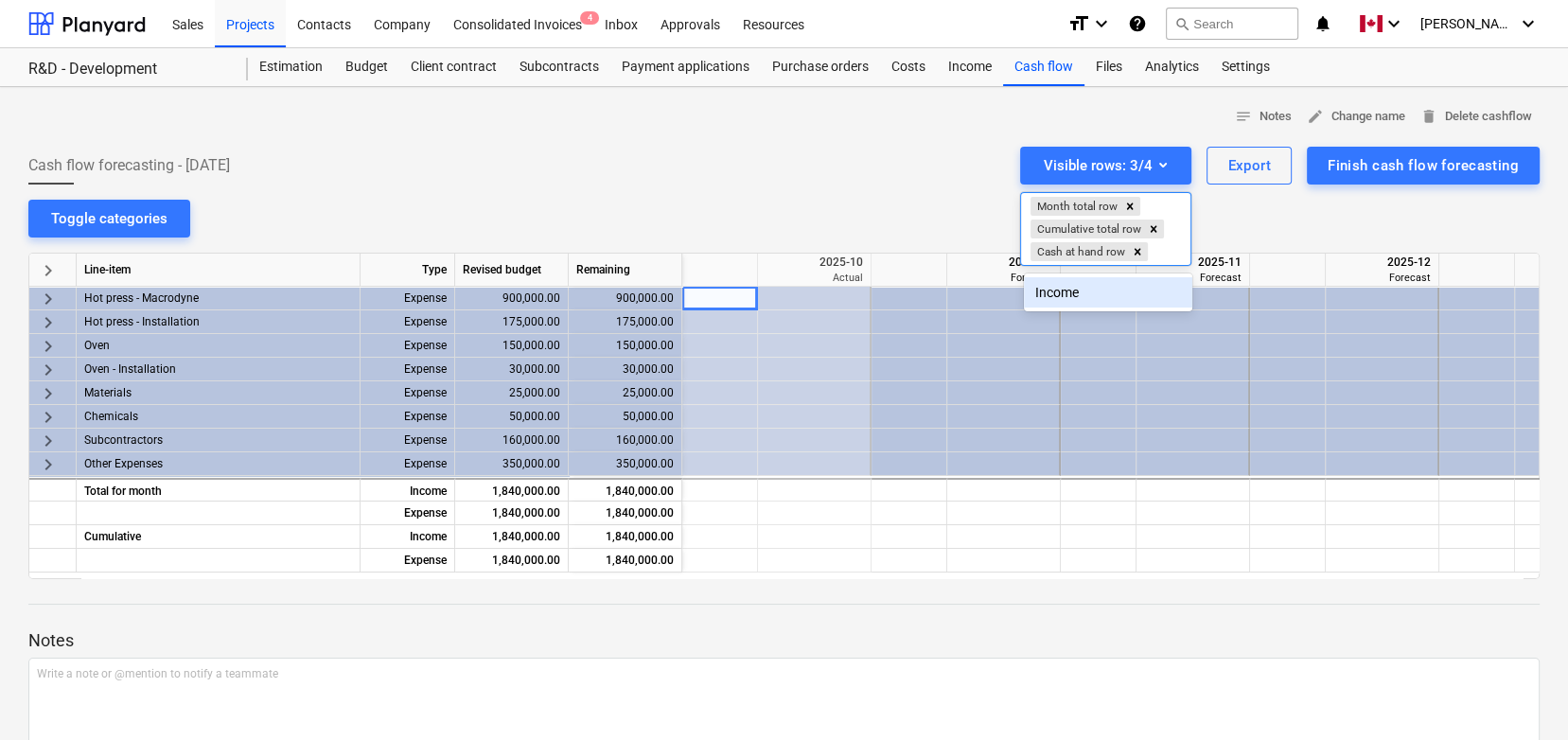
click at [785, 185] on div at bounding box center [784, 370] width 1568 height 740
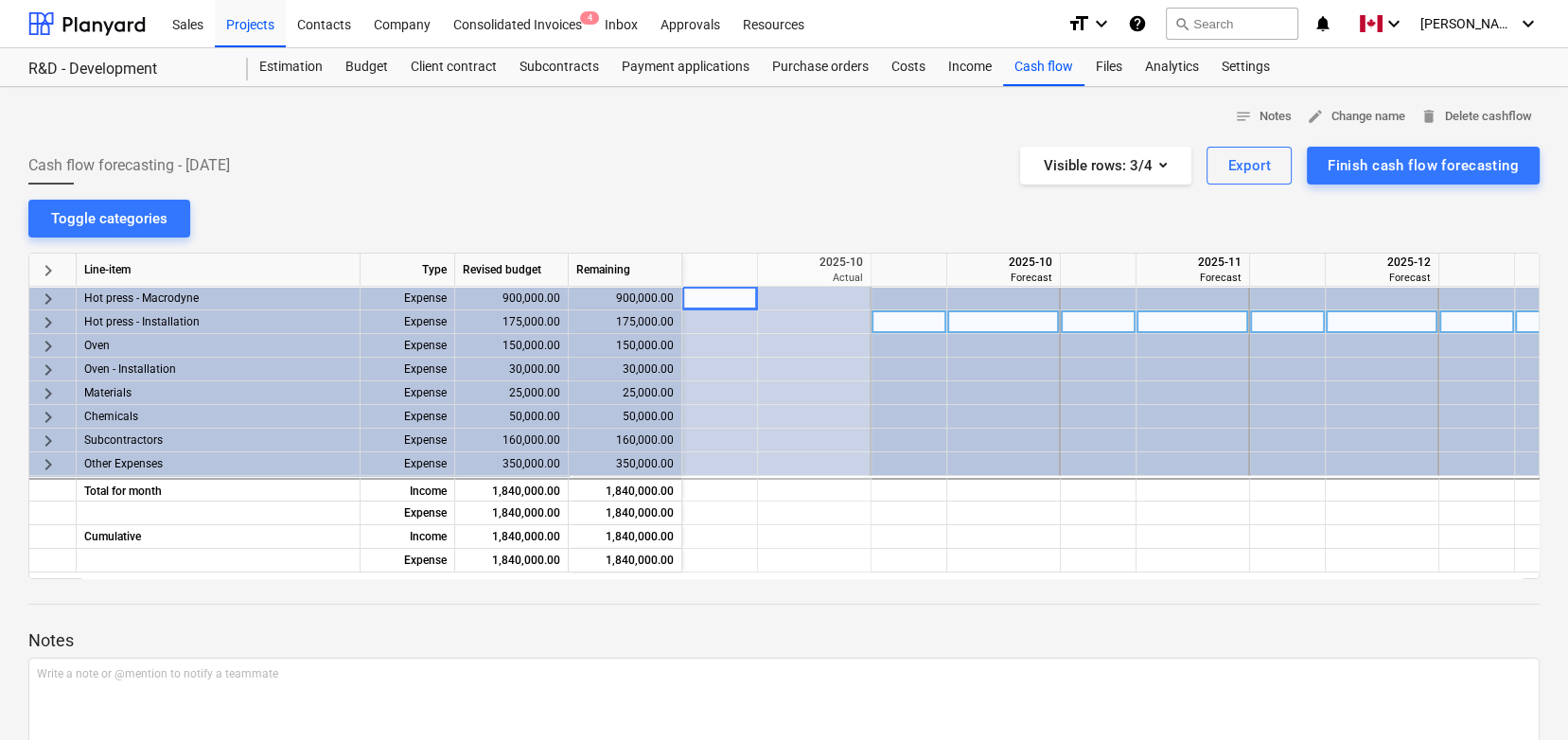
click at [885, 322] on div at bounding box center [909, 322] width 76 height 23
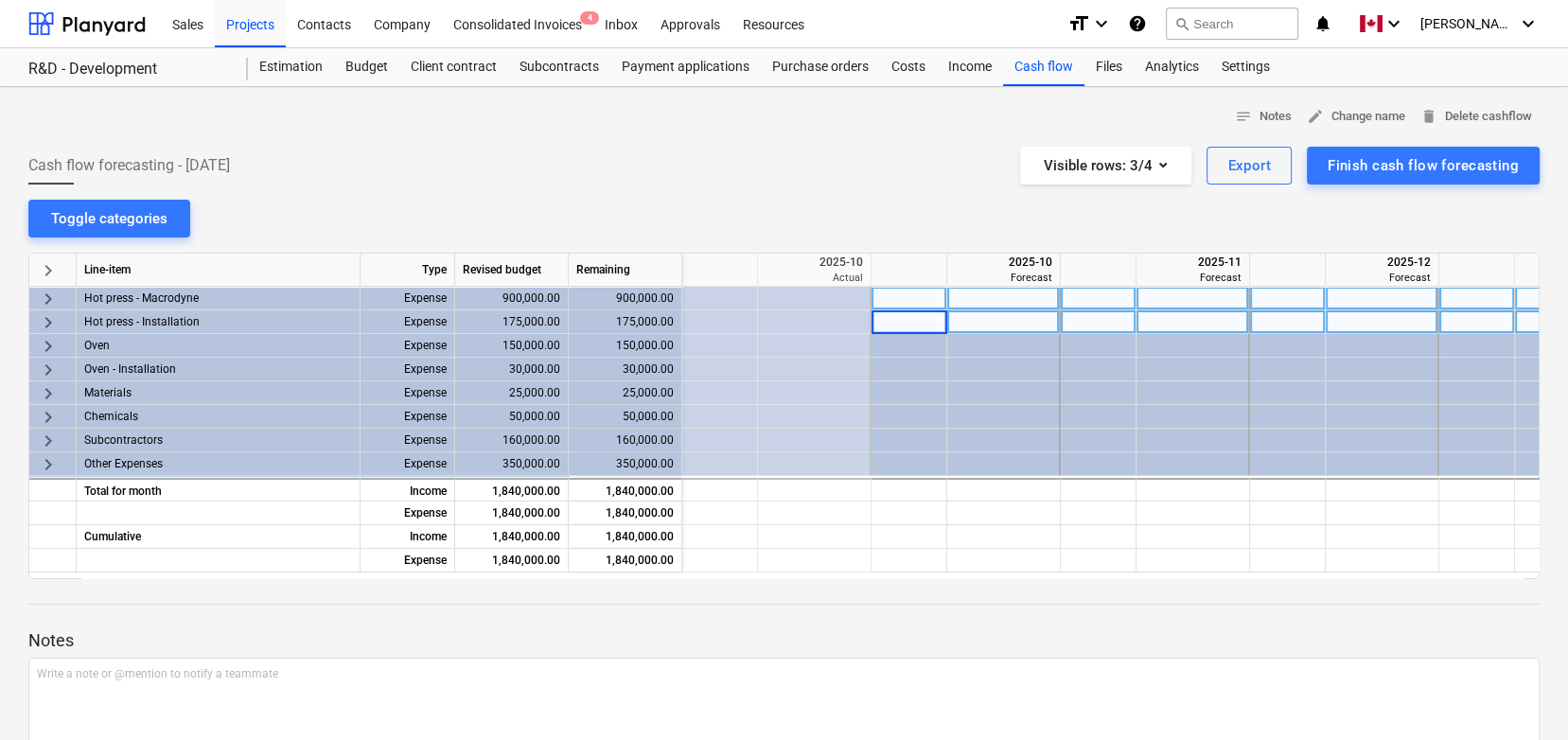
click at [721, 292] on div at bounding box center [721, 299] width 76 height 23
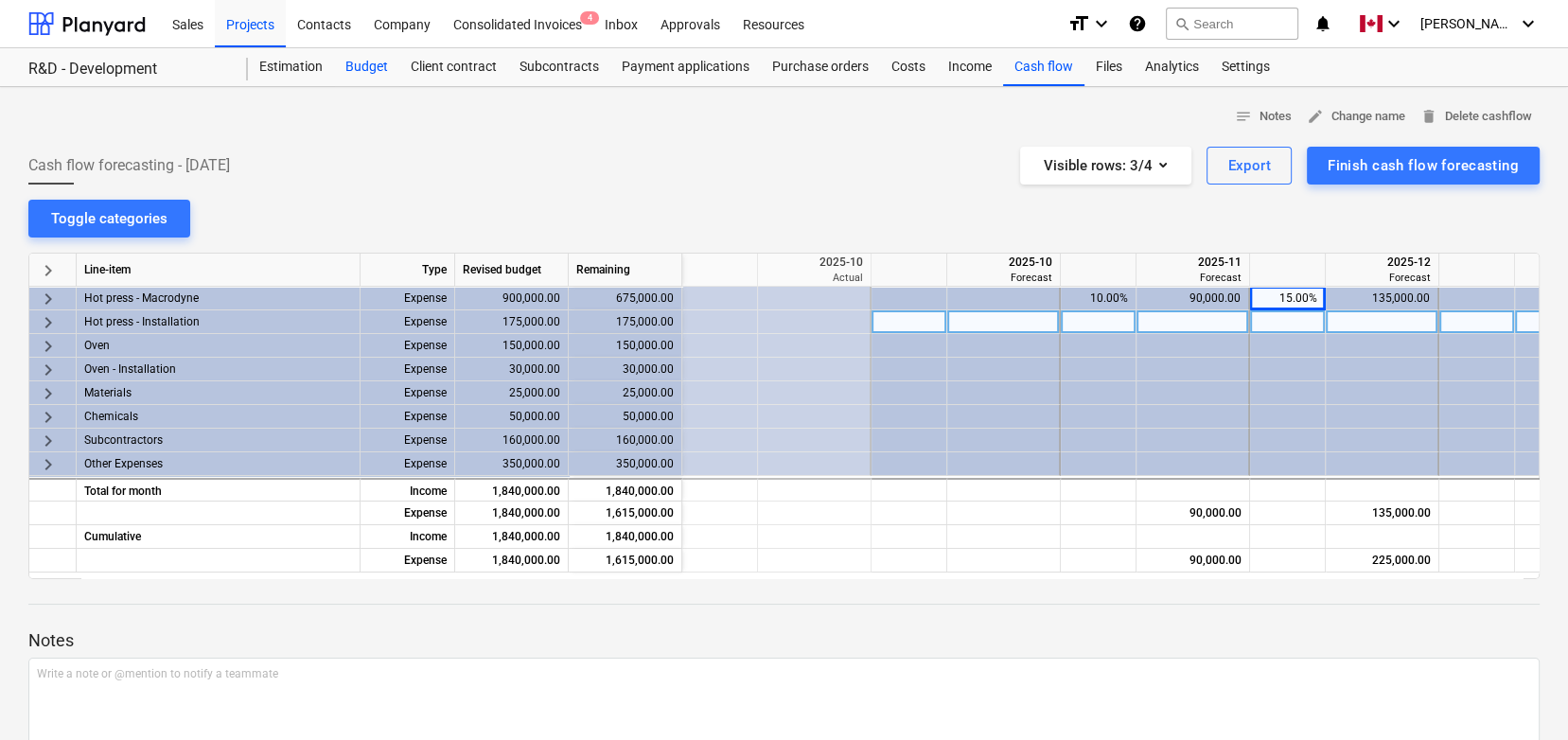
click at [350, 60] on div "Budget" at bounding box center [366, 67] width 65 height 38
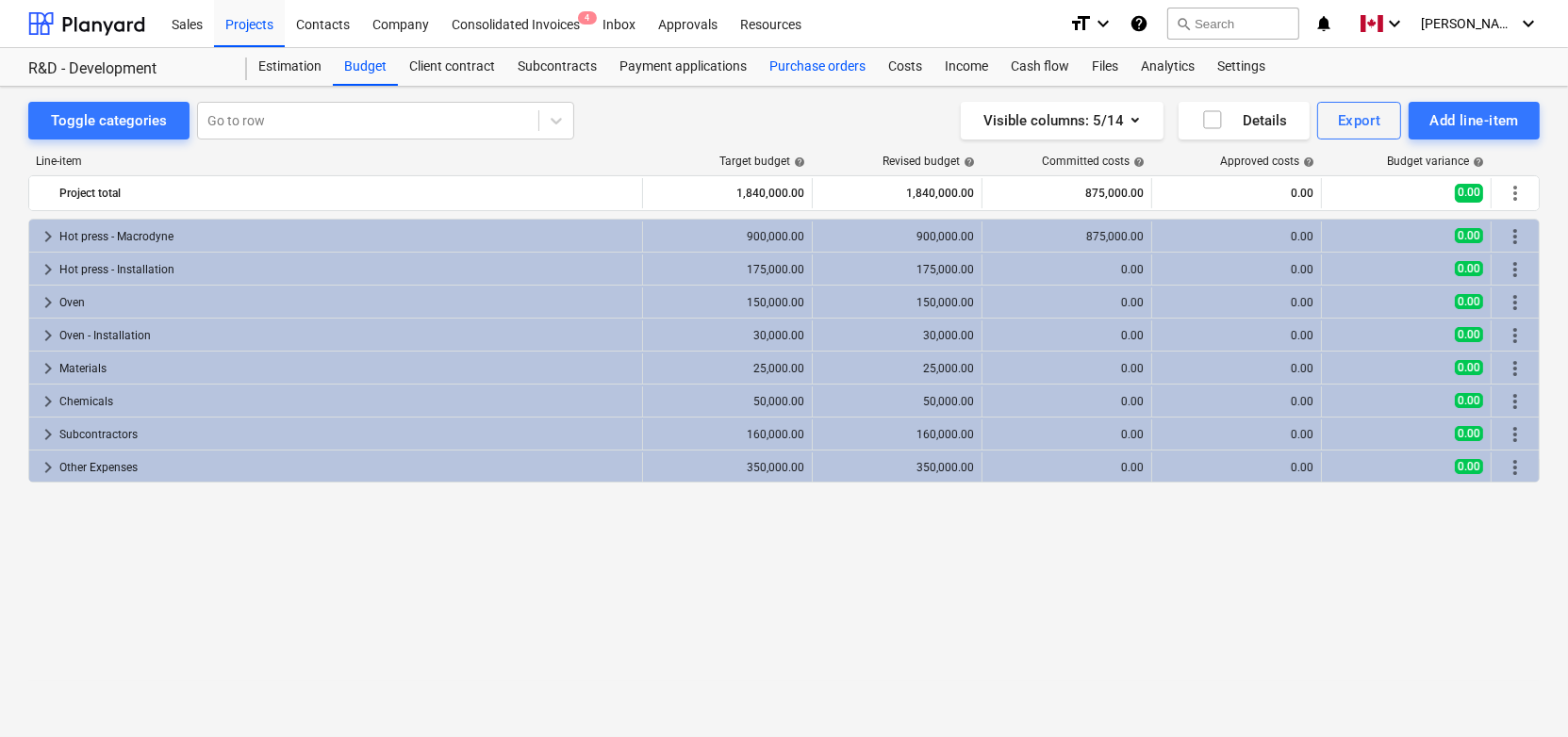
click at [782, 70] on div "Purchase orders" at bounding box center [817, 67] width 119 height 38
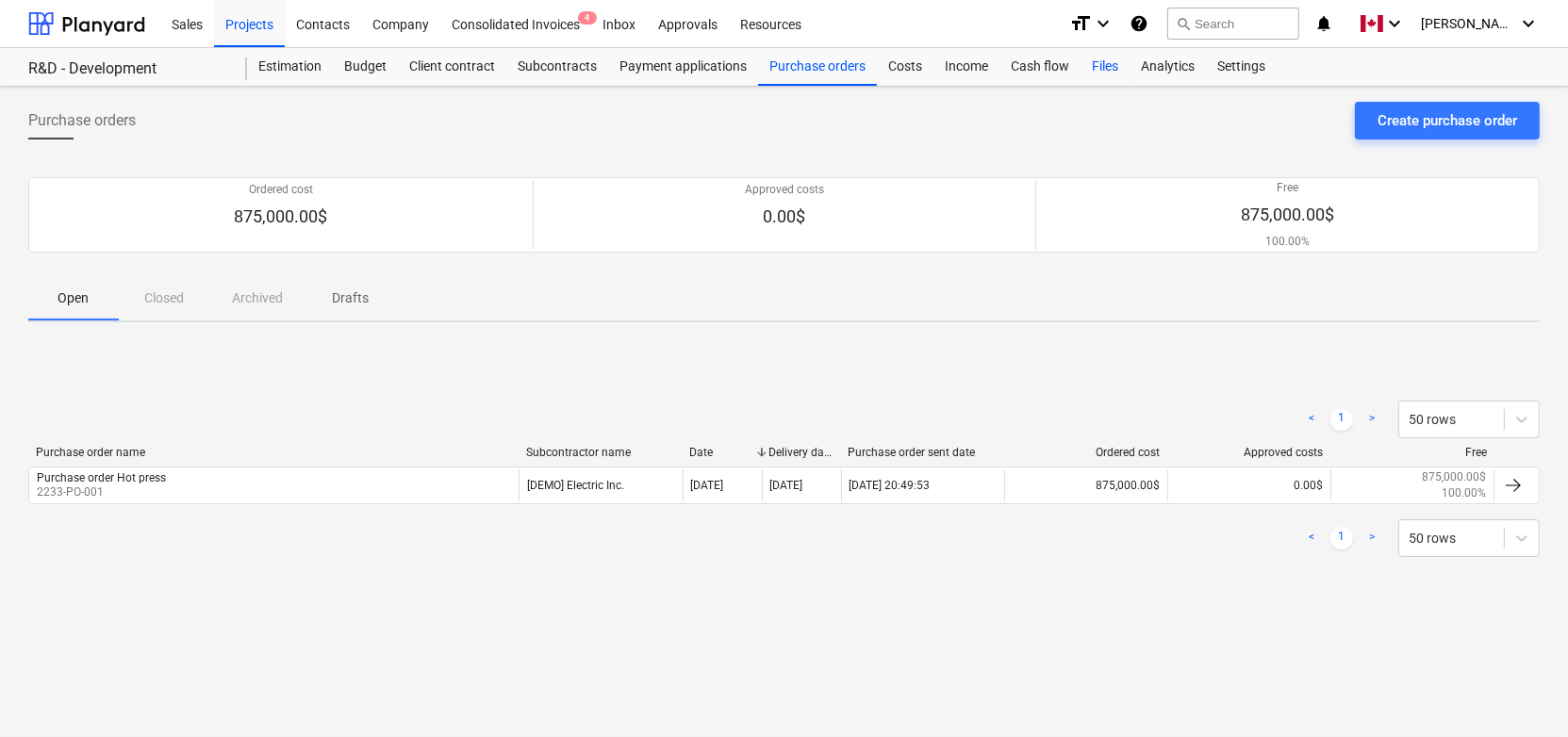
click at [1111, 66] on div "Files" at bounding box center [1105, 67] width 49 height 38
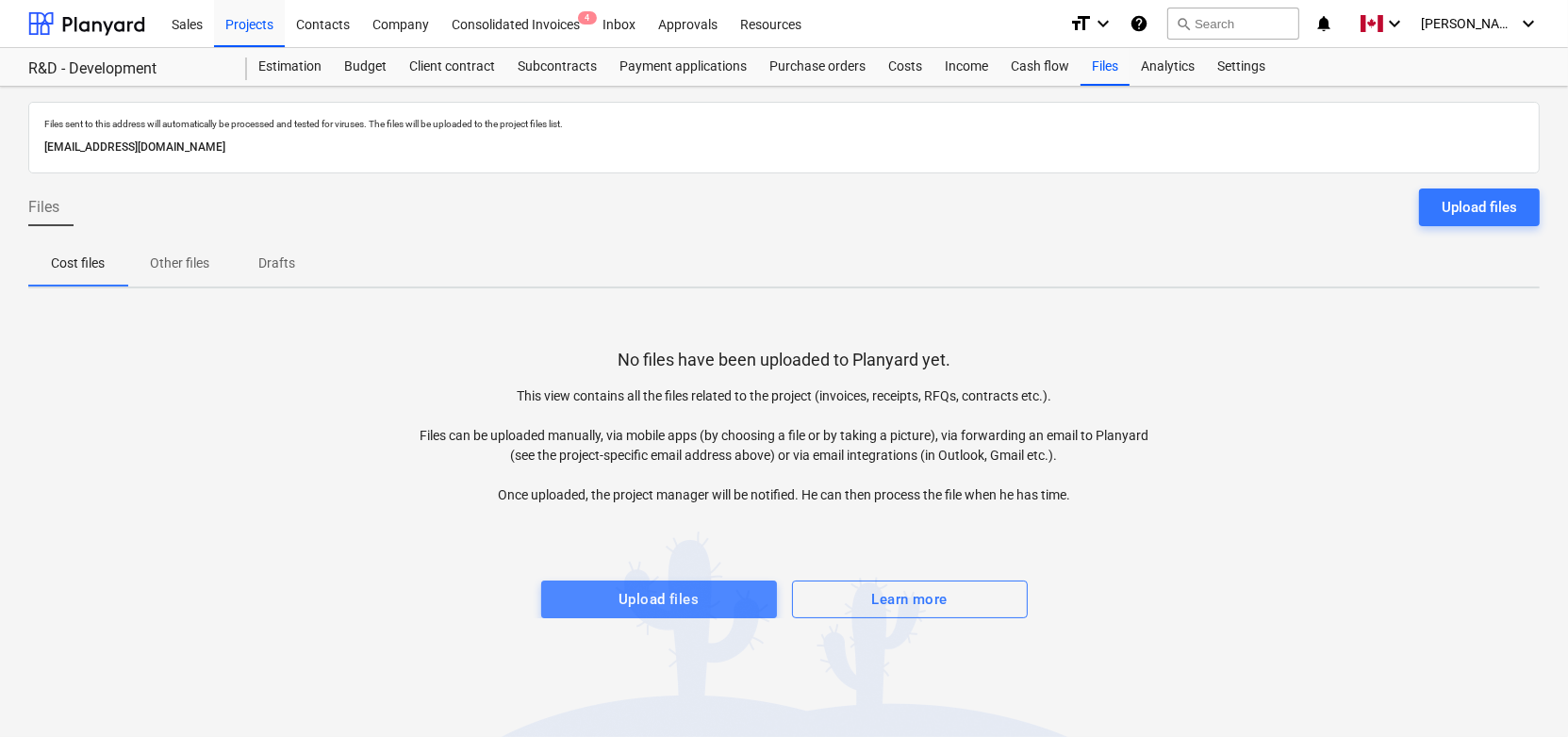
click at [608, 588] on span "Upload files" at bounding box center [659, 599] width 194 height 24
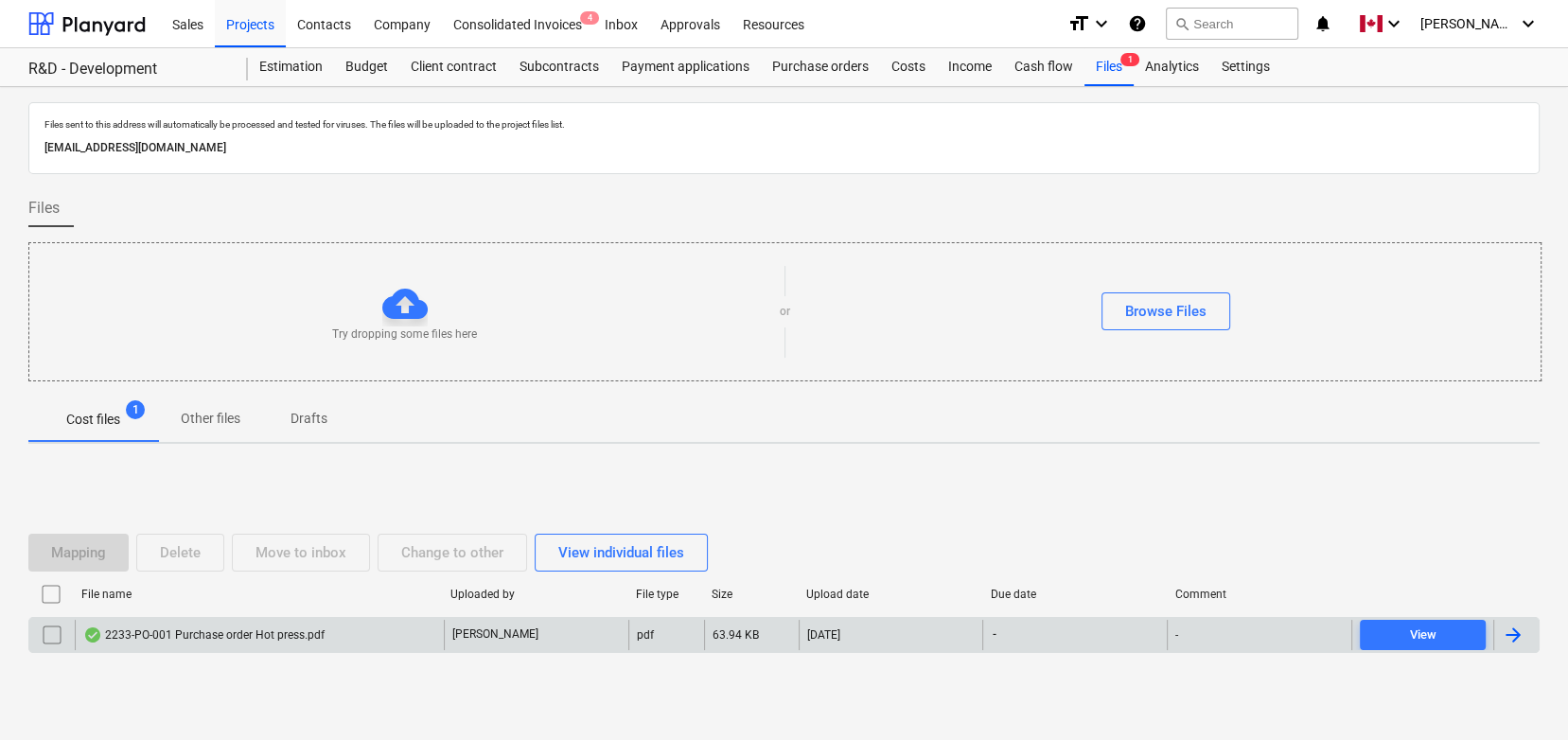
click at [158, 627] on div "2233-PO-001 Purchase order Hot press.pdf" at bounding box center [204, 635] width 241 height 16
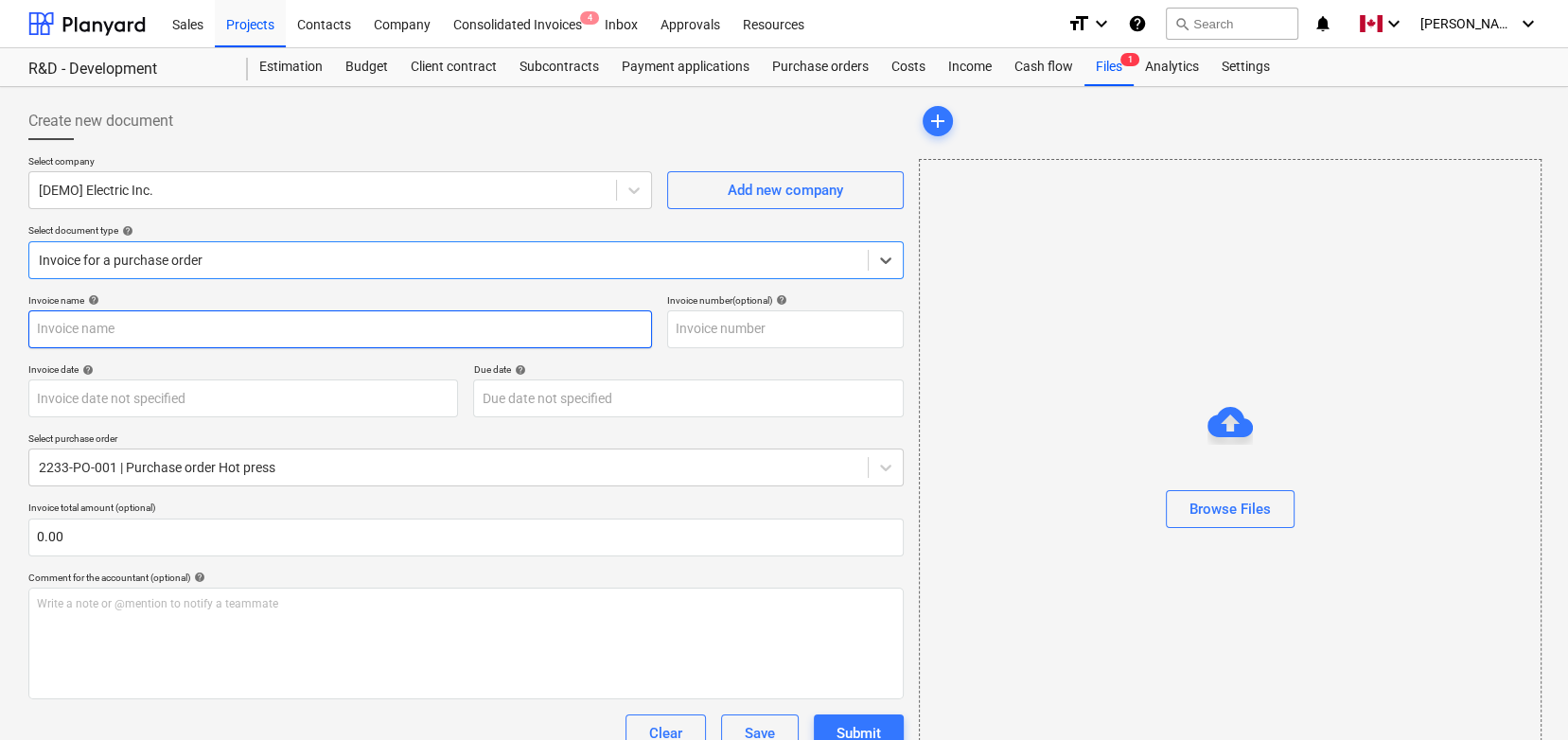
type input "2233-PO-001"
type input "[DATE]"
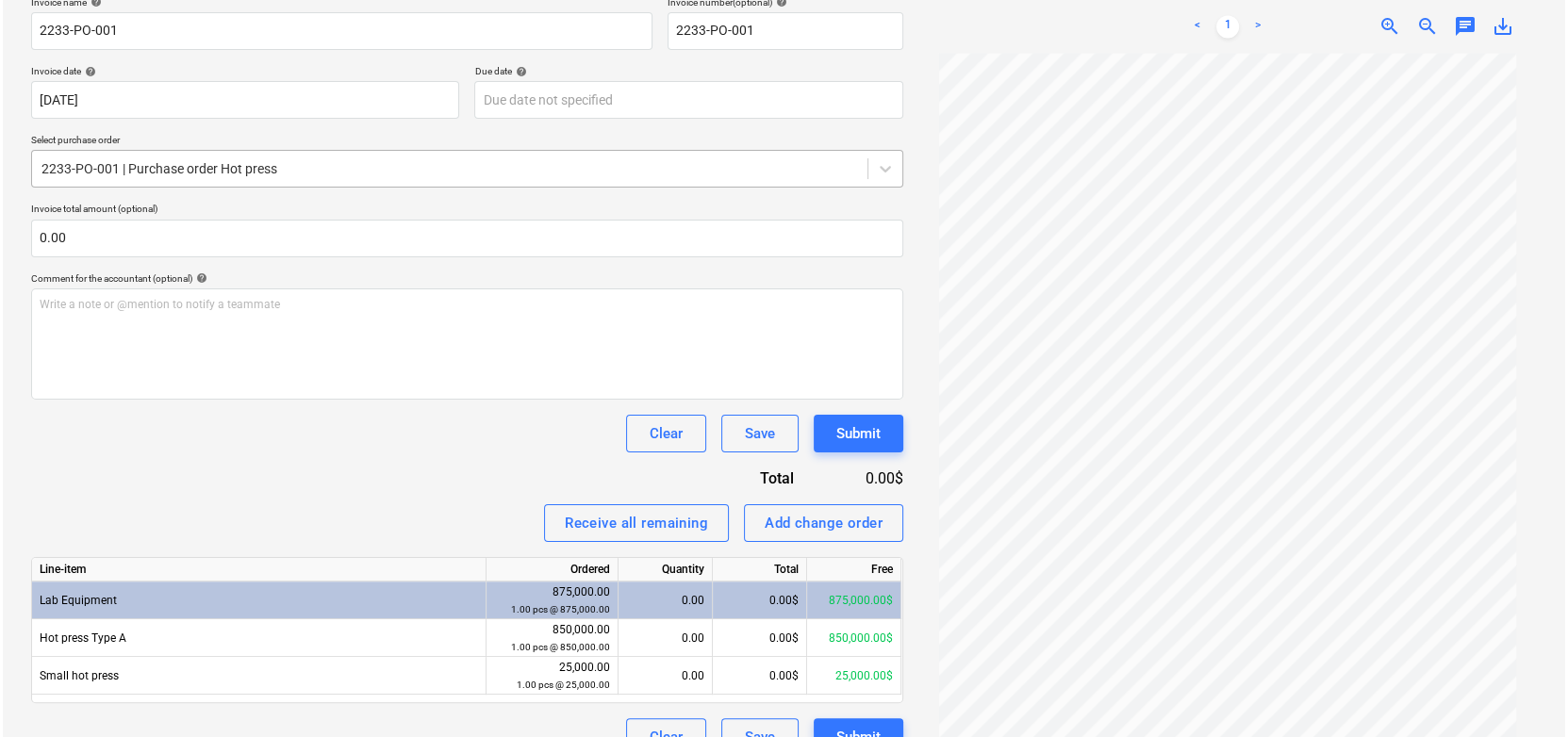
scroll to position [331, 0]
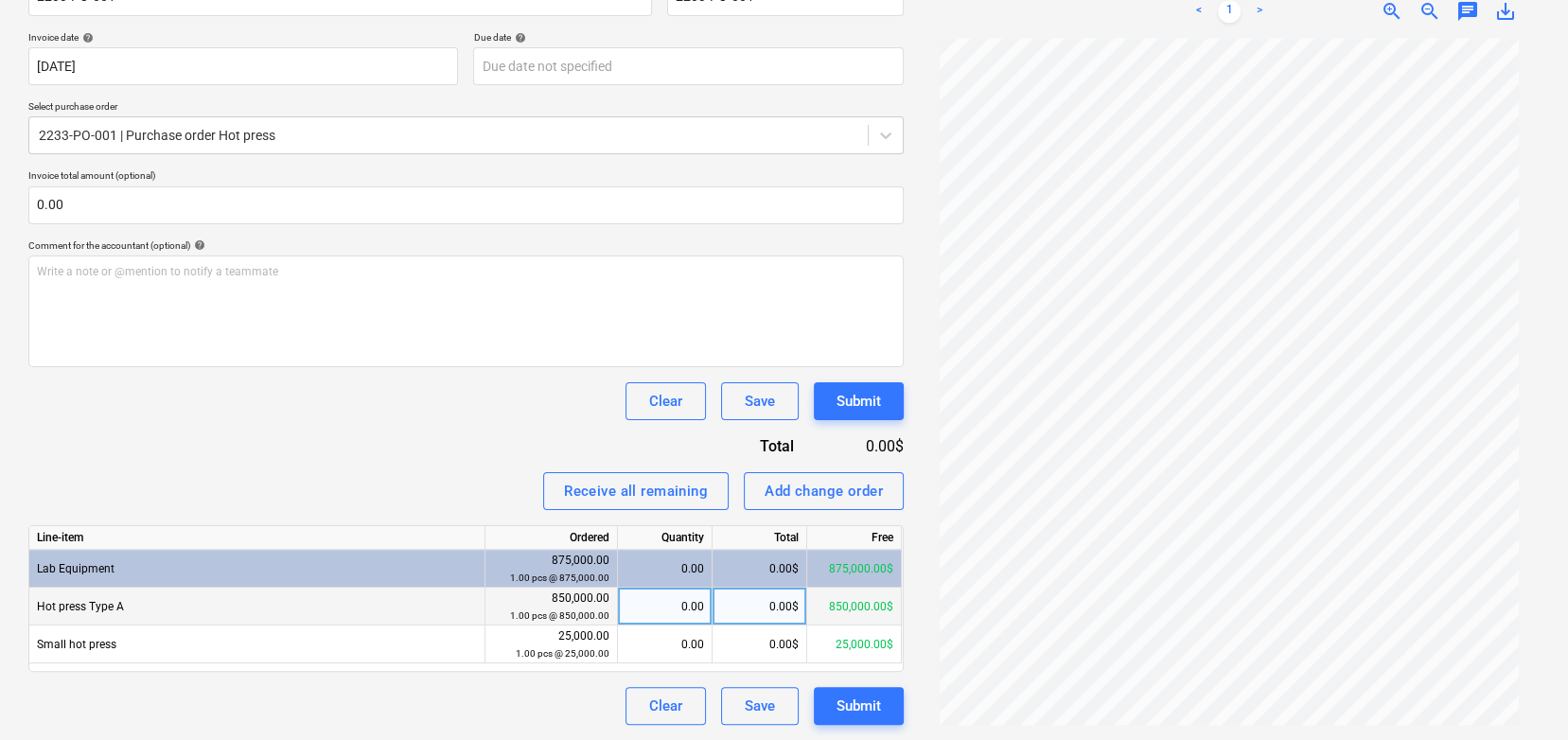
click at [659, 599] on div "0.00" at bounding box center [664, 606] width 79 height 38
type input "0.5"
type input "0"
type input "1"
click at [440, 430] on div "Invoice name help 2233-PO-001 Invoice number (optional) help 2233-PO-001 Invoic…" at bounding box center [466, 343] width 875 height 762
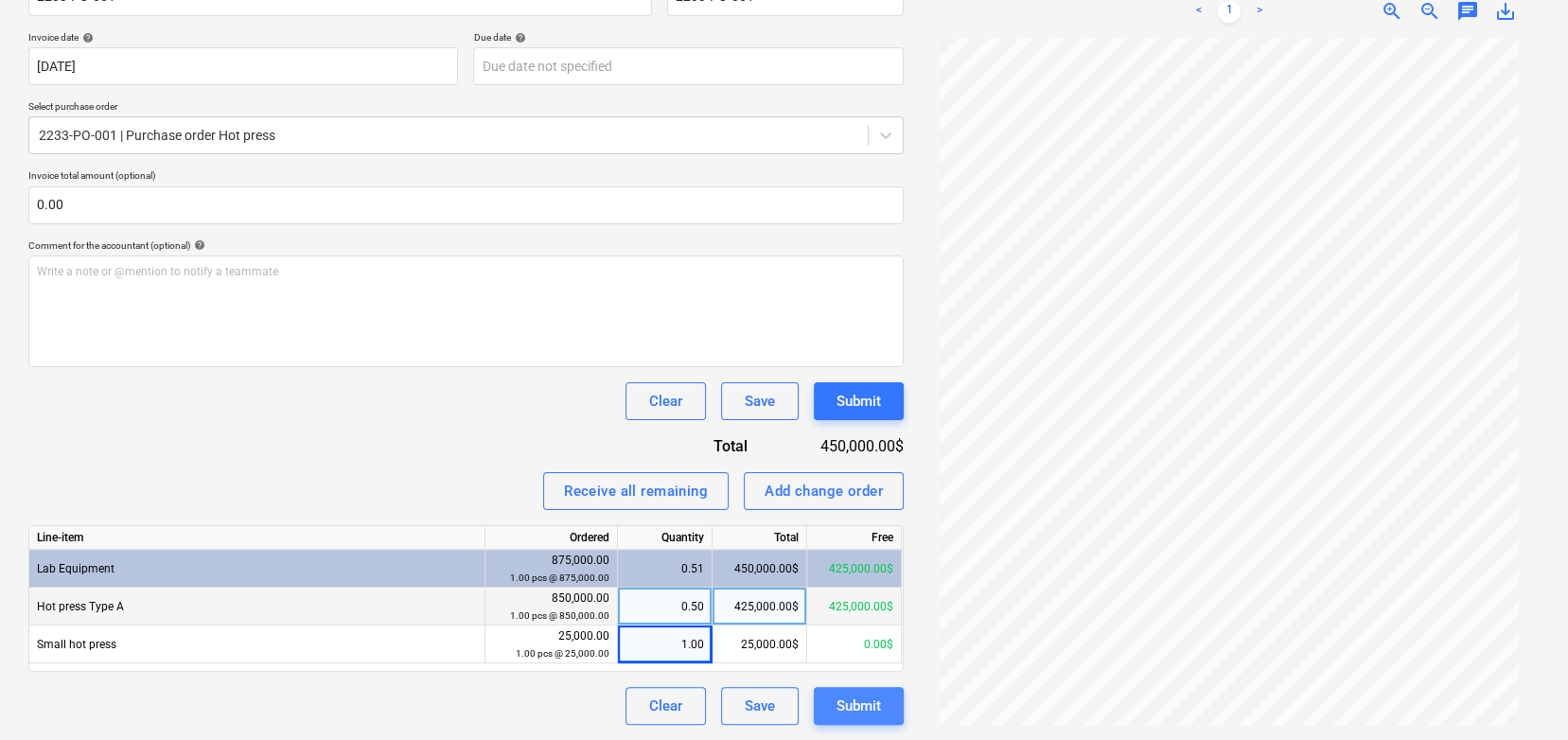
click at [854, 705] on div "Submit" at bounding box center [859, 705] width 45 height 24
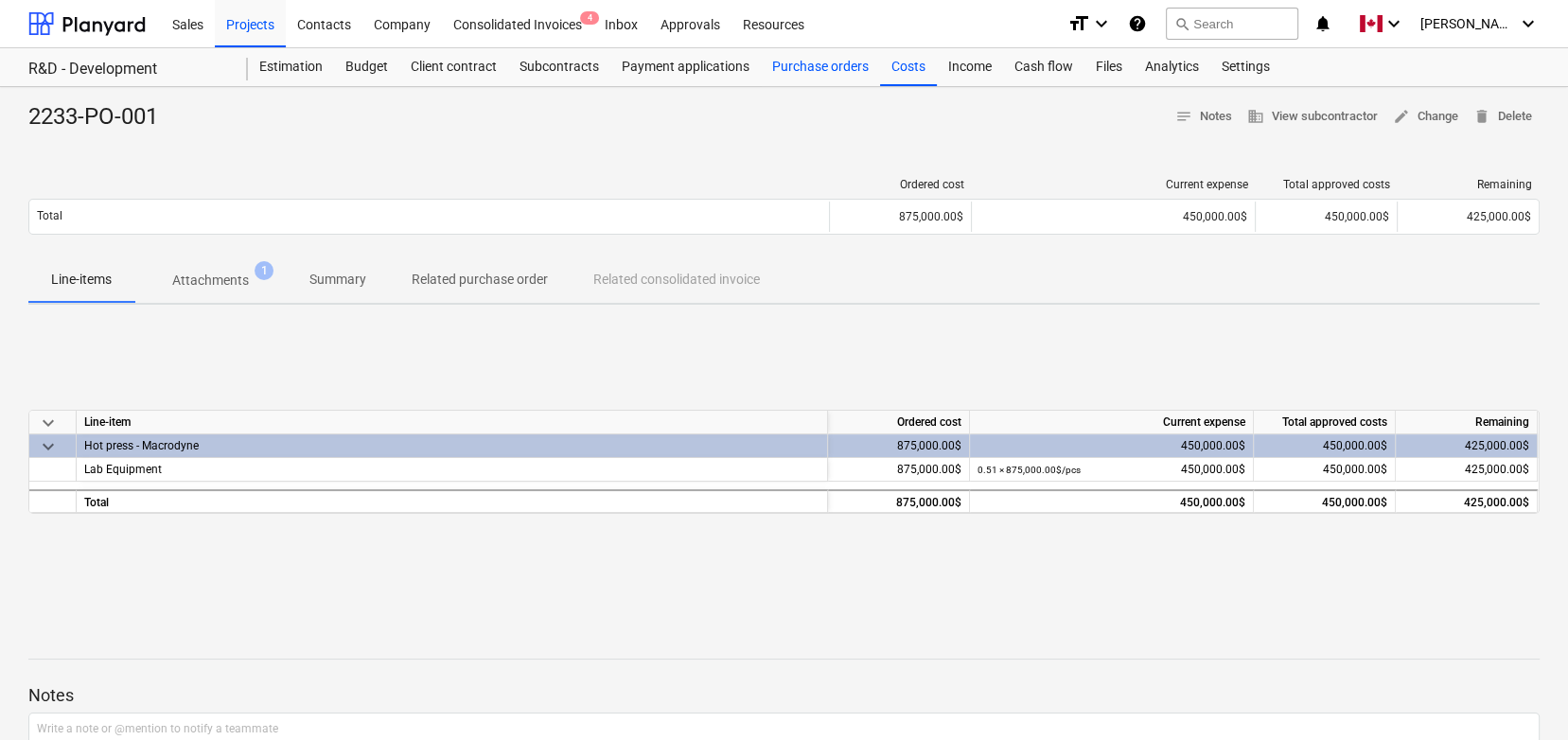
click at [830, 71] on div "Purchase orders" at bounding box center [820, 67] width 120 height 38
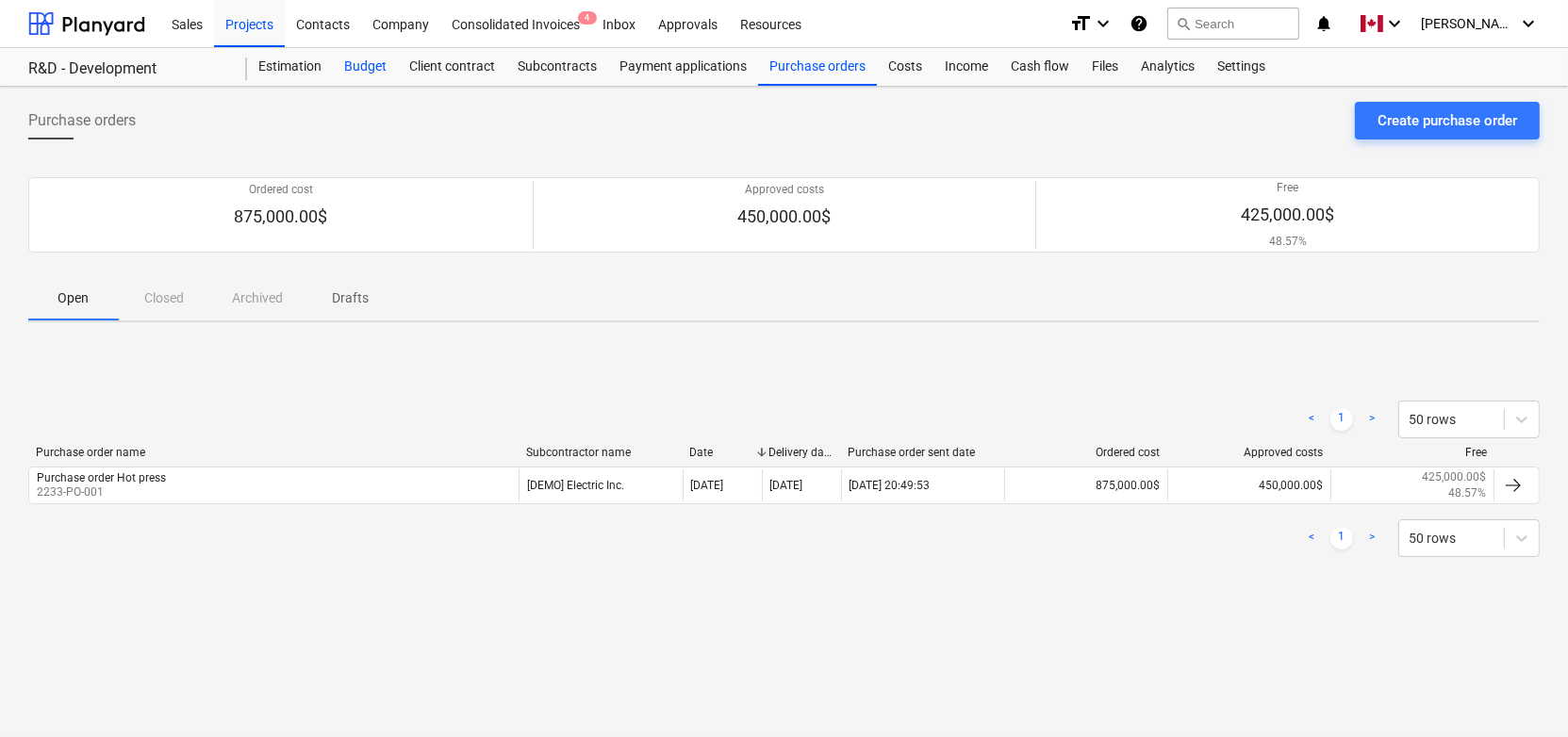
click at [378, 50] on div "Budget" at bounding box center [364, 67] width 65 height 38
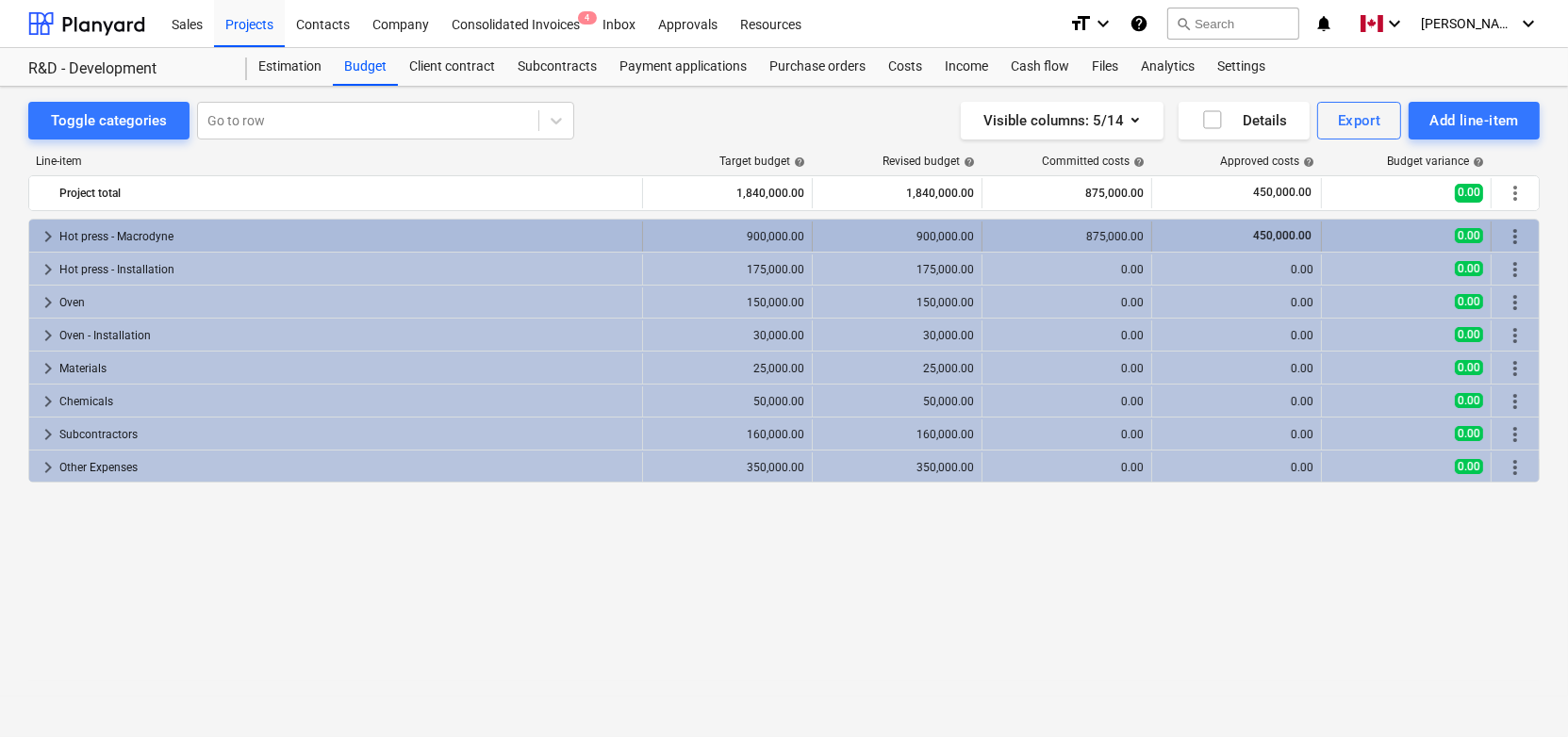
click at [49, 232] on span "keyboard_arrow_right" at bounding box center [47, 236] width 22 height 22
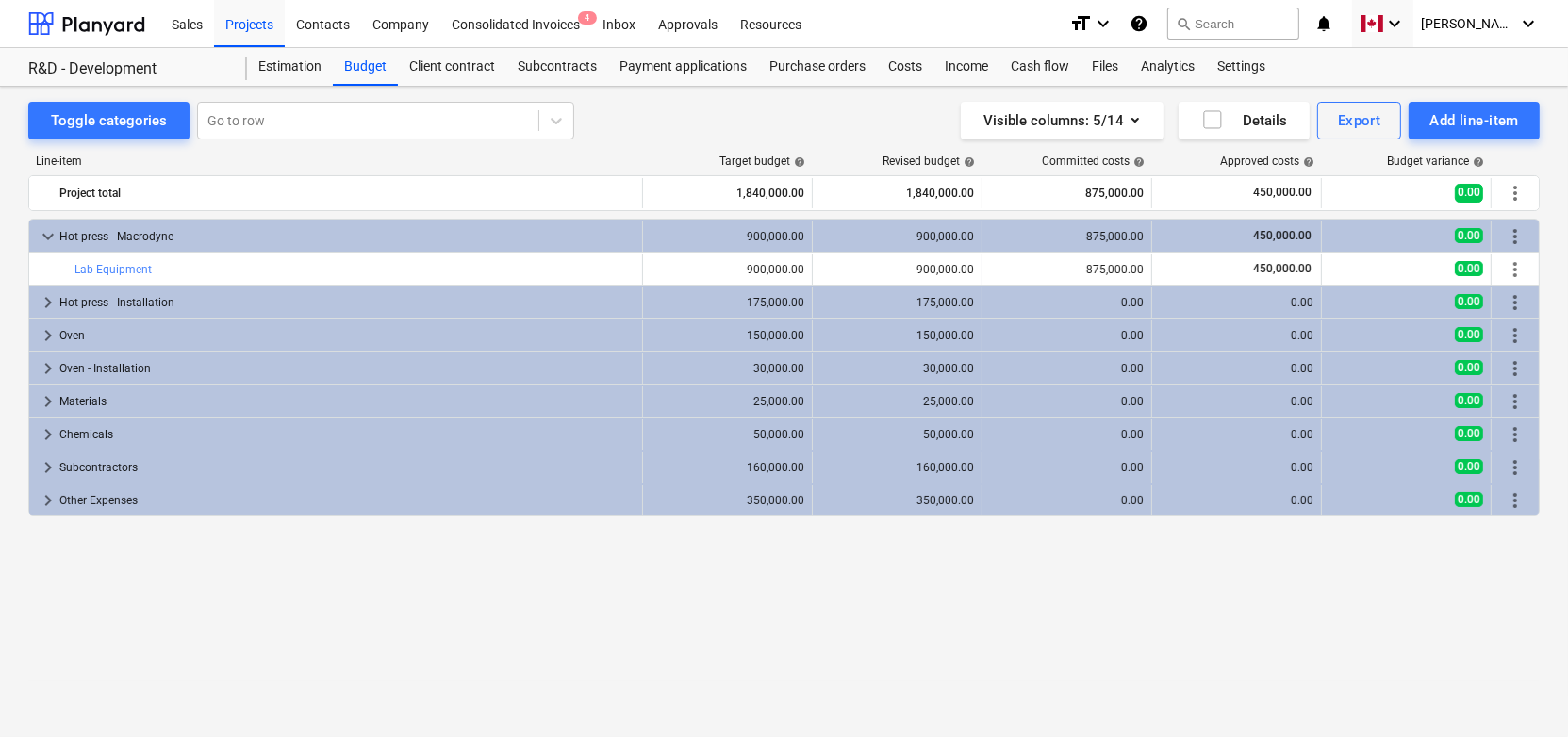
click at [1414, 42] on div "keyboard_arrow_down" at bounding box center [1382, 23] width 61 height 47
click at [1473, 33] on div "[PERSON_NAME] keyboard_arrow_down" at bounding box center [1480, 23] width 119 height 47
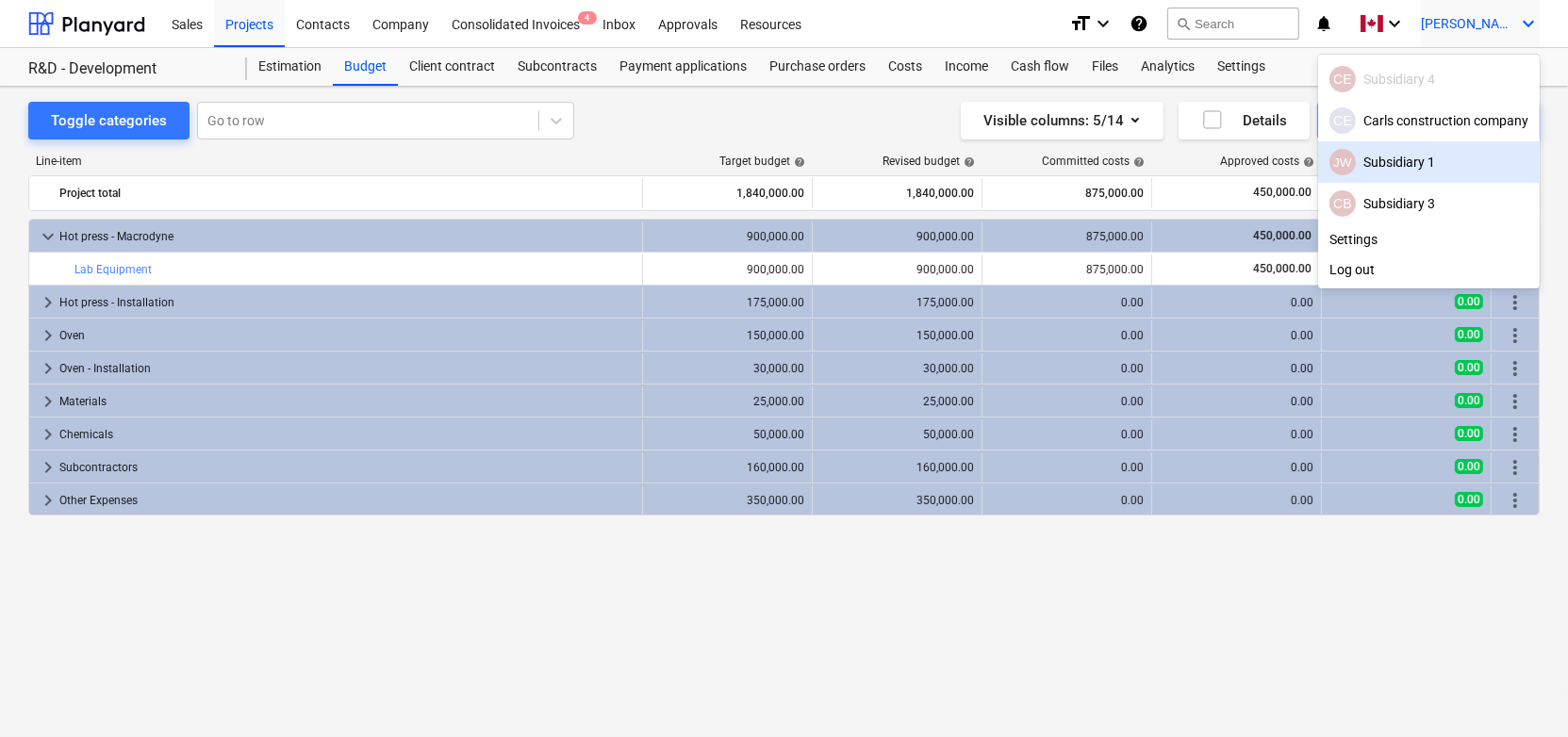
click at [1387, 150] on div "JW Subsidiary 1" at bounding box center [1428, 162] width 199 height 26
